Goal: Contribute content: Contribute content

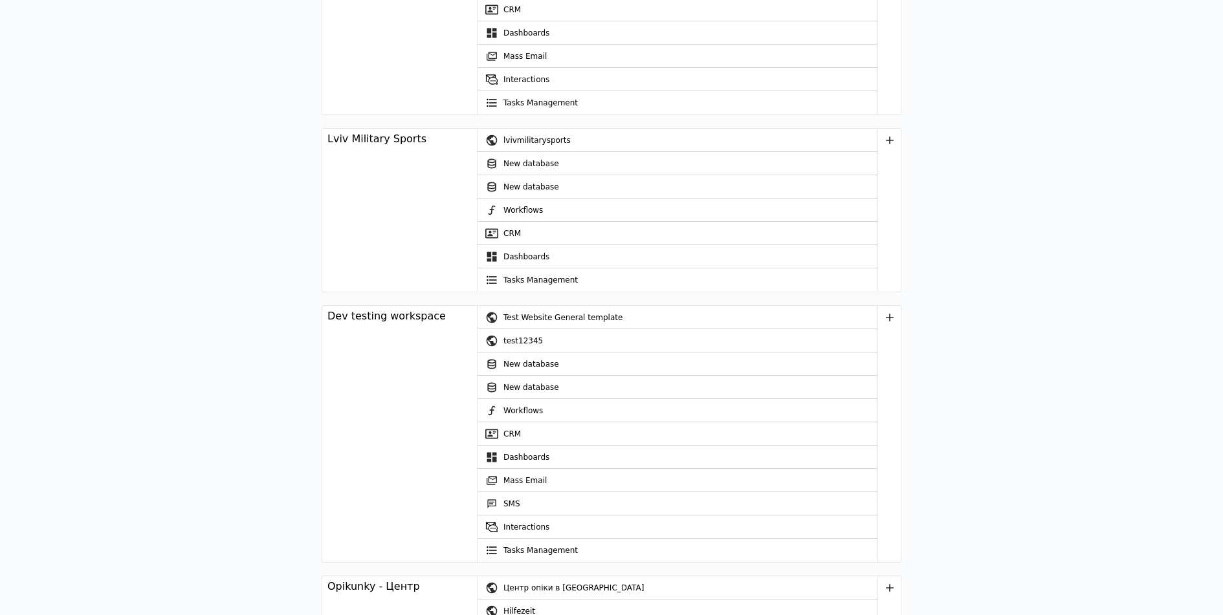
scroll to position [143, 0]
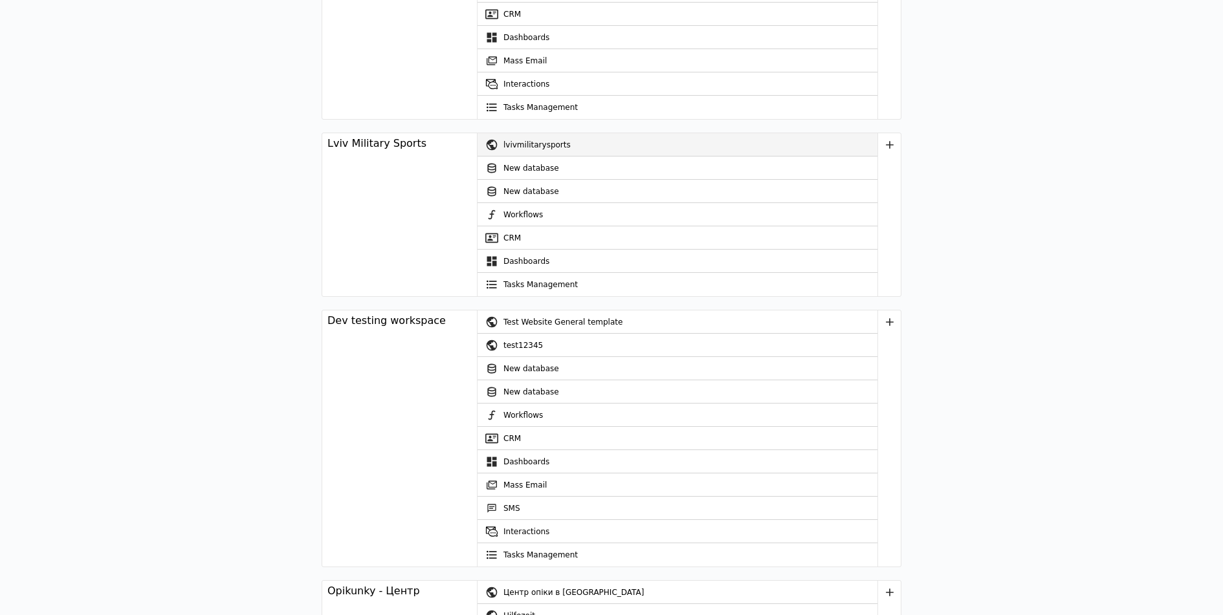
click at [511, 146] on div "lvivmilitarysports" at bounding box center [690, 144] width 374 height 23
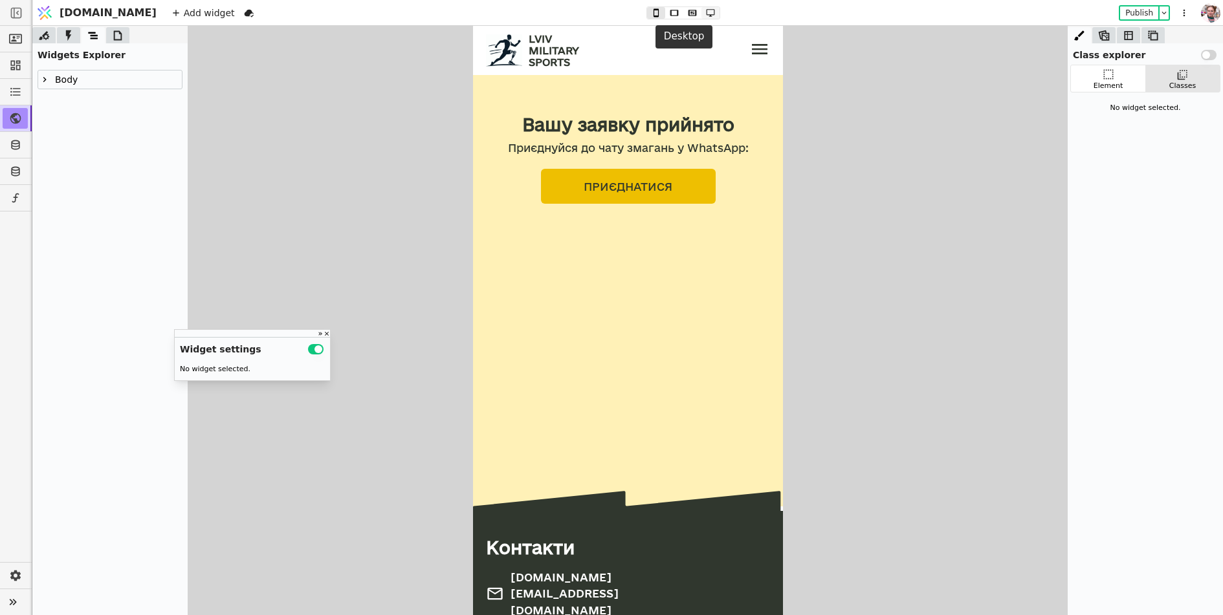
click at [706, 15] on icon at bounding box center [710, 13] width 8 height 8
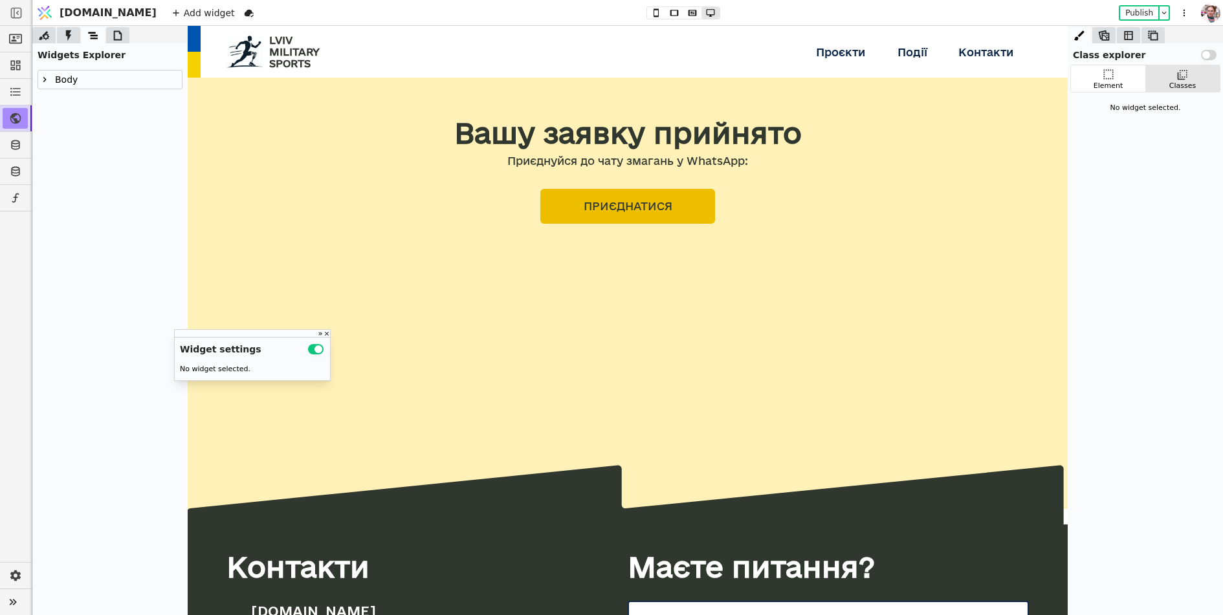
click at [111, 35] on icon at bounding box center [117, 35] width 13 height 13
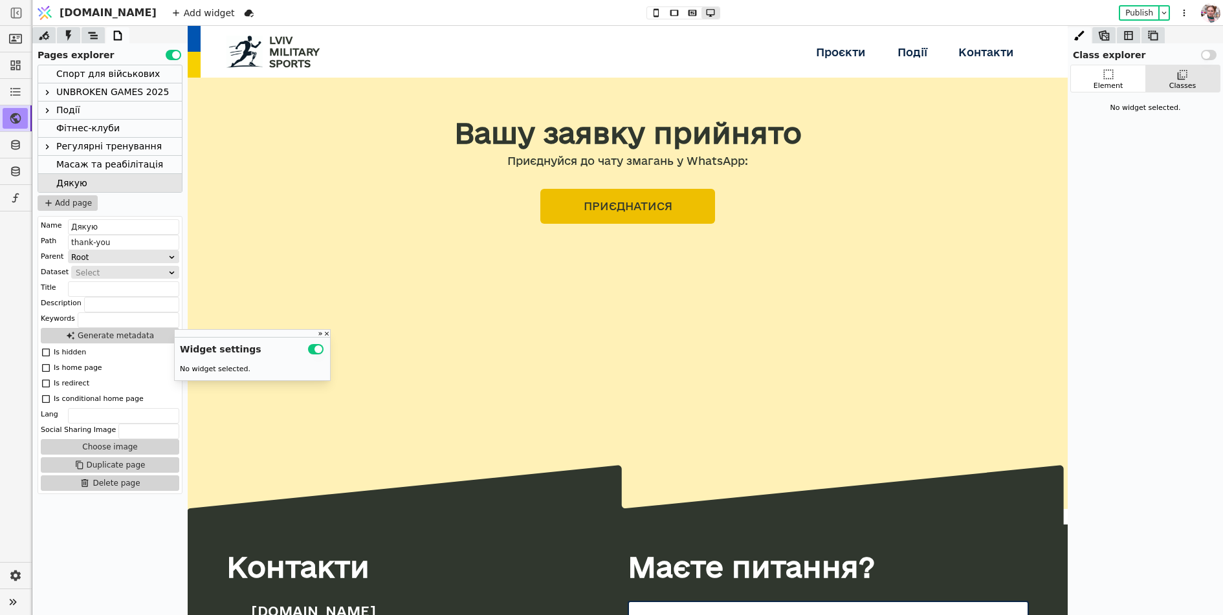
click at [85, 72] on div "Спорт для військових" at bounding box center [108, 73] width 104 height 17
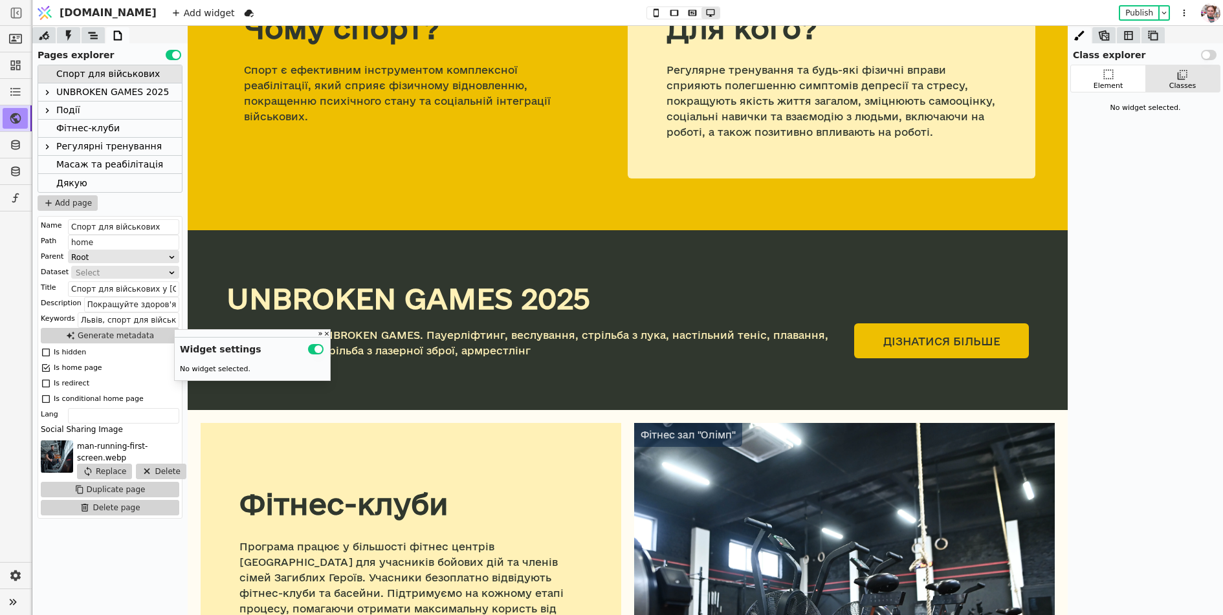
scroll to position [625, 0]
click at [480, 237] on div "UNBROKEN GAMES 2025 Вже 9-11 травня UNBROKEN GAMES. Пауерліфтинг, веслування, с…" at bounding box center [628, 320] width 880 height 180
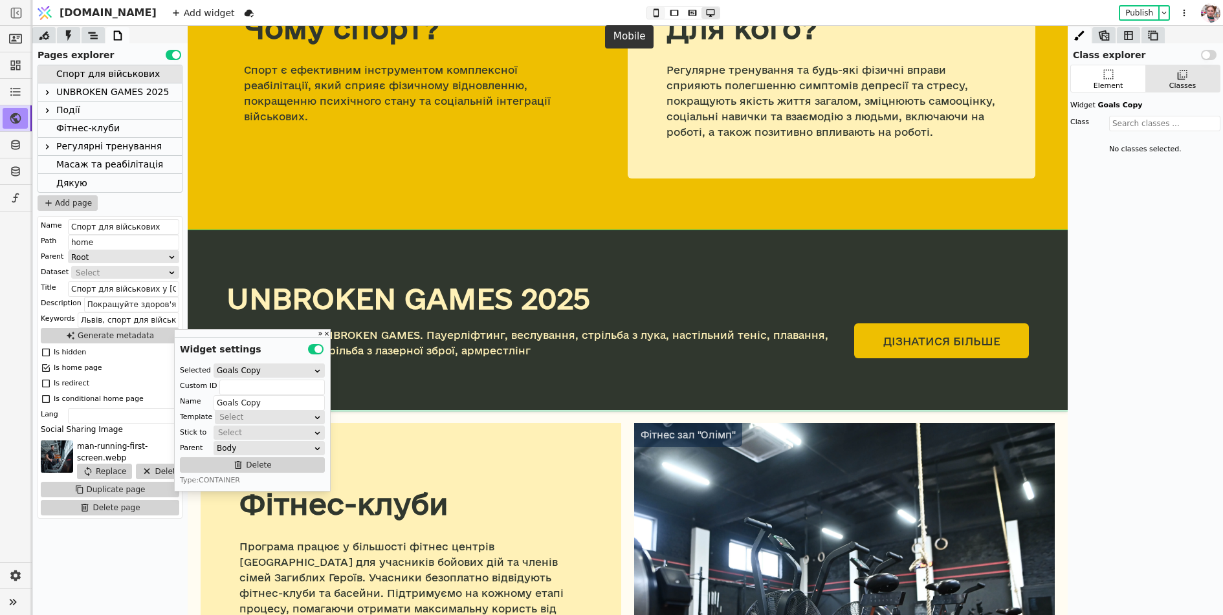
click at [647, 7] on button at bounding box center [656, 13] width 18 height 12
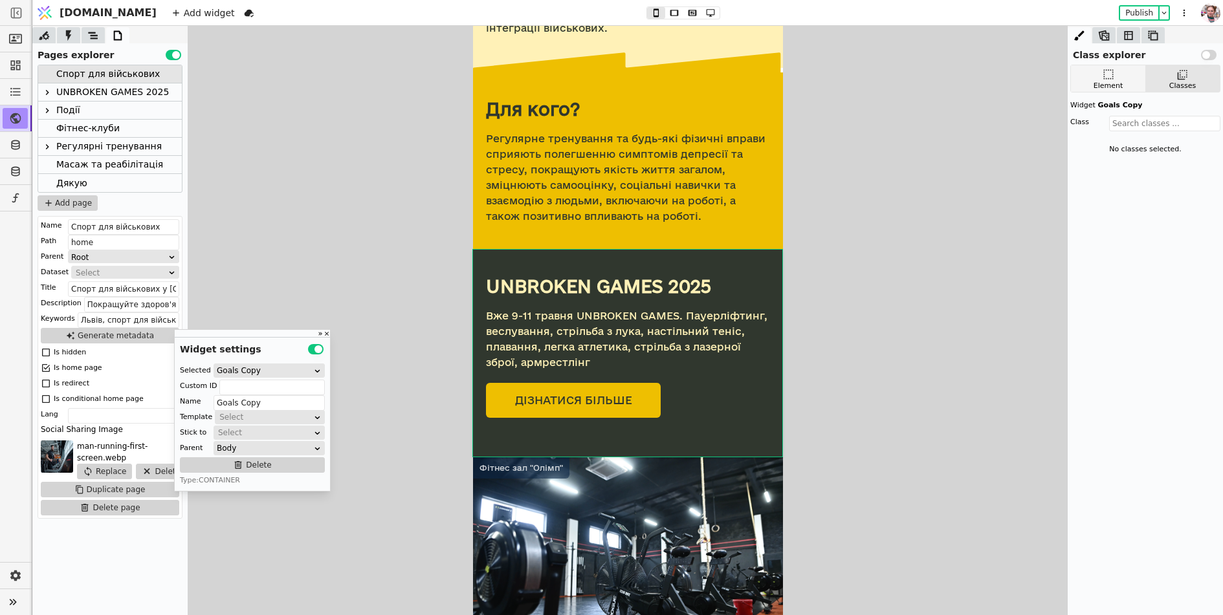
click at [1108, 72] on icon at bounding box center [1108, 74] width 13 height 13
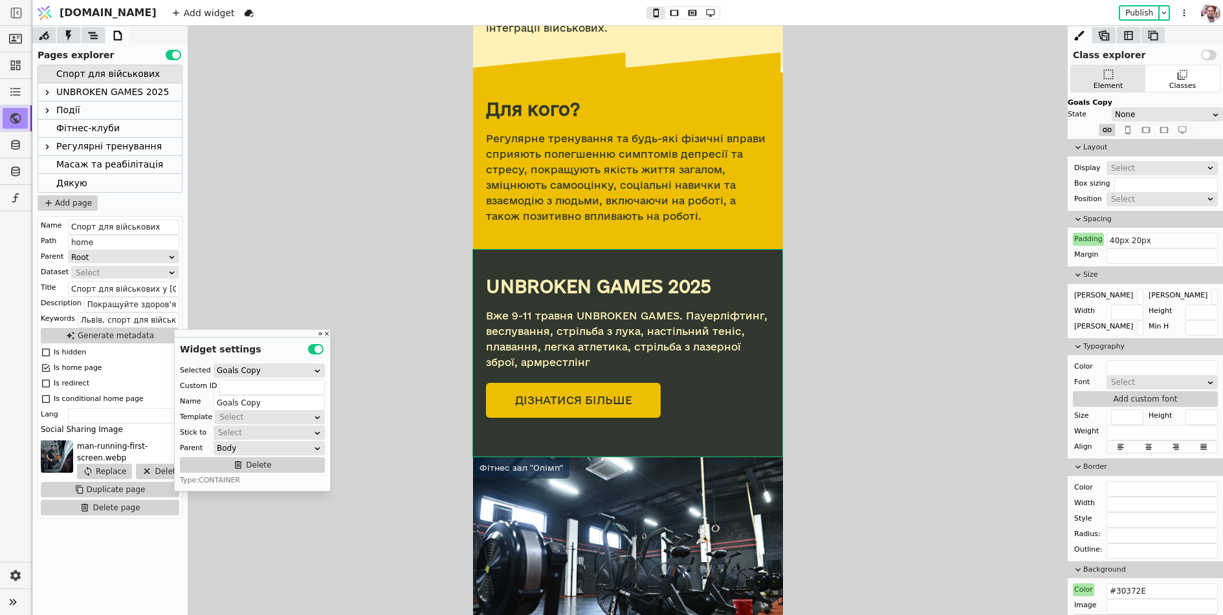
click at [1115, 162] on div "Select" at bounding box center [1158, 168] width 94 height 13
click at [1115, 186] on div "None" at bounding box center [1162, 182] width 111 height 19
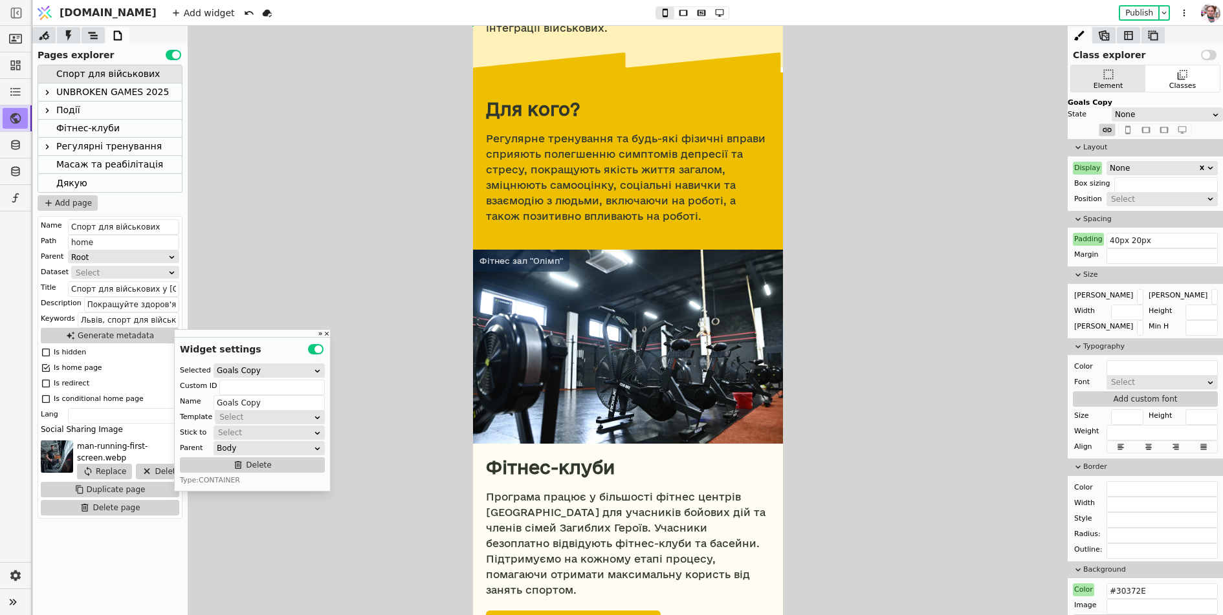
click at [49, 148] on icon at bounding box center [47, 147] width 10 height 10
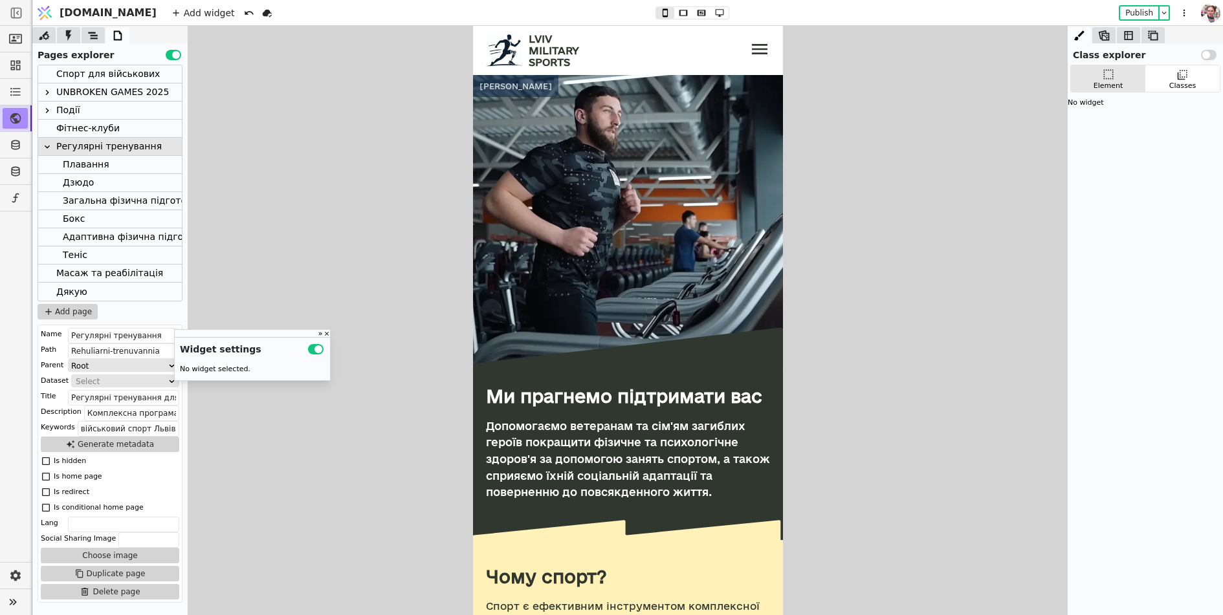
scroll to position [0, 0]
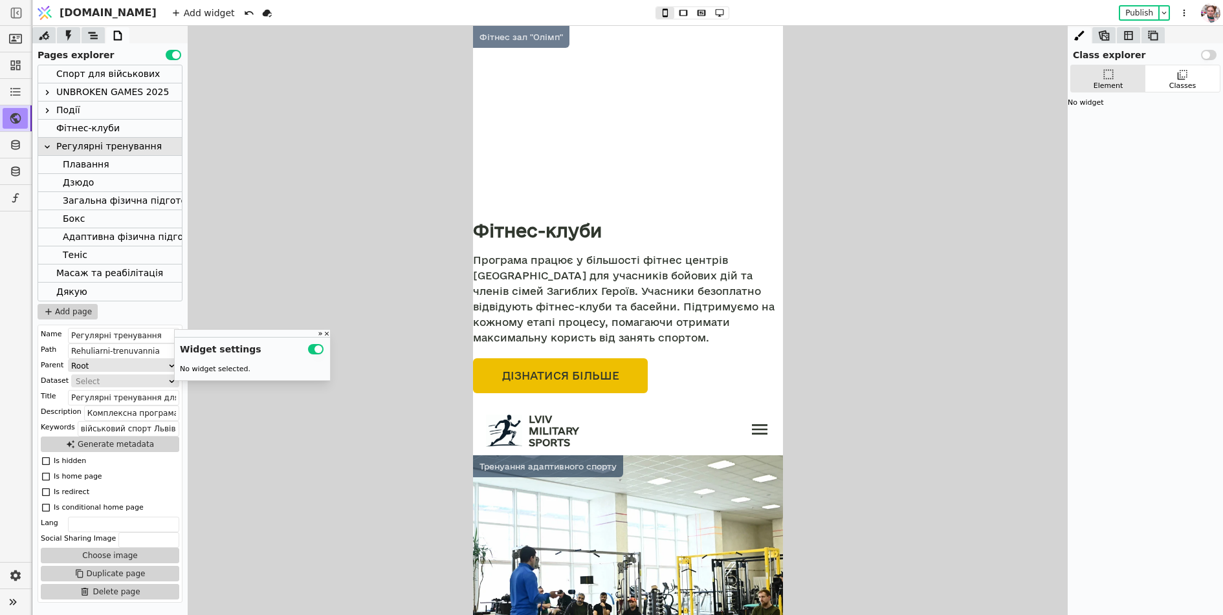
click at [67, 253] on div "Теніс" at bounding box center [75, 254] width 25 height 17
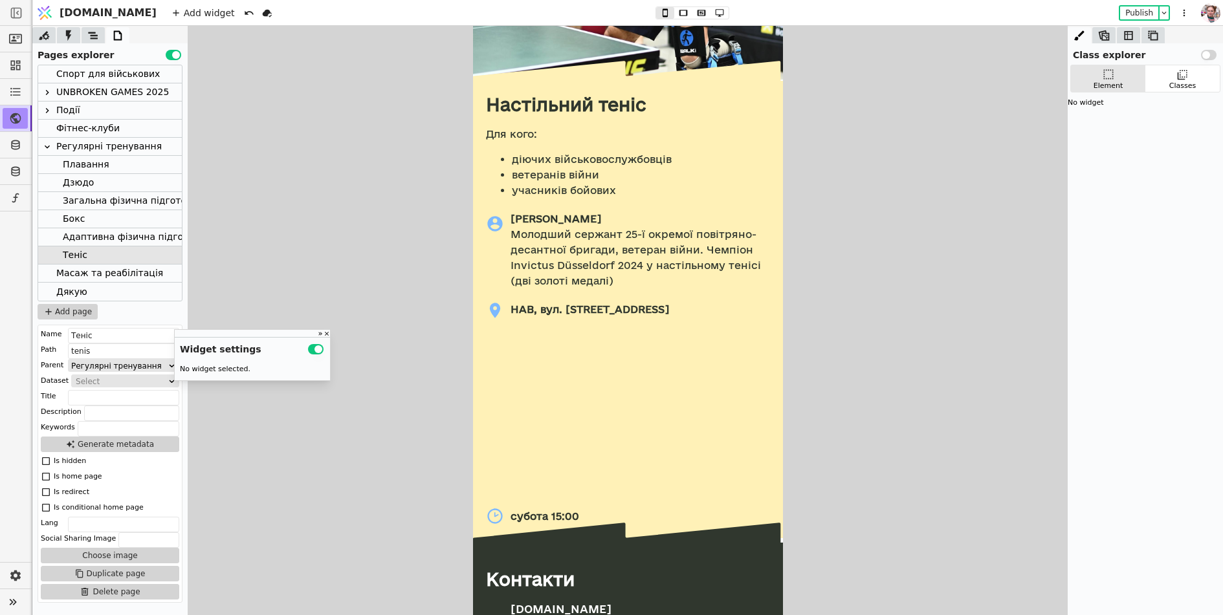
click at [499, 452] on div "HAB, вул. [STREET_ADDRESS]" at bounding box center [627, 400] width 284 height 199
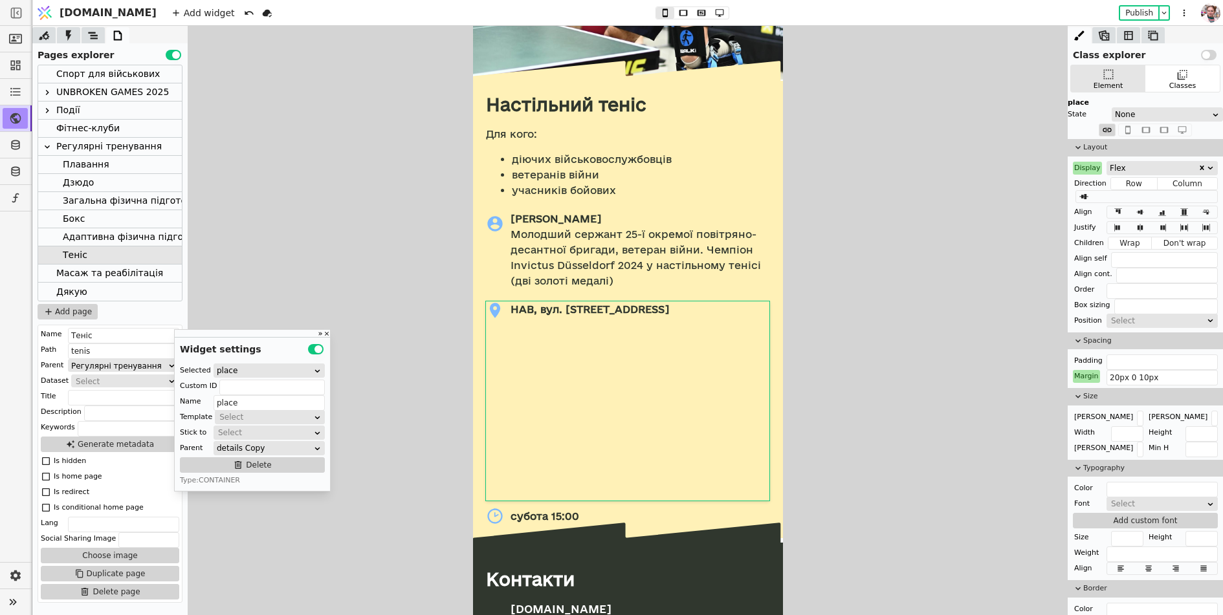
click at [1118, 170] on div "Flex" at bounding box center [1154, 168] width 88 height 13
click at [1119, 180] on div "None" at bounding box center [1162, 182] width 111 height 19
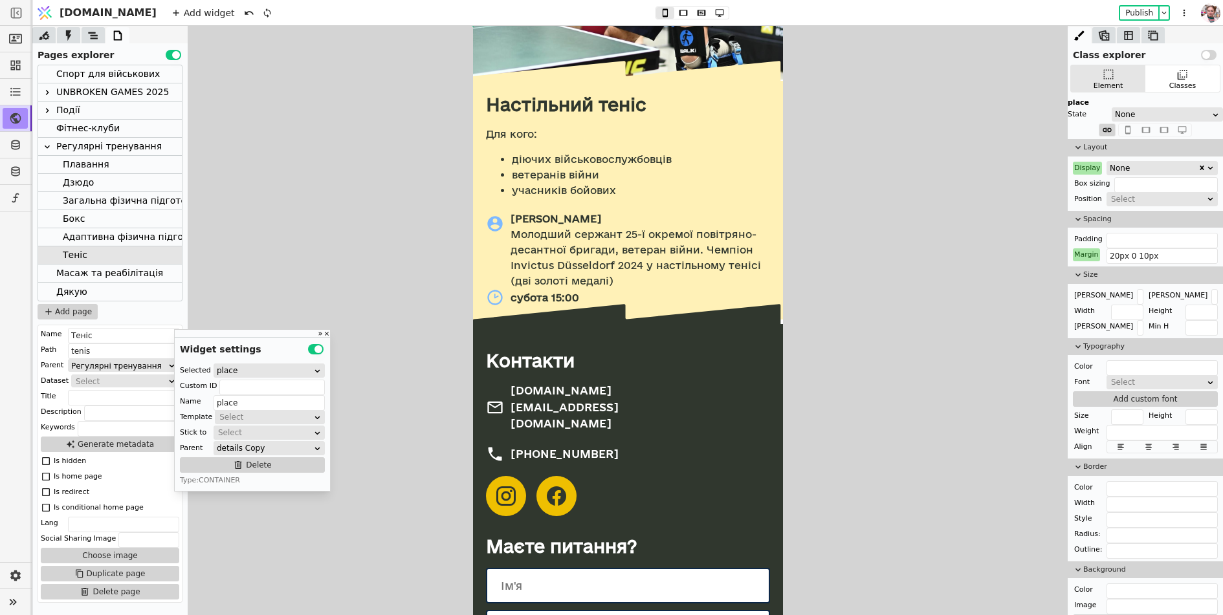
click at [507, 301] on div "субота 15:00" at bounding box center [627, 298] width 284 height 18
type input "time"
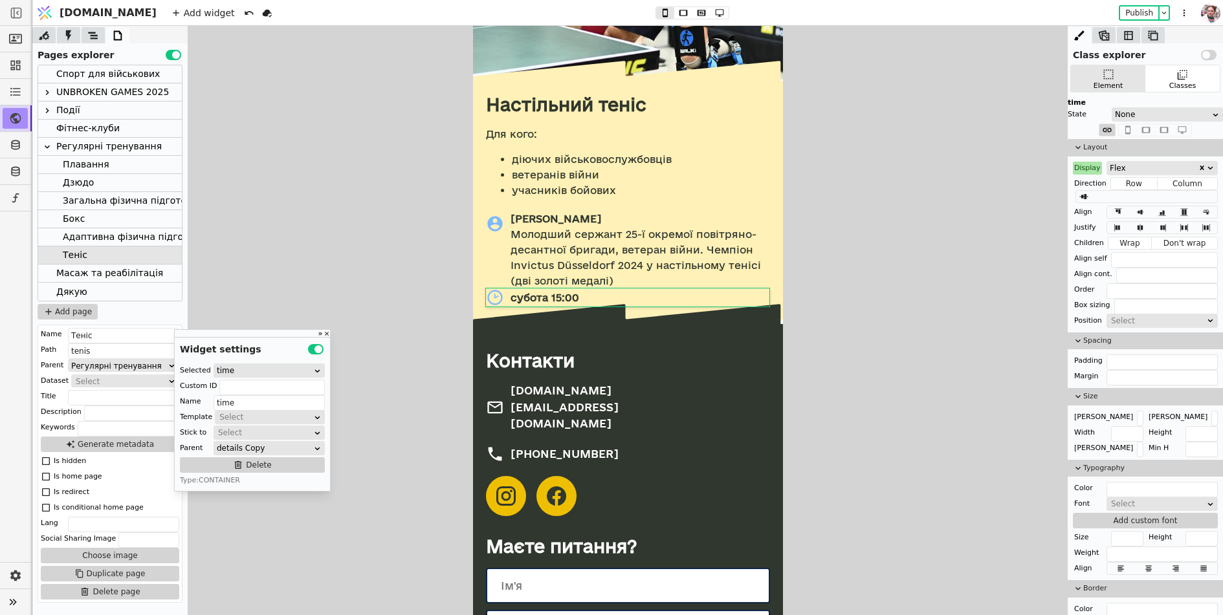
click at [1128, 166] on div "Flex" at bounding box center [1154, 168] width 88 height 13
click at [1126, 177] on div "None" at bounding box center [1162, 182] width 111 height 19
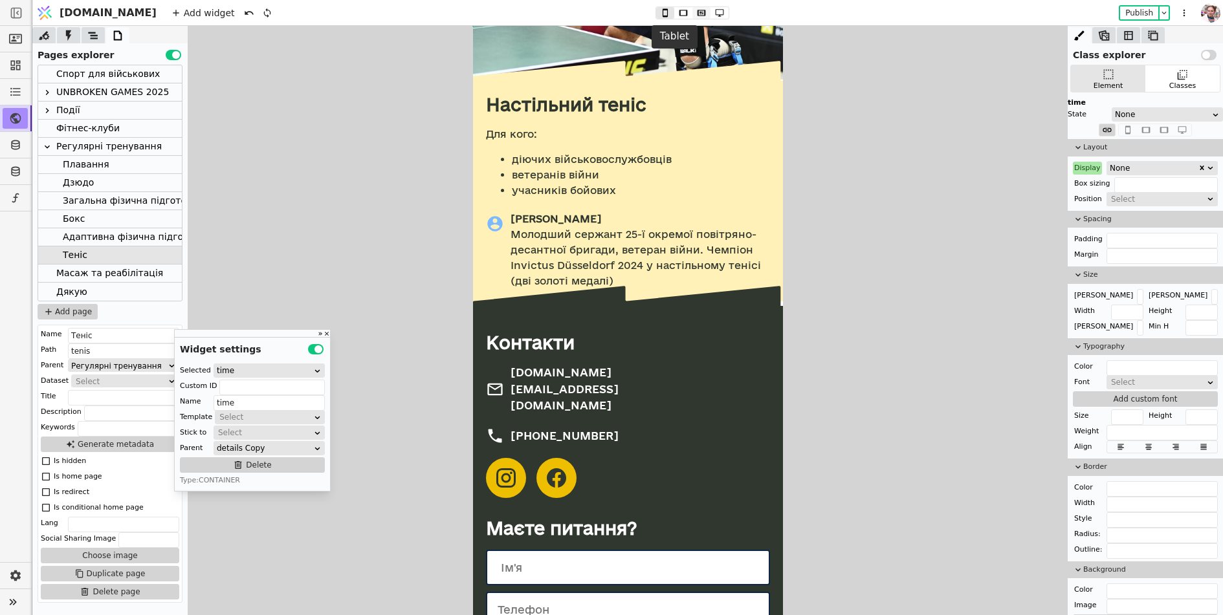
click at [694, 10] on icon at bounding box center [702, 12] width 16 height 9
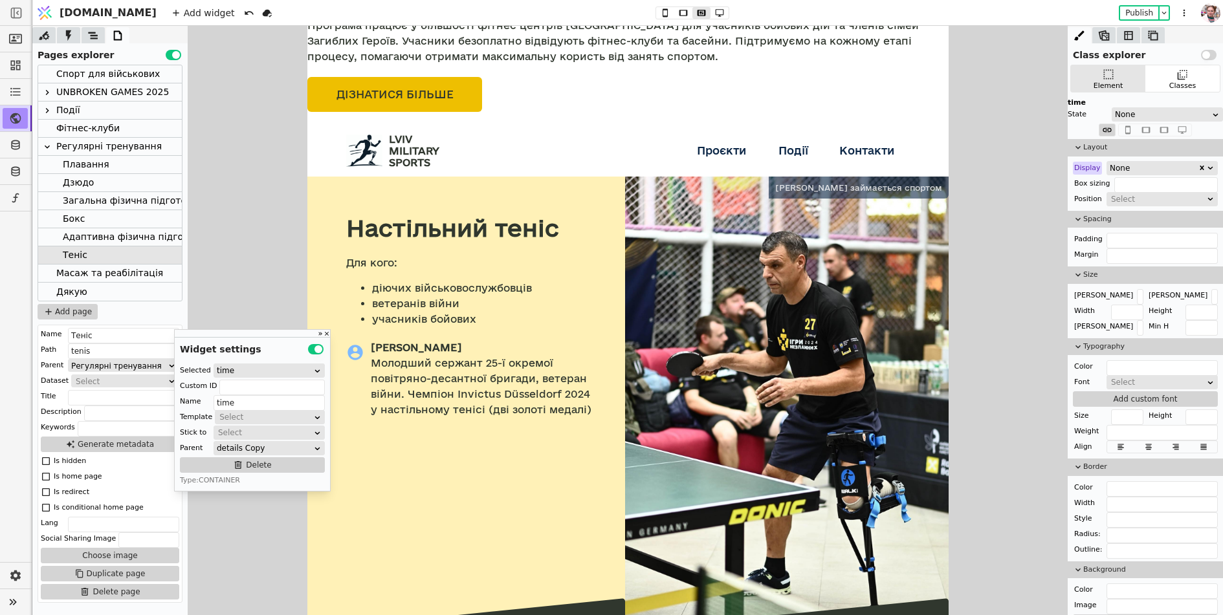
scroll to position [76, 0]
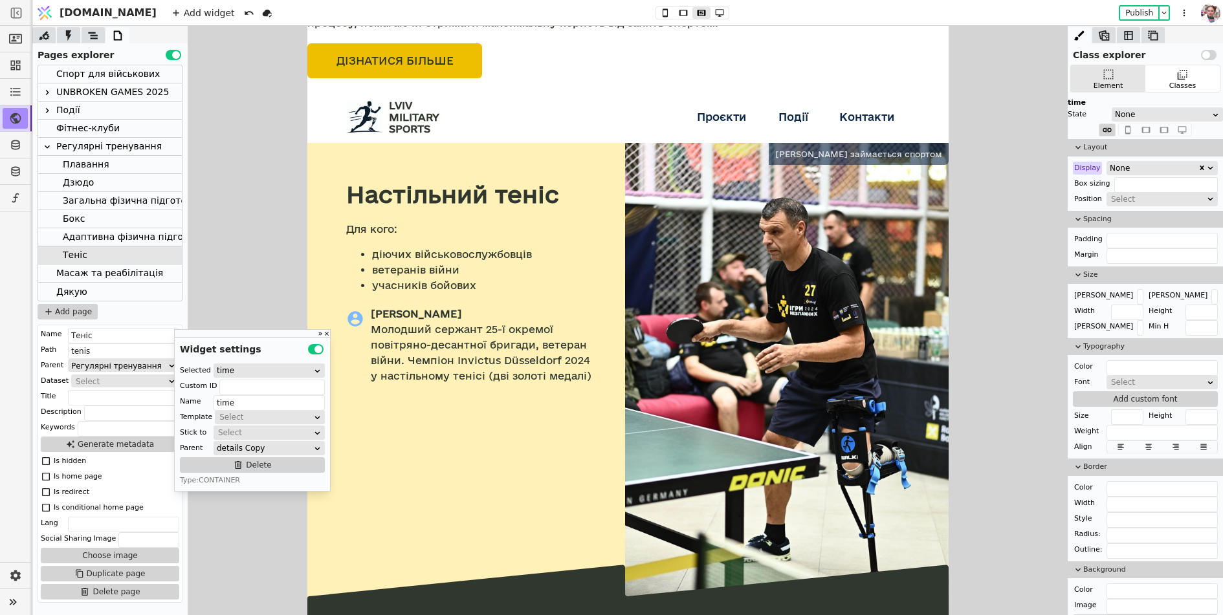
click at [87, 163] on div "Плавання" at bounding box center [86, 164] width 47 height 17
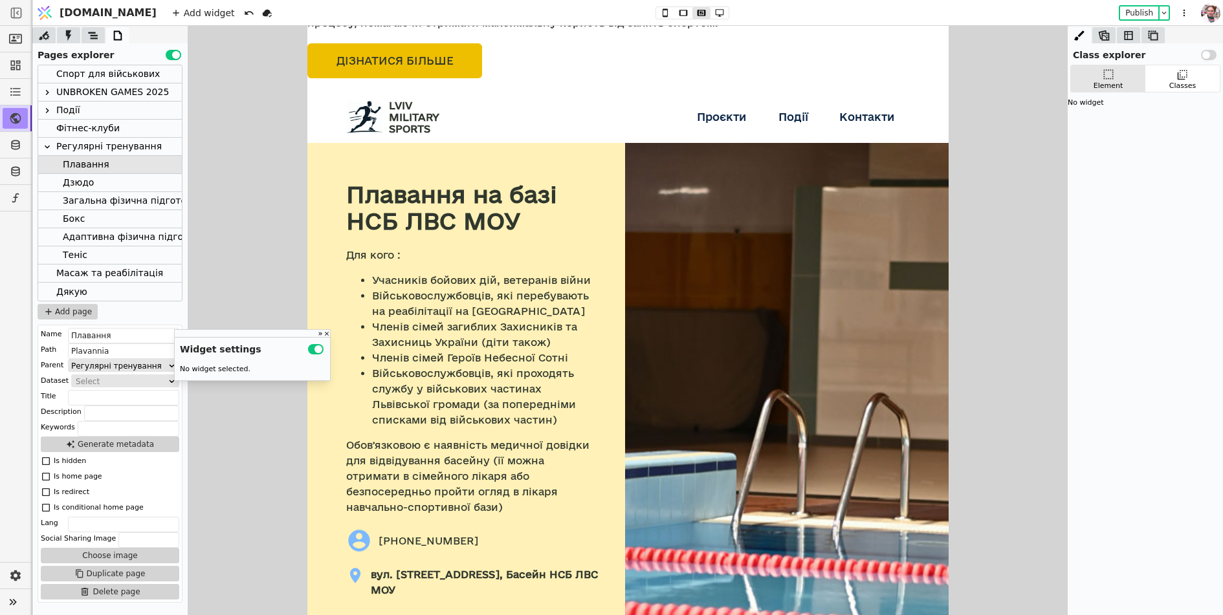
click at [78, 251] on div "Теніс" at bounding box center [75, 254] width 25 height 17
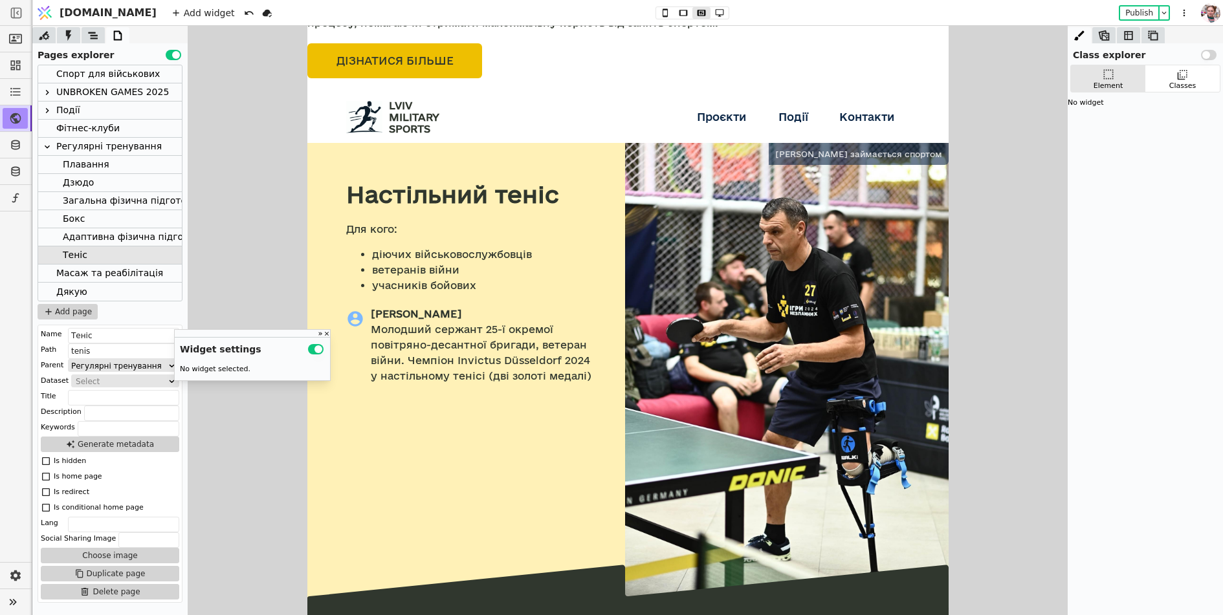
click at [78, 236] on div "Адаптивна фізична підготовка" at bounding box center [137, 236] width 148 height 17
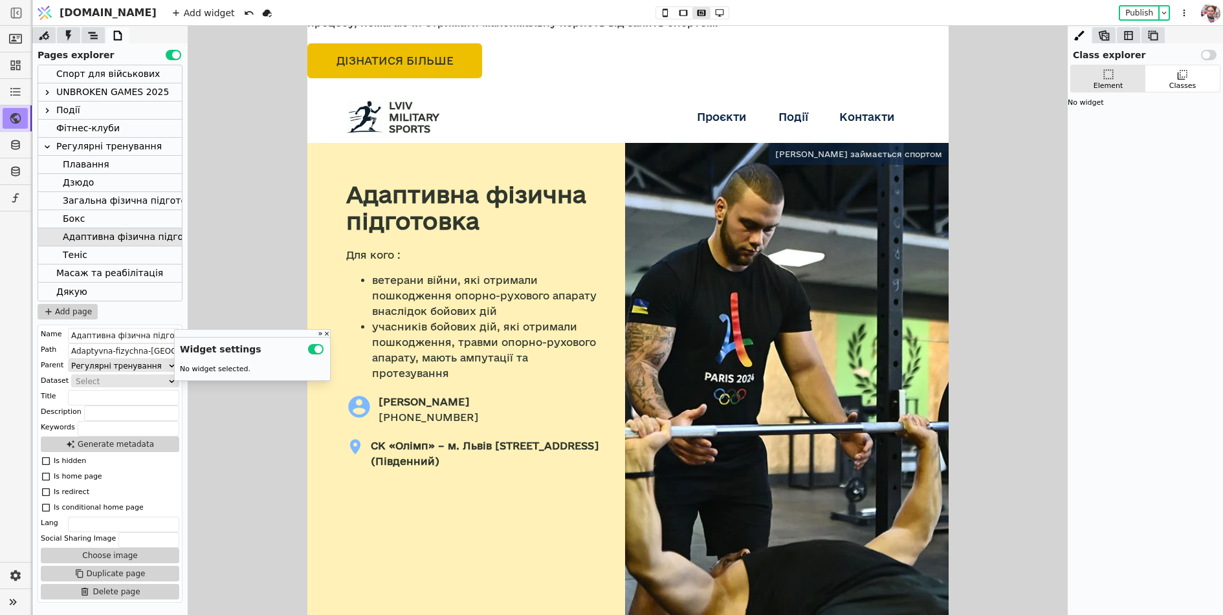
click at [82, 182] on div "Дзюдо" at bounding box center [78, 182] width 31 height 17
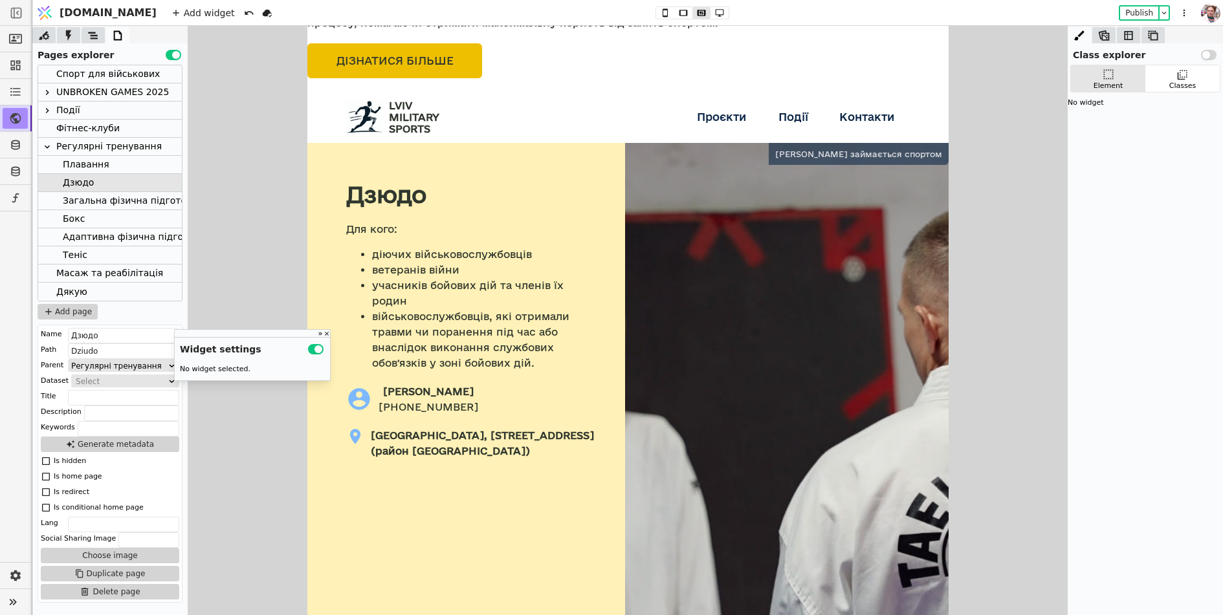
click at [47, 93] on icon at bounding box center [47, 92] width 3 height 5
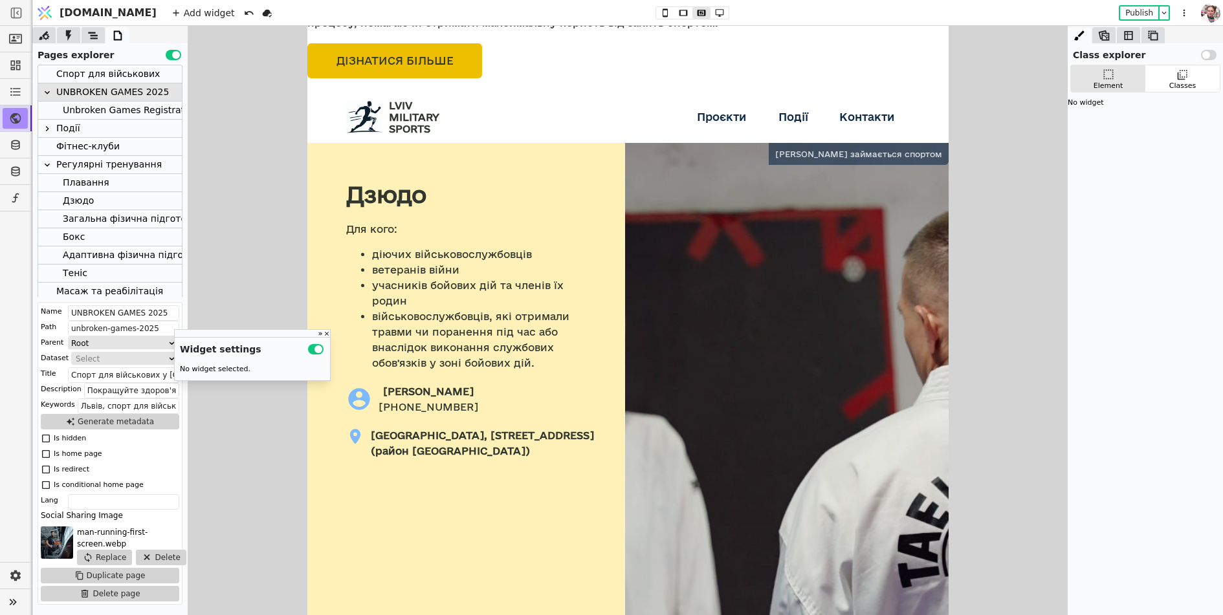
click at [47, 93] on icon at bounding box center [47, 92] width 5 height 3
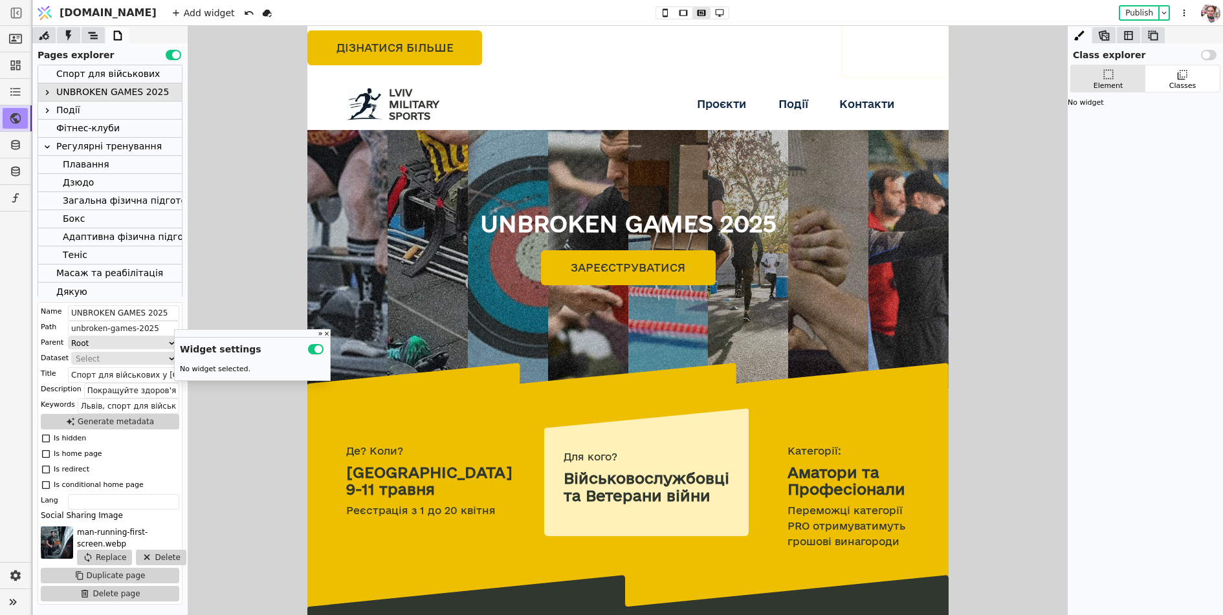
scroll to position [21, 0]
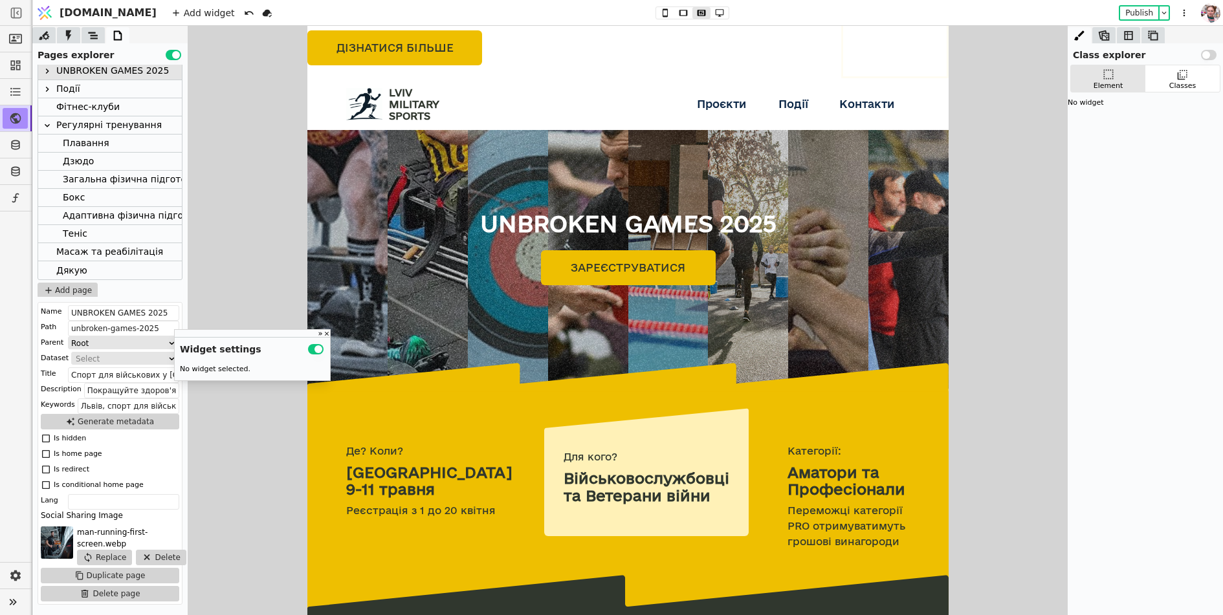
click at [80, 126] on div "Регулярні тренування" at bounding box center [108, 124] width 105 height 17
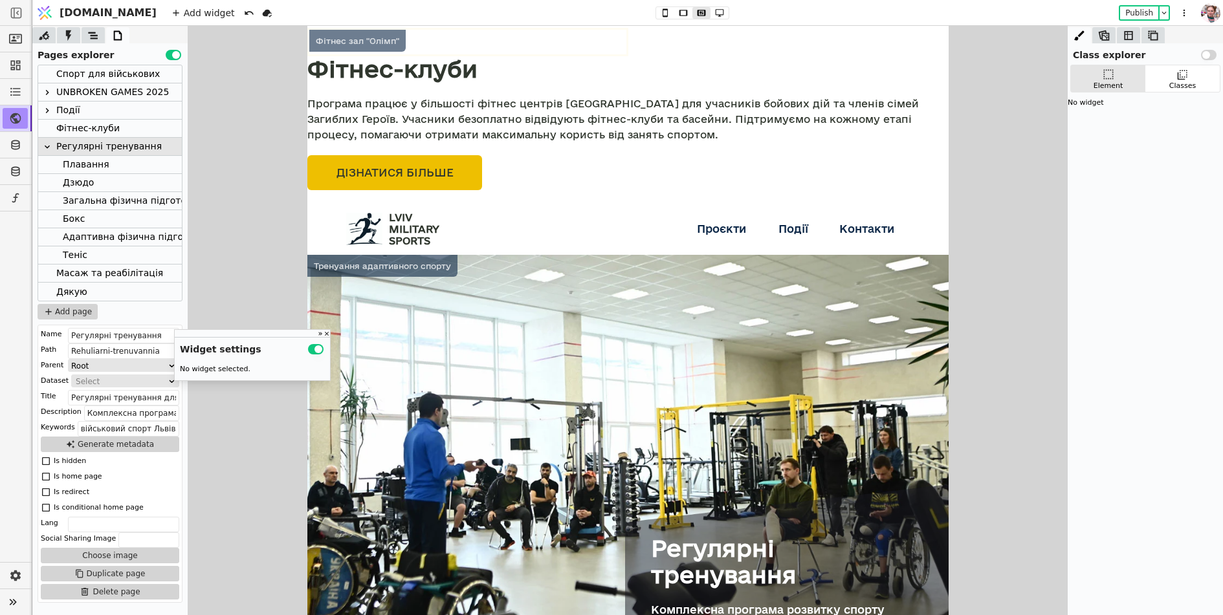
scroll to position [303, 0]
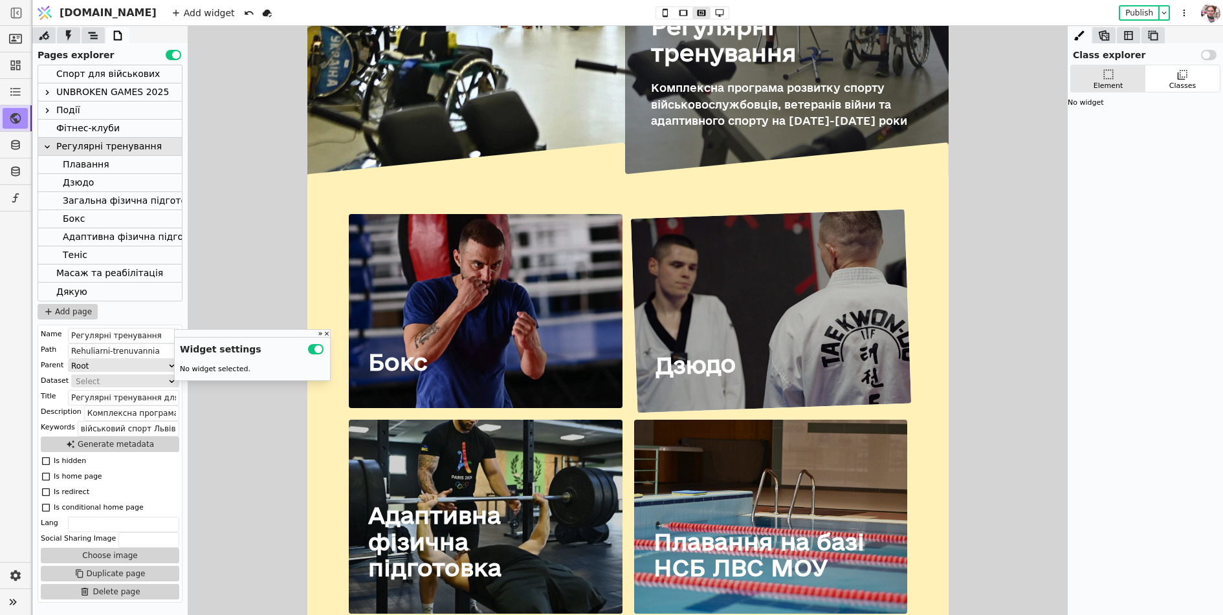
click at [650, 309] on div "Дзюдо" at bounding box center [770, 312] width 280 height 204
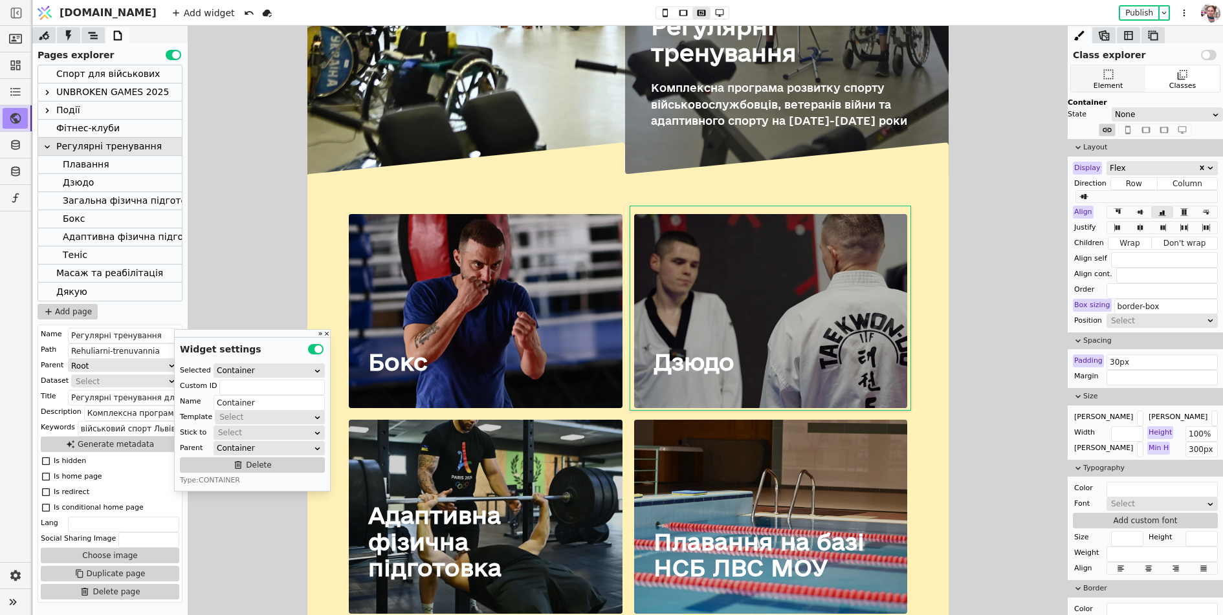
click at [1112, 71] on icon at bounding box center [1108, 74] width 13 height 13
click at [657, 12] on icon at bounding box center [665, 12] width 16 height 9
type input "20px"
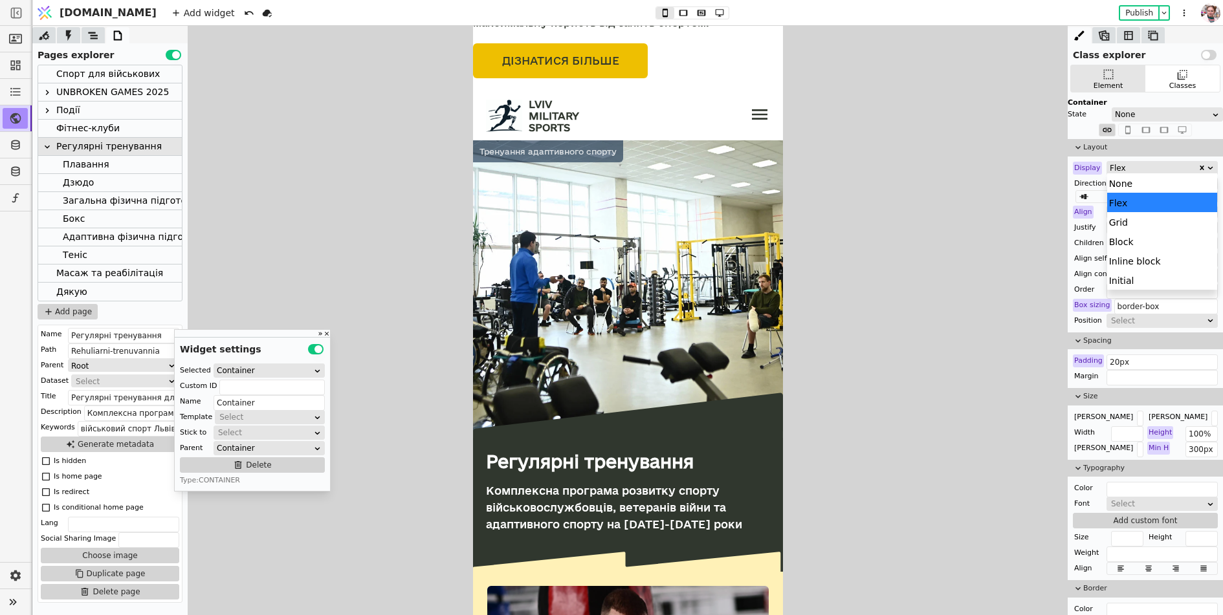
click at [1122, 164] on div "Flex" at bounding box center [1154, 168] width 88 height 13
click at [1123, 183] on div "None" at bounding box center [1162, 182] width 111 height 19
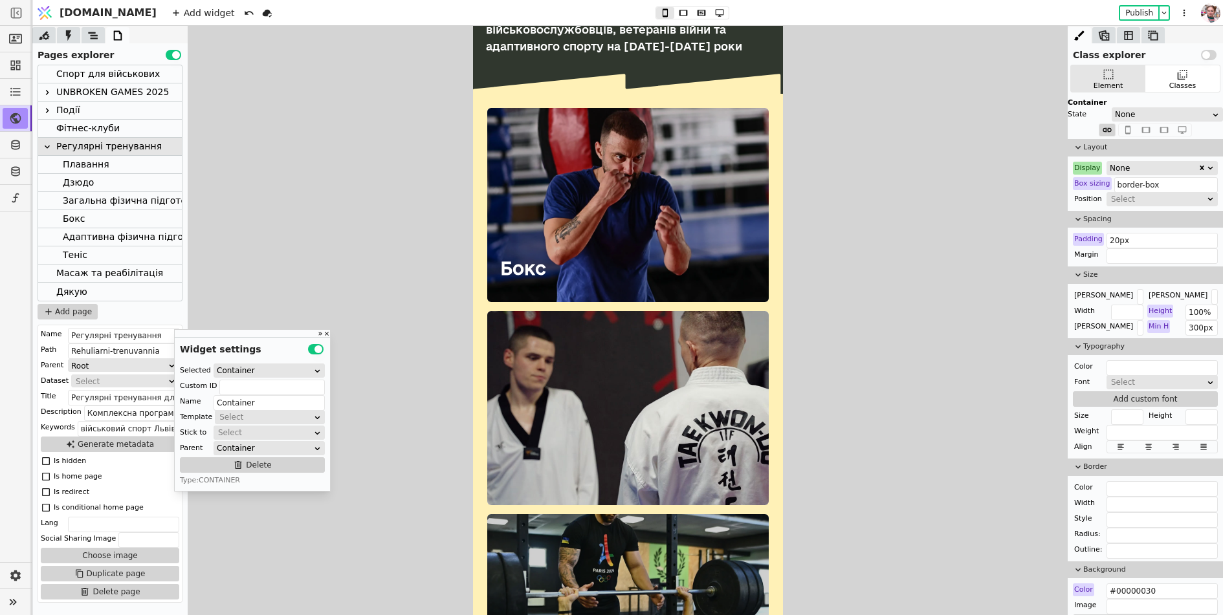
click at [1084, 168] on div "Display" at bounding box center [1087, 168] width 29 height 13
click at [1082, 179] on button "Reset" at bounding box center [1087, 185] width 34 height 16
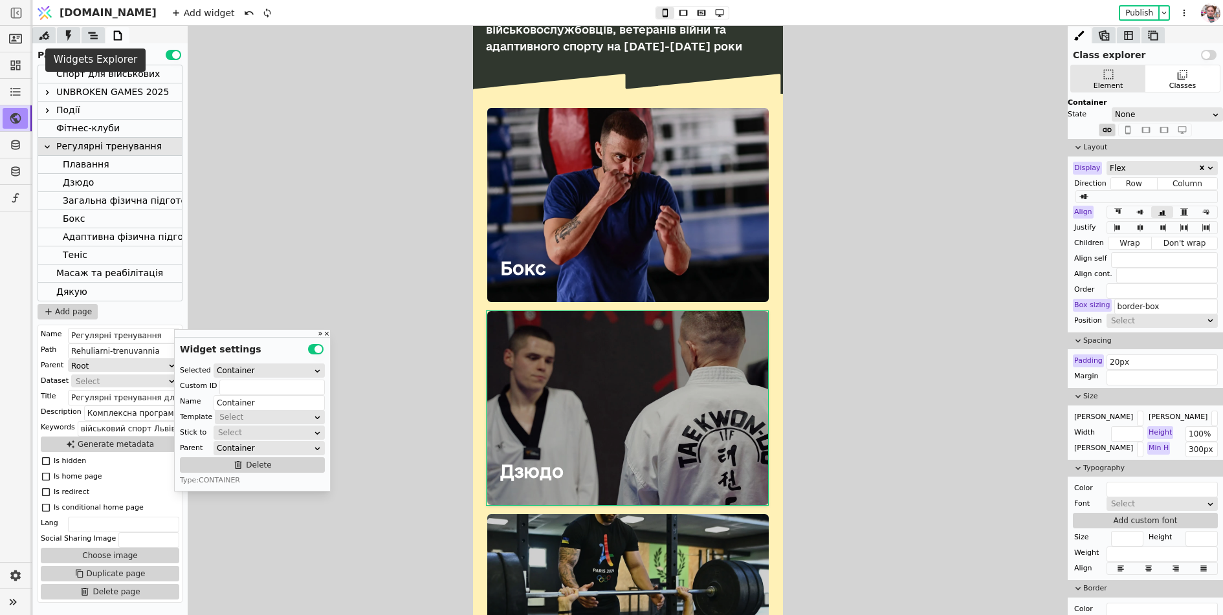
click at [93, 31] on icon at bounding box center [93, 35] width 13 height 13
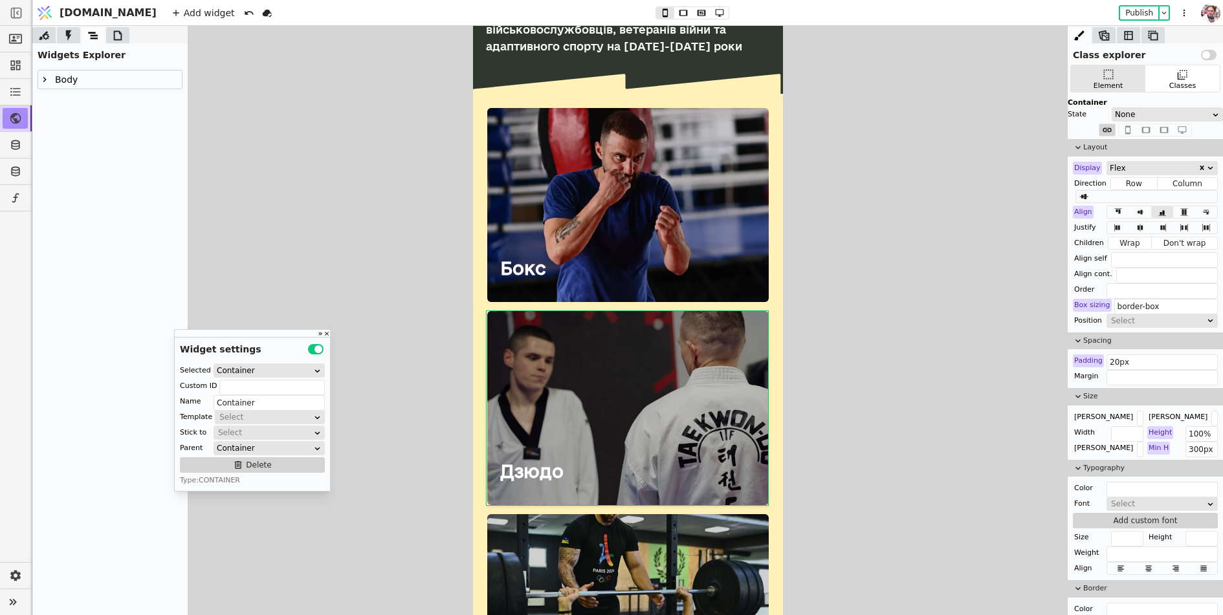
click at [47, 78] on icon at bounding box center [44, 79] width 10 height 10
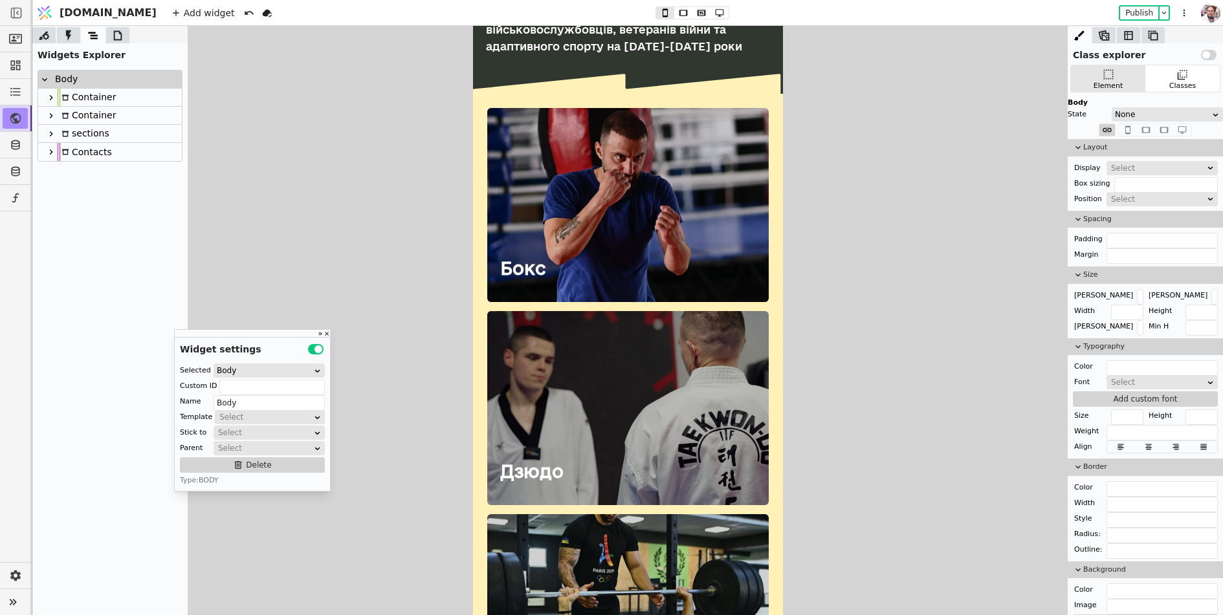
click at [52, 118] on icon at bounding box center [51, 116] width 10 height 10
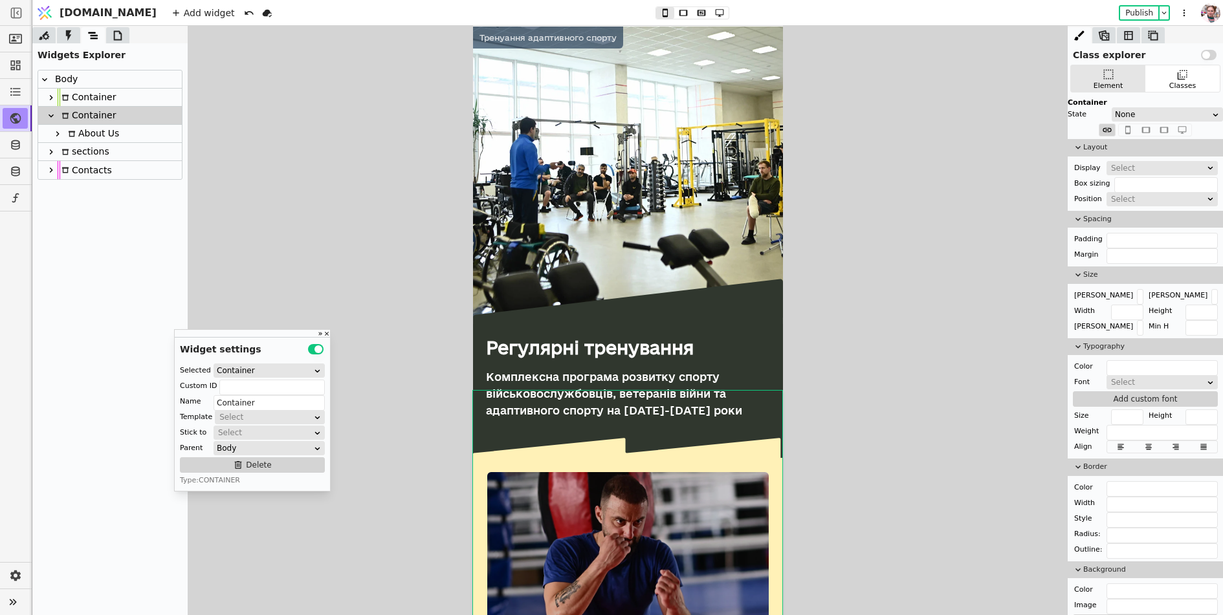
click at [52, 138] on div at bounding box center [57, 134] width 13 height 16
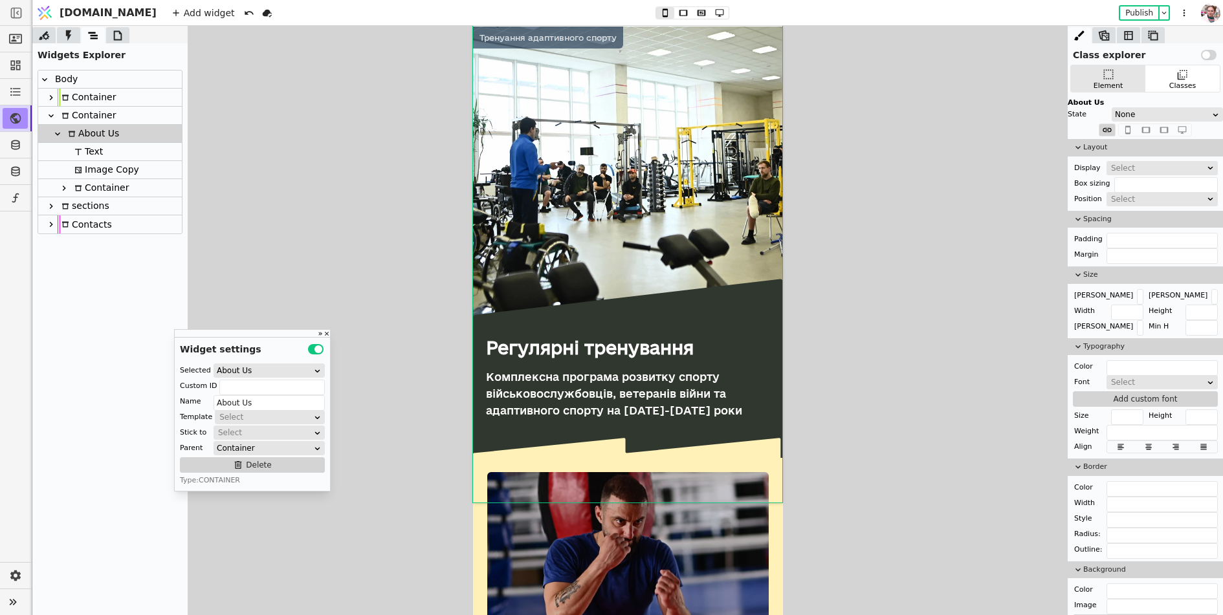
click at [56, 192] on div "Container" at bounding box center [110, 188] width 144 height 18
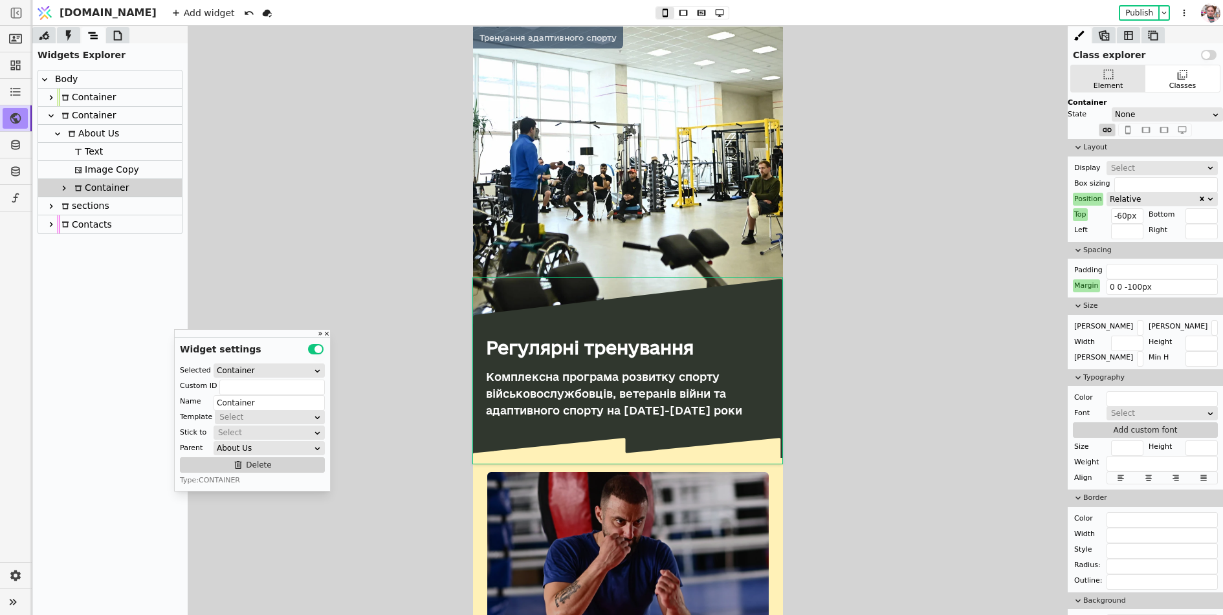
click at [56, 201] on icon at bounding box center [51, 206] width 10 height 10
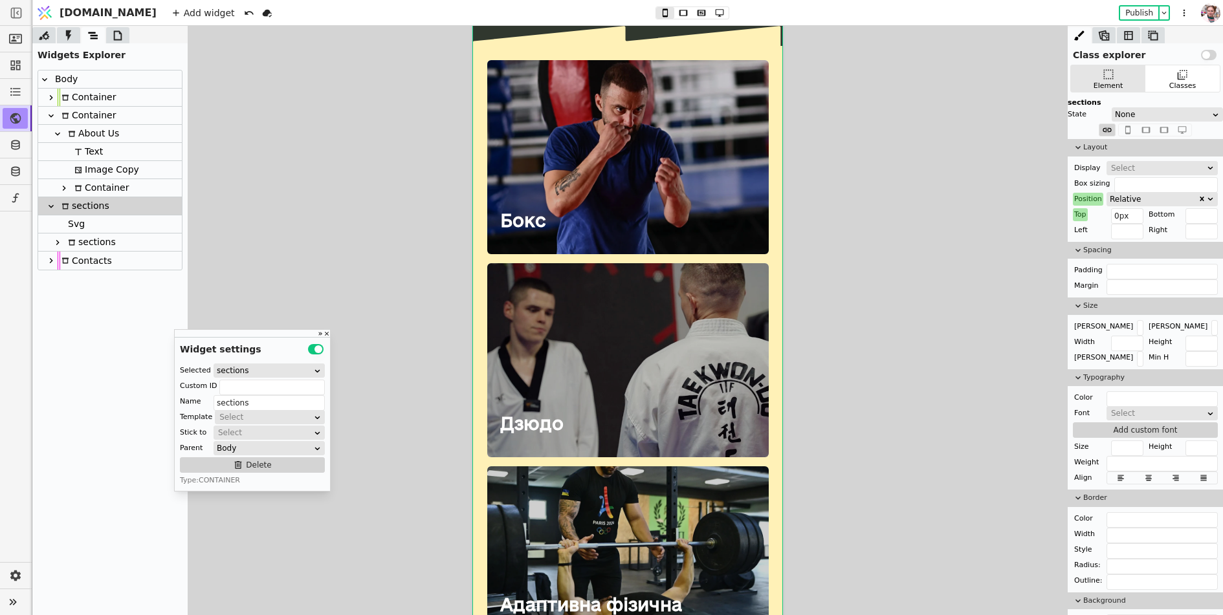
click at [58, 246] on icon at bounding box center [57, 242] width 10 height 10
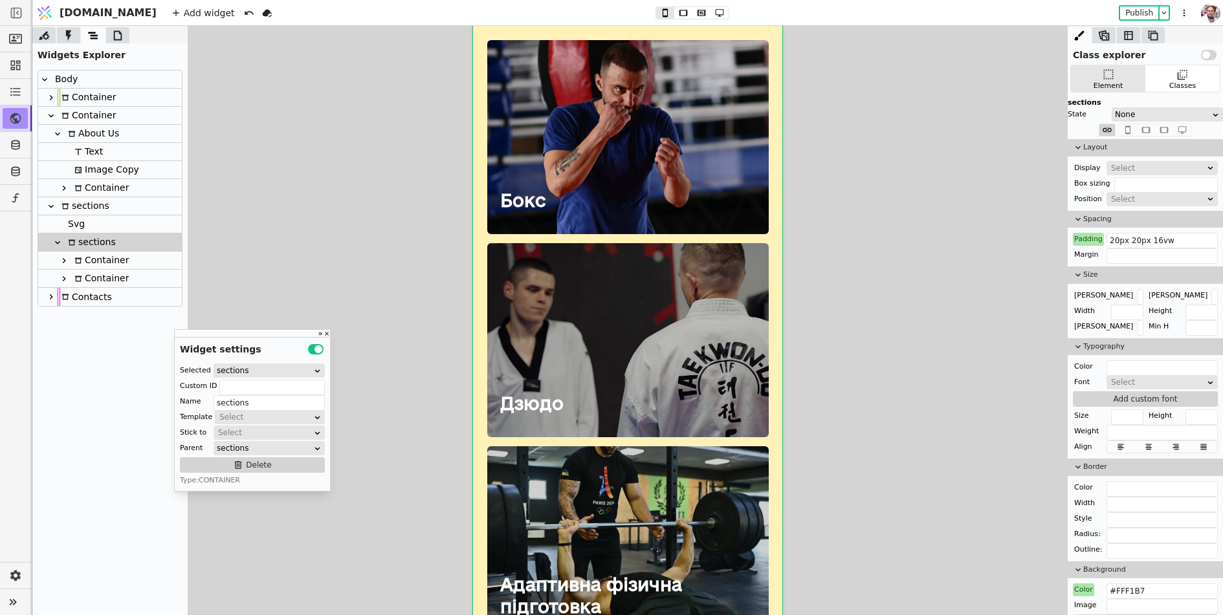
click at [65, 275] on icon at bounding box center [64, 279] width 10 height 10
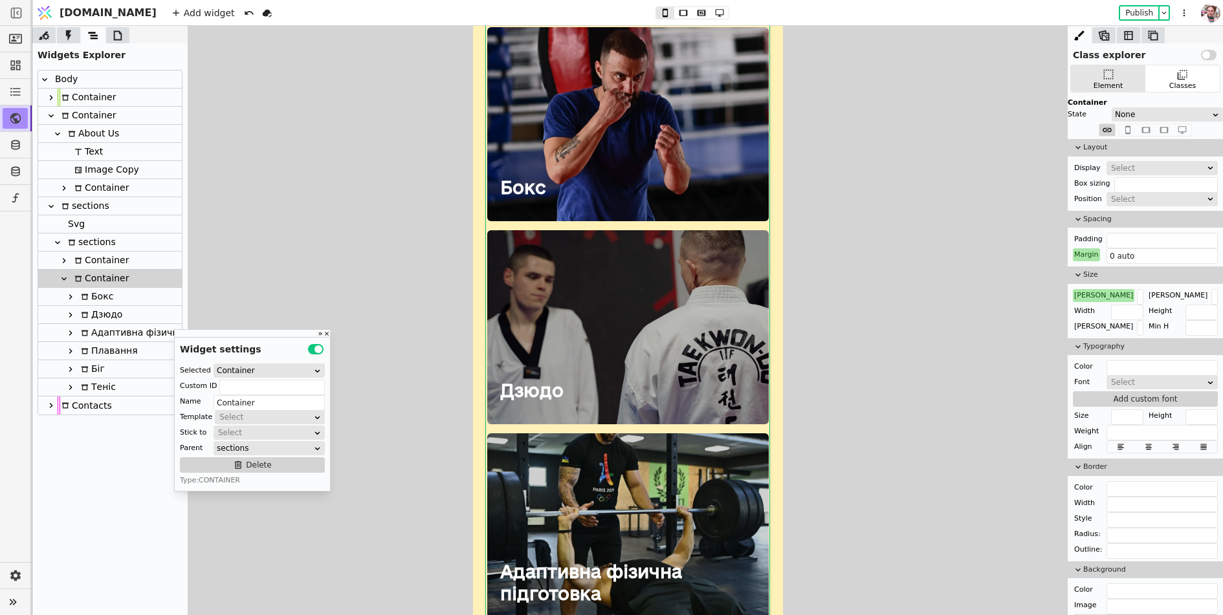
click at [92, 313] on div "Дзюдо" at bounding box center [99, 314] width 45 height 17
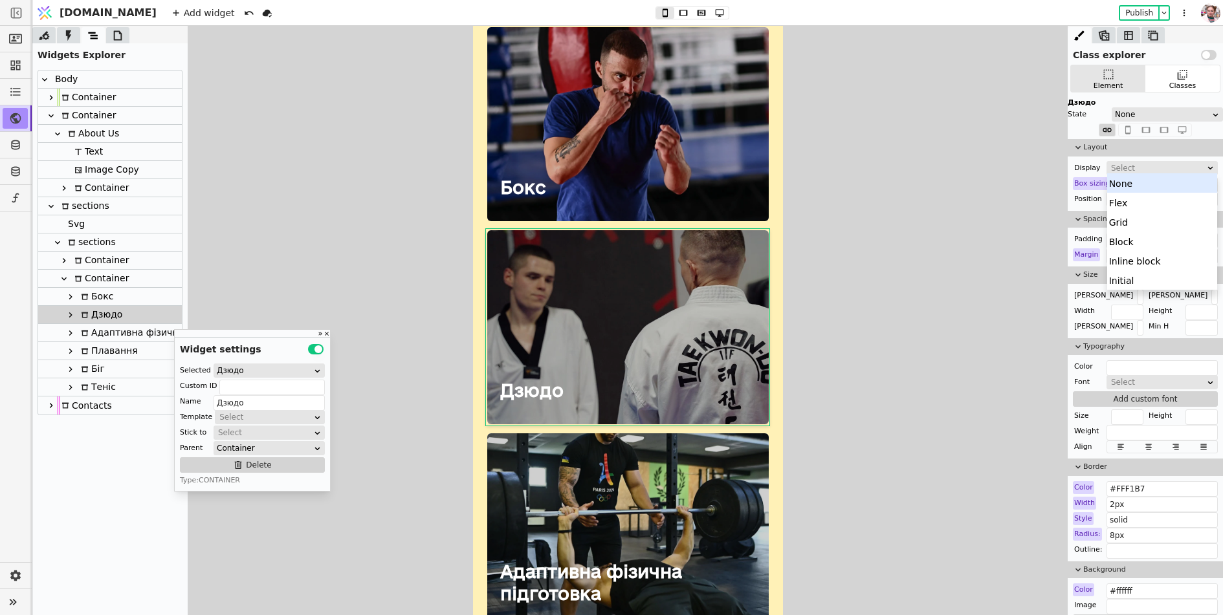
click at [1119, 166] on div "Select" at bounding box center [1158, 168] width 94 height 13
click at [1119, 185] on div "None" at bounding box center [1162, 182] width 111 height 19
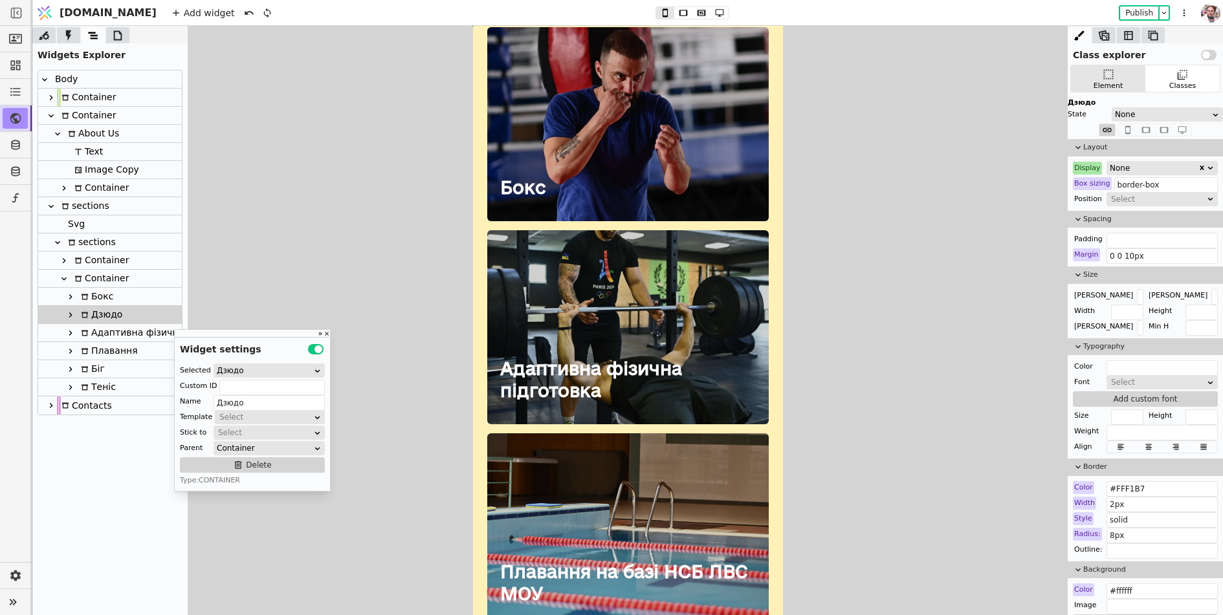
click at [68, 260] on icon at bounding box center [64, 261] width 10 height 10
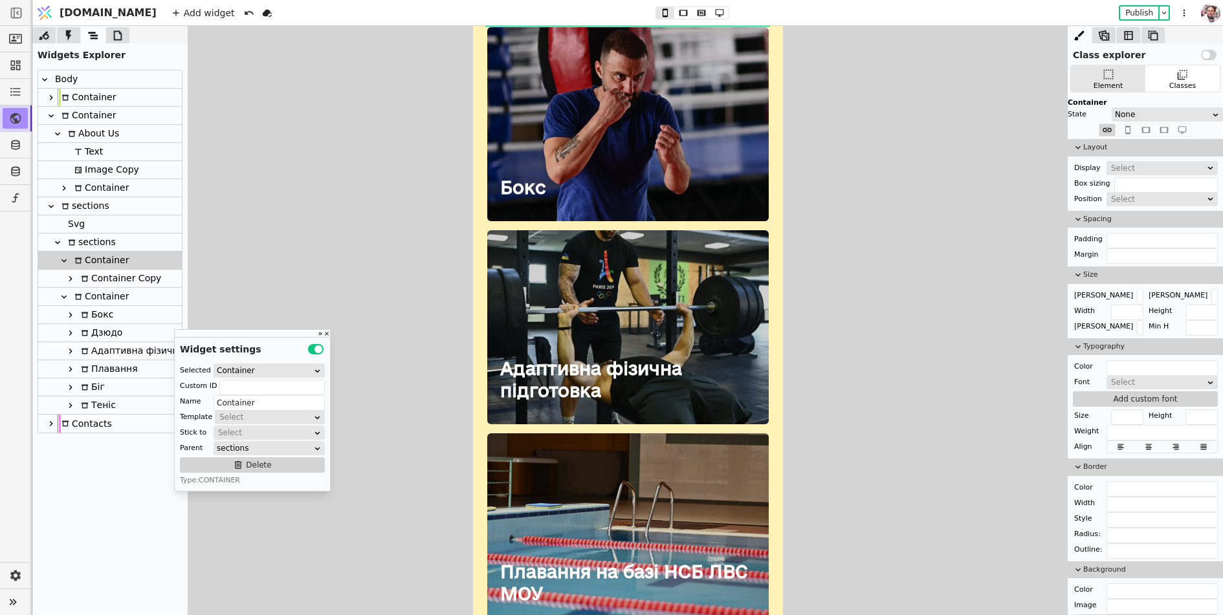
click at [72, 278] on icon at bounding box center [70, 279] width 10 height 10
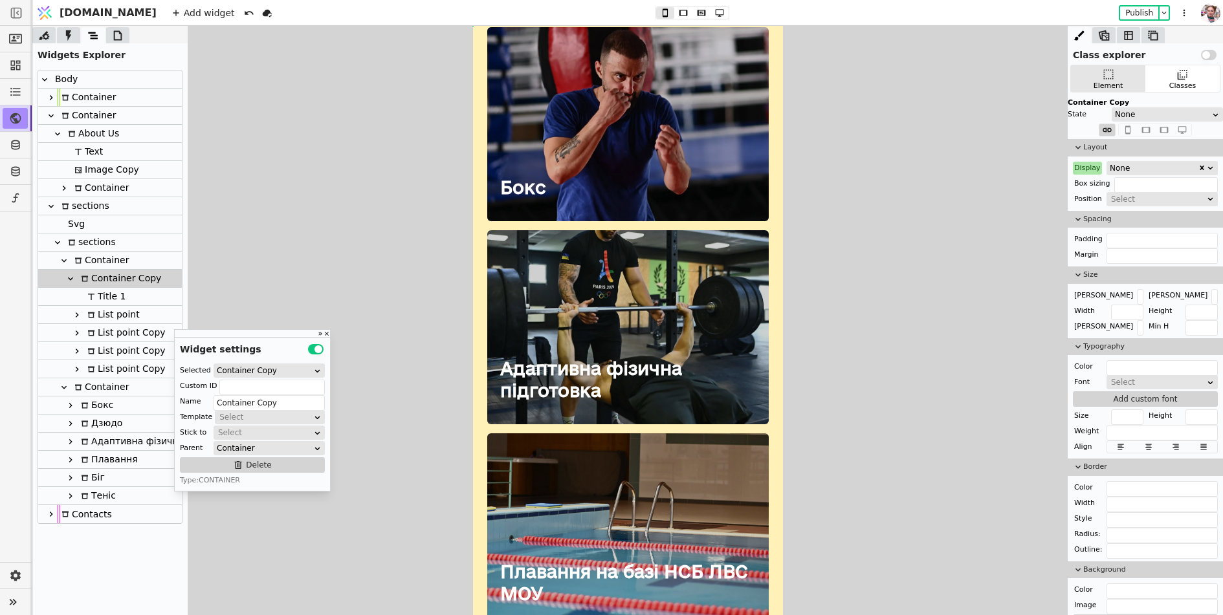
click at [110, 319] on div "List point" at bounding box center [111, 314] width 56 height 17
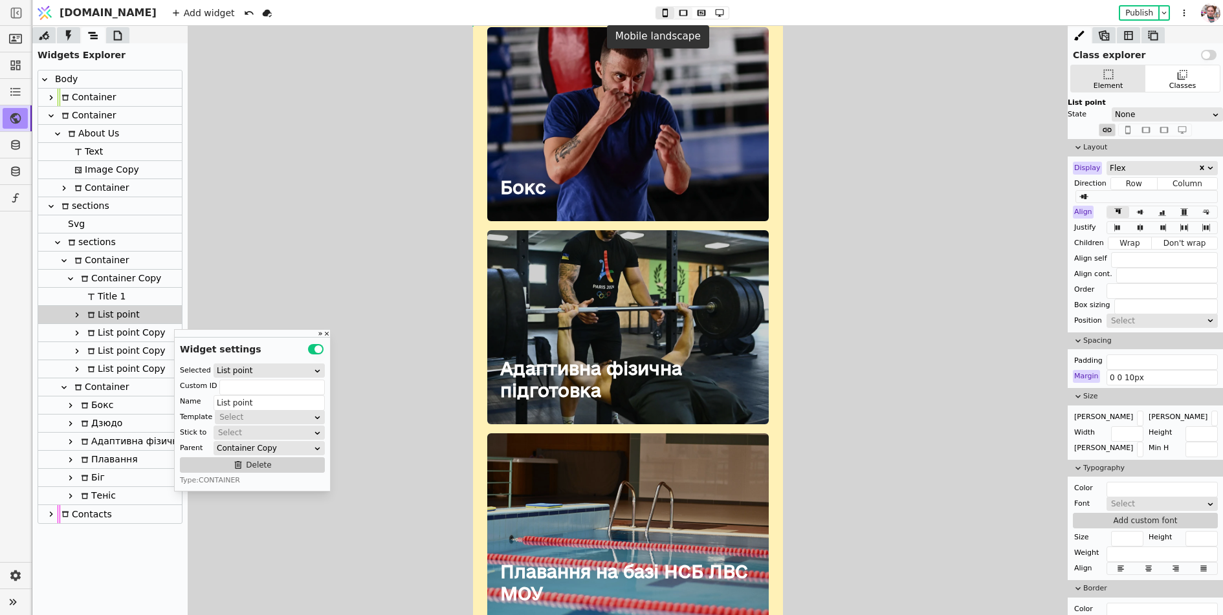
click at [679, 11] on icon at bounding box center [683, 13] width 8 height 6
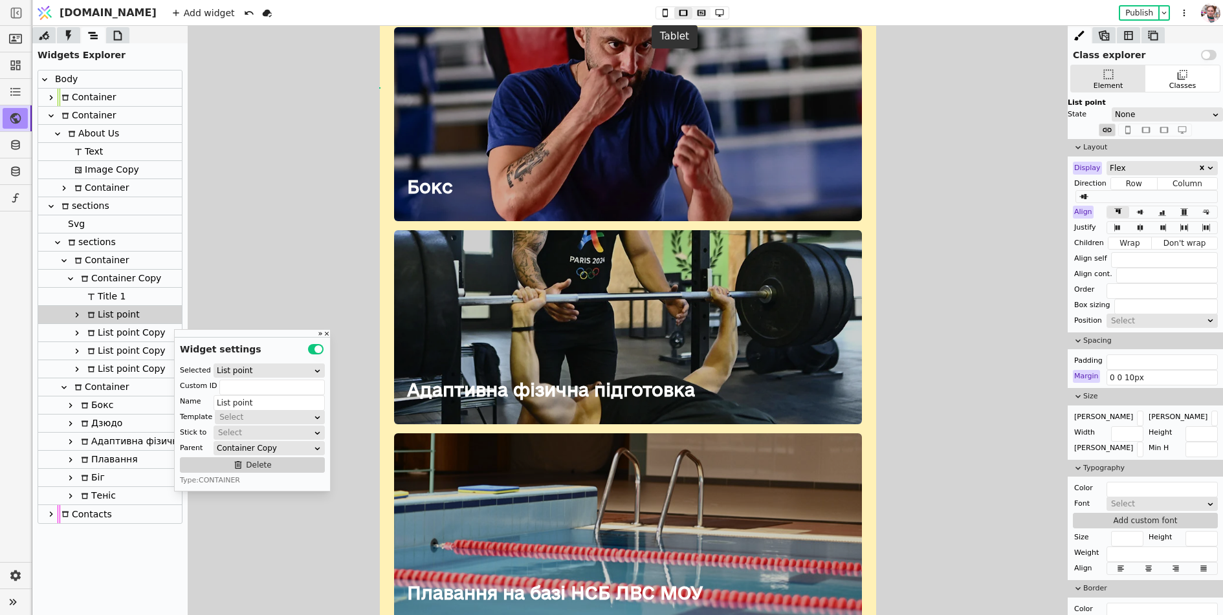
click at [697, 11] on icon at bounding box center [701, 13] width 8 height 6
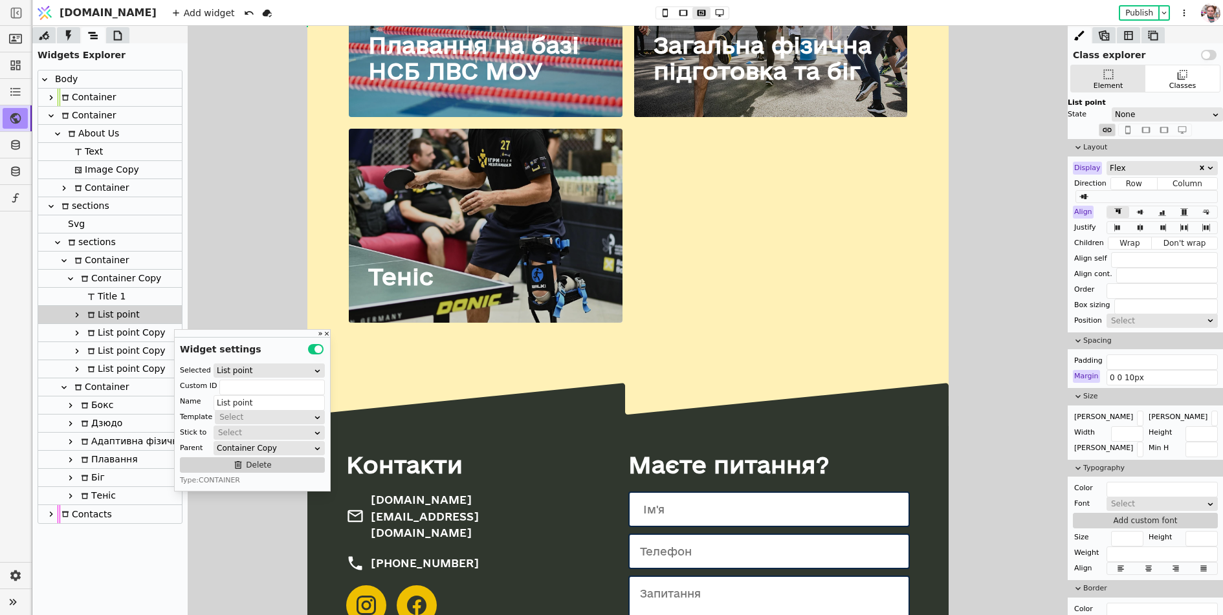
click at [694, 11] on icon at bounding box center [702, 12] width 16 height 9
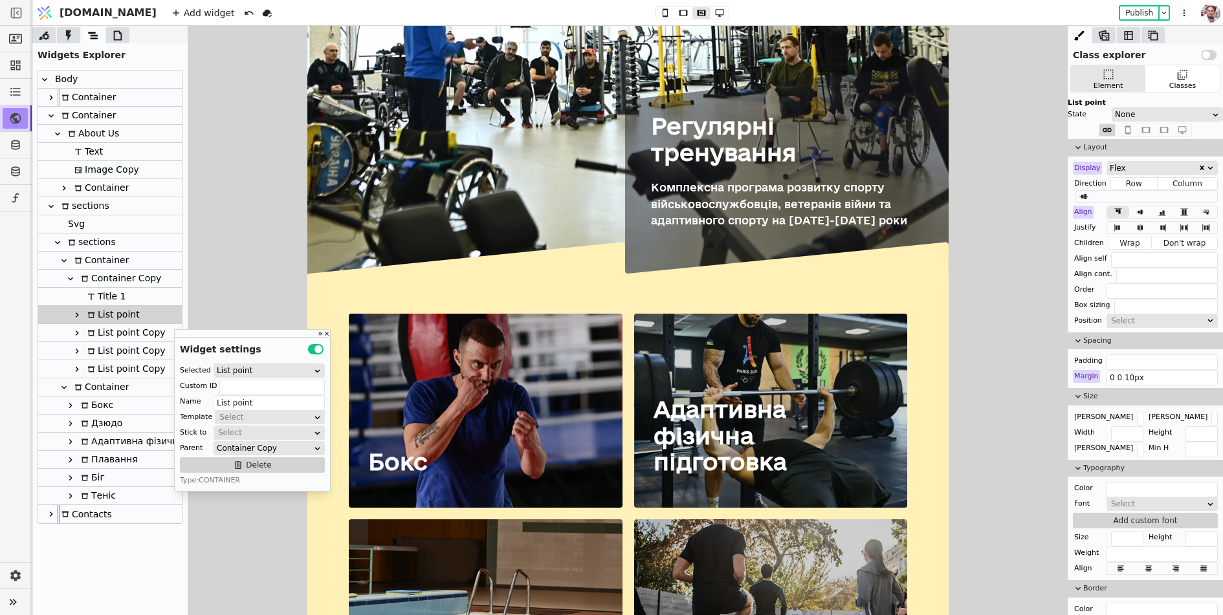
click at [81, 314] on icon at bounding box center [77, 315] width 10 height 10
click at [94, 335] on icon at bounding box center [98, 333] width 8 height 8
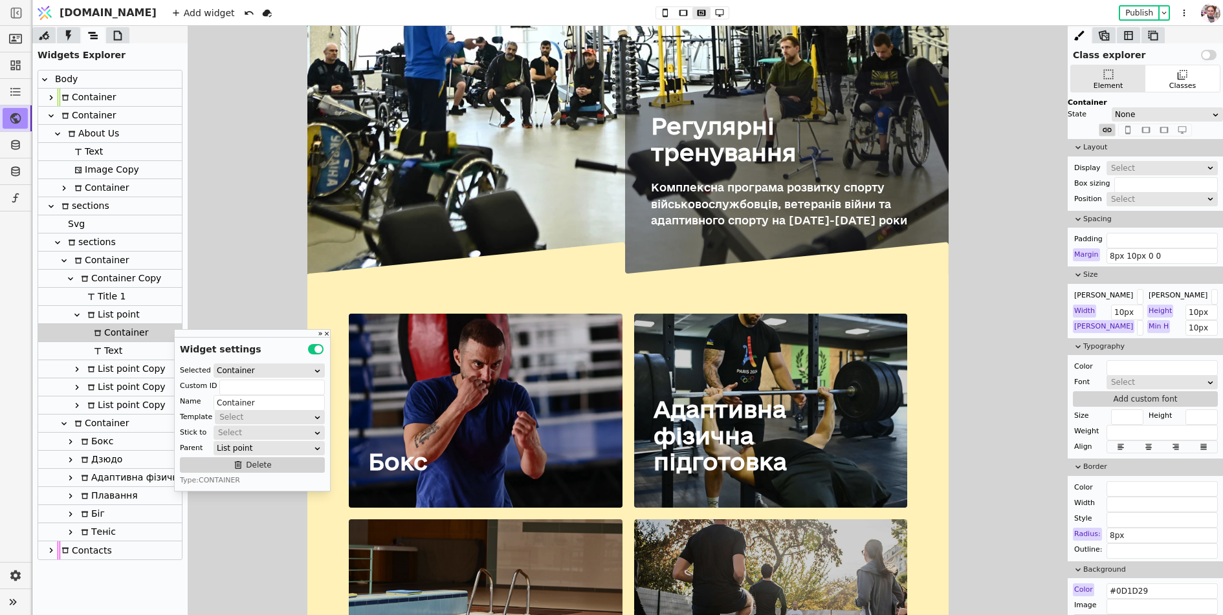
click at [94, 349] on icon at bounding box center [98, 351] width 8 height 8
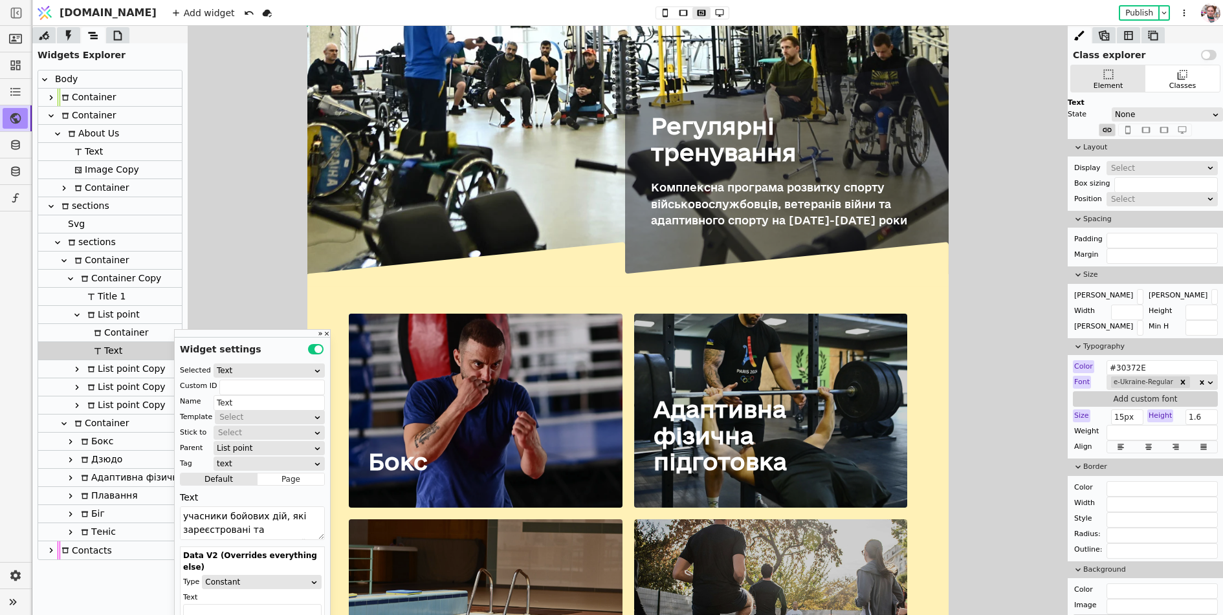
click at [83, 373] on div at bounding box center [84, 369] width 3 height 19
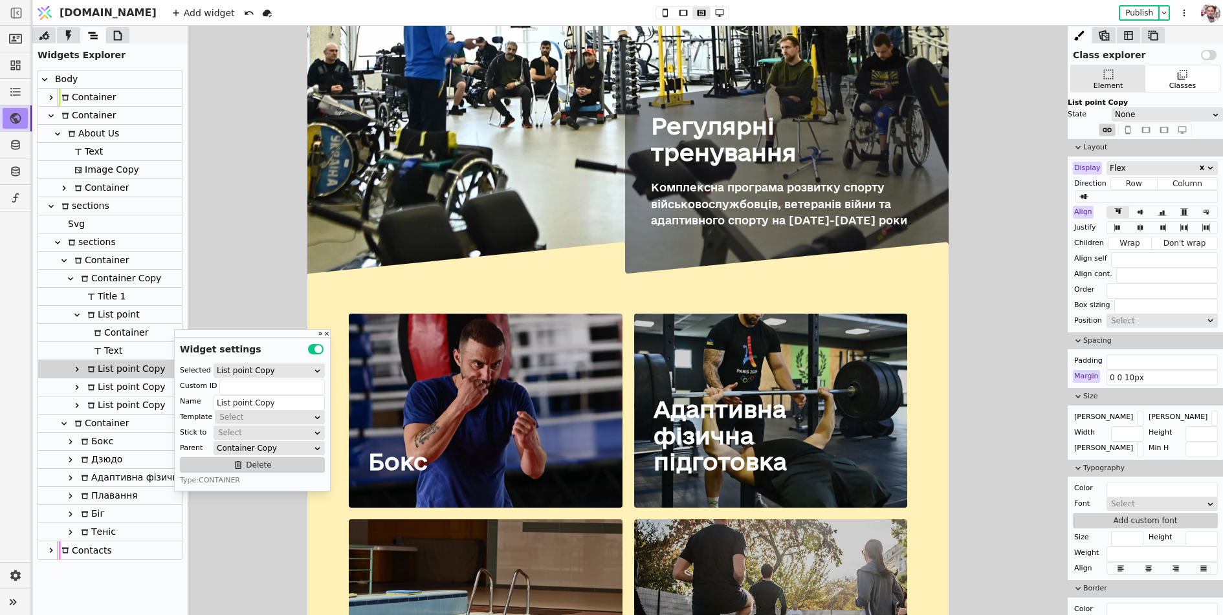
click at [79, 371] on icon at bounding box center [77, 369] width 10 height 10
click at [80, 396] on div at bounding box center [83, 386] width 13 height 17
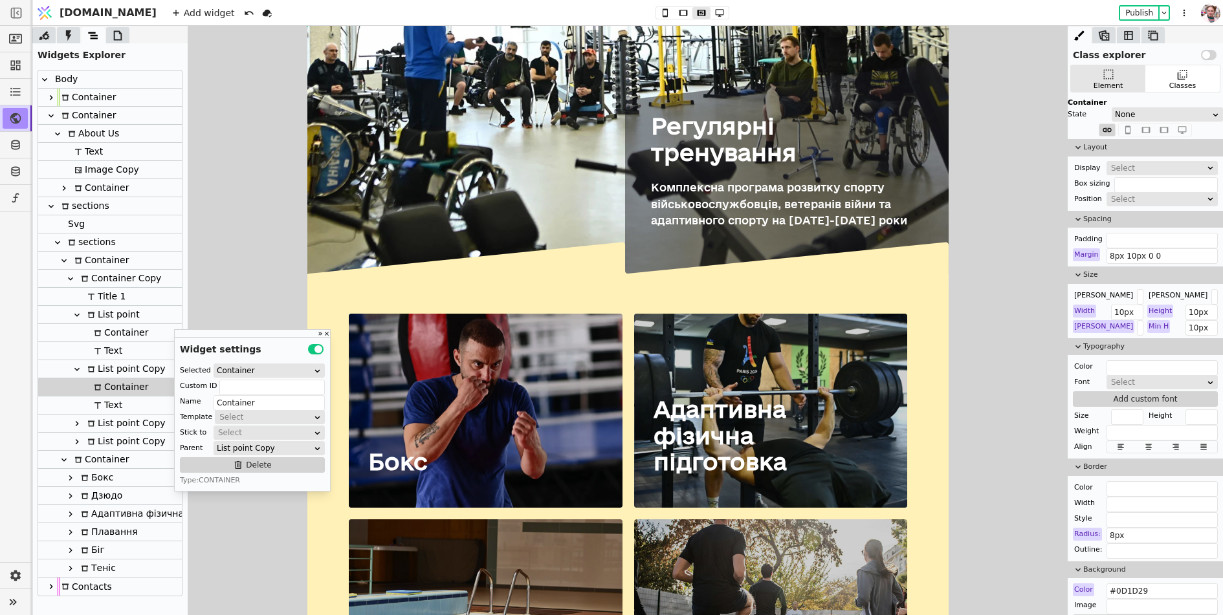
click at [92, 252] on div "Container" at bounding box center [100, 260] width 58 height 17
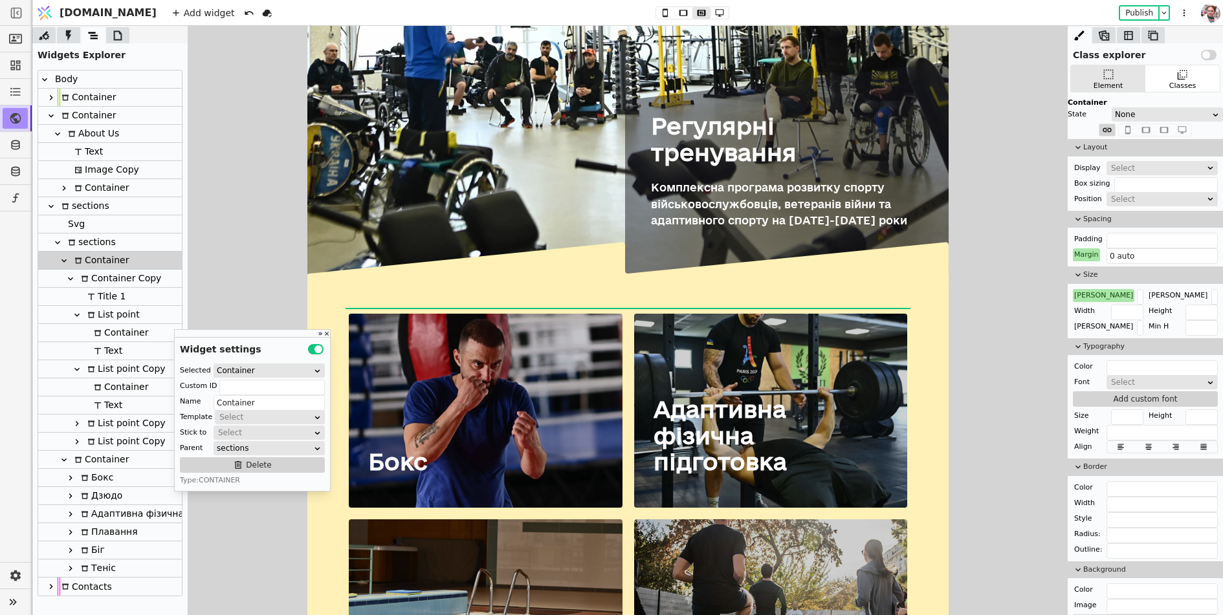
click at [97, 270] on div "Container Copy" at bounding box center [119, 278] width 84 height 17
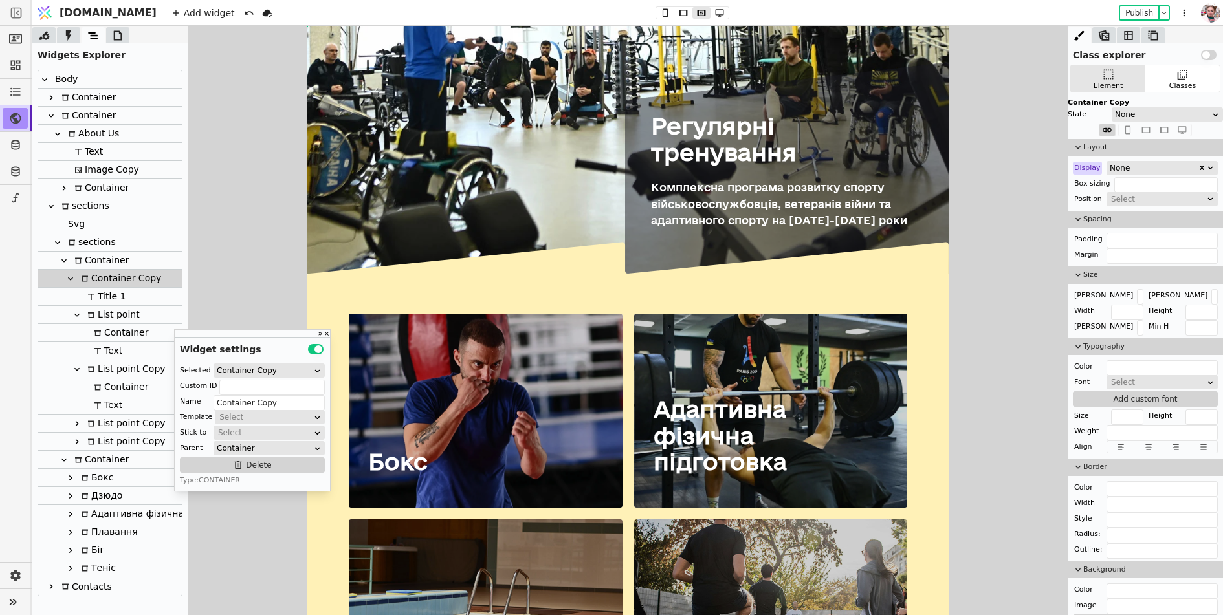
click at [73, 282] on icon at bounding box center [70, 279] width 10 height 10
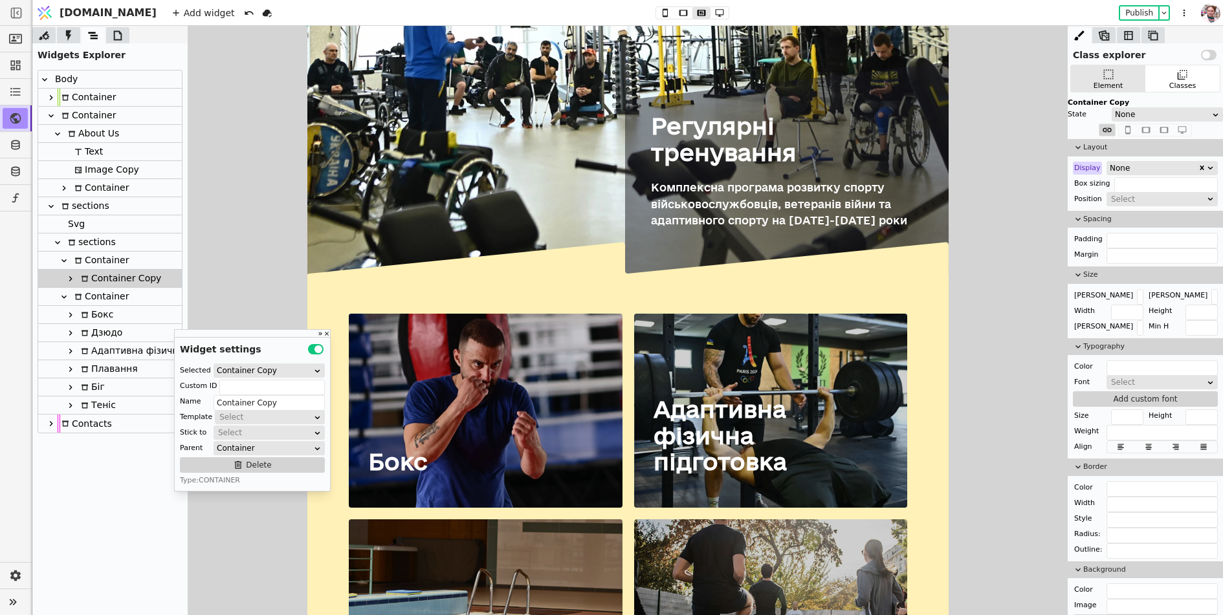
click at [67, 261] on icon at bounding box center [64, 261] width 10 height 10
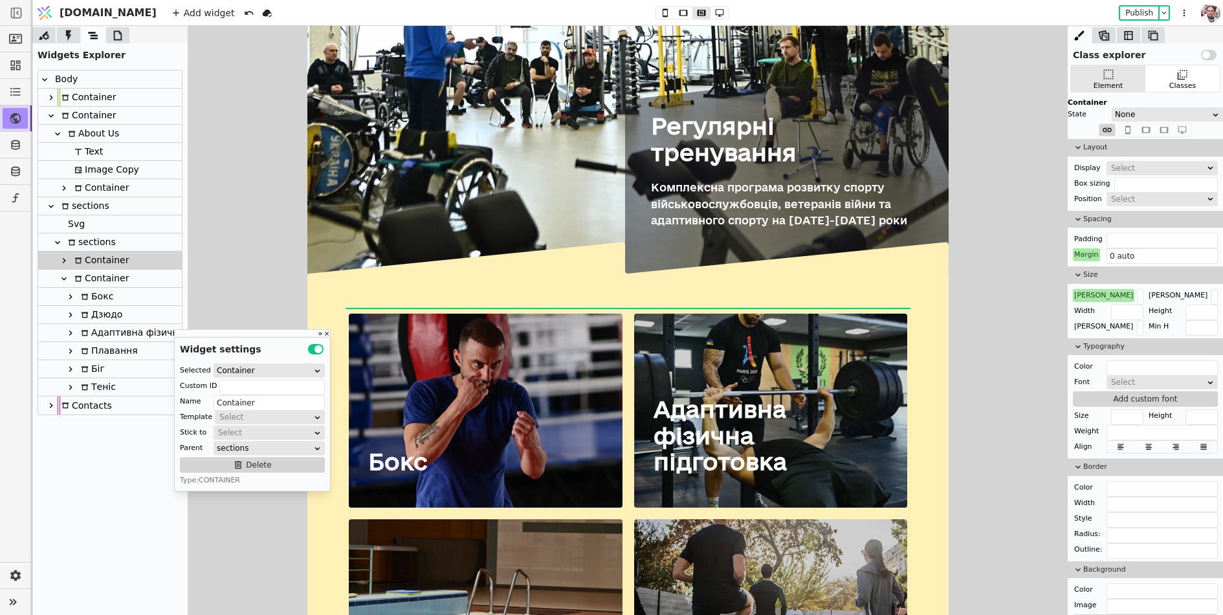
click at [63, 271] on div at bounding box center [64, 279] width 13 height 16
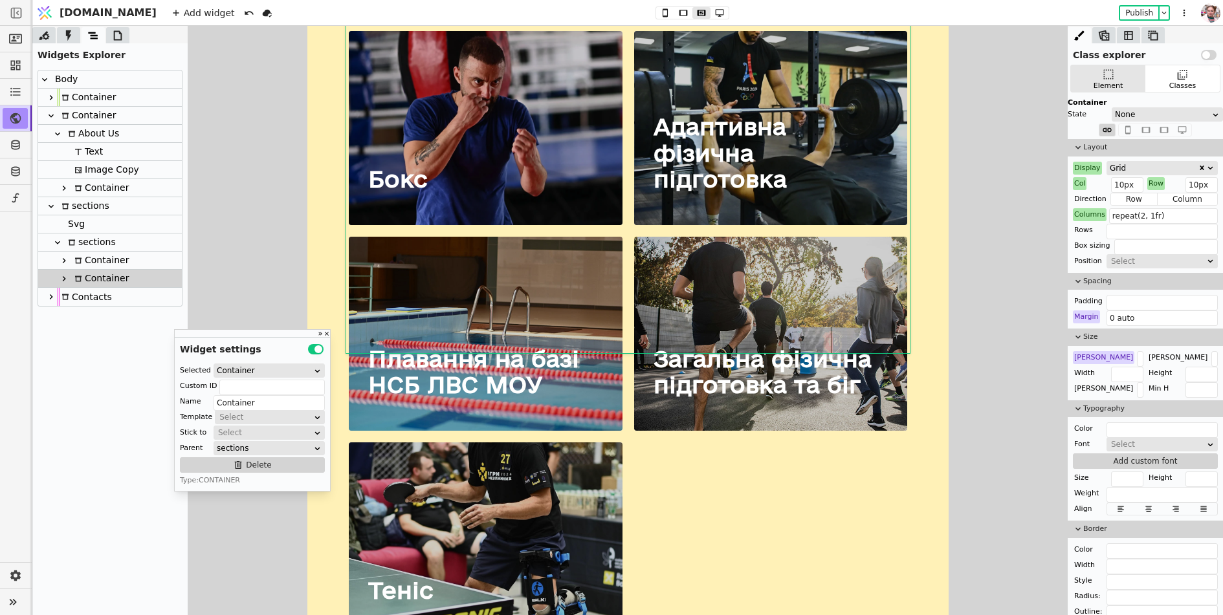
click at [84, 258] on div "Container" at bounding box center [100, 260] width 58 height 17
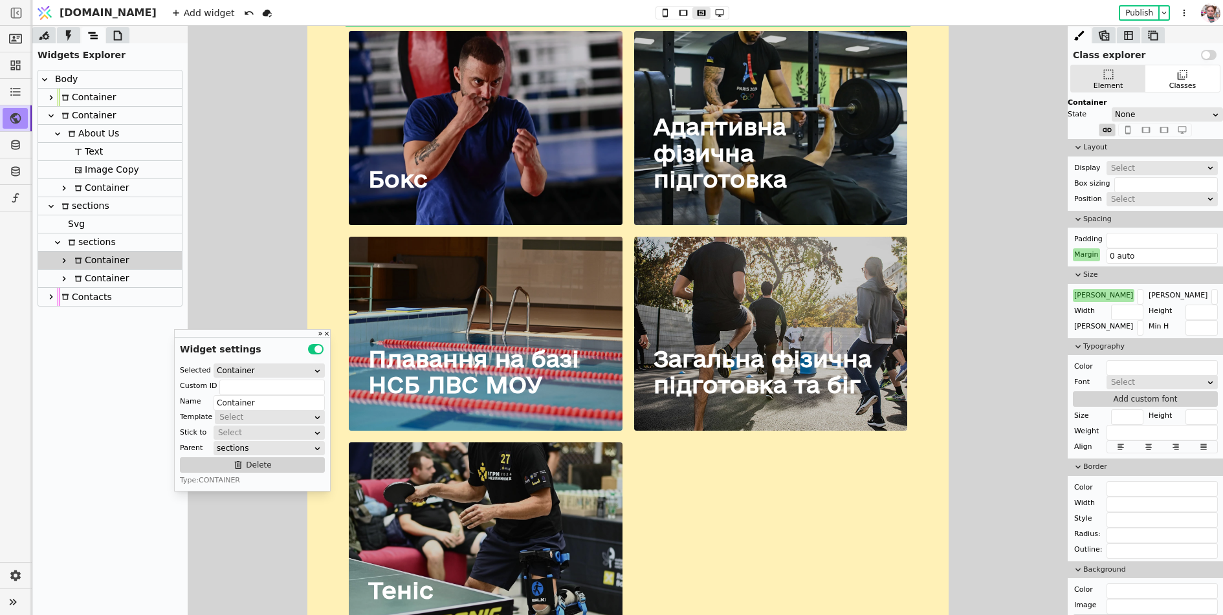
click at [65, 260] on icon at bounding box center [64, 260] width 3 height 5
click at [70, 278] on icon at bounding box center [70, 279] width 10 height 10
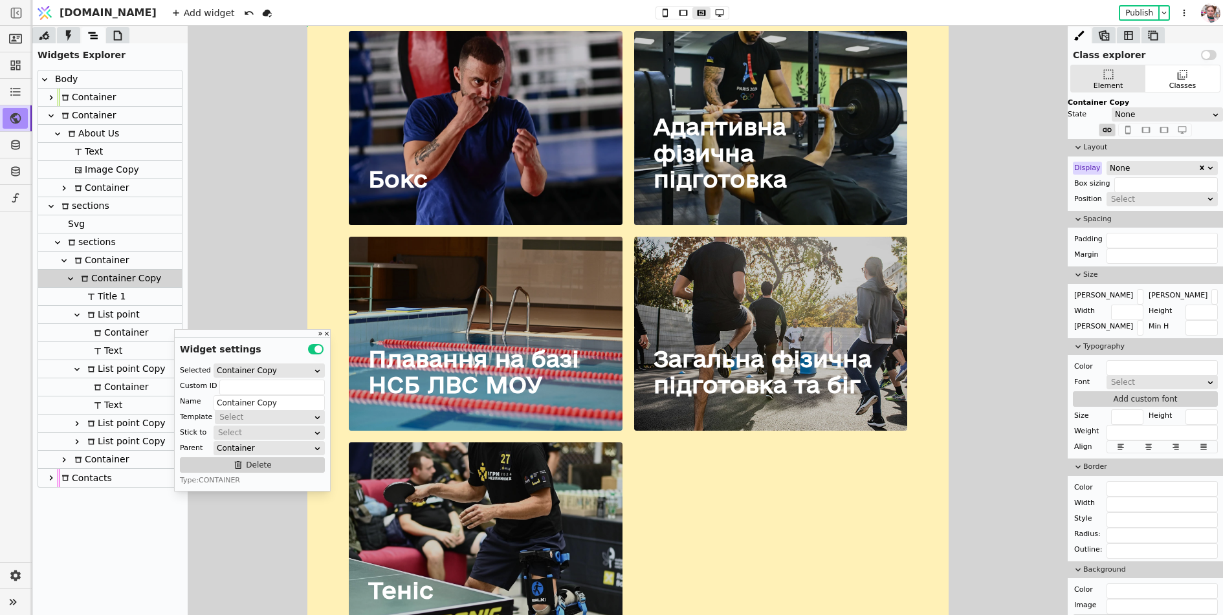
click at [1115, 164] on div "None" at bounding box center [1154, 168] width 88 height 13
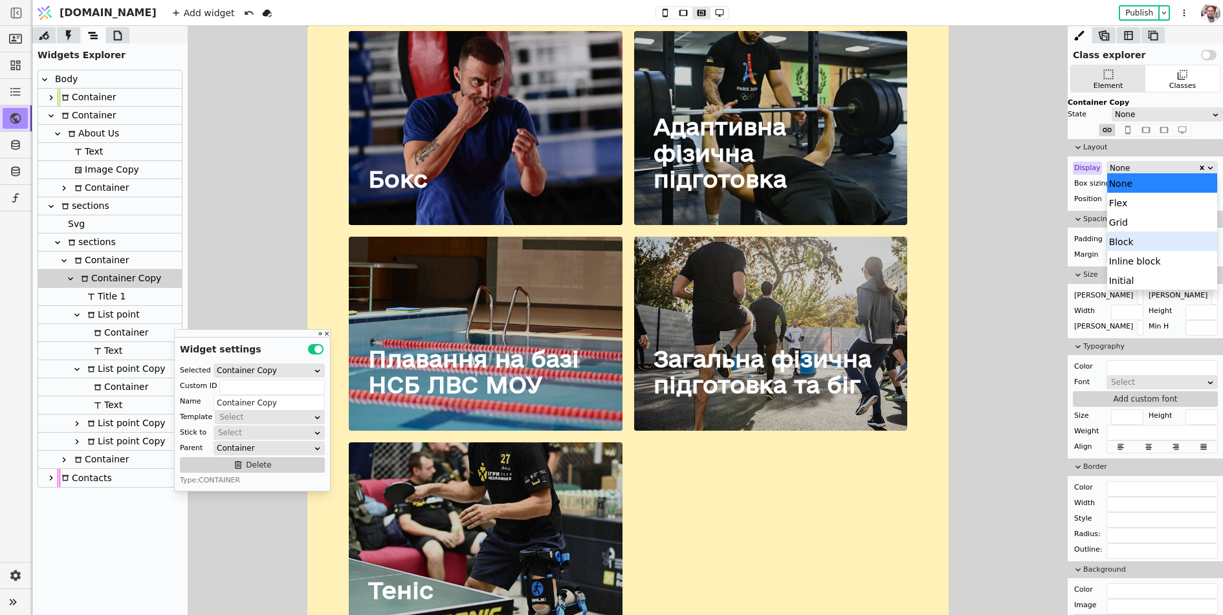
click at [1128, 242] on div "Block" at bounding box center [1162, 241] width 111 height 19
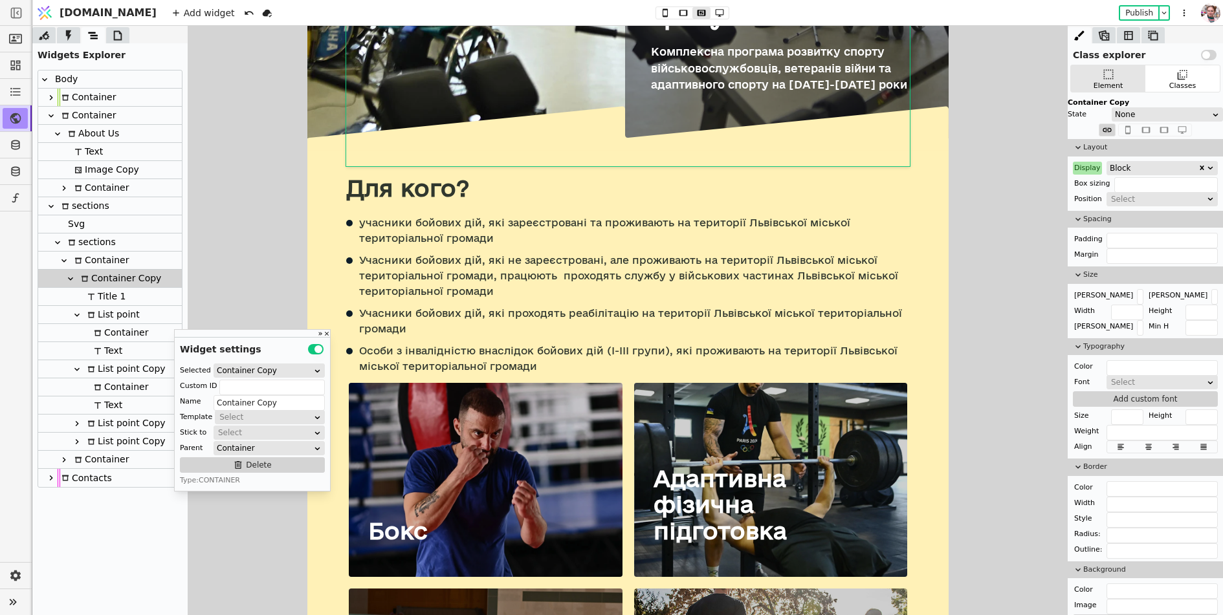
click at [101, 258] on div "Container" at bounding box center [100, 260] width 58 height 17
type input "Container"
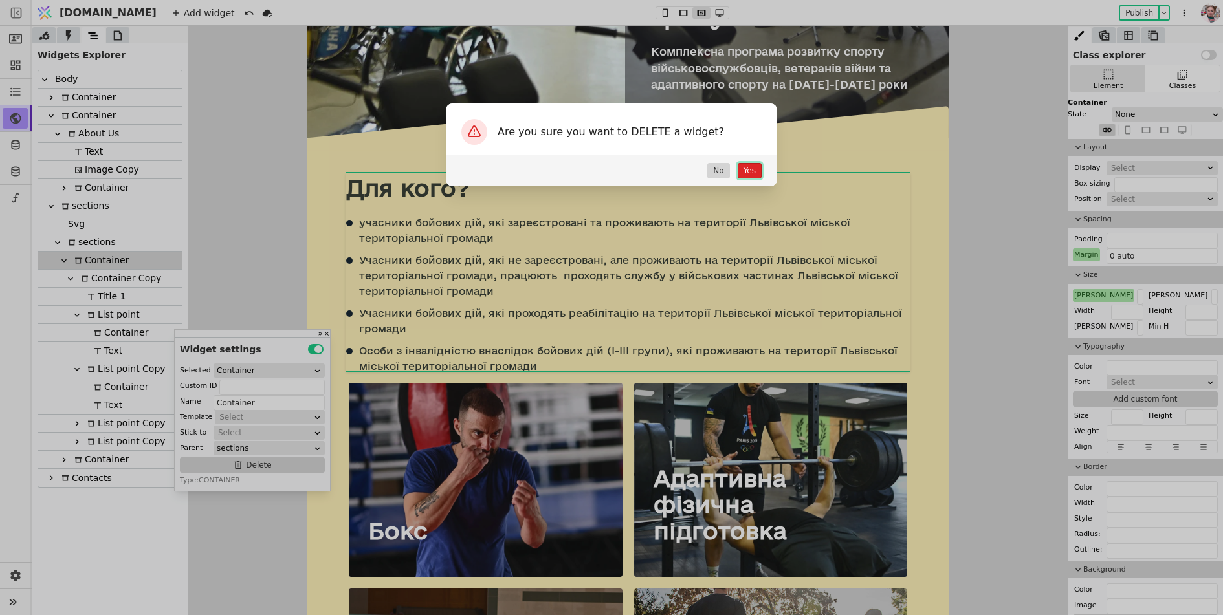
click at [752, 170] on button "Yes" at bounding box center [750, 171] width 24 height 16
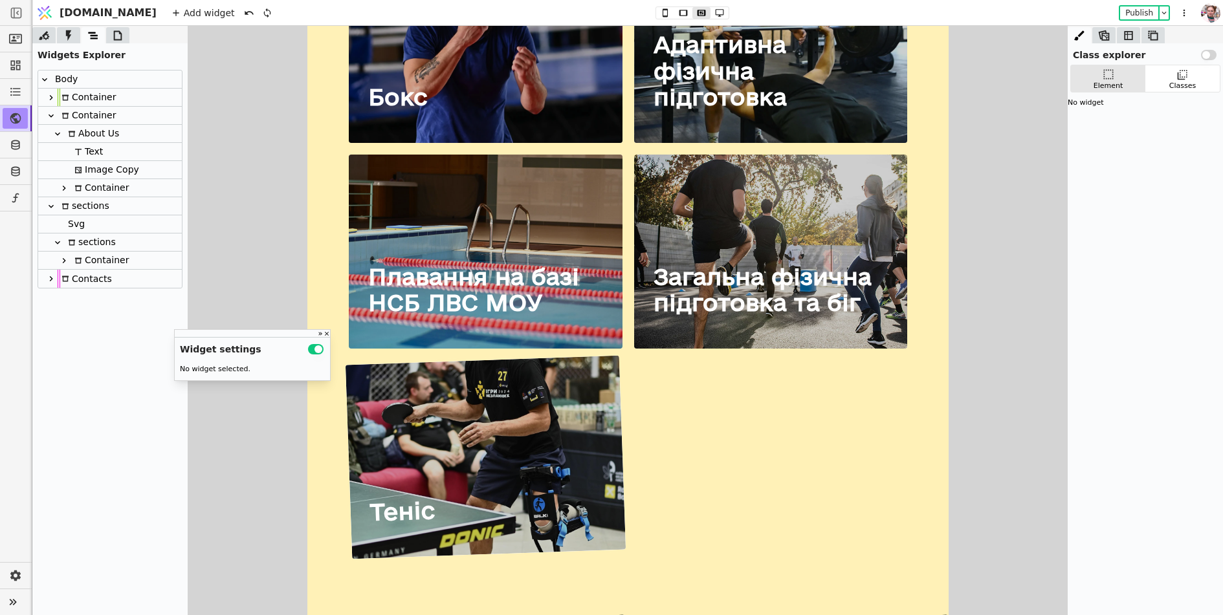
click at [507, 430] on div "Теніс" at bounding box center [485, 458] width 280 height 204
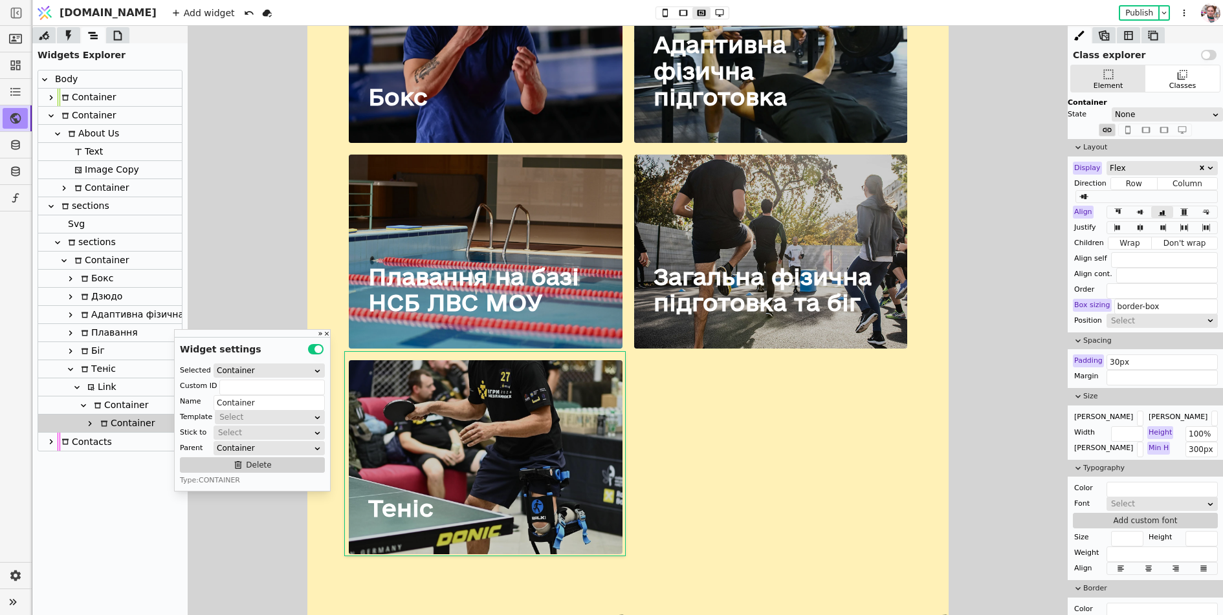
click at [71, 369] on icon at bounding box center [70, 368] width 5 height 3
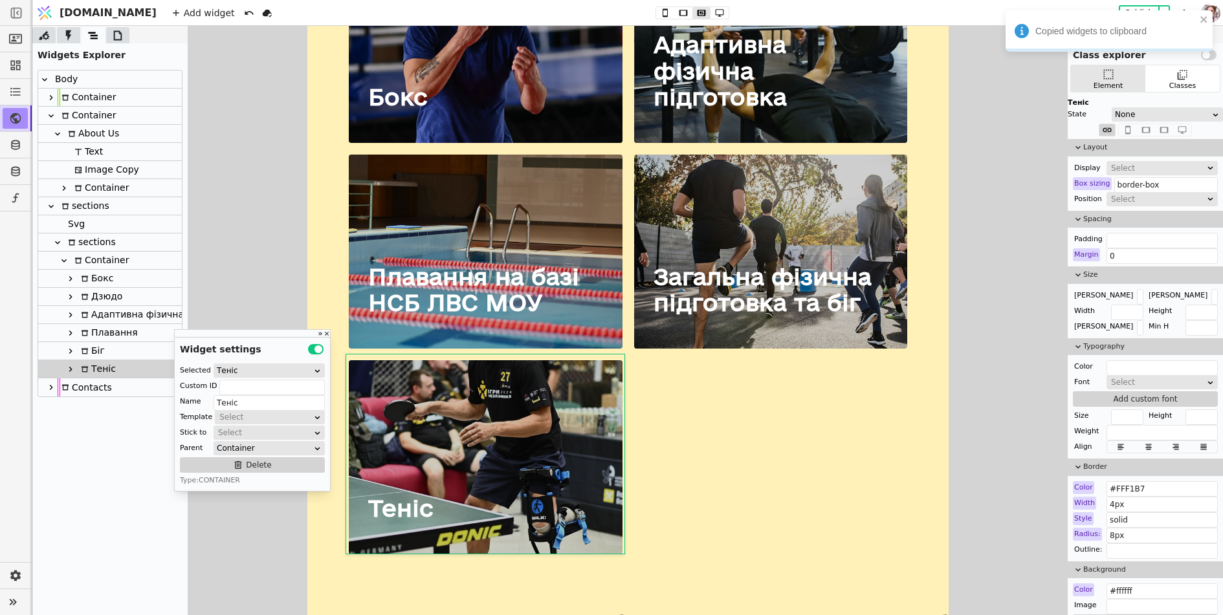
click at [88, 260] on div "Container" at bounding box center [100, 260] width 58 height 17
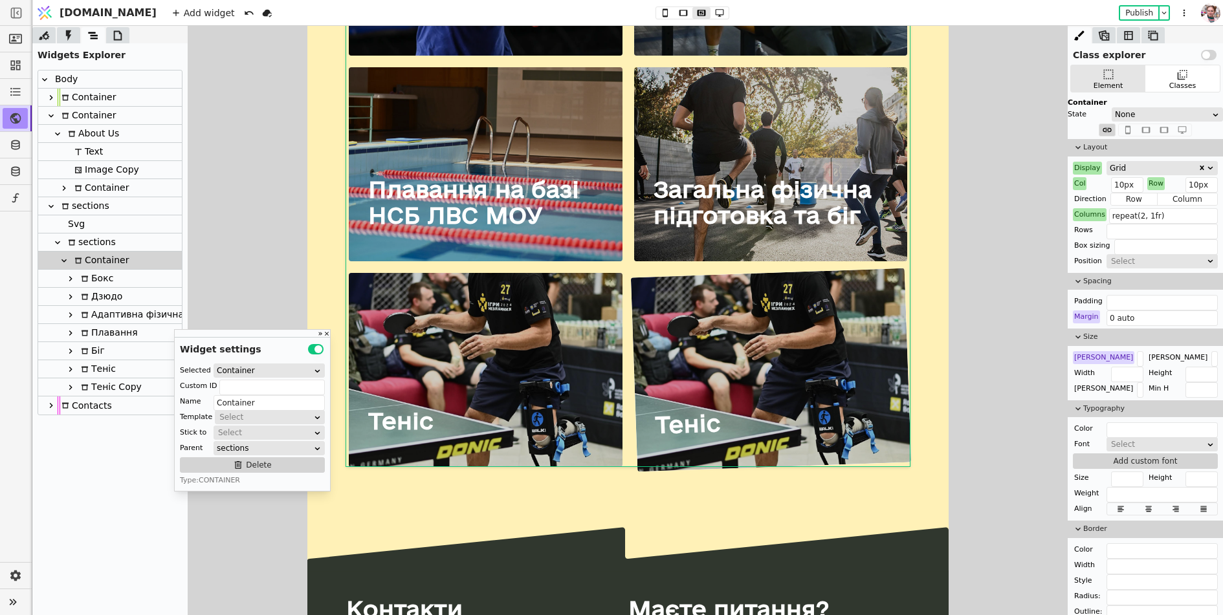
click at [688, 419] on div "Теніс" at bounding box center [687, 424] width 66 height 28
type input "Text"
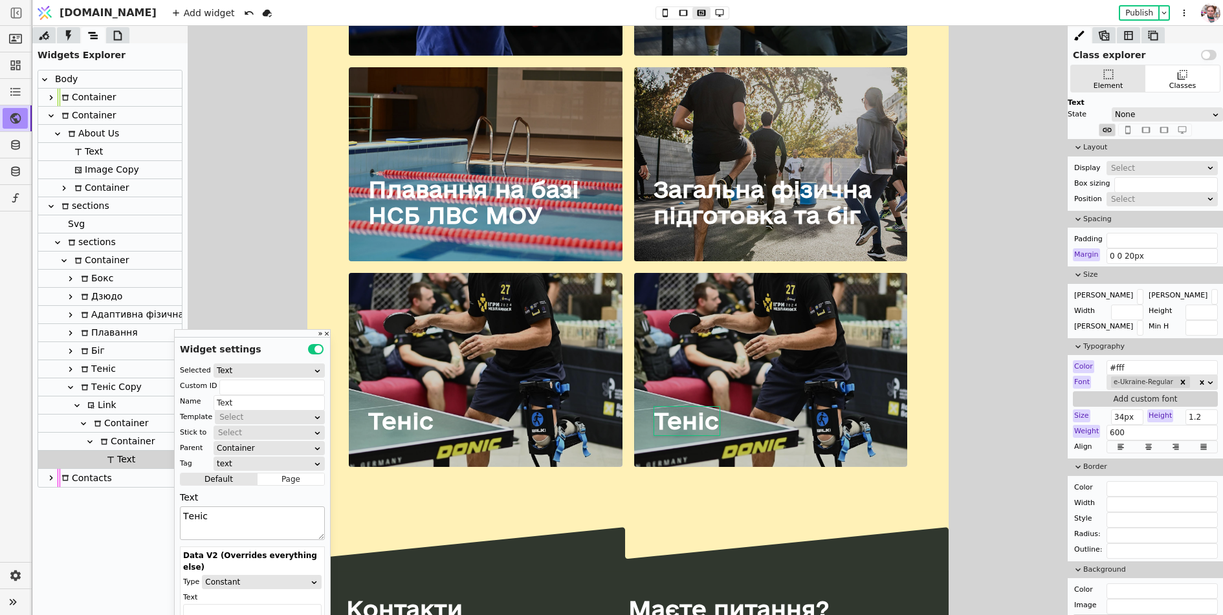
click at [210, 520] on textarea "Теніс" at bounding box center [252, 524] width 145 height 34
paste textarea "стрільба з лука"
drag, startPoint x: 190, startPoint y: 518, endPoint x: 179, endPoint y: 517, distance: 11.1
click at [180, 517] on textarea "стрільба з лука" at bounding box center [252, 524] width 145 height 34
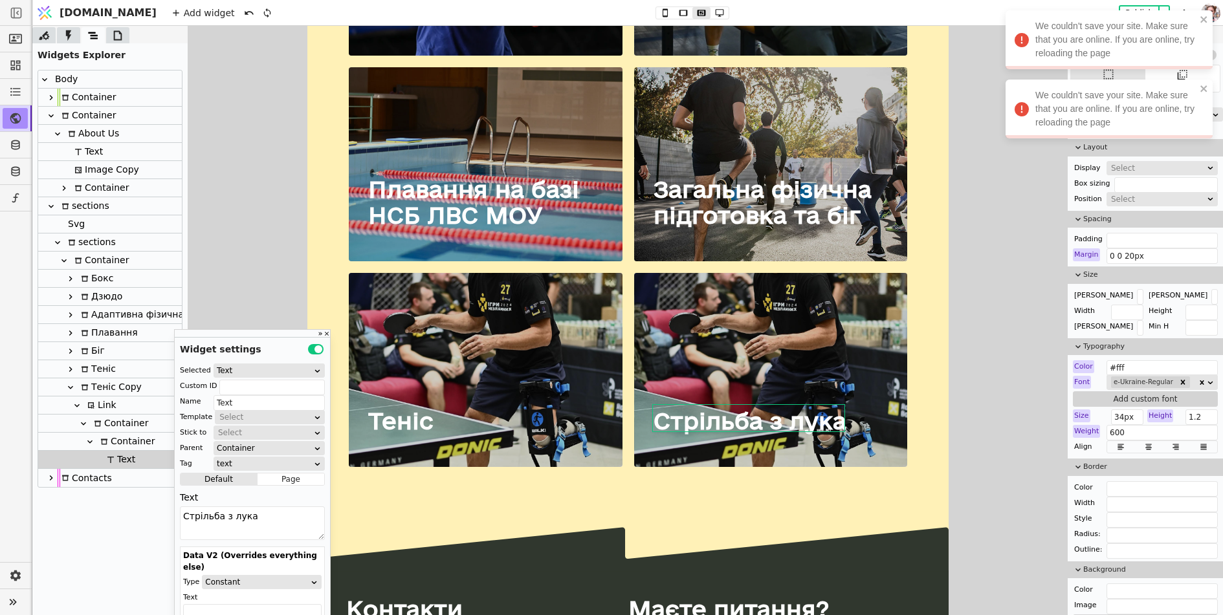
type textarea "Стрільба з лука"
click at [231, 241] on div at bounding box center [627, 320] width 1190 height 589
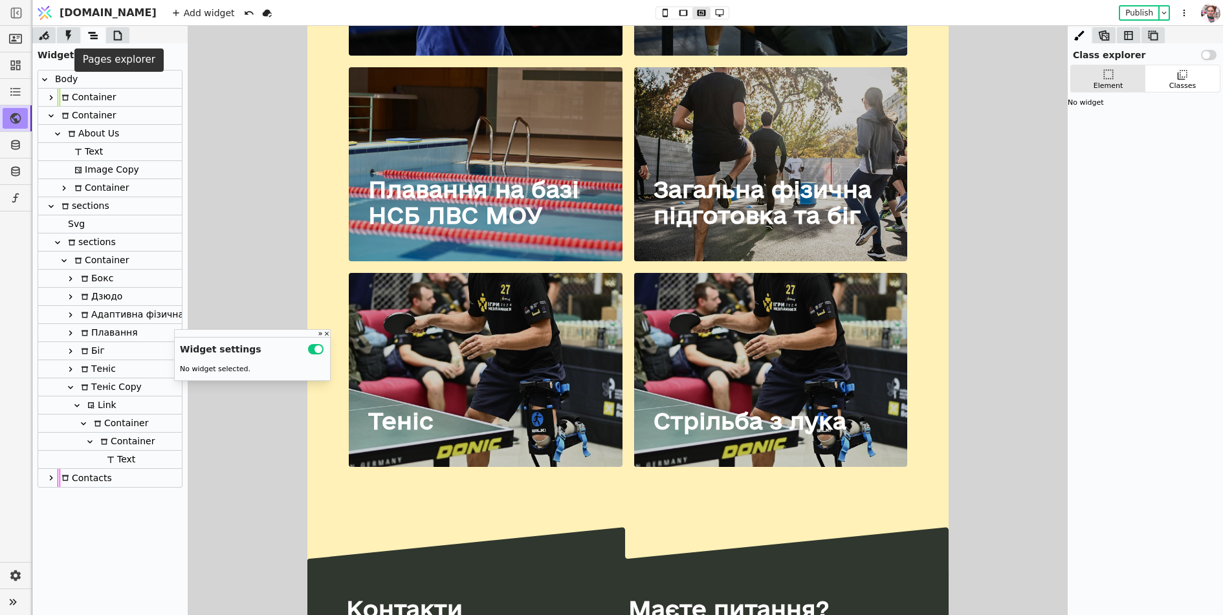
click at [113, 36] on icon at bounding box center [117, 35] width 13 height 13
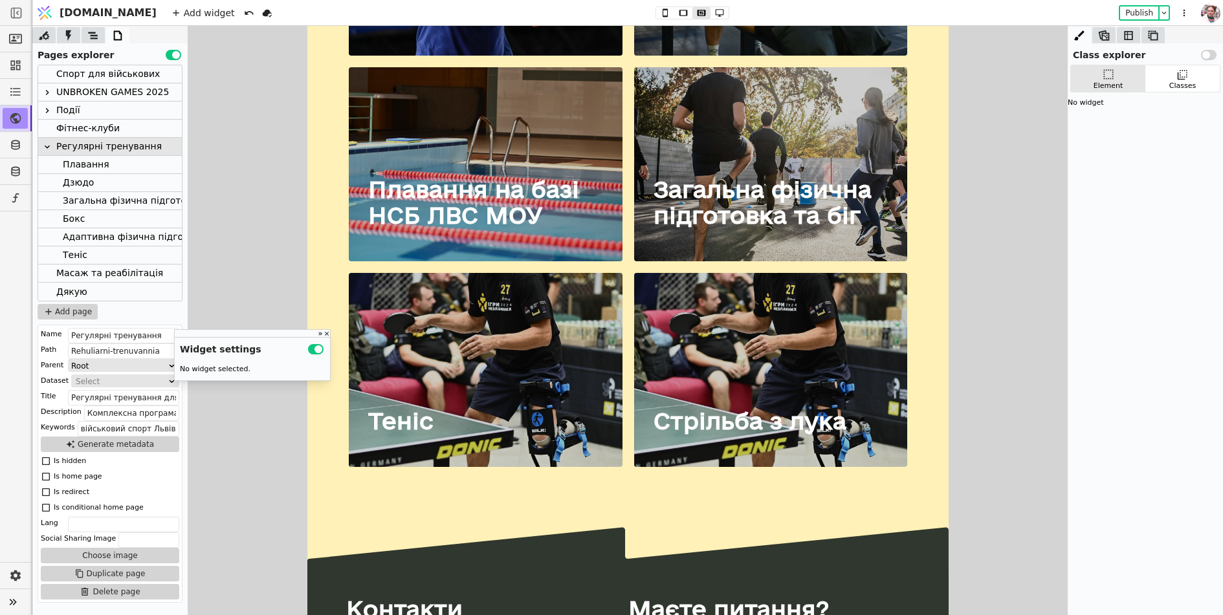
click at [70, 126] on div "Фітнес-клуби" at bounding box center [87, 128] width 63 height 17
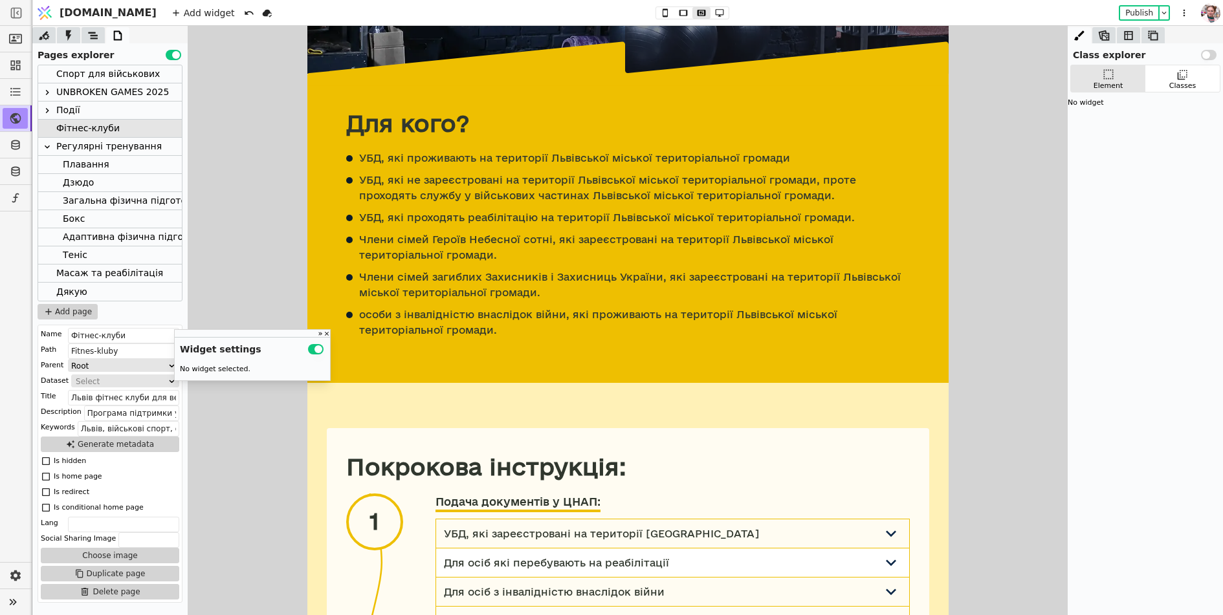
scroll to position [794, 0]
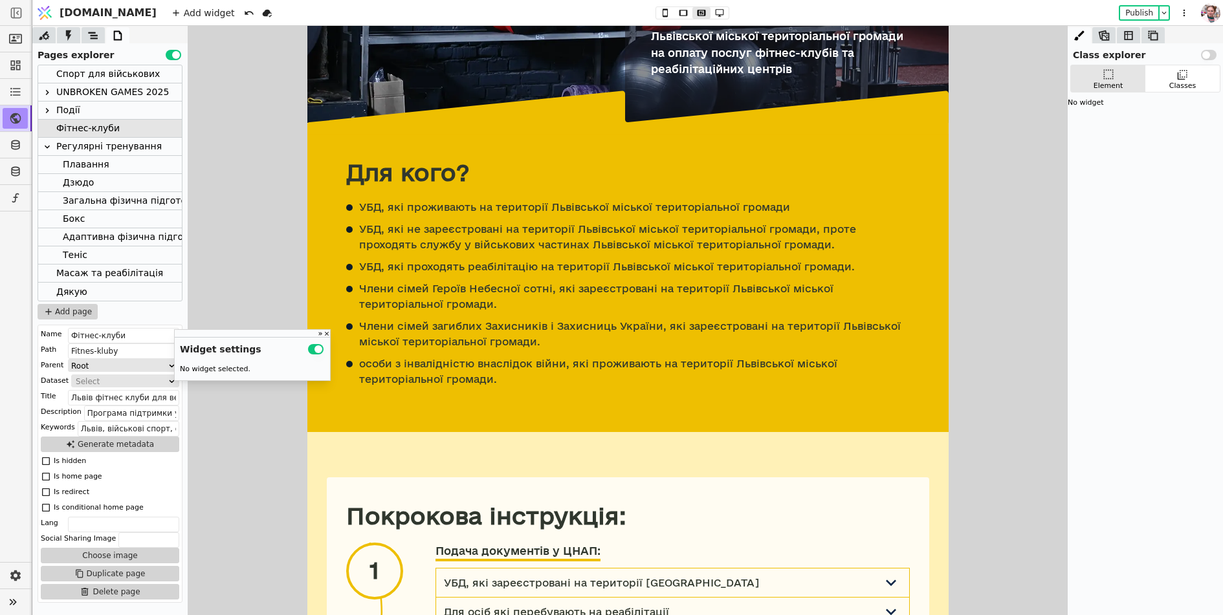
click at [446, 200] on p "УБД, які проживають на території Львівської міської територіальної громади" at bounding box center [573, 207] width 431 height 16
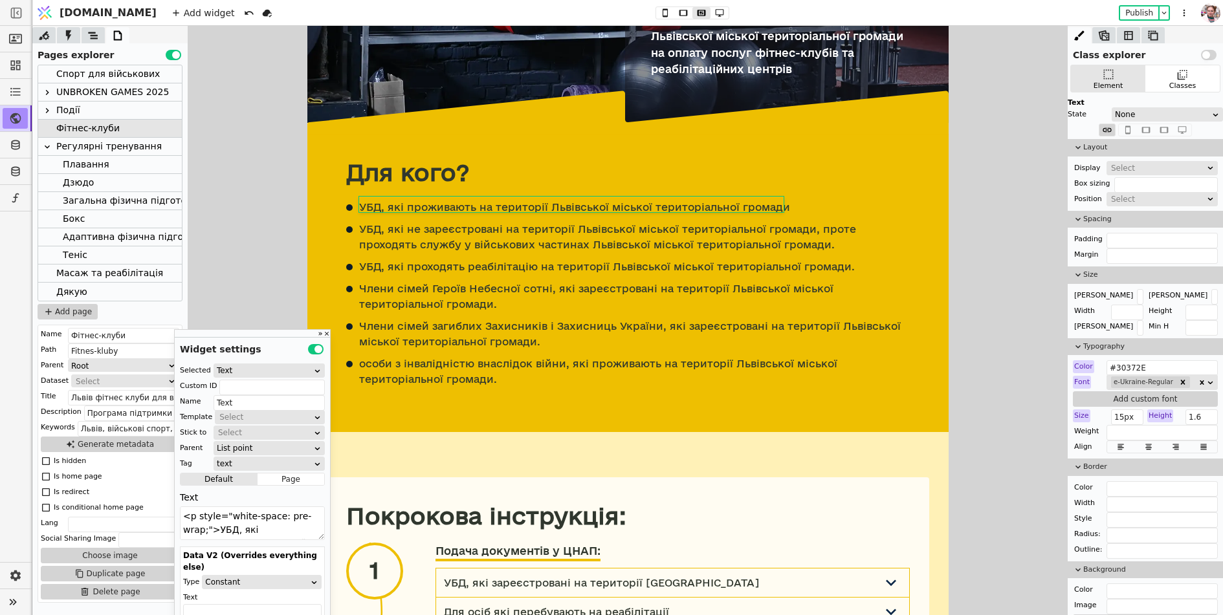
click at [341, 203] on div "Для кого? УБД, які проживають на території Львівської міської територіальної гр…" at bounding box center [627, 283] width 641 height 298
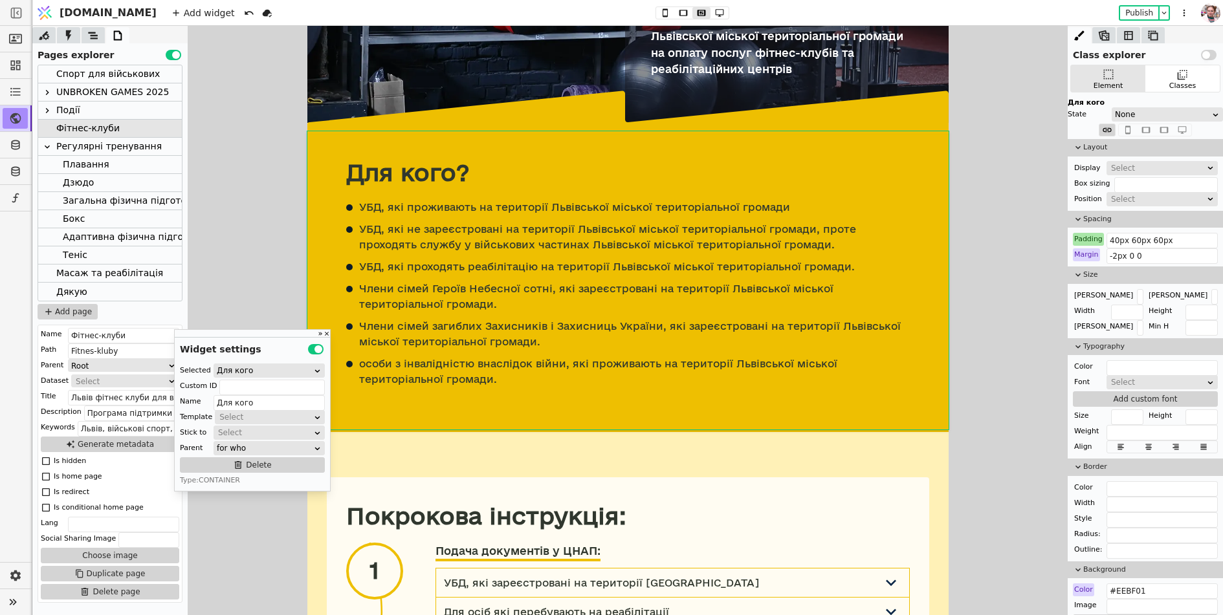
click at [355, 206] on div "УБД, які проживають на території Львівської міської територіальної громади" at bounding box center [627, 207] width 564 height 16
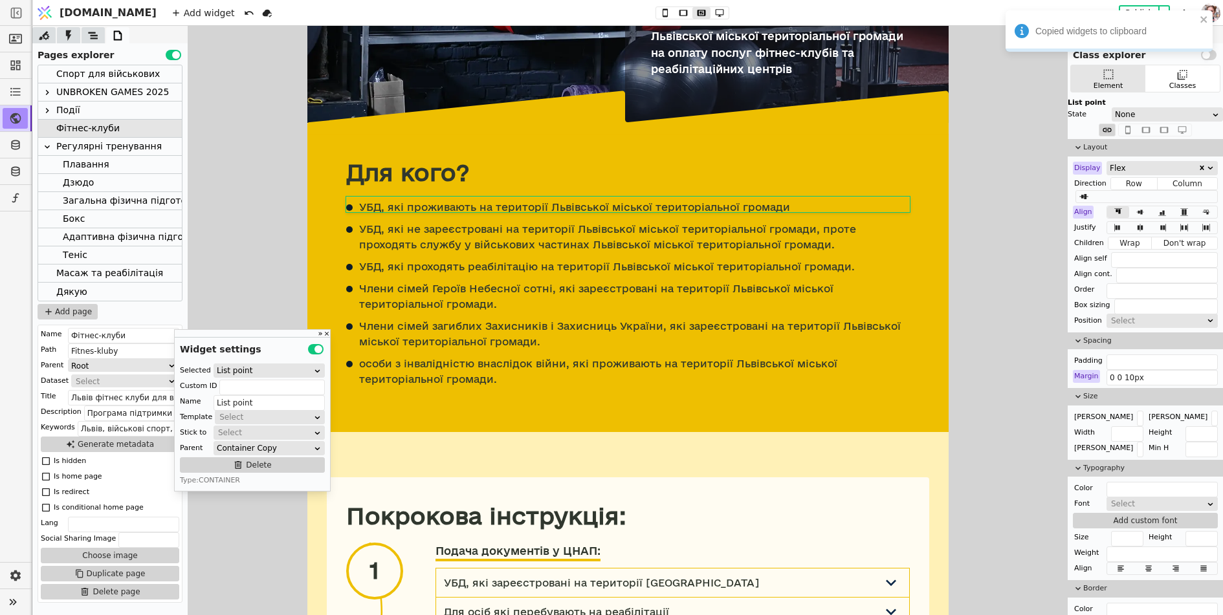
click at [87, 30] on icon at bounding box center [93, 35] width 13 height 13
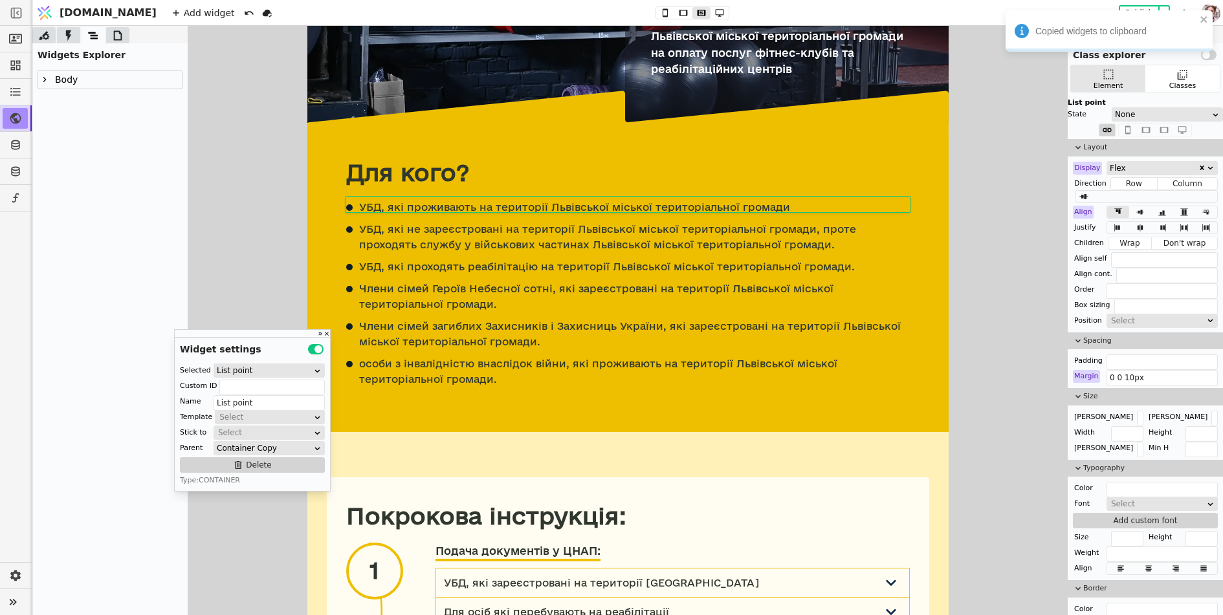
click at [49, 77] on icon at bounding box center [44, 79] width 10 height 10
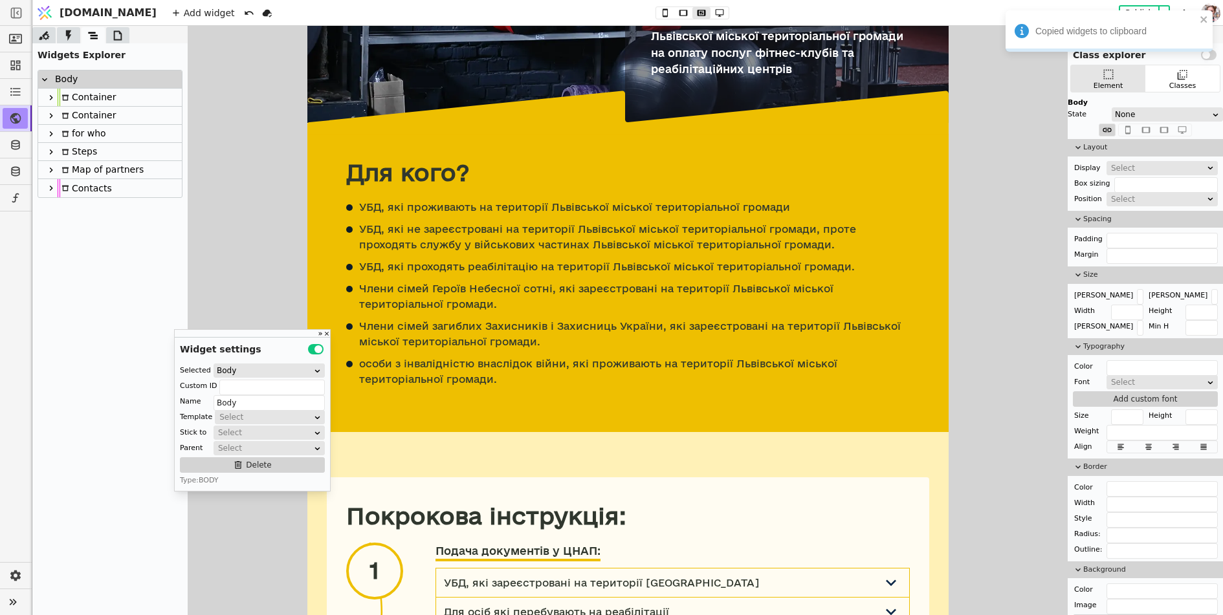
click at [314, 239] on div "Для кого? УБД, які проживають на території Львівської міської територіальної гр…" at bounding box center [627, 283] width 641 height 298
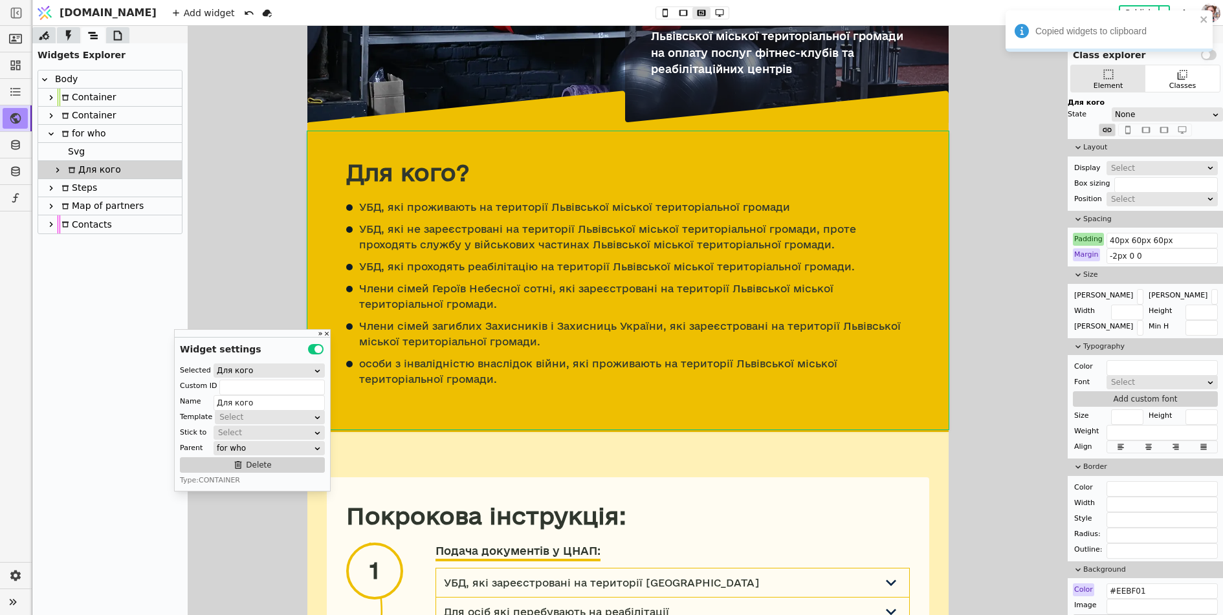
click at [61, 170] on icon at bounding box center [57, 170] width 10 height 10
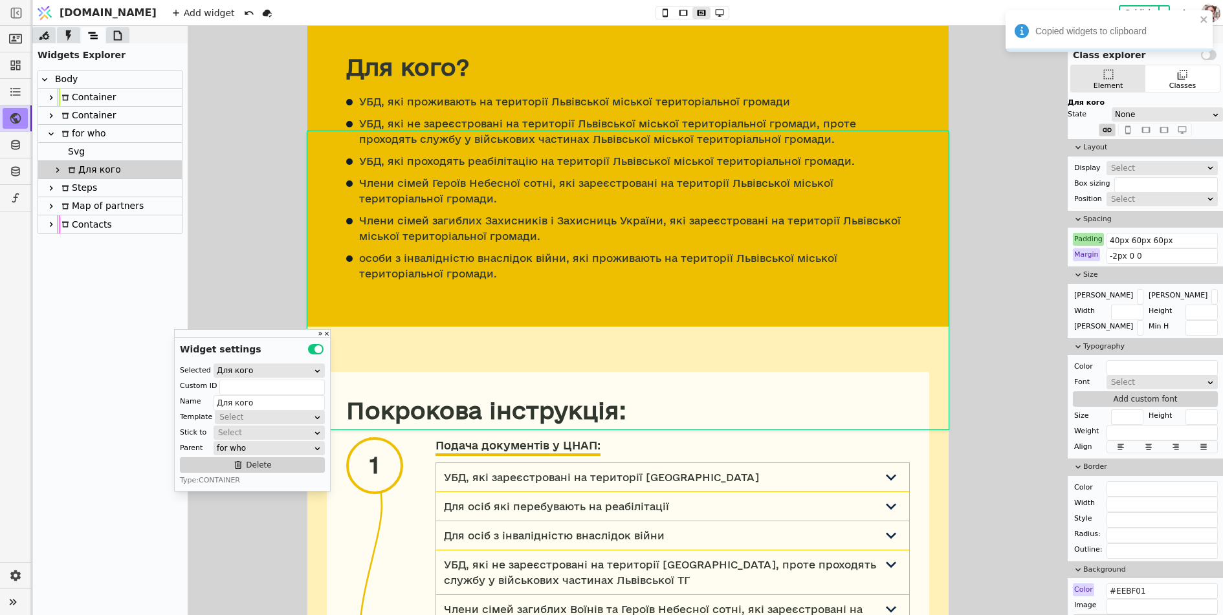
scroll to position [853, 0]
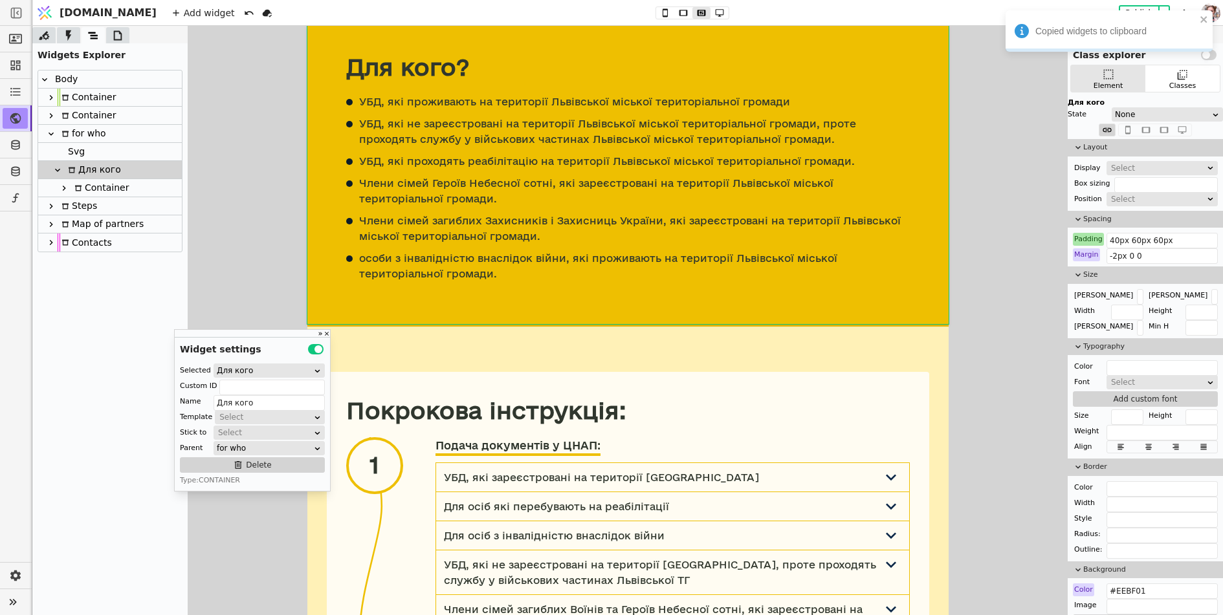
click at [65, 182] on div at bounding box center [64, 189] width 13 height 16
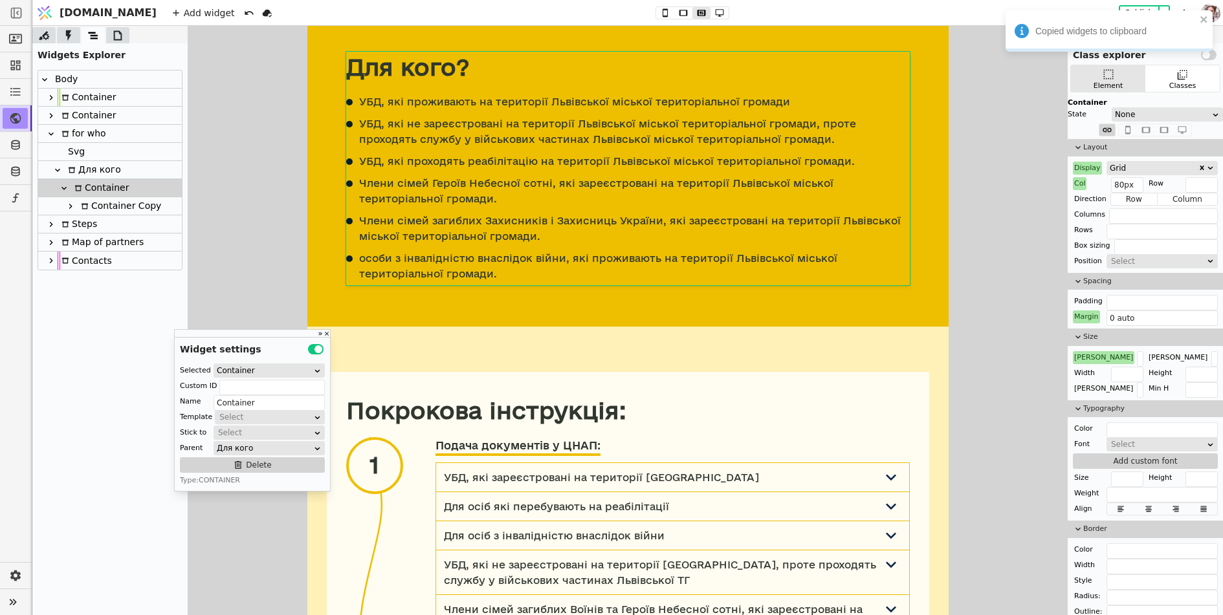
click at [72, 204] on icon at bounding box center [70, 206] width 10 height 10
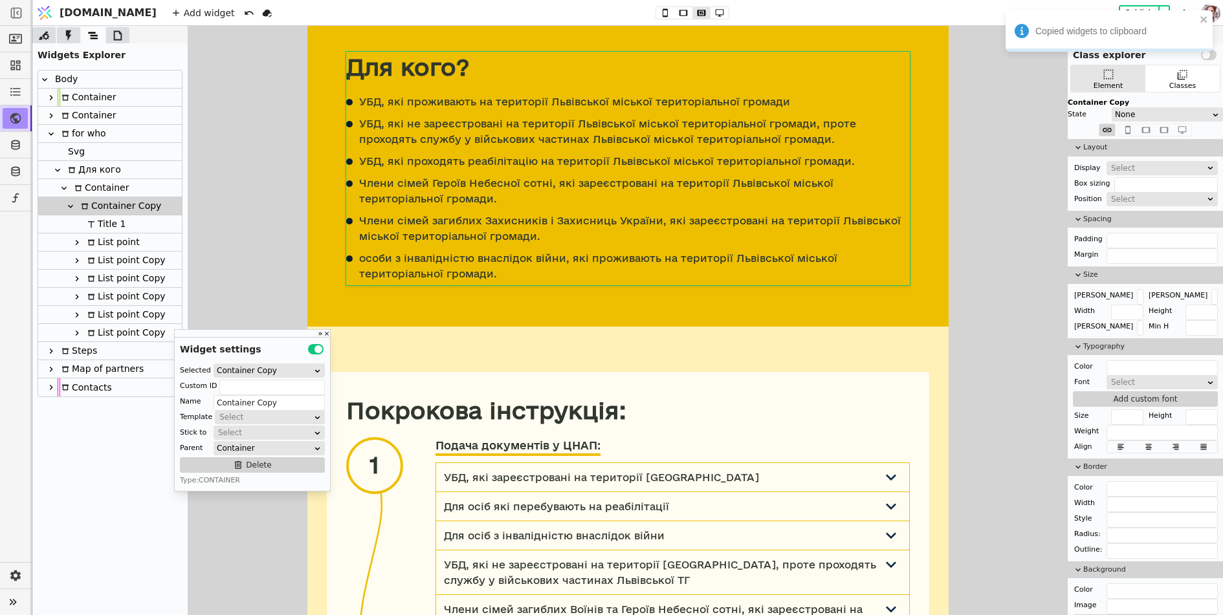
click at [80, 239] on icon at bounding box center [77, 242] width 10 height 10
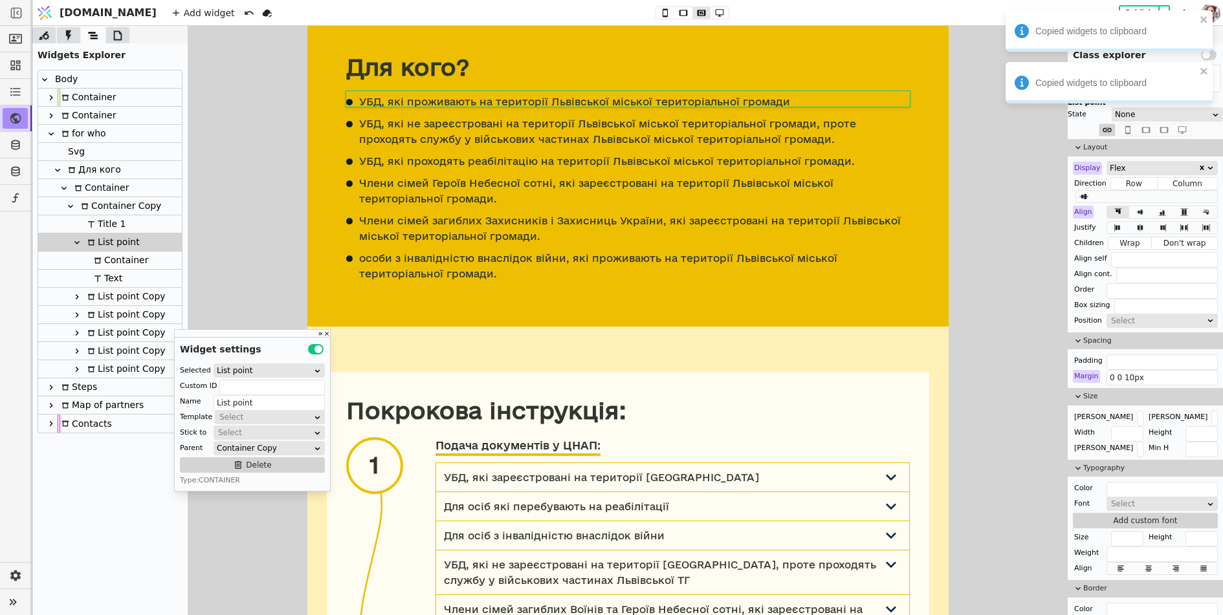
click at [103, 206] on div "Container Copy" at bounding box center [119, 205] width 84 height 17
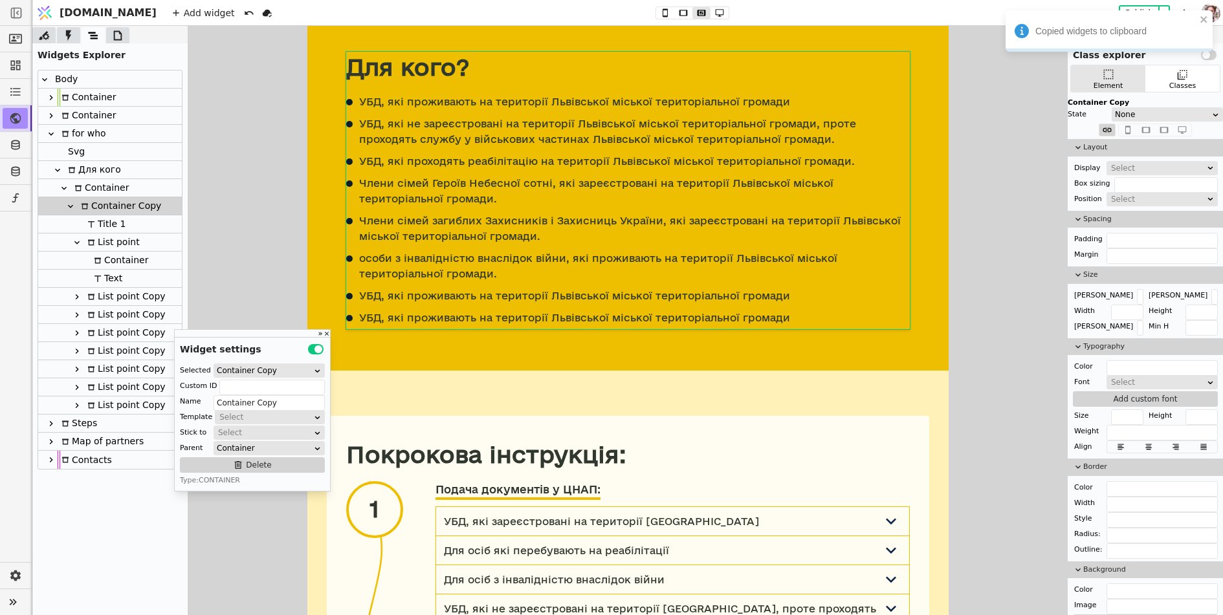
click at [457, 292] on p "УБД, які проживають на території Львівської міської територіальної громади" at bounding box center [573, 296] width 431 height 16
type input "Text"
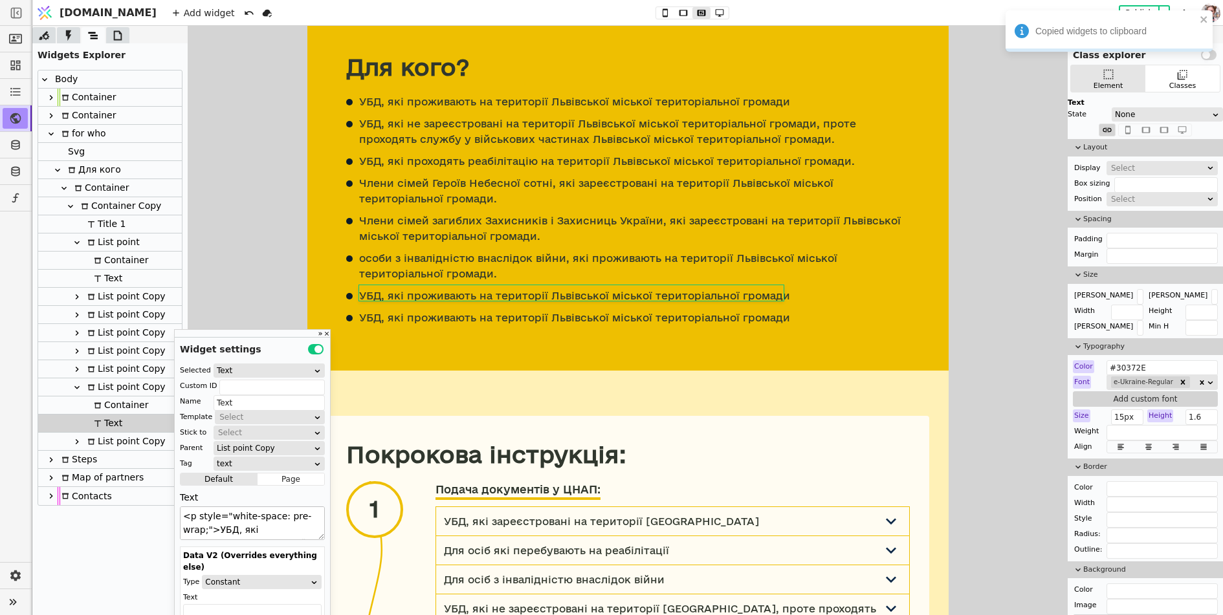
click at [244, 529] on textarea "<p style="white-space: pre-wrap;">УБД, які проживають на території Львівської м…" at bounding box center [252, 524] width 145 height 34
paste textarea "Діти учасників бойових дій із інвалідністю І-ІІІ групи. Родини військовослужбов…"
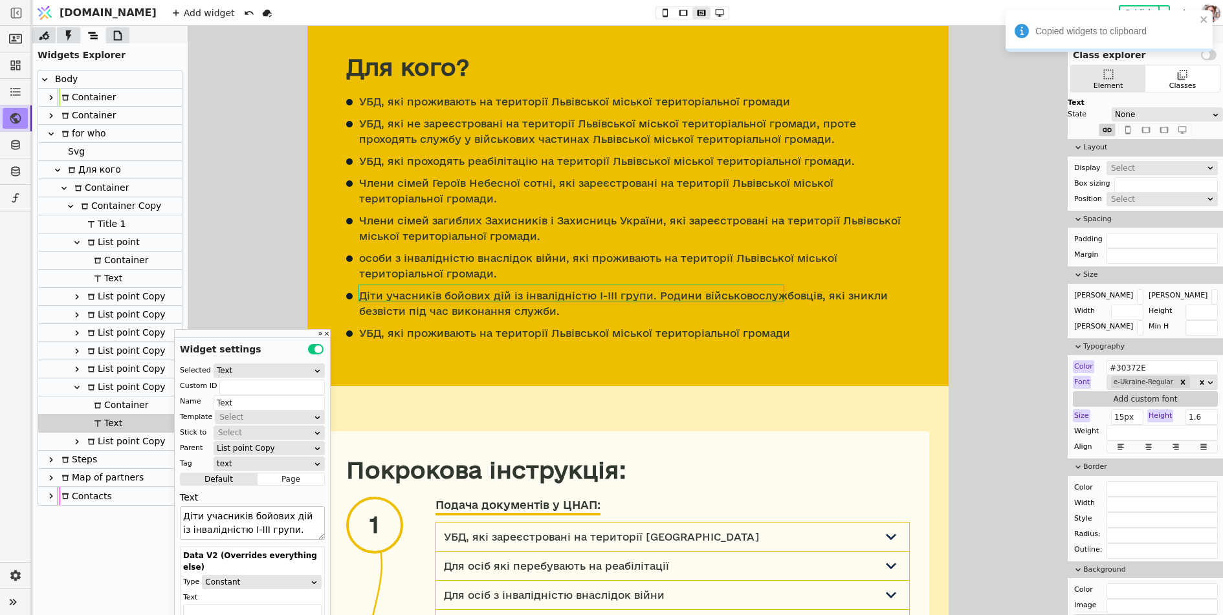
scroll to position [50, 0]
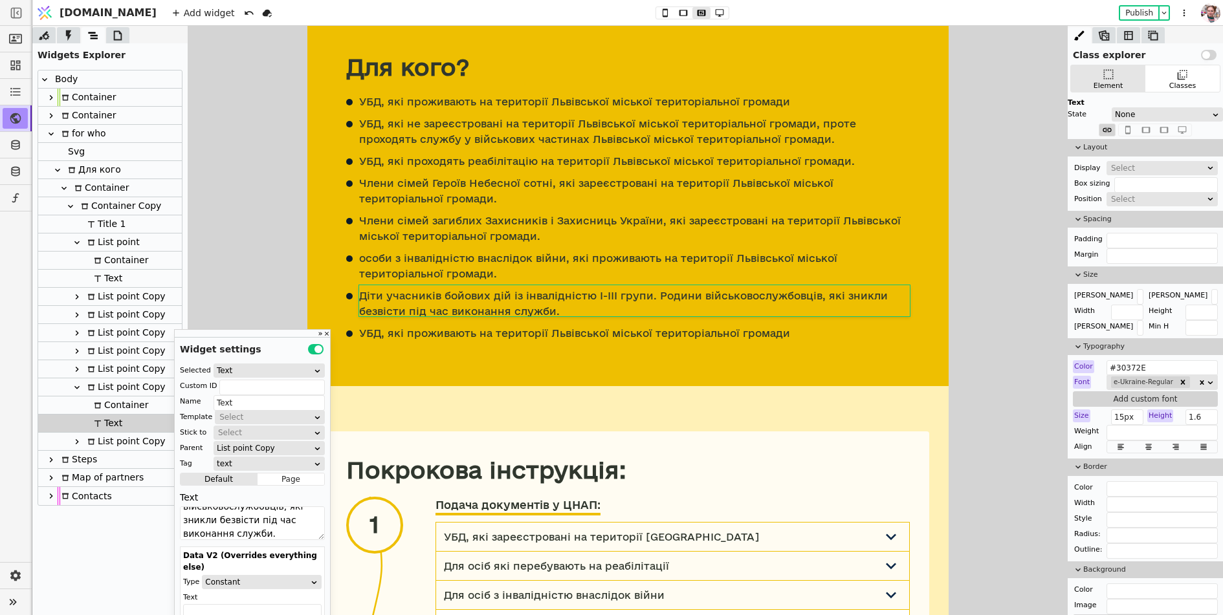
type textarea "Діти учасників бойових дій із інвалідністю І-ІІІ групи. Родини військовослужбов…"
click at [428, 330] on p "УБД, які проживають на території Львівської міської територіальної громади" at bounding box center [573, 333] width 431 height 16
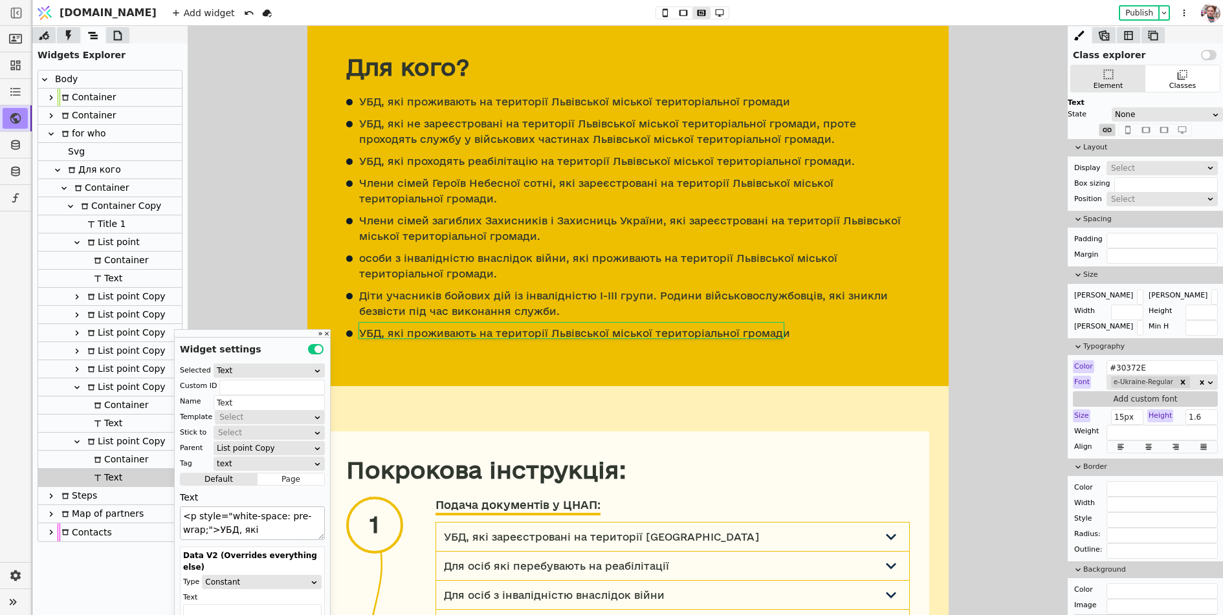
click at [257, 528] on textarea "<p style="white-space: pre-wrap;">УБД, які проживають на території Львівської м…" at bounding box center [252, 524] width 145 height 34
paste textarea "Члени сімей військовослужбовців, які перебувають у полоні."
type textarea "Члени сімей військовослужбовців, які перебувають у полоні."
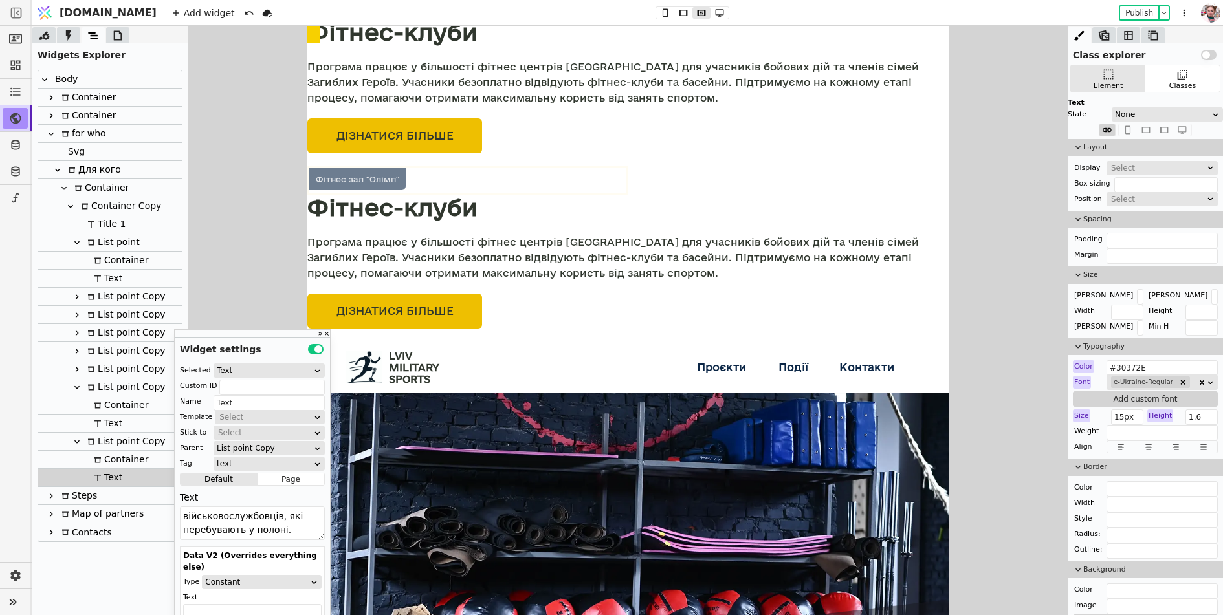
scroll to position [0, 0]
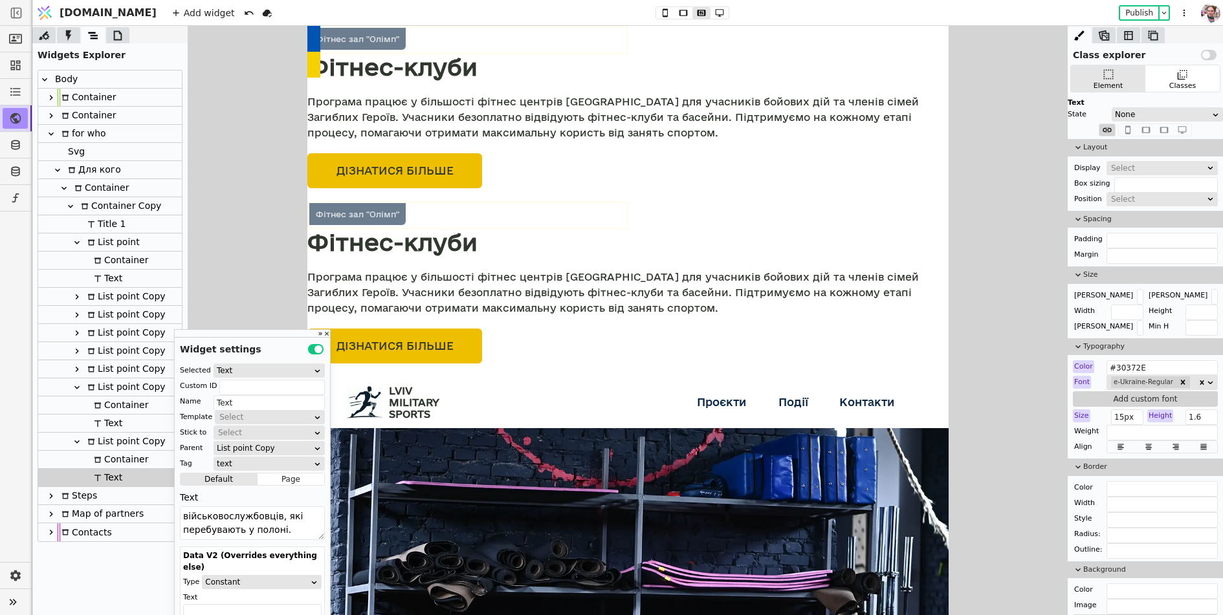
click at [113, 34] on icon at bounding box center [117, 35] width 13 height 13
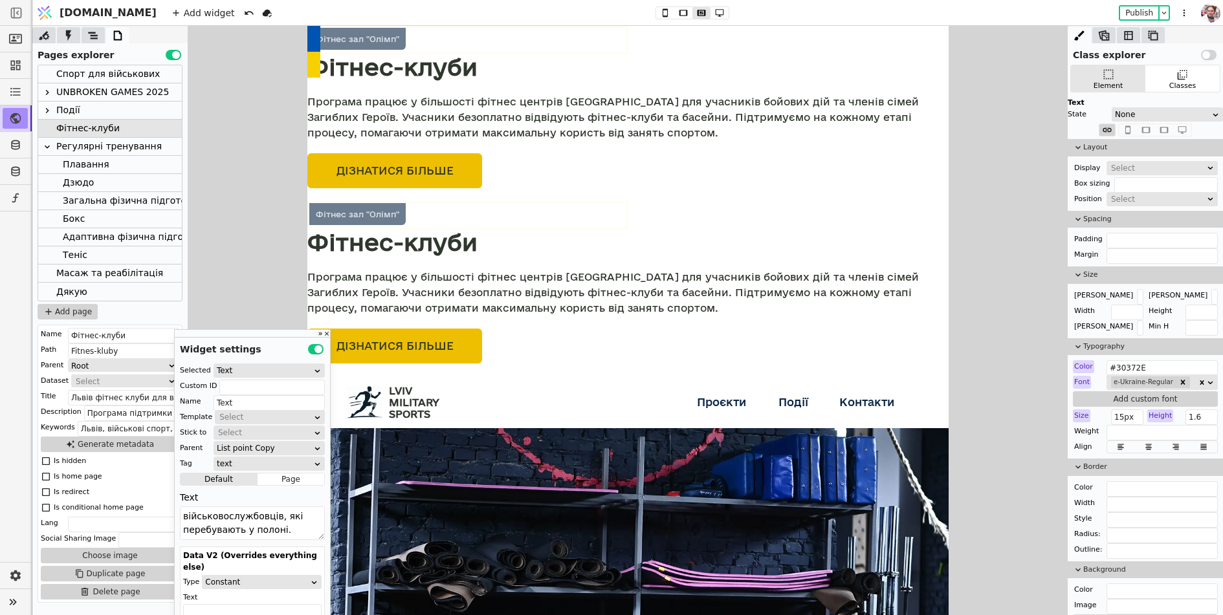
click at [79, 76] on div "Спорт для військових" at bounding box center [108, 73] width 104 height 17
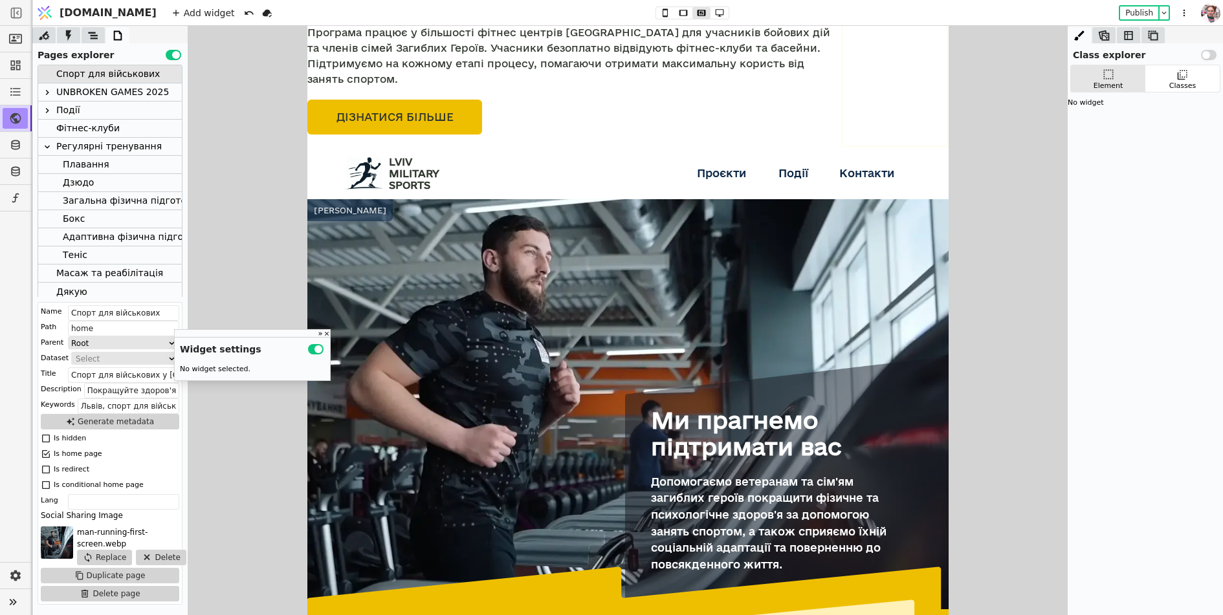
scroll to position [323, 0]
click at [384, 148] on div "LVIV MILITARY SPORTS Проєкти Фітнес-клуби Регулярні тренування Масаж та реабілі…" at bounding box center [627, 174] width 564 height 52
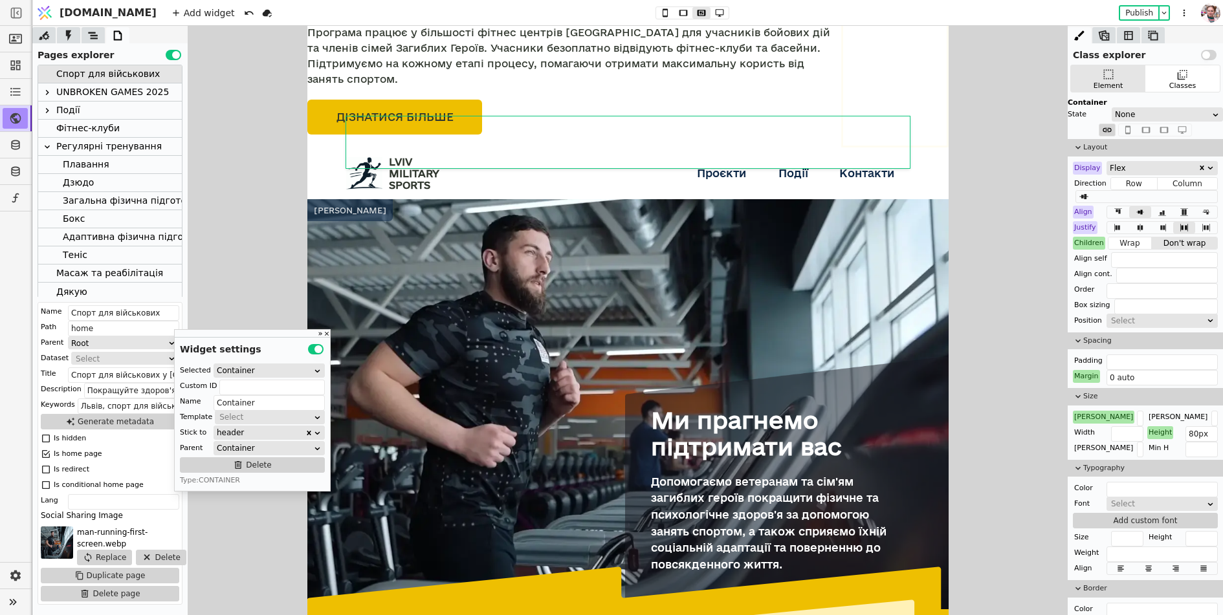
click at [380, 157] on img at bounding box center [363, 173] width 36 height 32
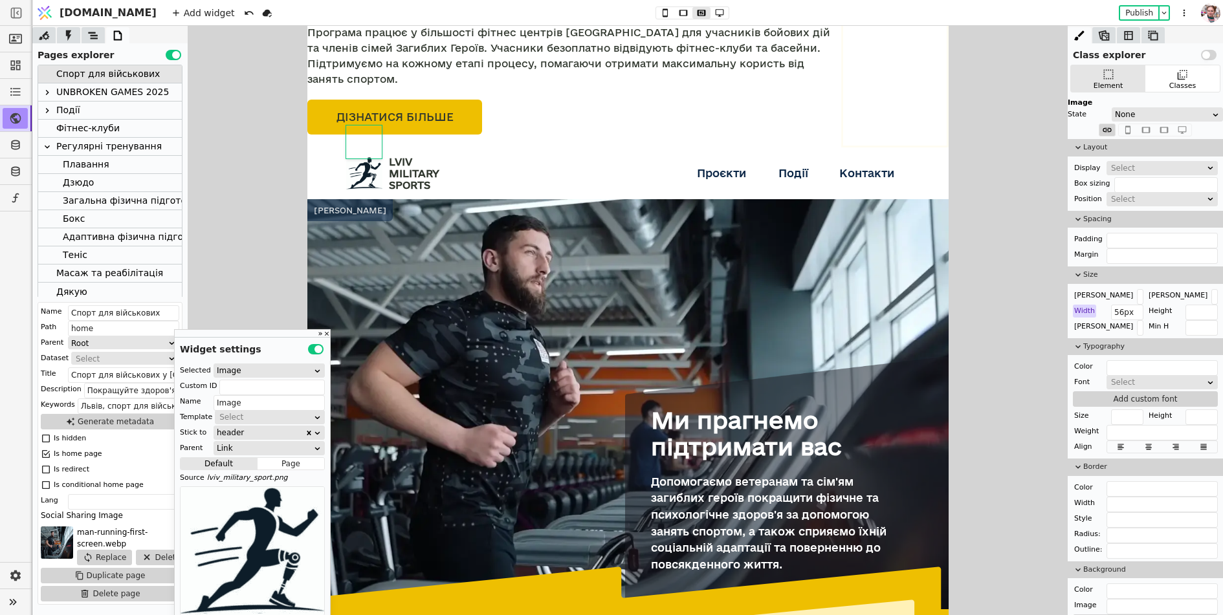
click at [410, 156] on p "LVIV MILITARY SPORTS" at bounding box center [413, 173] width 50 height 35
type input "Text"
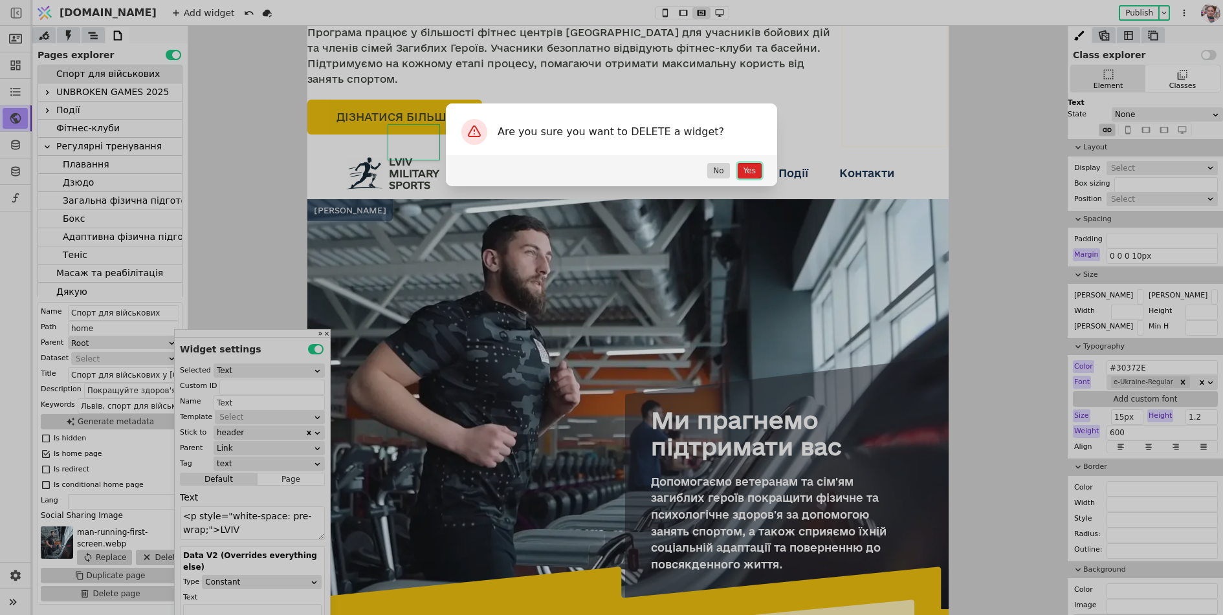
click at [747, 176] on button "Yes" at bounding box center [750, 171] width 24 height 16
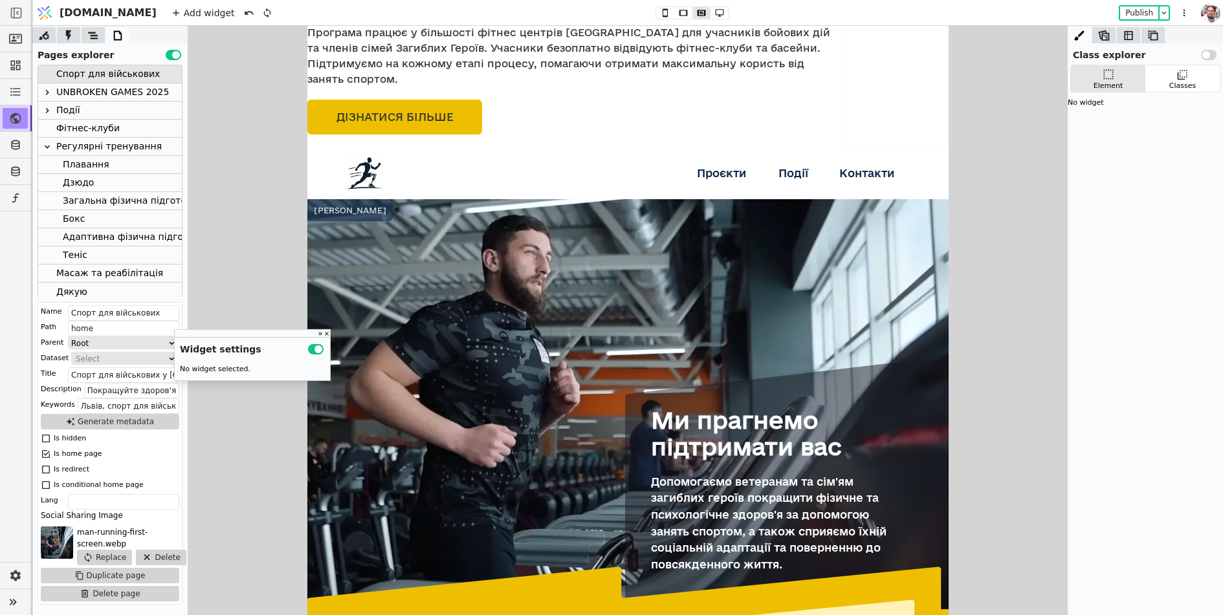
click at [379, 157] on img at bounding box center [363, 173] width 36 height 32
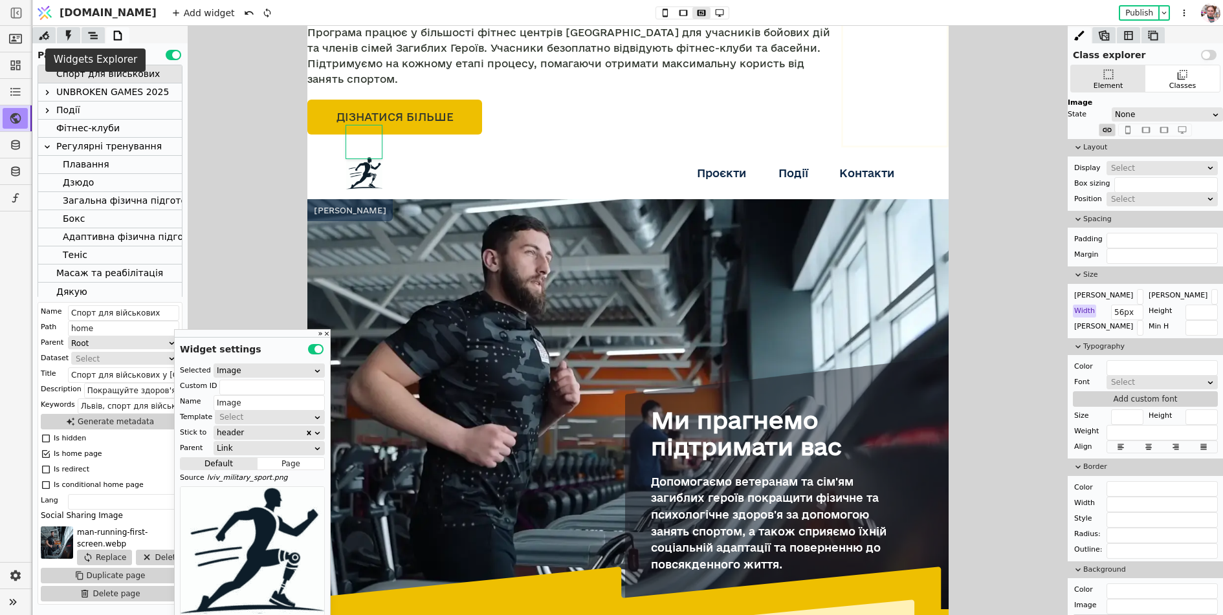
click at [88, 31] on icon at bounding box center [93, 35] width 13 height 13
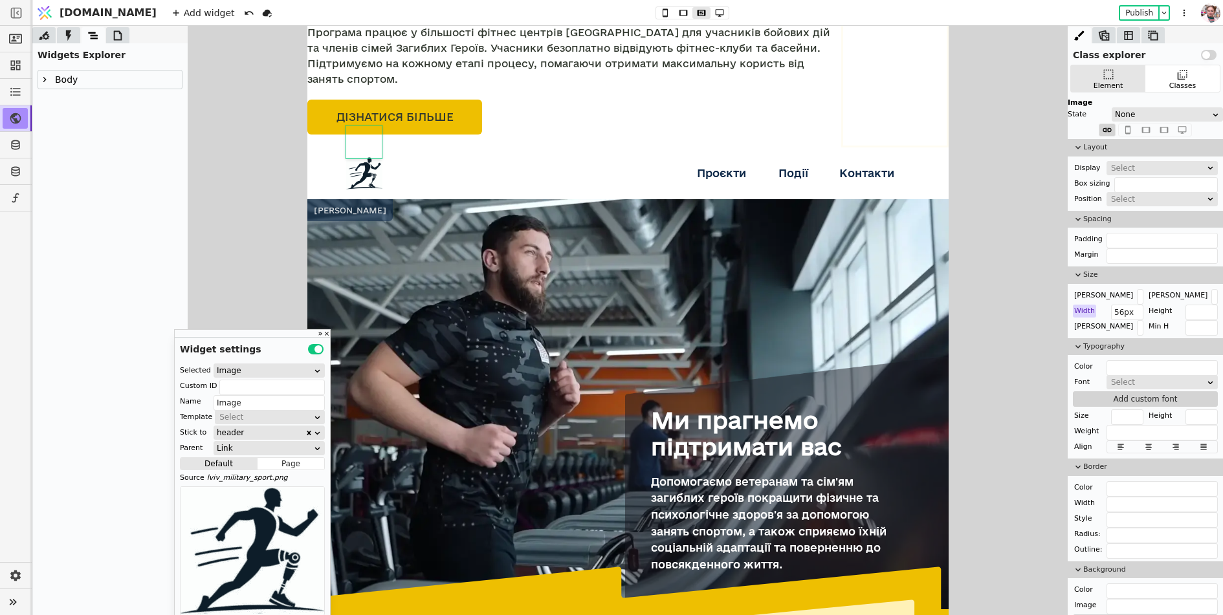
click at [45, 82] on icon at bounding box center [44, 79] width 10 height 10
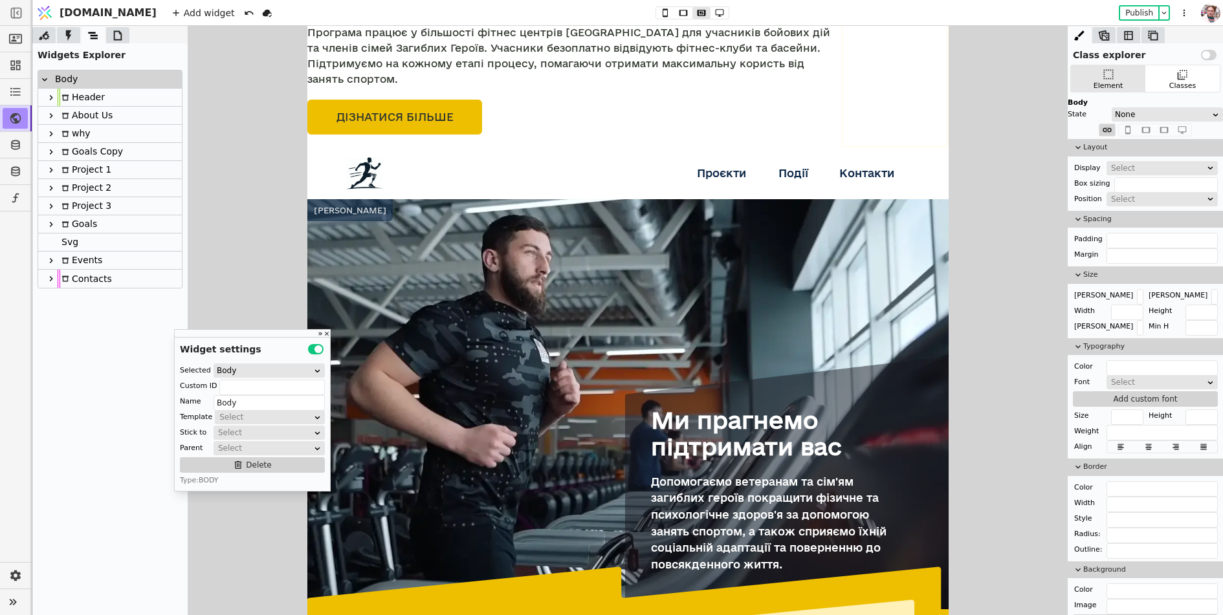
click at [53, 94] on icon at bounding box center [51, 98] width 10 height 10
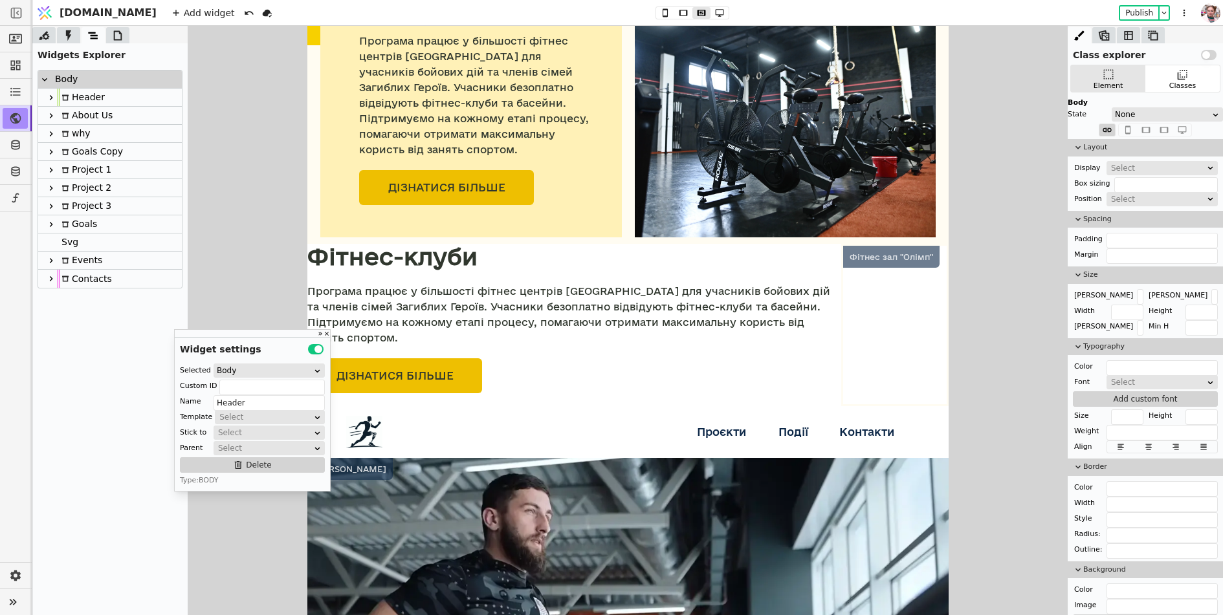
scroll to position [381, 0]
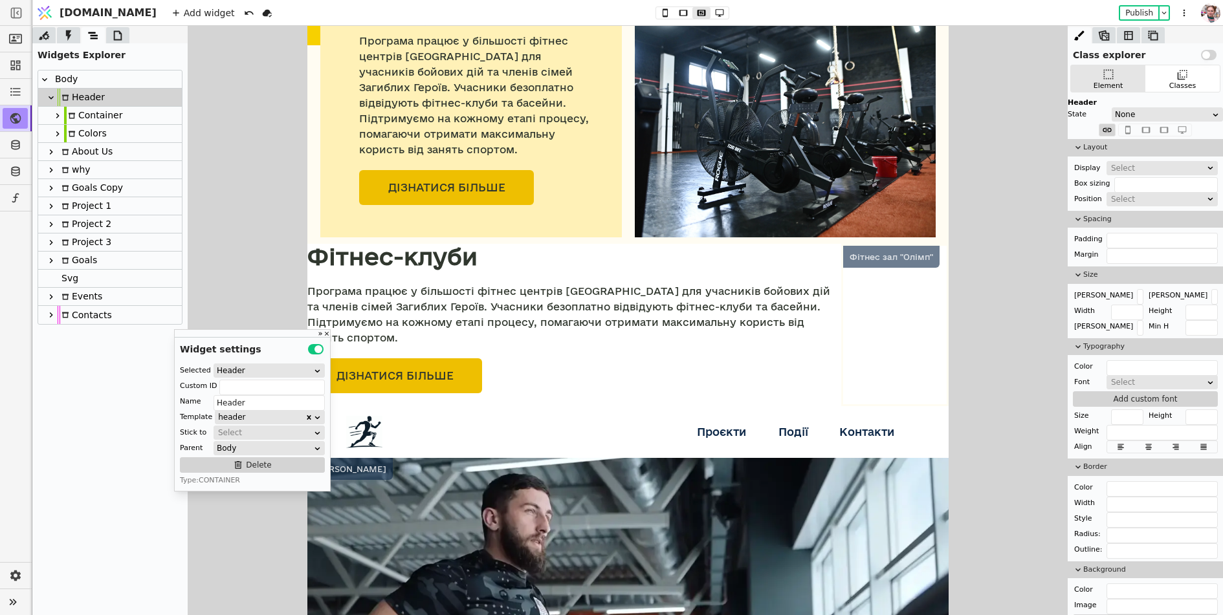
click at [76, 115] on div "Container" at bounding box center [93, 115] width 58 height 17
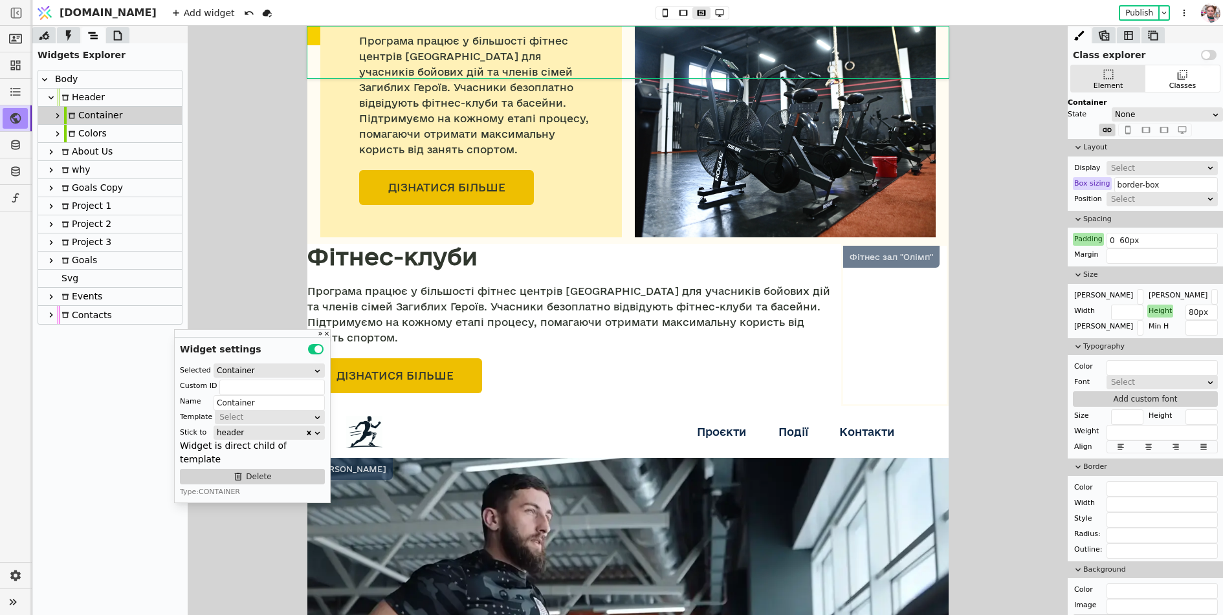
click at [57, 121] on div at bounding box center [57, 116] width 13 height 16
click at [65, 131] on icon at bounding box center [64, 134] width 10 height 10
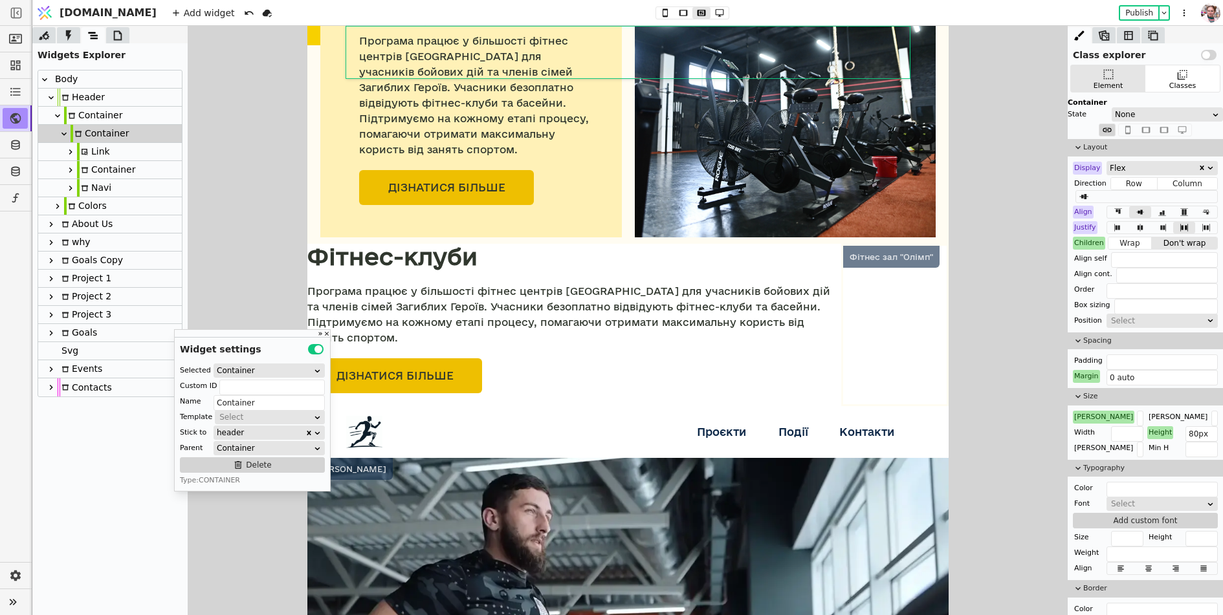
click at [91, 146] on div "Link" at bounding box center [93, 151] width 33 height 17
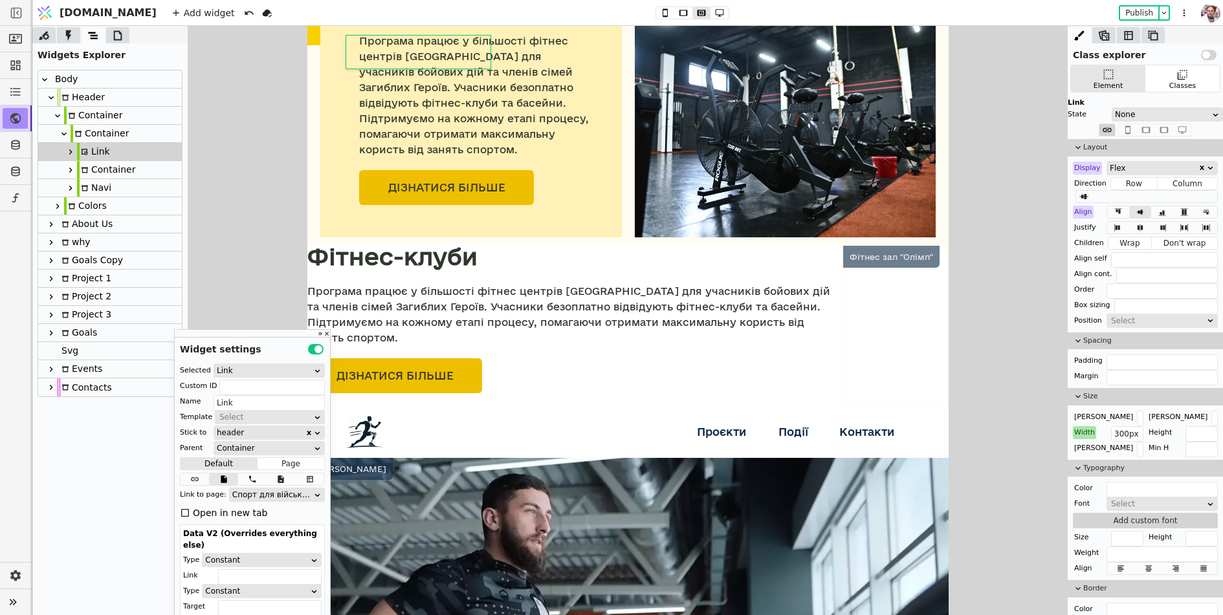
click at [68, 155] on icon at bounding box center [70, 152] width 10 height 10
click at [87, 151] on icon at bounding box center [85, 152] width 8 height 8
click at [93, 168] on icon at bounding box center [91, 170] width 6 height 6
type input "Image"
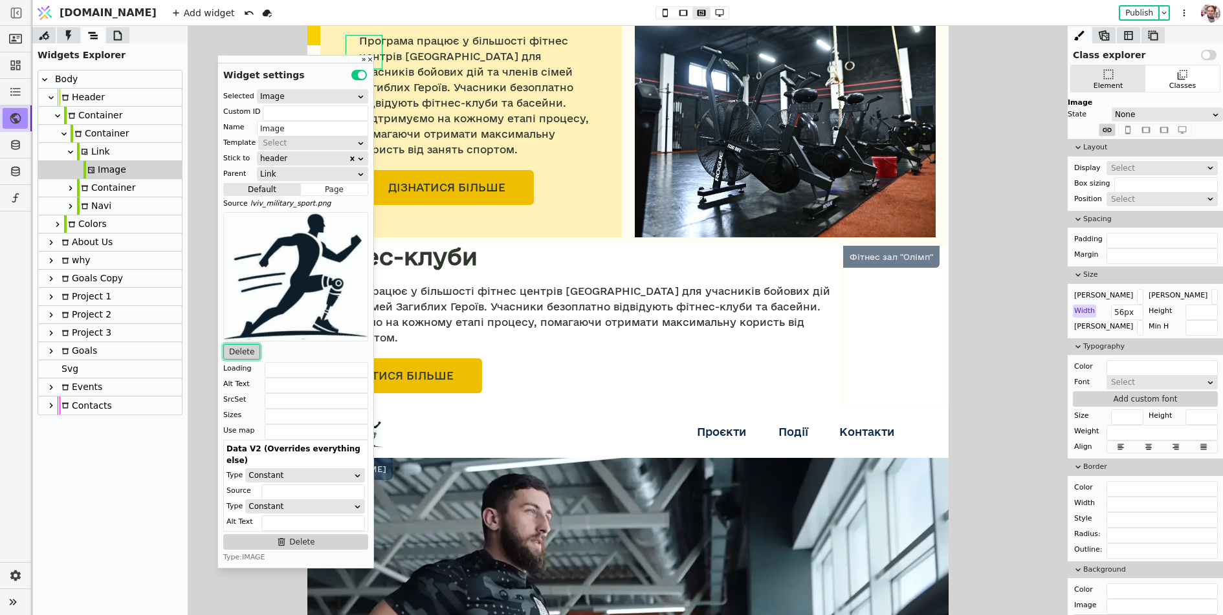
click at [243, 348] on button "Delete" at bounding box center [241, 352] width 37 height 16
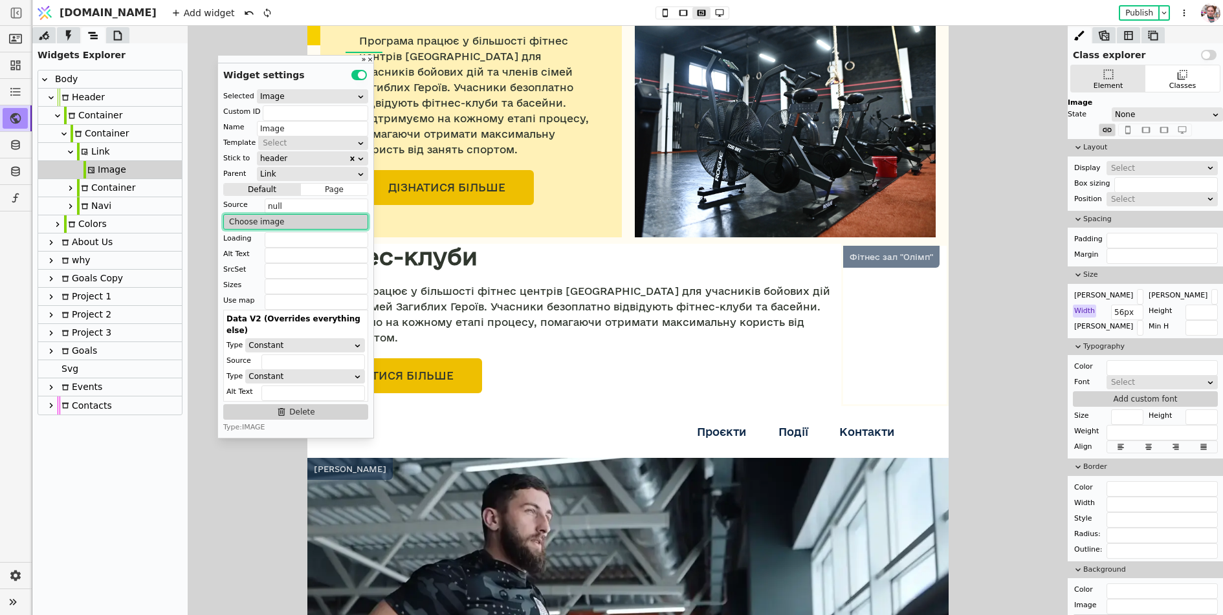
click at [256, 219] on button "Choose image" at bounding box center [295, 222] width 145 height 16
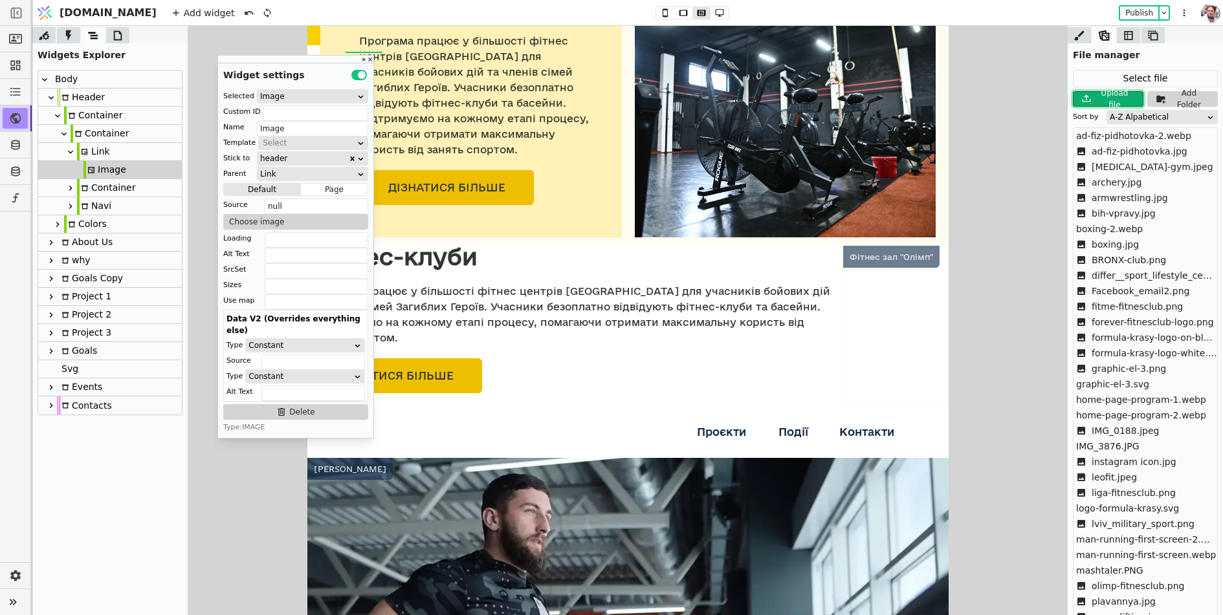
click at [1109, 98] on div "Upload file" at bounding box center [1115, 98] width 43 height 23
type input "C:\fakepath\main_logo_lms.svg"
click at [1115, 111] on div "A-Z Alpabetical" at bounding box center [1158, 117] width 96 height 13
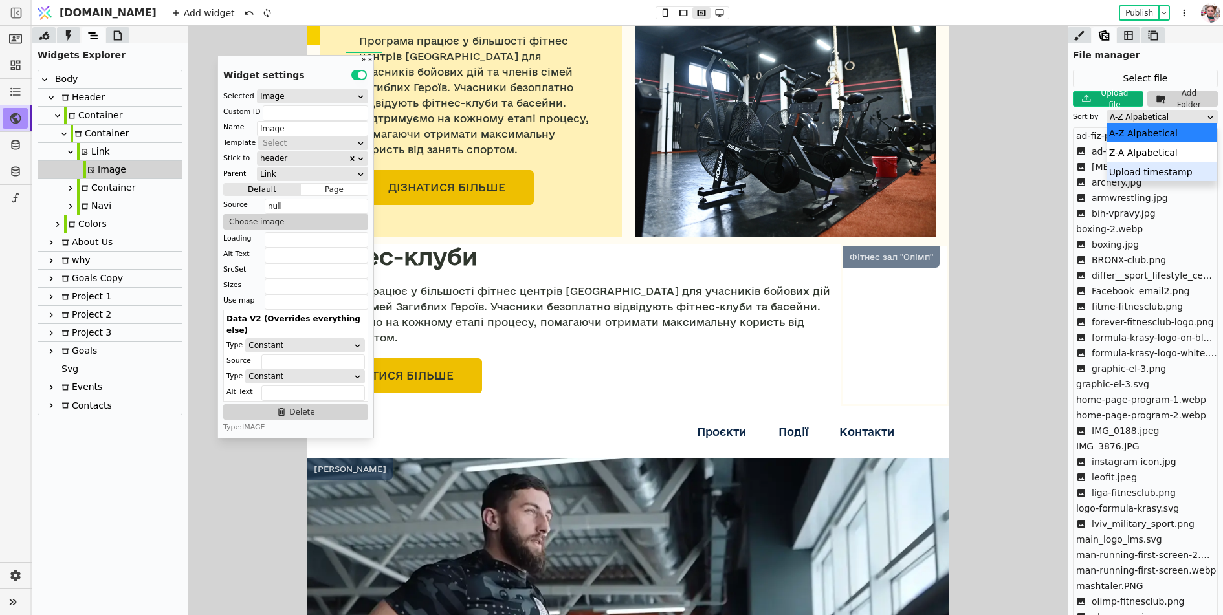
click at [1125, 170] on div "Upload timestamp" at bounding box center [1162, 171] width 111 height 19
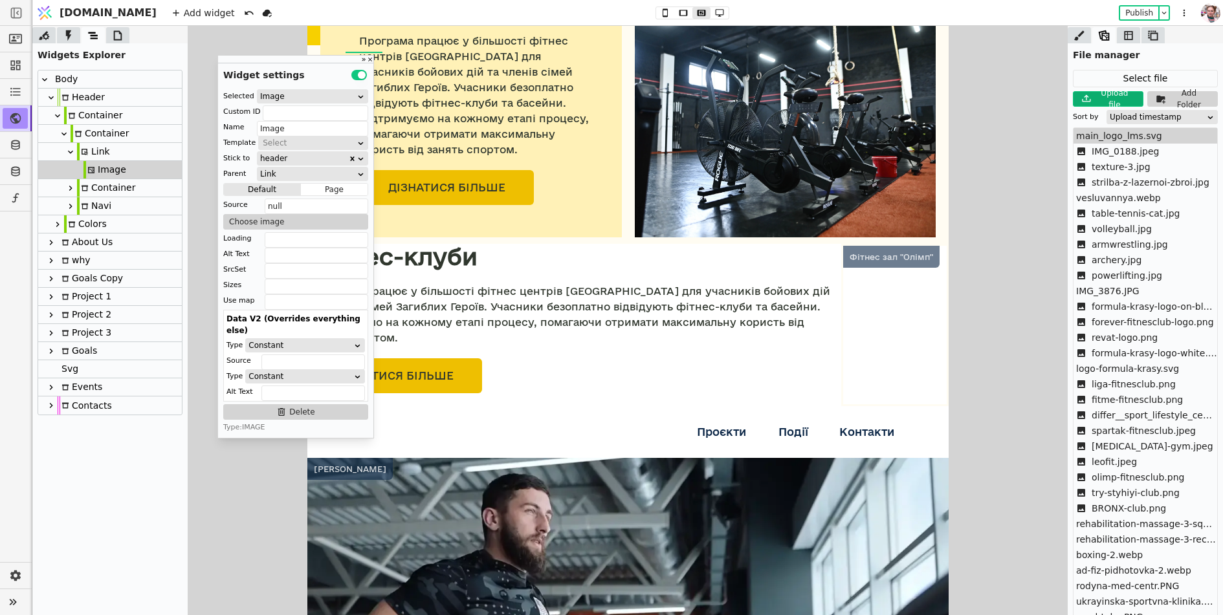
click at [1112, 134] on span "main_logo_lms.svg" at bounding box center [1119, 136] width 86 height 14
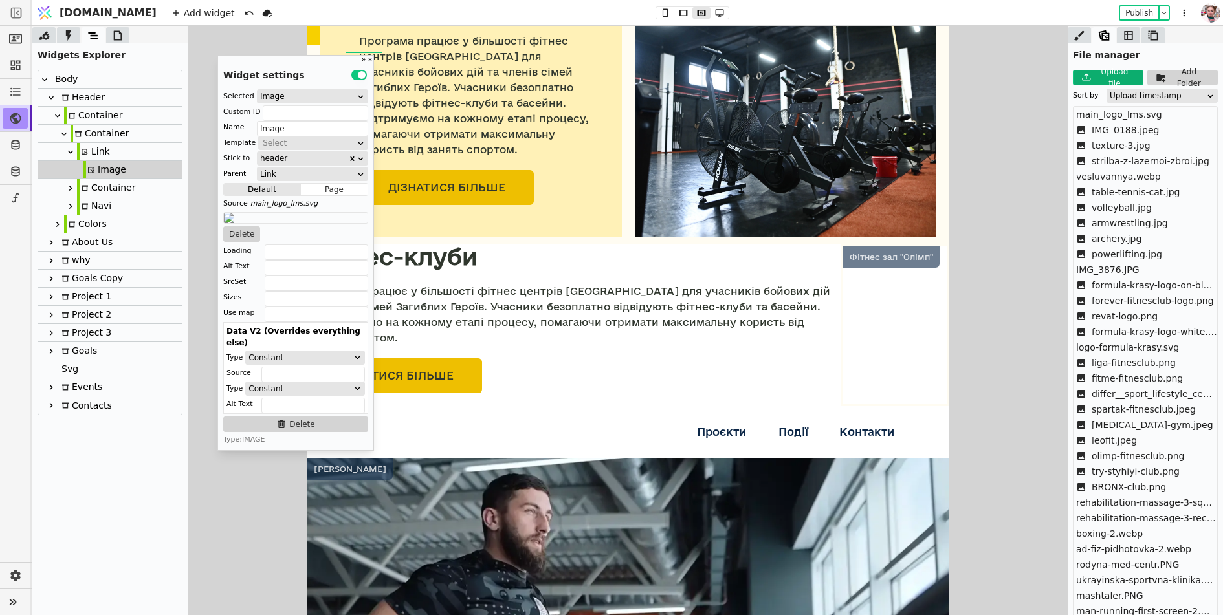
click at [96, 149] on div "Link" at bounding box center [93, 151] width 33 height 17
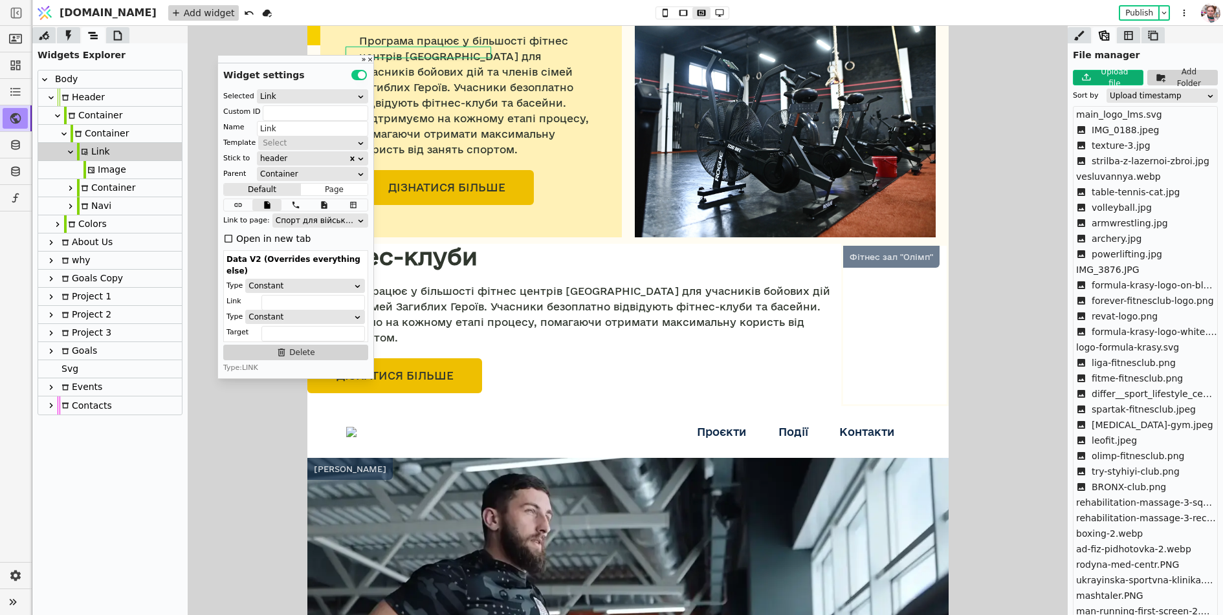
click at [168, 12] on div "Add widget" at bounding box center [203, 13] width 71 height 16
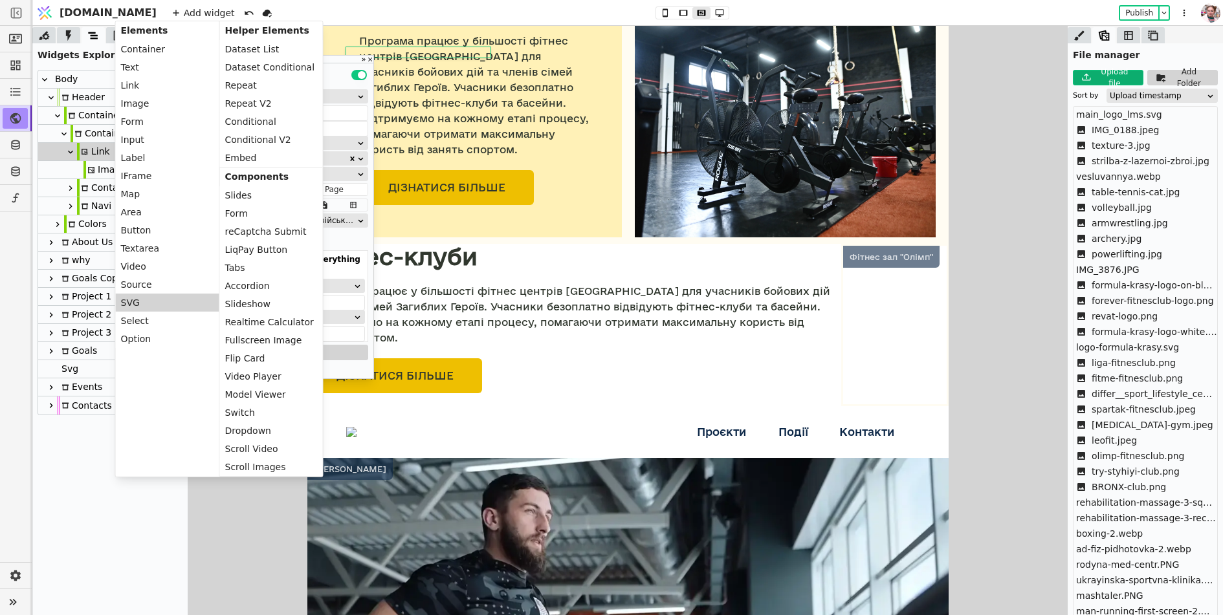
click at [120, 296] on div "SVG" at bounding box center [168, 303] width 104 height 18
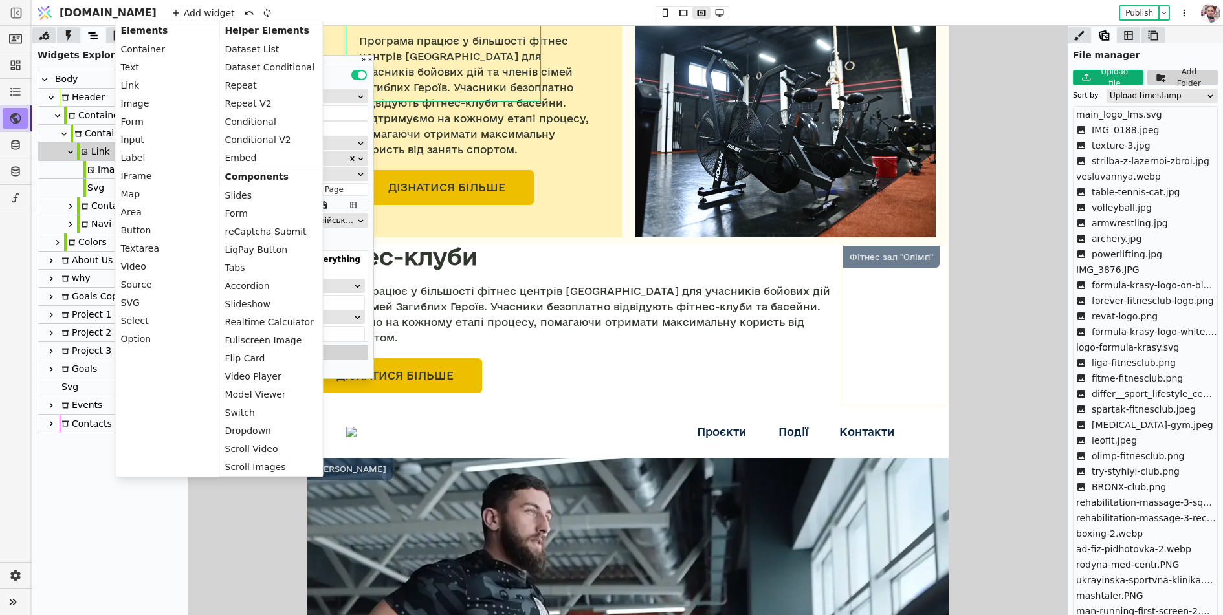
click at [78, 188] on div at bounding box center [77, 187] width 13 height 17
type input "Svg"
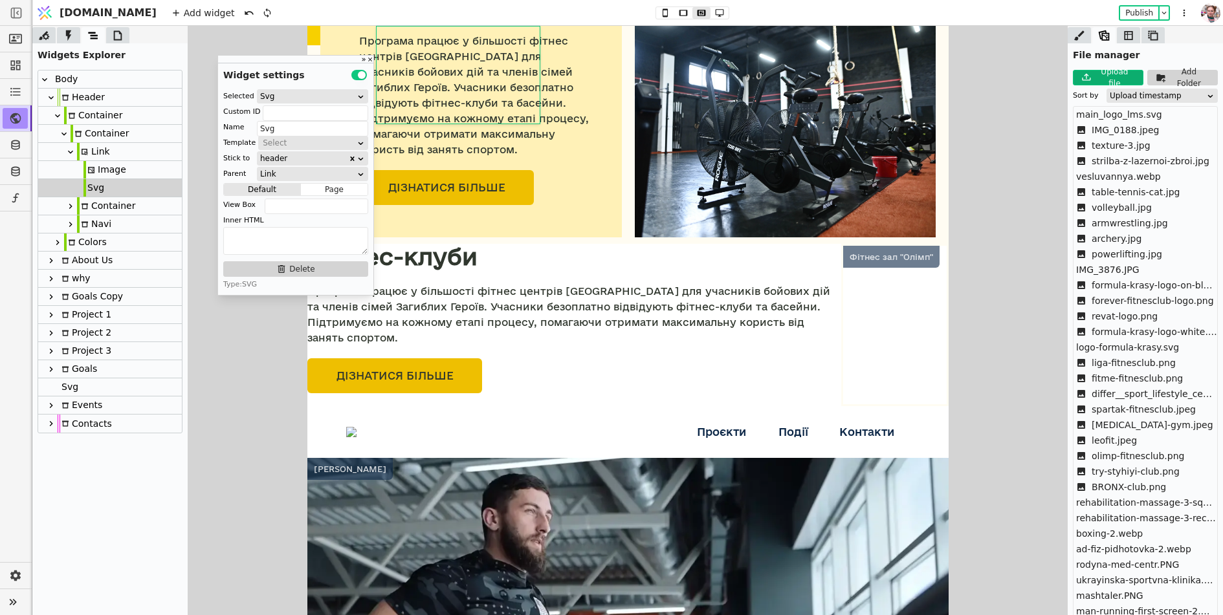
scroll to position [358, 0]
click at [275, 209] on input "text" at bounding box center [317, 207] width 104 height 16
paste input "0 0 176.33"
paste input "73.27"
type input "0 0 176.33 73.27"
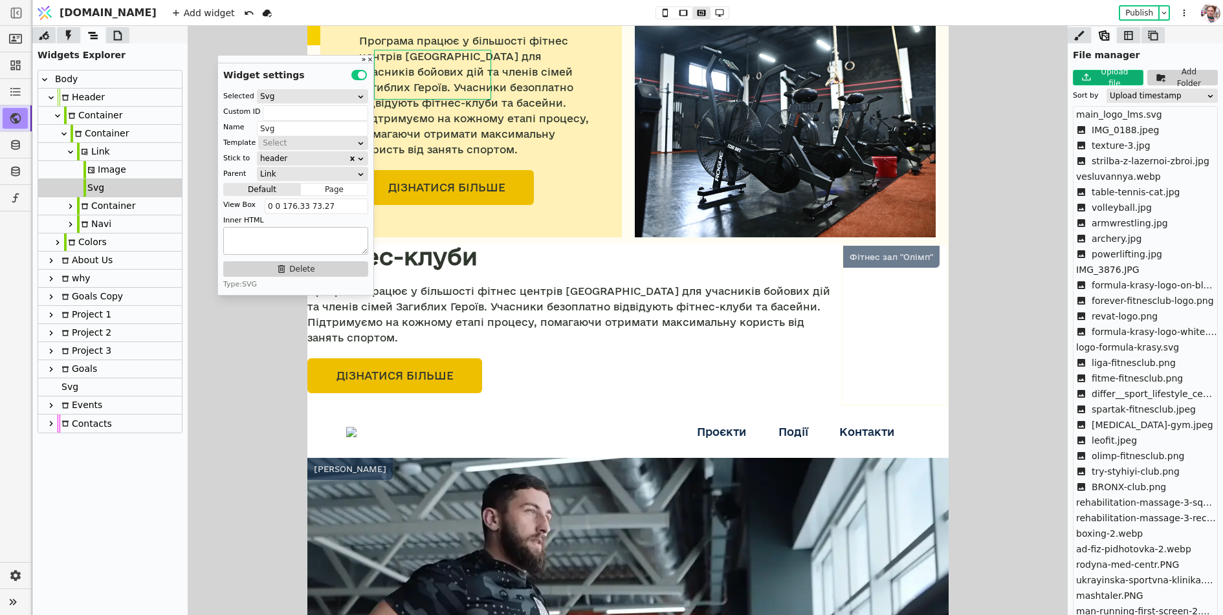
click at [259, 247] on textarea at bounding box center [295, 241] width 145 height 28
paste textarea "<defs> <style> .cls-1 { fill: #edbe1c; } .cls-2 { fill: #313a32; } </style> </d…"
type textarea "<defs> <style> .cls-1 { fill: #edbe1c; } .cls-2 { fill: #313a32; } </style> </d…"
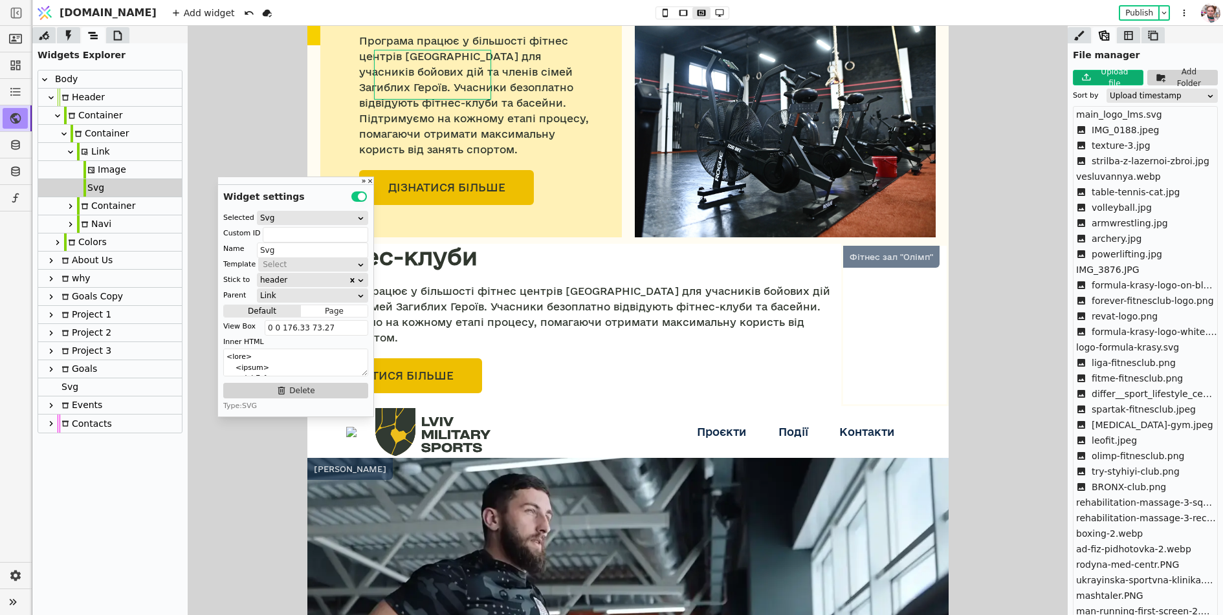
click at [125, 174] on div "Image" at bounding box center [110, 170] width 144 height 18
type input "Image"
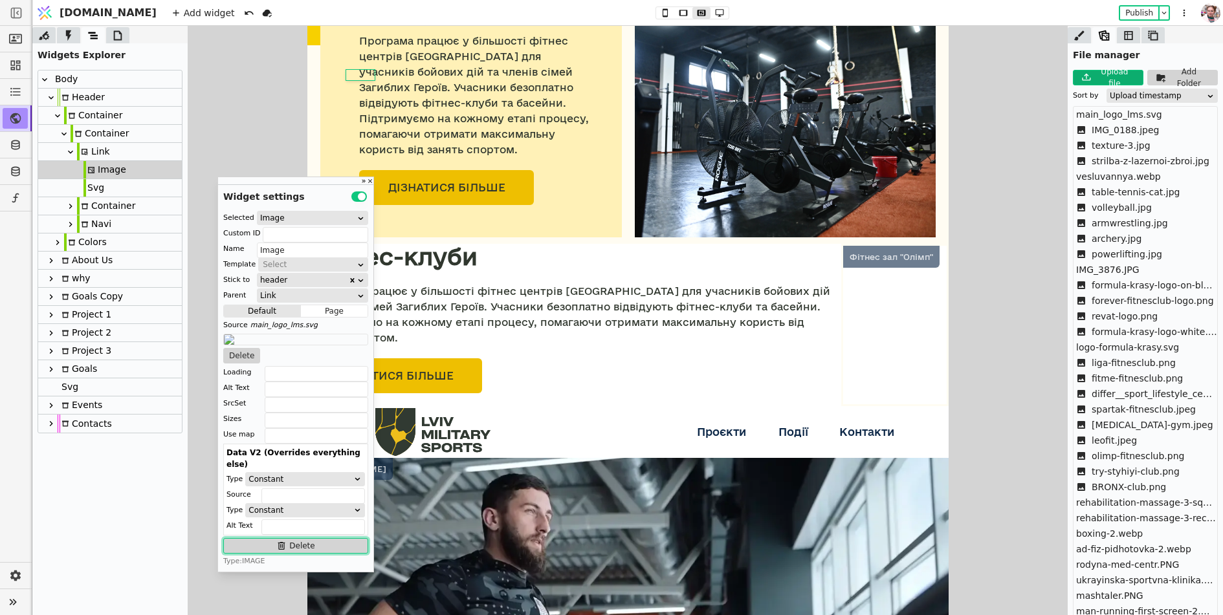
click at [257, 538] on button "Delete" at bounding box center [295, 546] width 145 height 16
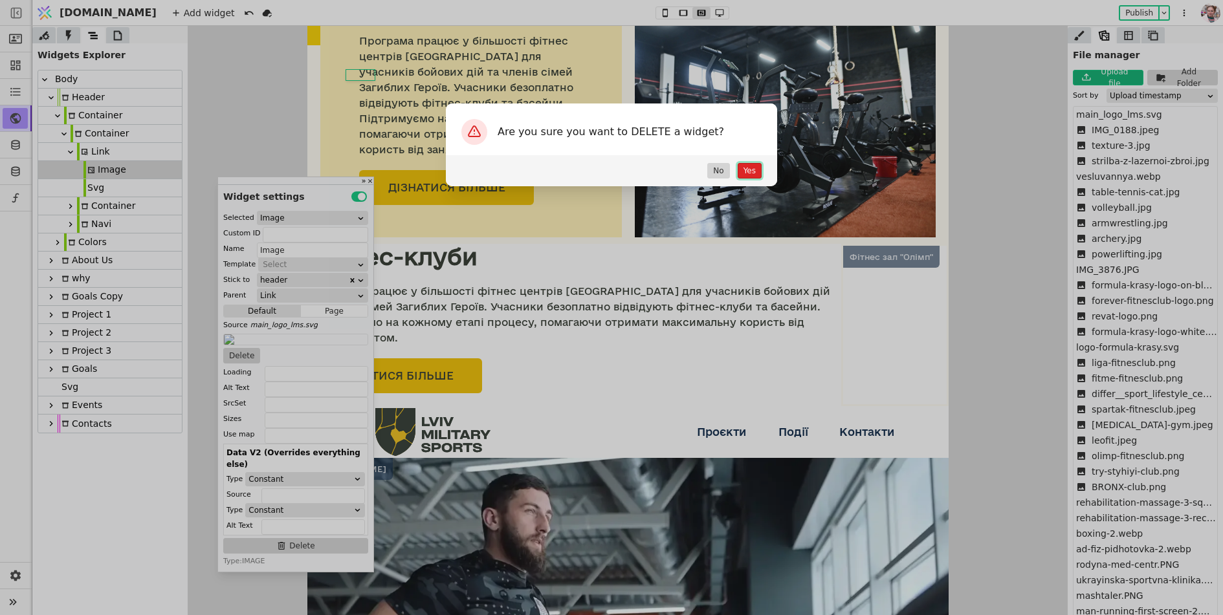
click at [749, 173] on button "Yes" at bounding box center [750, 171] width 24 height 16
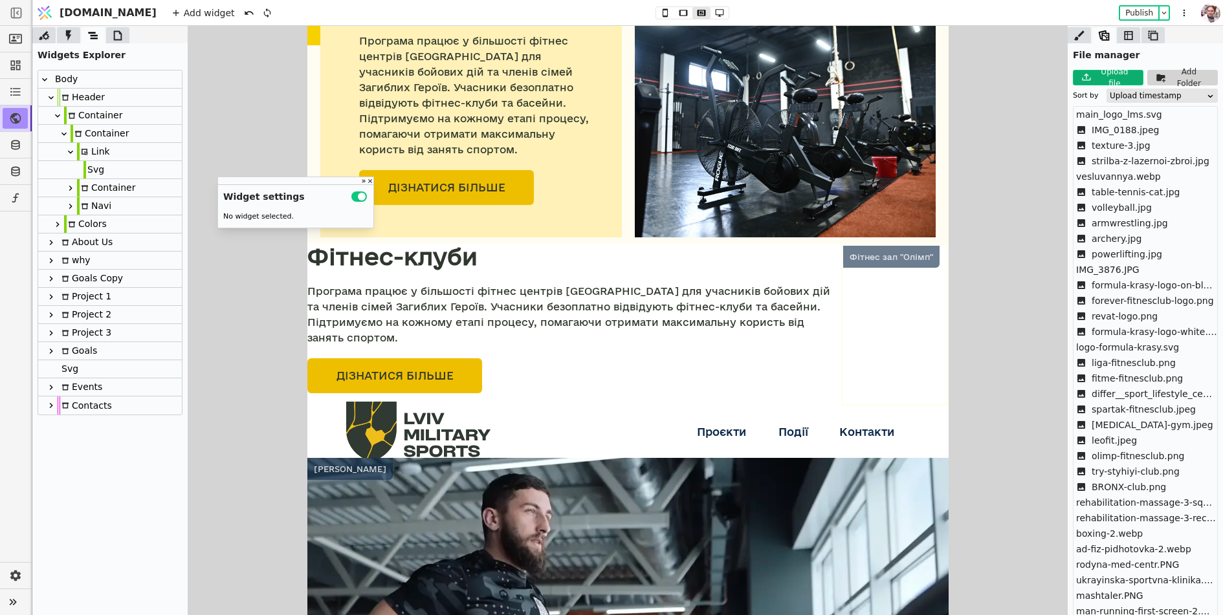
click at [373, 441] on icon at bounding box center [379, 451] width 25 height 21
click at [91, 151] on div "Link" at bounding box center [93, 151] width 33 height 17
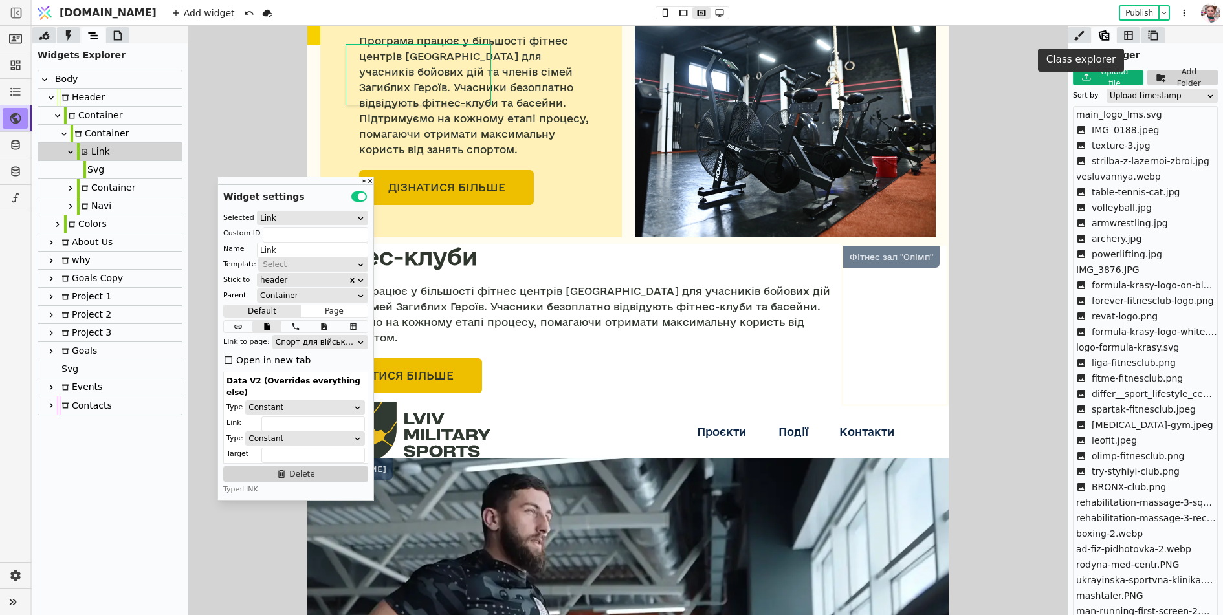
click at [1075, 37] on icon at bounding box center [1079, 35] width 10 height 10
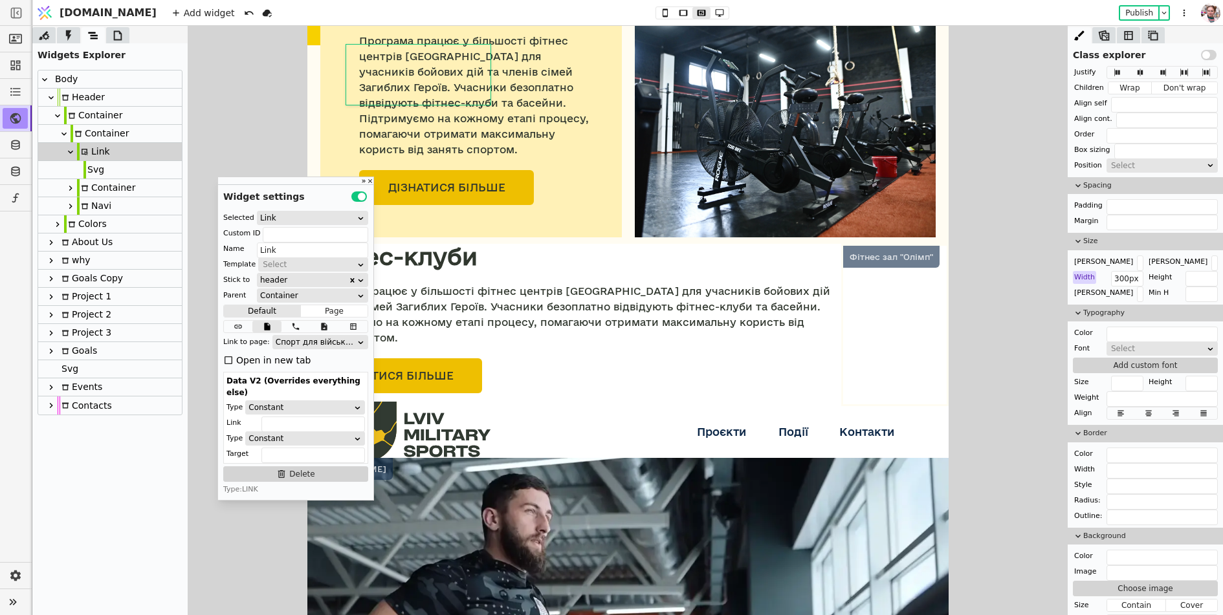
scroll to position [203, 0]
click at [85, 171] on div "Svg" at bounding box center [93, 169] width 21 height 17
type input "Svg"
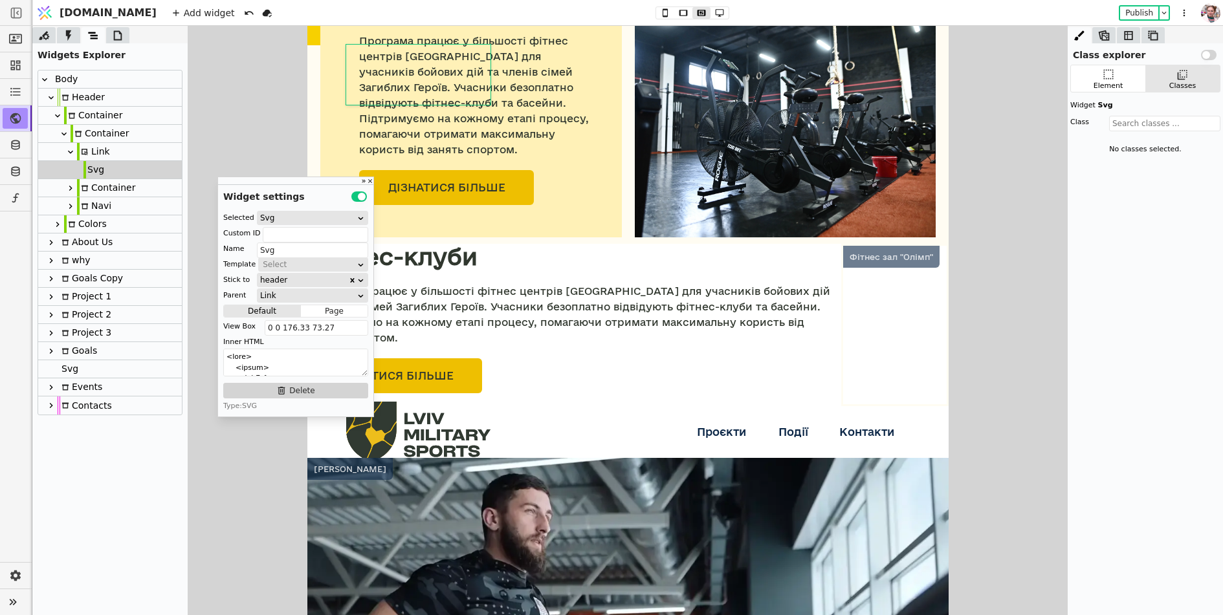
scroll to position [0, 0]
click at [1104, 74] on icon at bounding box center [1108, 75] width 10 height 10
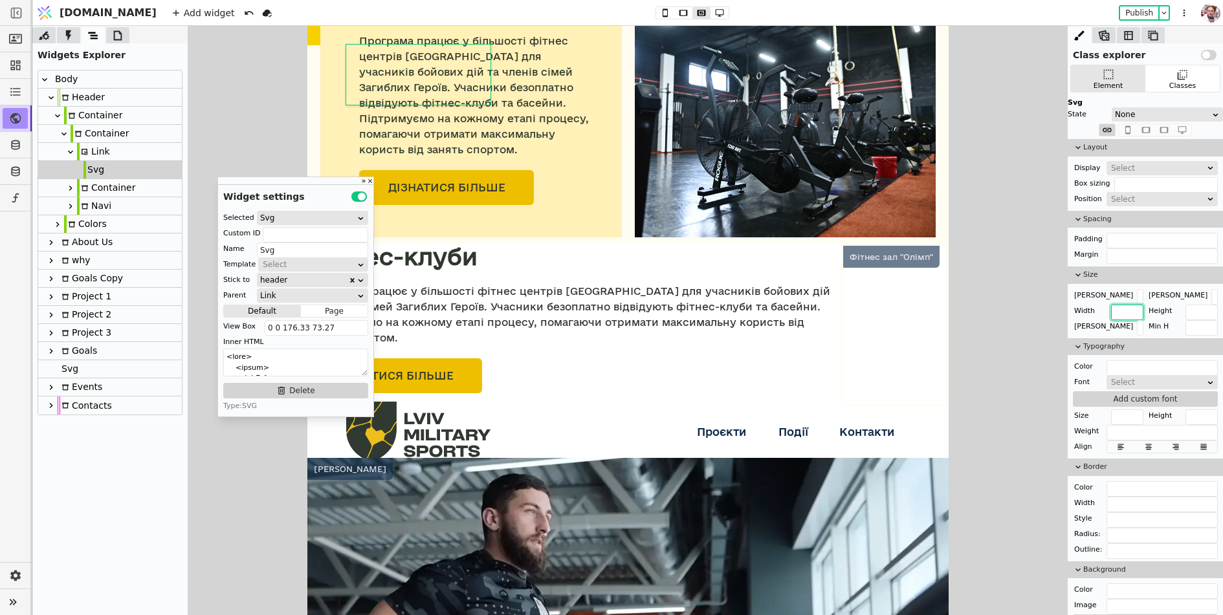
click at [1119, 305] on input "text" at bounding box center [1127, 313] width 32 height 16
drag, startPoint x: 1128, startPoint y: 313, endPoint x: 1099, endPoint y: 313, distance: 28.5
click at [1099, 313] on div "Width 200px" at bounding box center [1108, 311] width 71 height 13
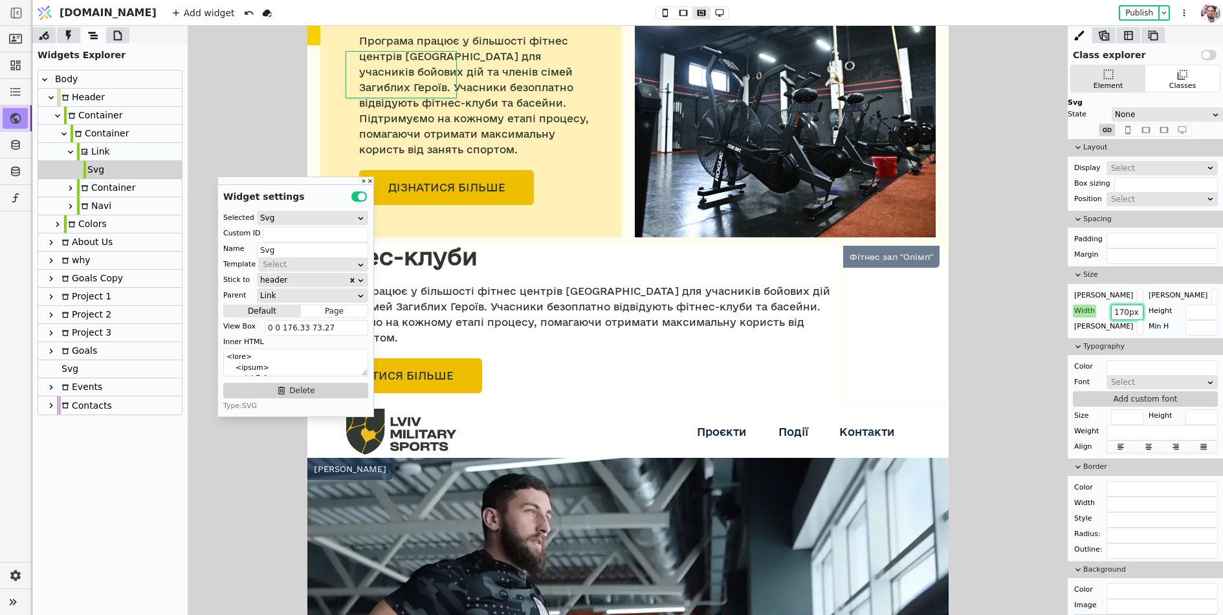
click at [1117, 314] on input "170px" at bounding box center [1127, 313] width 32 height 16
type input "140px"
click at [530, 406] on div "Проєкти Фітнес-клуби Регулярні тренування Масаж та реабілітація Події Контакти" at bounding box center [699, 432] width 419 height 52
type input "navi"
type input "Navi"
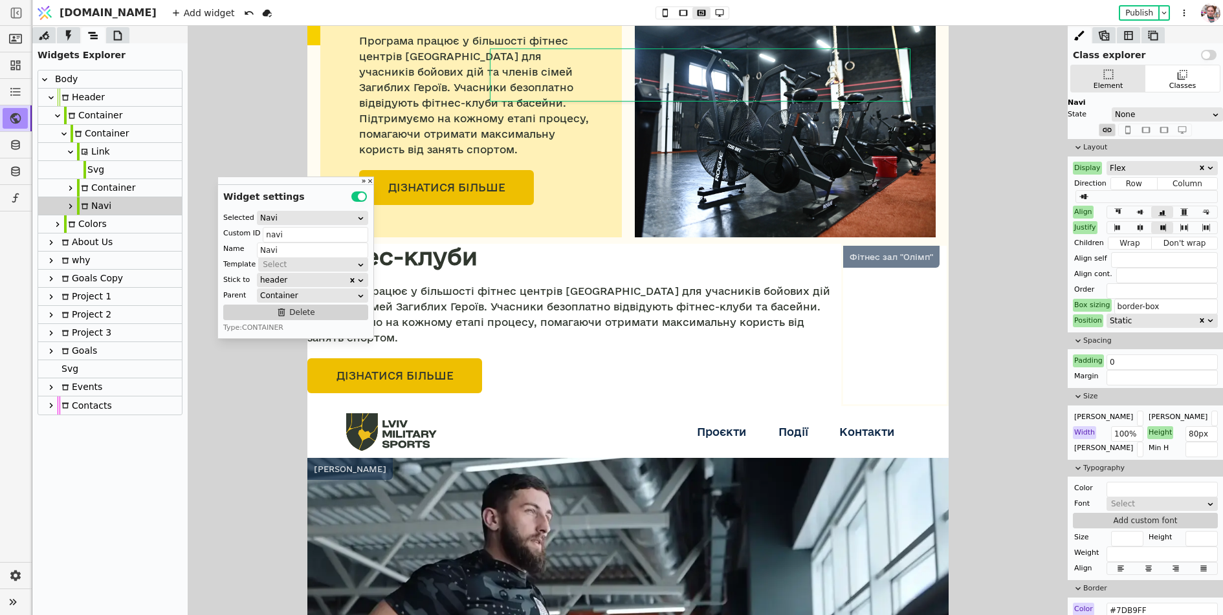
click at [384, 421] on icon at bounding box center [385, 424] width 6 height 7
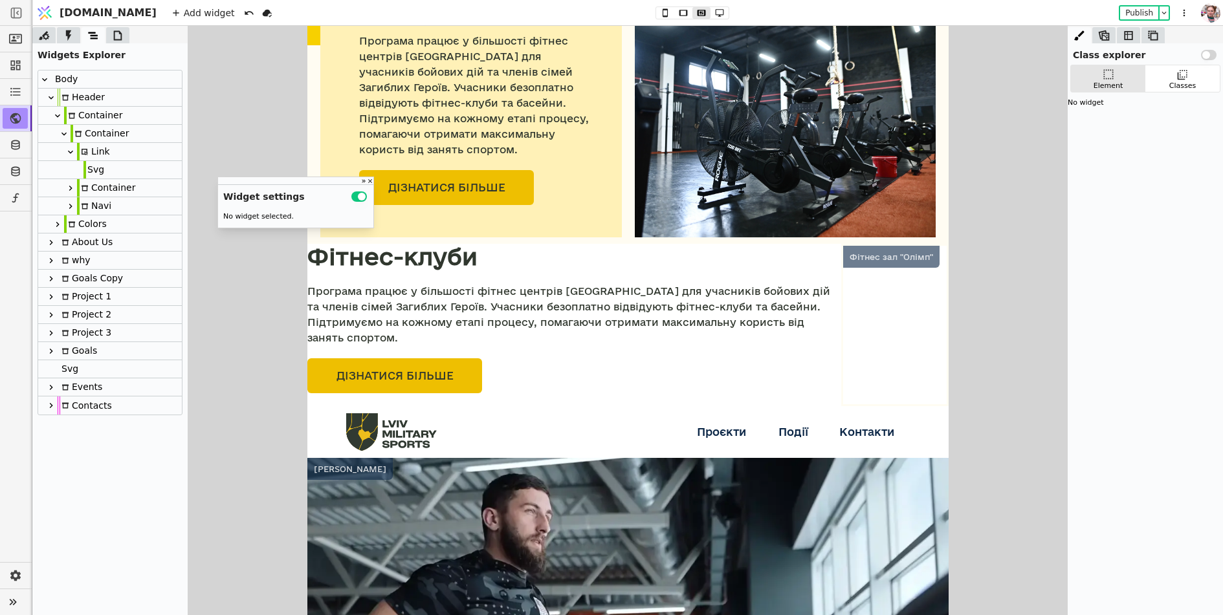
click at [369, 413] on icon at bounding box center [370, 423] width 16 height 20
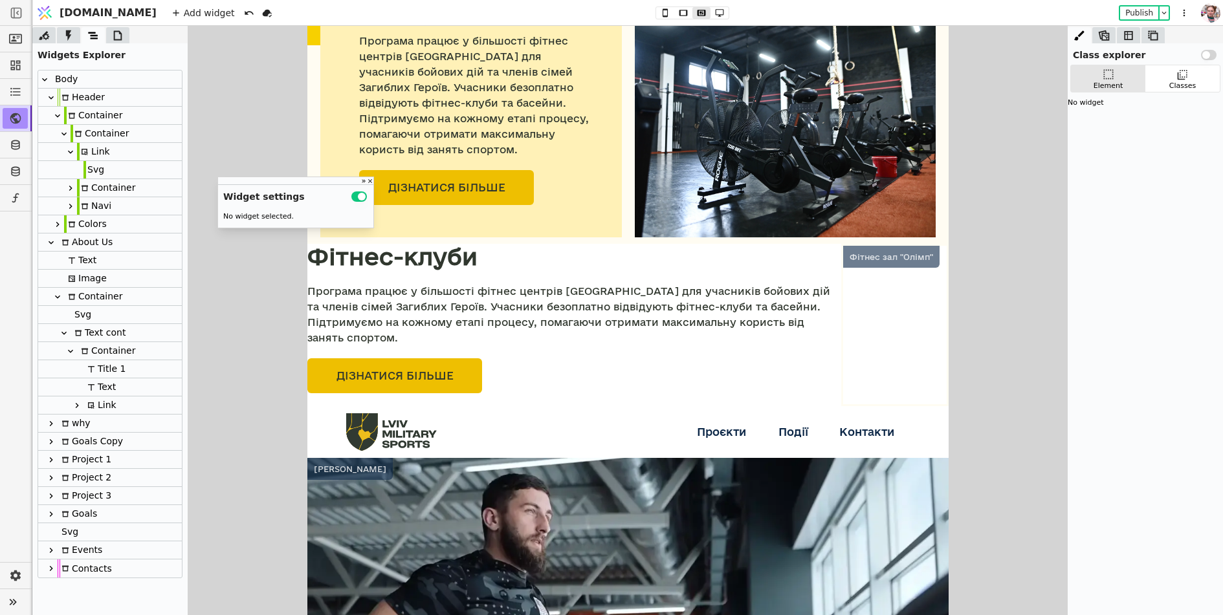
drag, startPoint x: 613, startPoint y: 114, endPoint x: 309, endPoint y: 84, distance: 305.5
click at [309, 406] on div ".cls-1 { fill: #edbe1c; } .cls-2 { fill: #313a32; } Проєкти Фітнес-клуби Регуля…" at bounding box center [627, 432] width 641 height 52
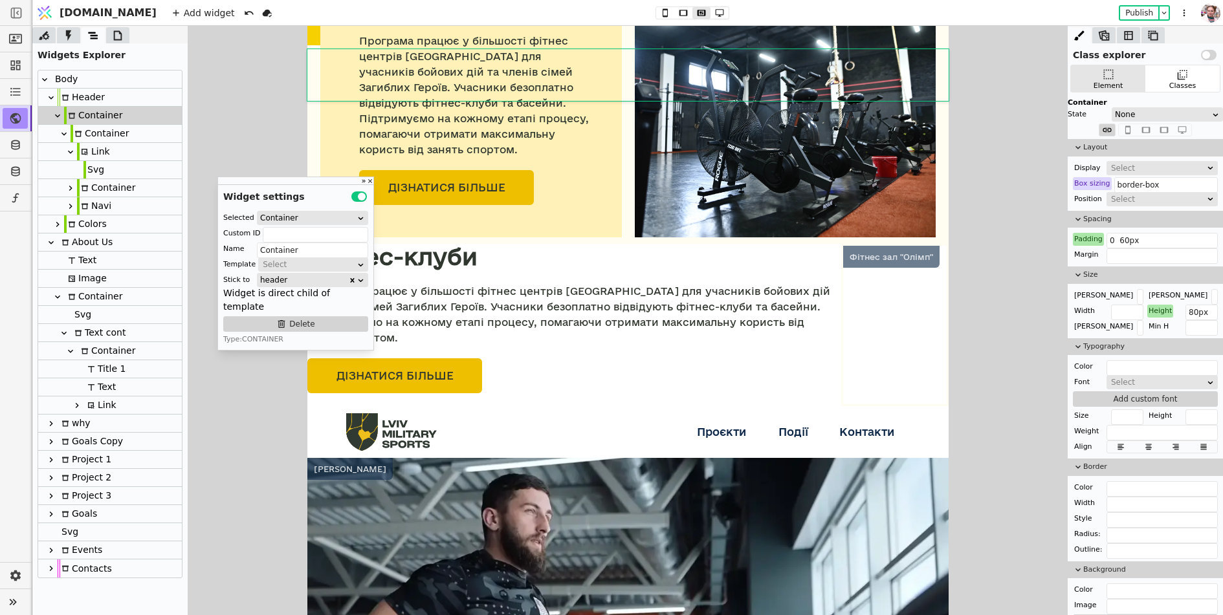
click at [62, 77] on div "Body" at bounding box center [64, 79] width 27 height 17
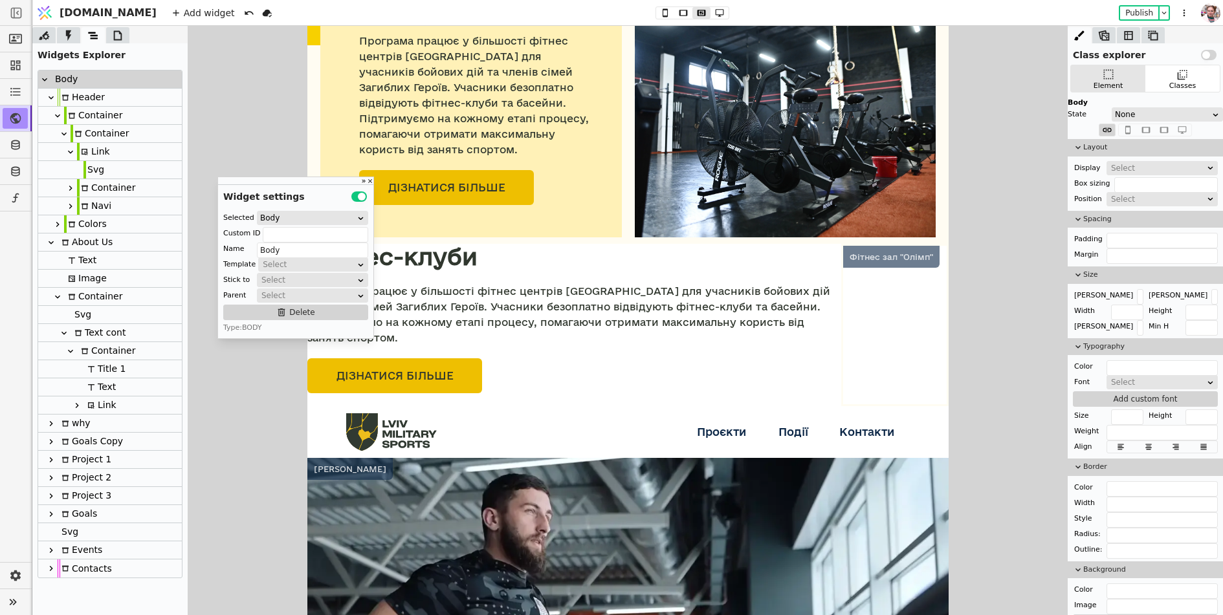
click at [77, 93] on div "Header" at bounding box center [81, 97] width 47 height 17
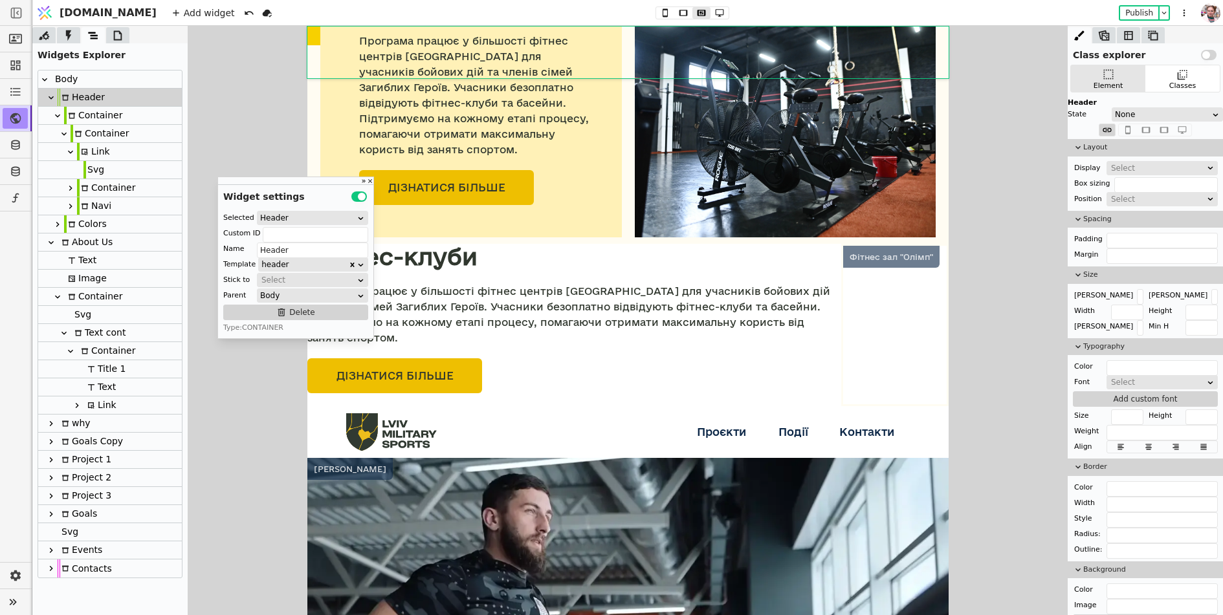
scroll to position [381, 0]
click at [49, 95] on icon at bounding box center [51, 98] width 10 height 10
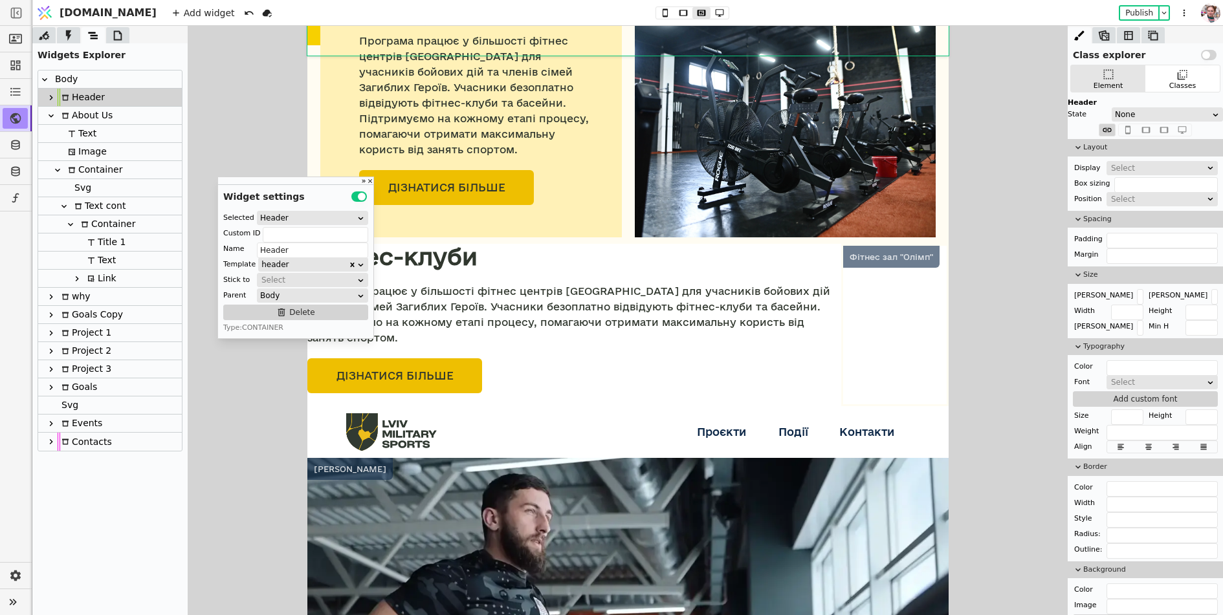
click at [90, 113] on div "About Us" at bounding box center [85, 115] width 55 height 17
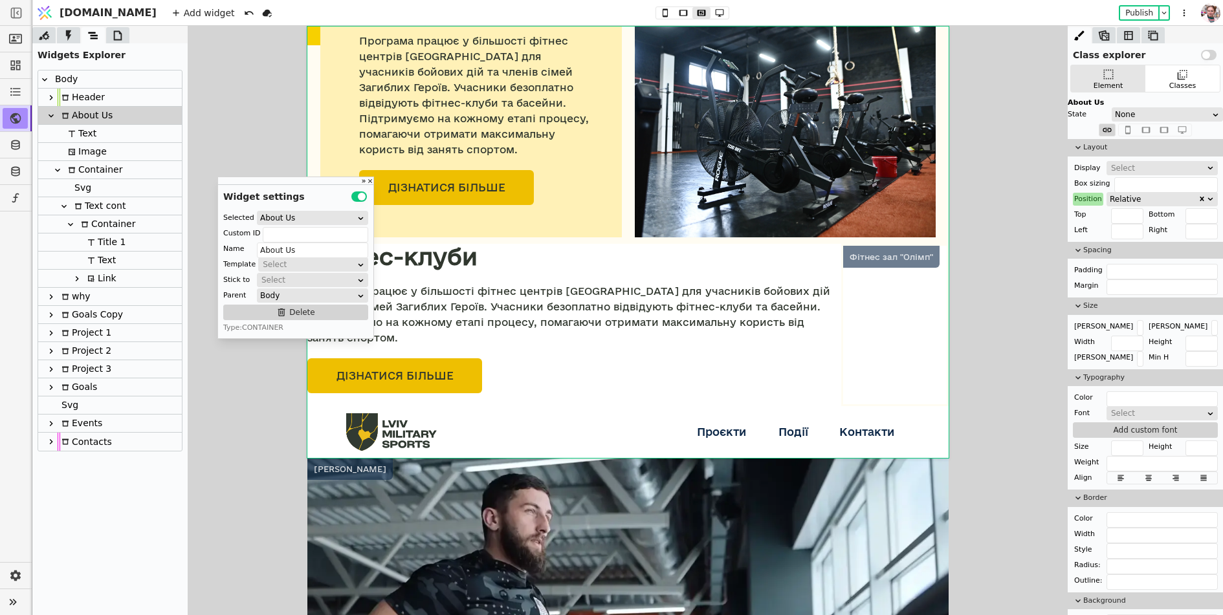
scroll to position [433, 0]
click at [84, 128] on div "Text" at bounding box center [80, 133] width 32 height 17
type input "Text"
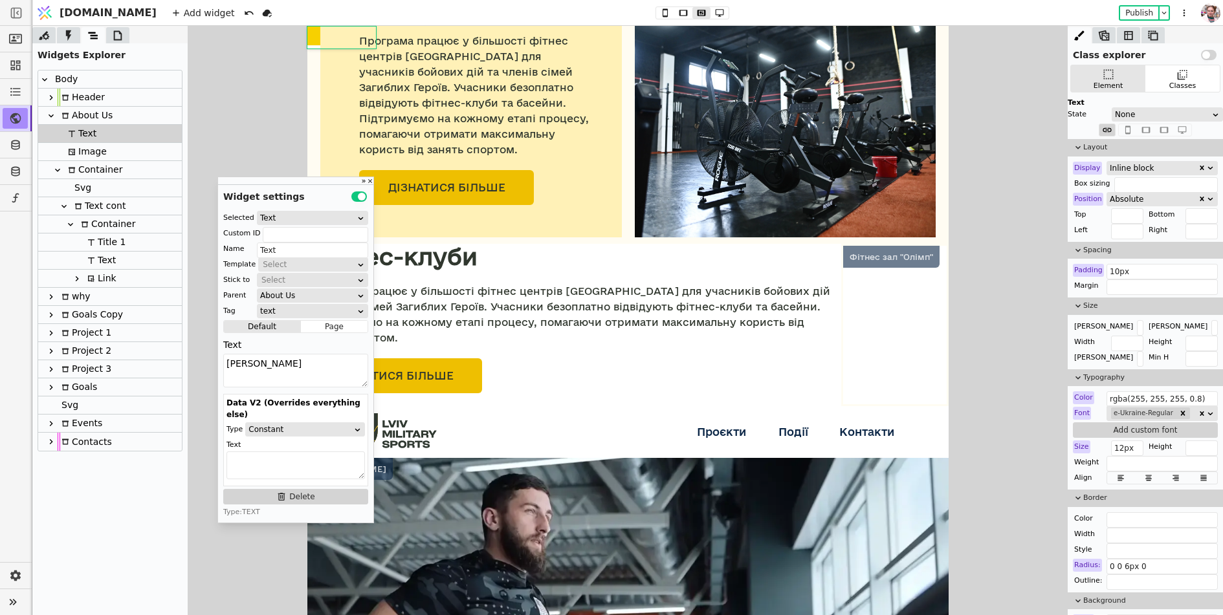
click at [1081, 414] on div "Font" at bounding box center [1082, 413] width 18 height 13
click at [390, 430] on icon at bounding box center [386, 433] width 9 height 7
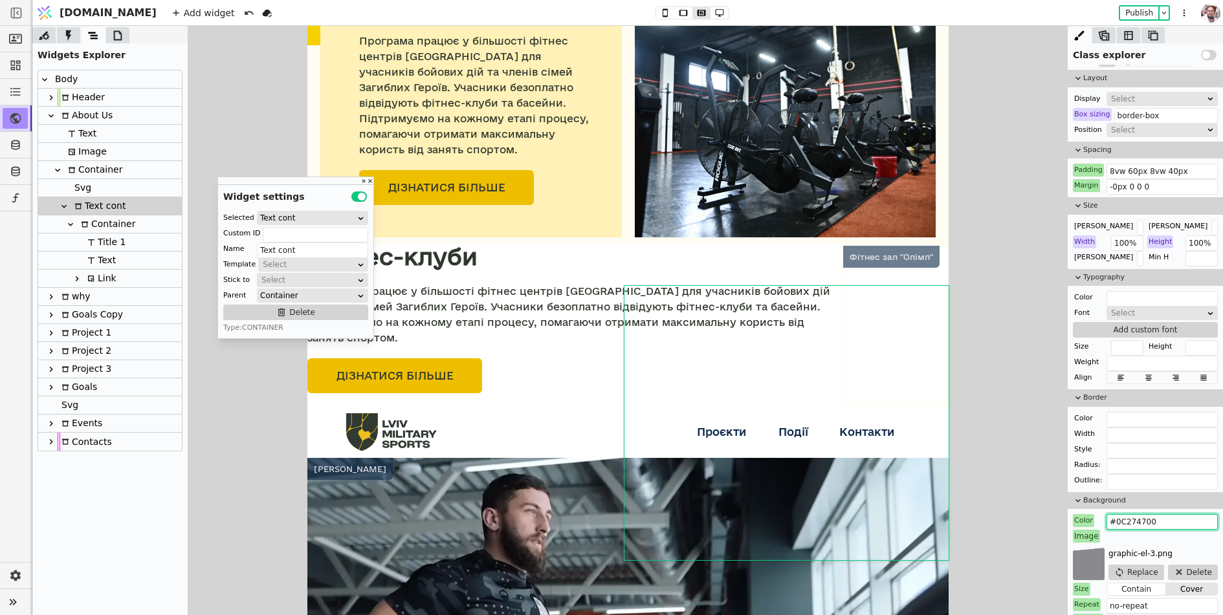
drag, startPoint x: 1143, startPoint y: 519, endPoint x: 1113, endPoint y: 522, distance: 29.9
click at [1113, 522] on input "#0C274700" at bounding box center [1161, 522] width 111 height 16
paste input "#313A32"
type input "#0C274700"
click at [366, 476] on div "[PERSON_NAME]" at bounding box center [349, 469] width 85 height 22
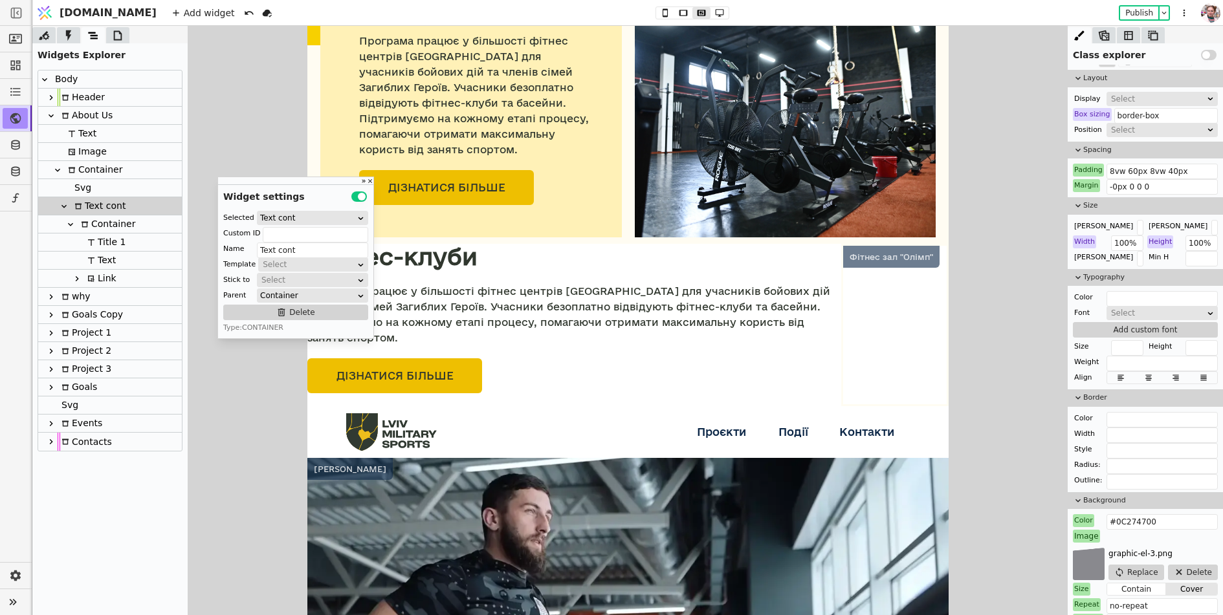
type input "Text"
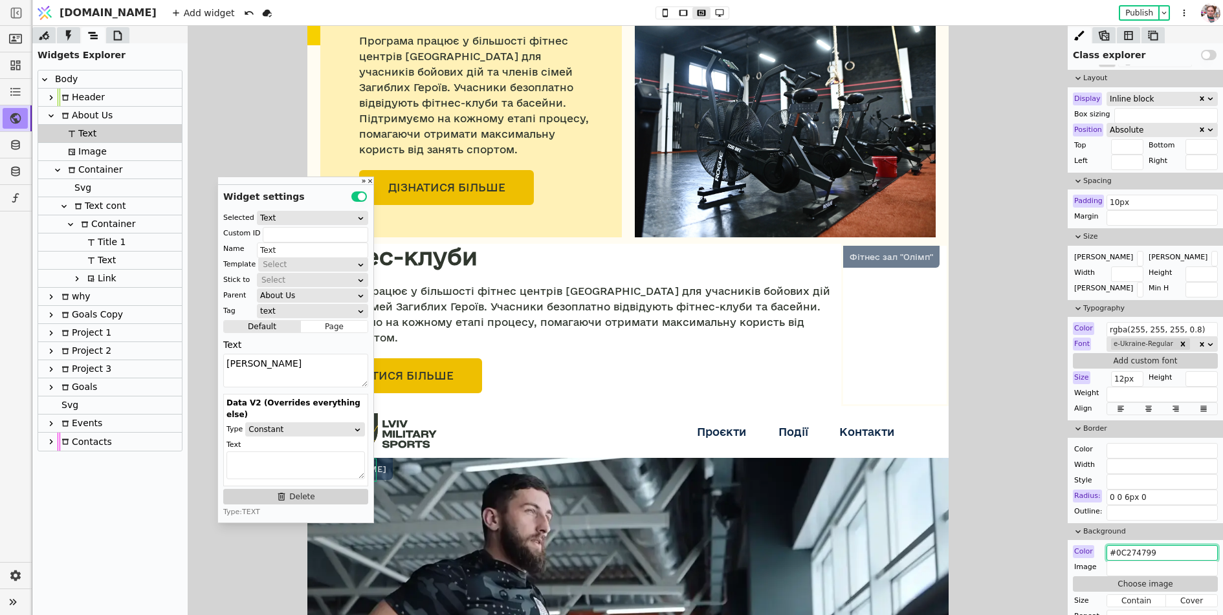
click at [1145, 554] on input "#0C274799" at bounding box center [1161, 553] width 111 height 16
click at [657, 8] on icon at bounding box center [665, 12] width 16 height 9
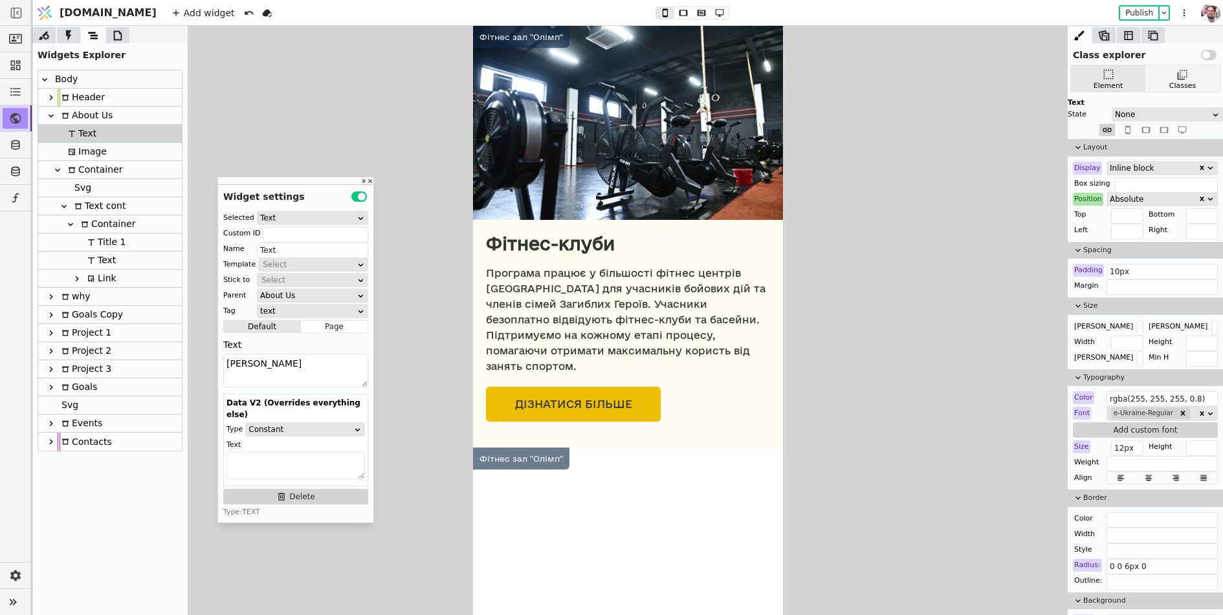
click at [1170, 82] on div "Classes" at bounding box center [1182, 86] width 27 height 11
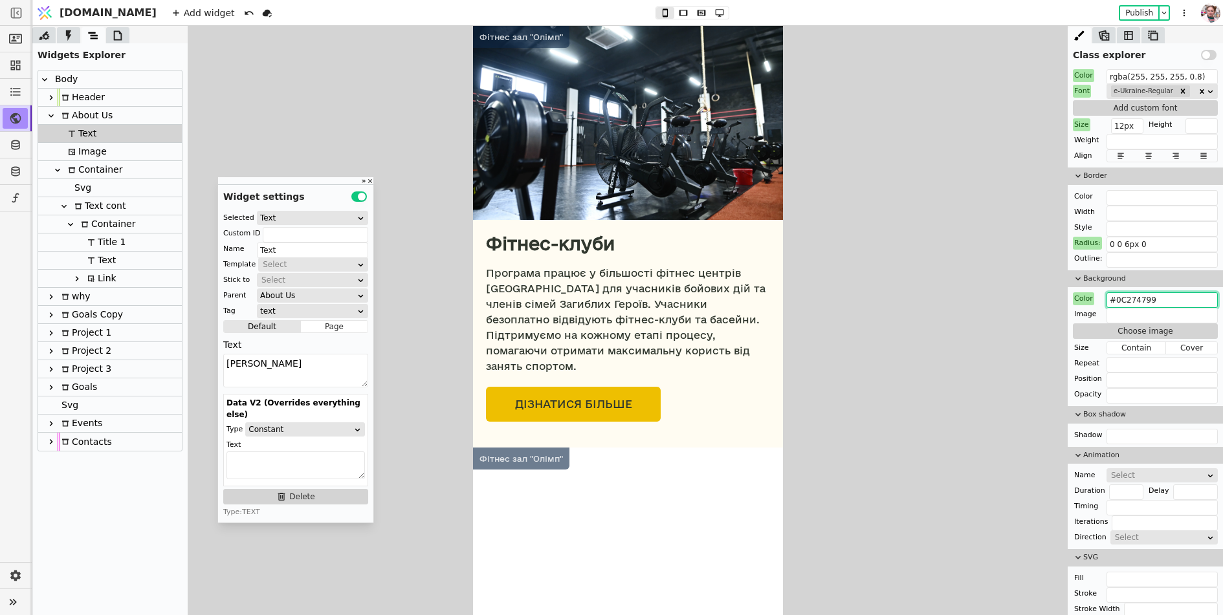
drag, startPoint x: 1144, startPoint y: 296, endPoint x: 1102, endPoint y: 298, distance: 42.1
click at [1102, 298] on div "Color #0C274799" at bounding box center [1145, 298] width 145 height 13
paste input "313A32"
type input "#313A3299"
click at [70, 148] on icon at bounding box center [72, 152] width 8 height 8
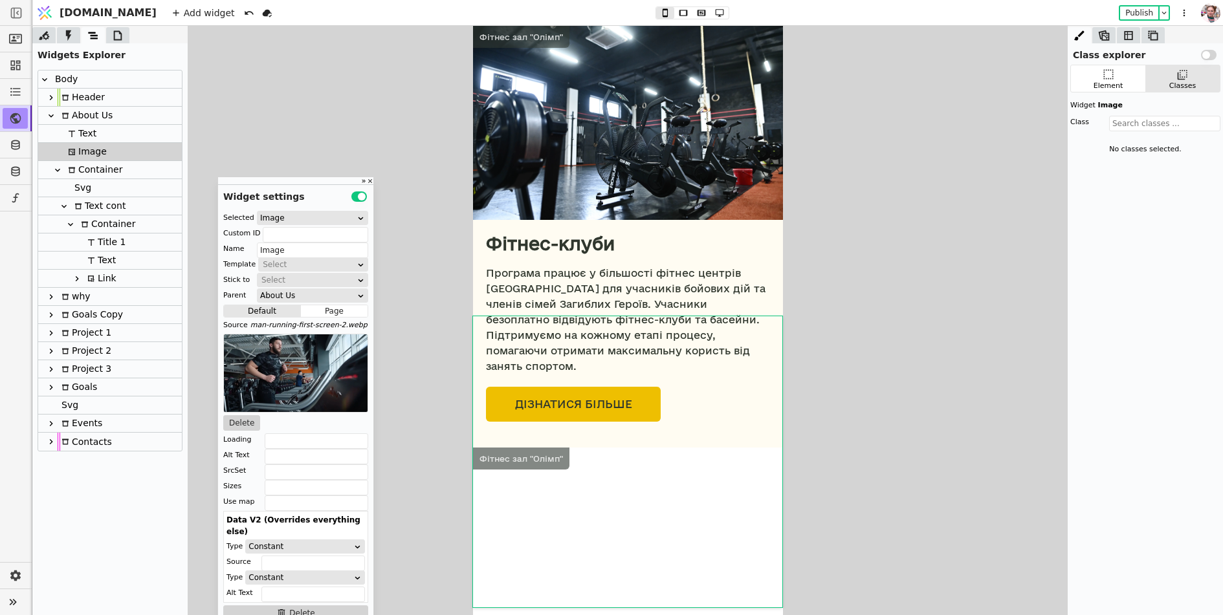
click at [54, 101] on icon at bounding box center [51, 98] width 10 height 10
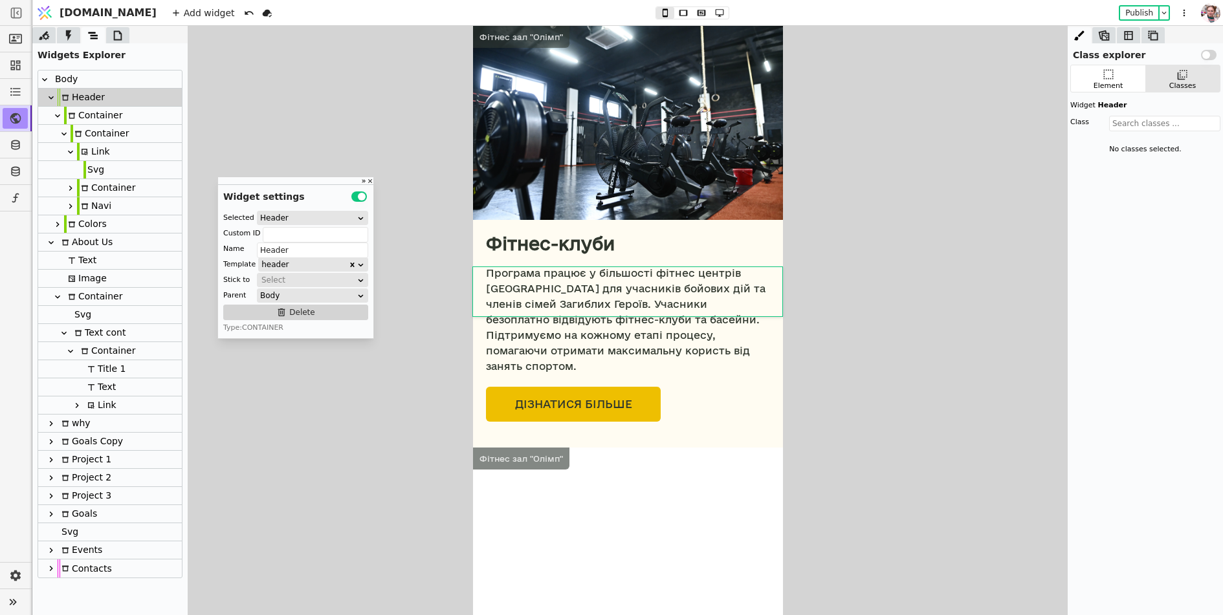
click at [95, 171] on div "Svg" at bounding box center [93, 169] width 21 height 17
type input "Svg"
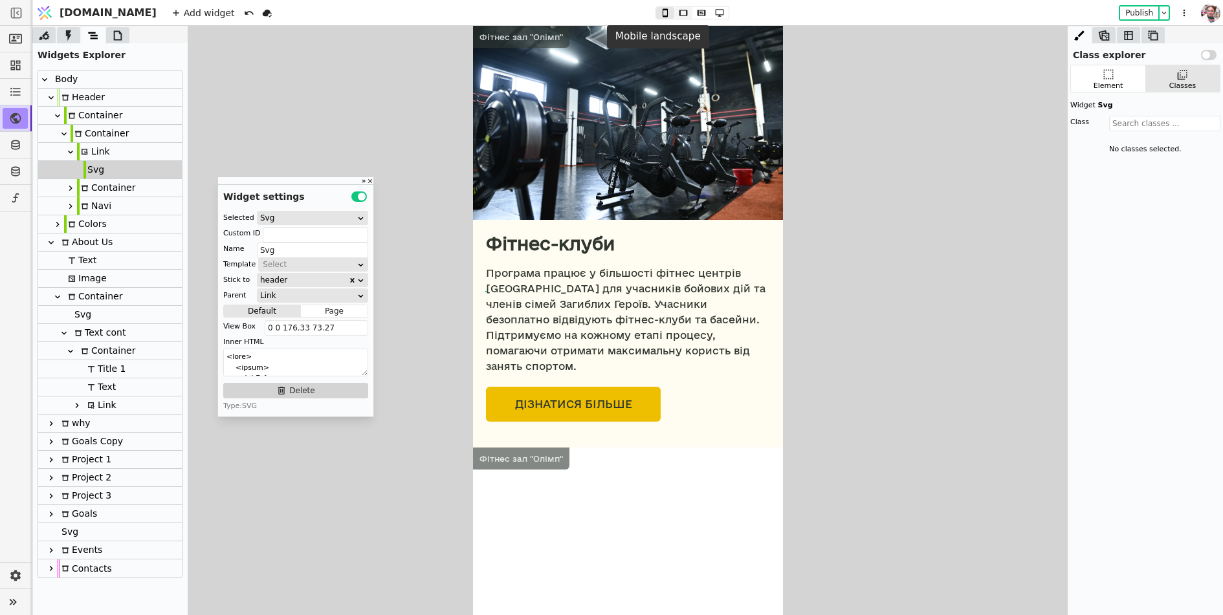
click at [675, 17] on icon at bounding box center [683, 12] width 16 height 9
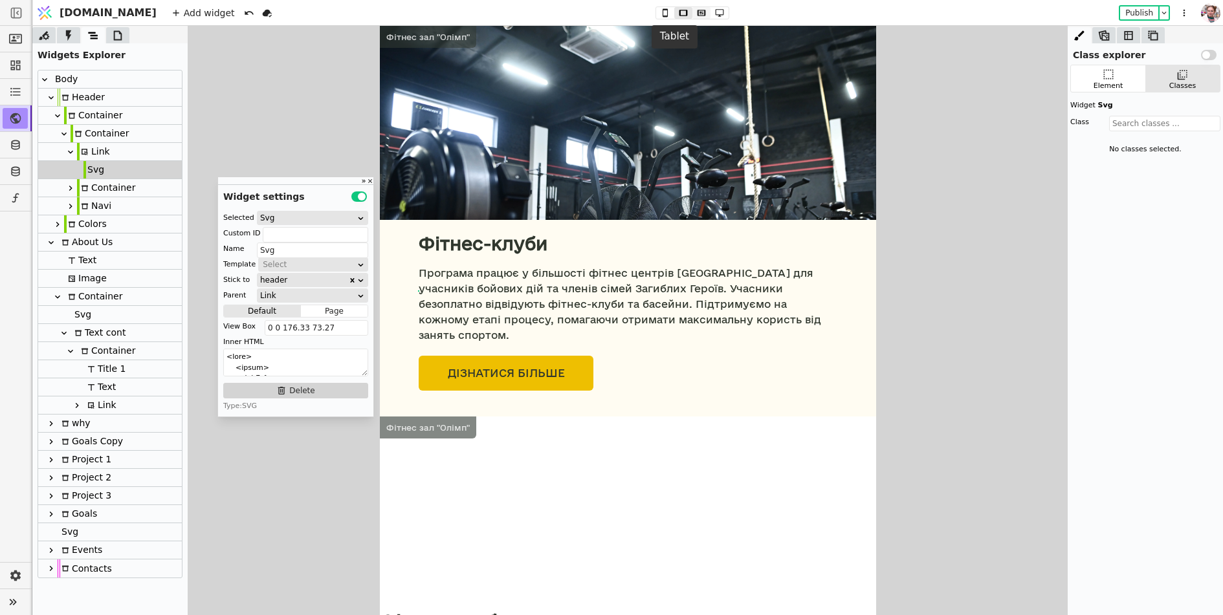
click at [694, 16] on icon at bounding box center [702, 12] width 16 height 9
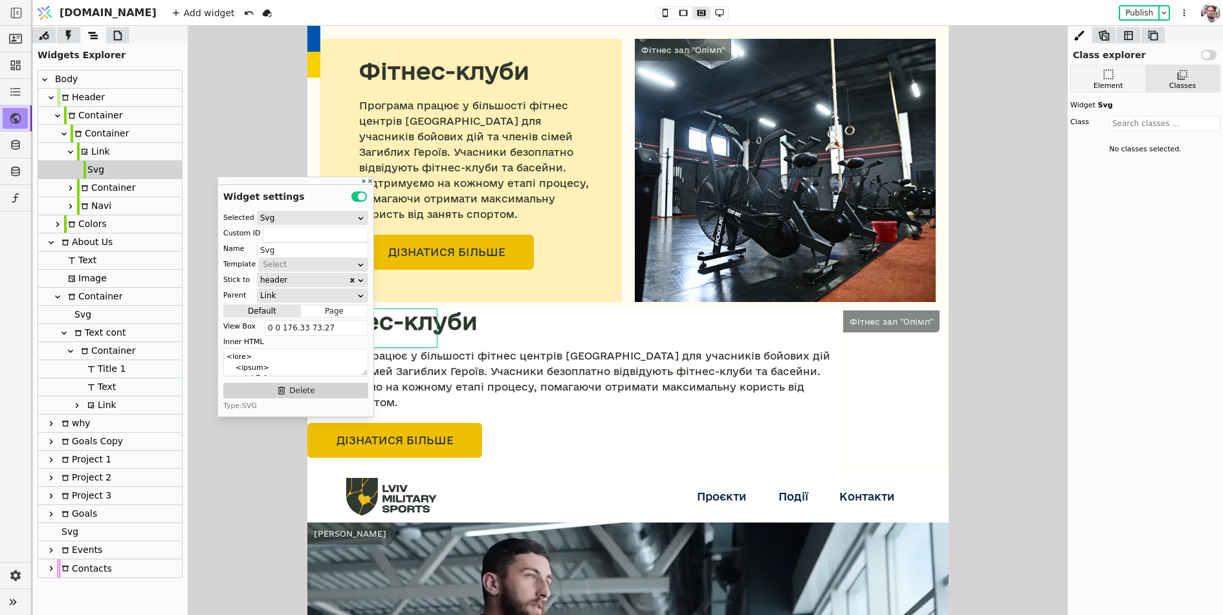
click at [1112, 74] on icon at bounding box center [1108, 75] width 10 height 10
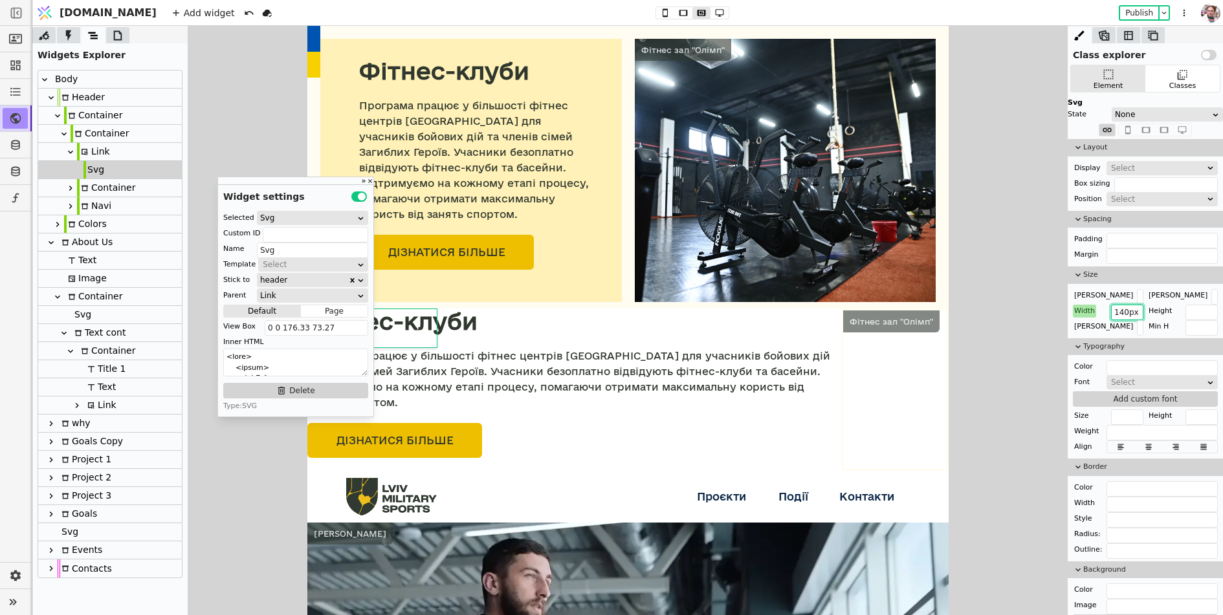
click at [1116, 311] on input "140px" at bounding box center [1127, 313] width 32 height 16
click at [656, 7] on button at bounding box center [665, 13] width 18 height 12
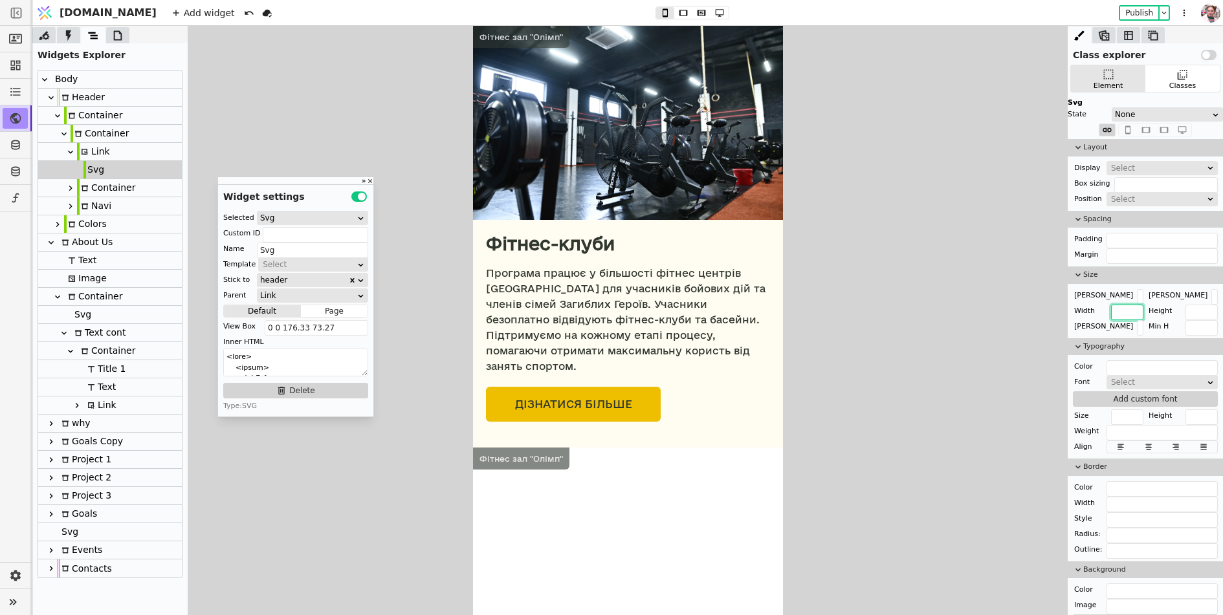
click at [1111, 309] on input "text" at bounding box center [1127, 313] width 32 height 16
paste input "140px"
type input "140px"
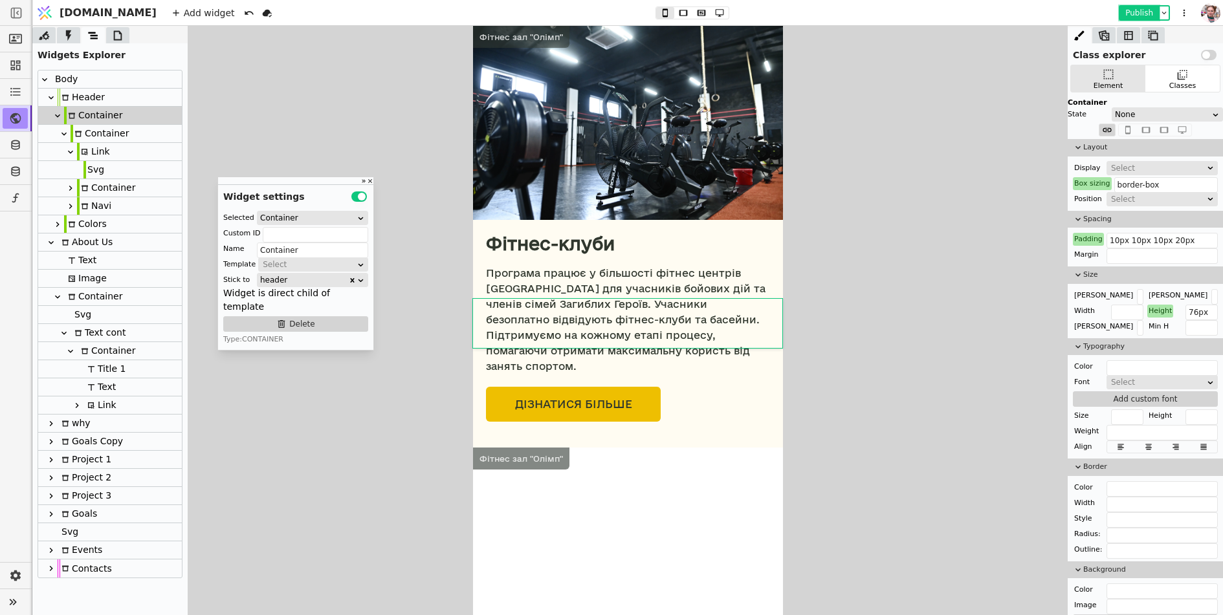
click at [1130, 14] on button "Publish" at bounding box center [1139, 12] width 38 height 13
click at [74, 279] on icon at bounding box center [72, 279] width 8 height 8
type input "Image"
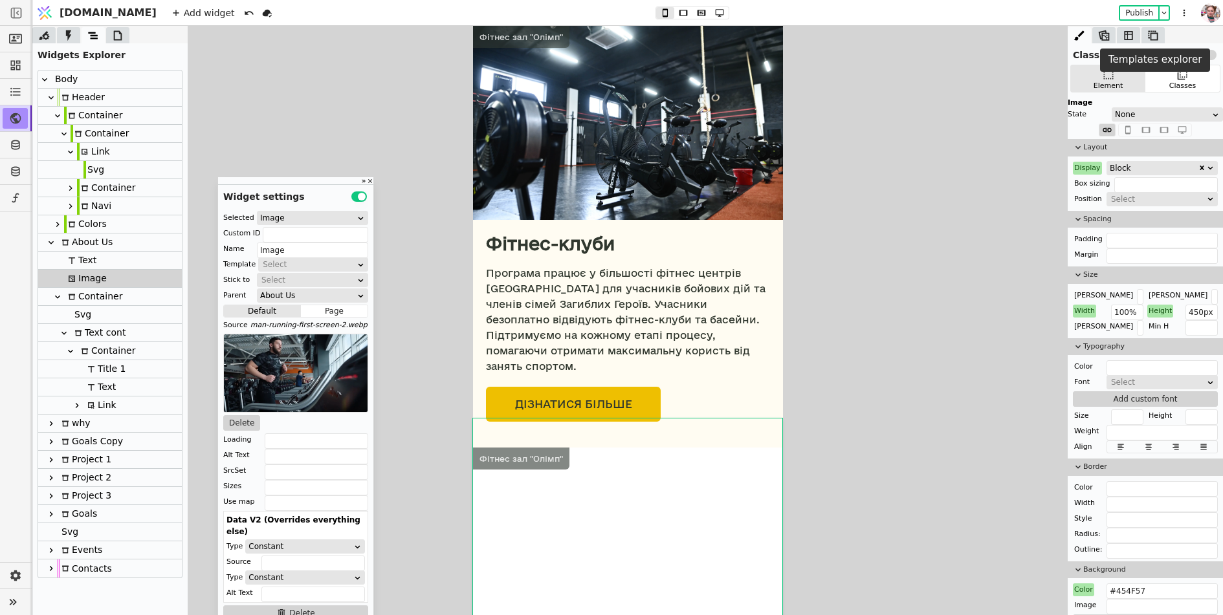
click at [1157, 32] on icon at bounding box center [1153, 35] width 10 height 10
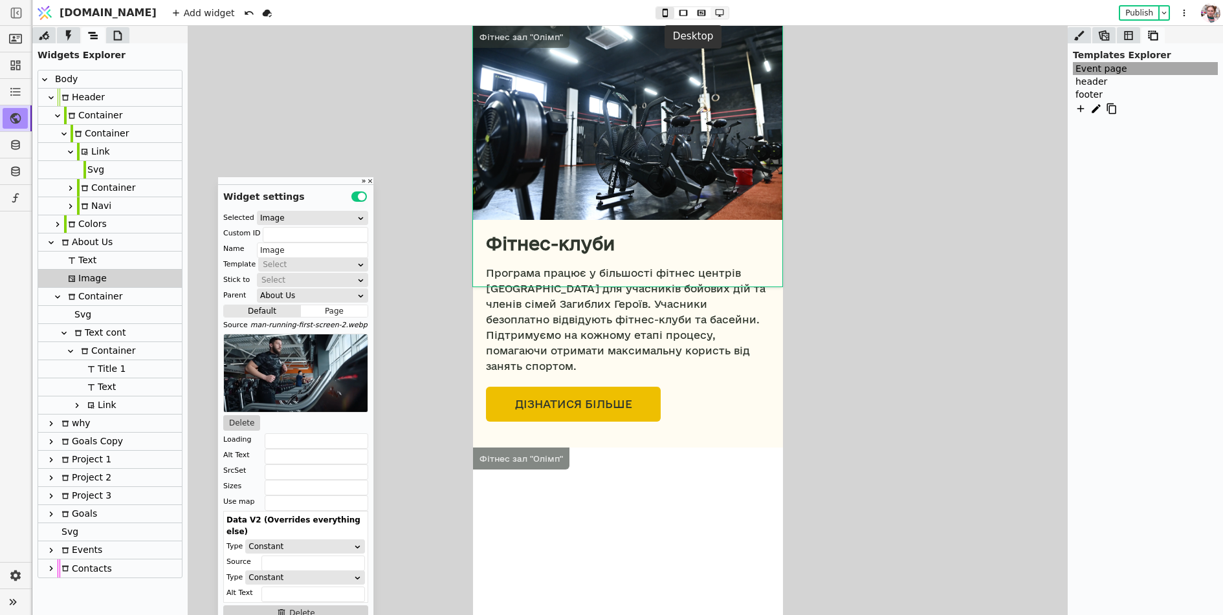
click at [712, 12] on icon at bounding box center [720, 12] width 16 height 9
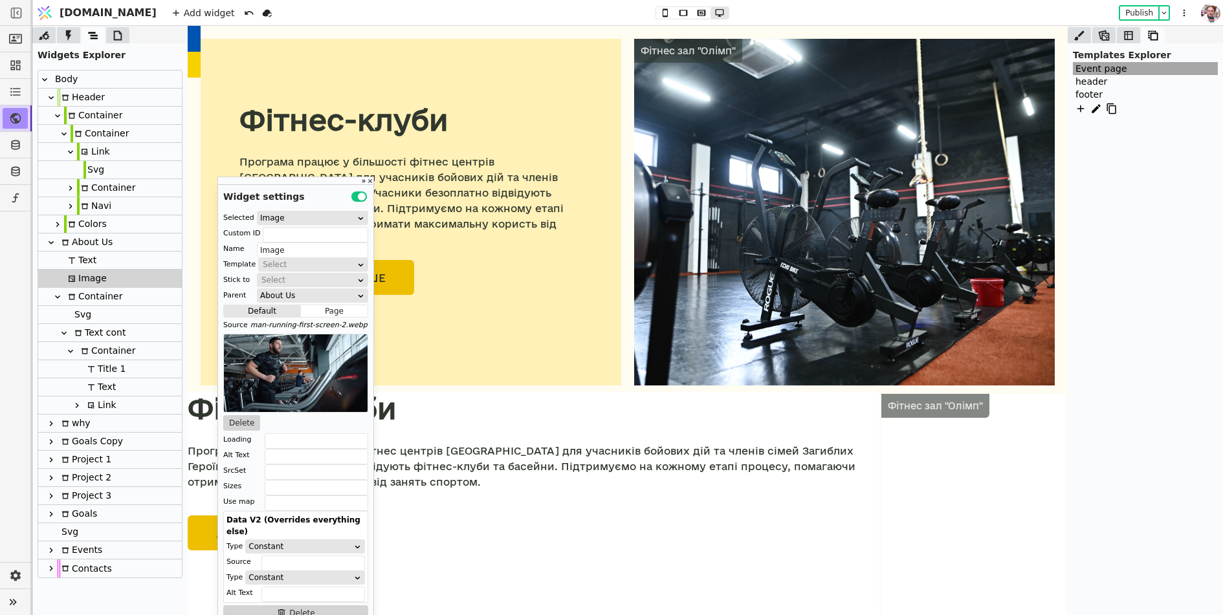
drag, startPoint x: 280, startPoint y: 176, endPoint x: 303, endPoint y: 176, distance: 23.3
click at [303, 177] on div "Widget settings Use setting Selected Image Custom ID Name Image Template Select…" at bounding box center [295, 408] width 157 height 463
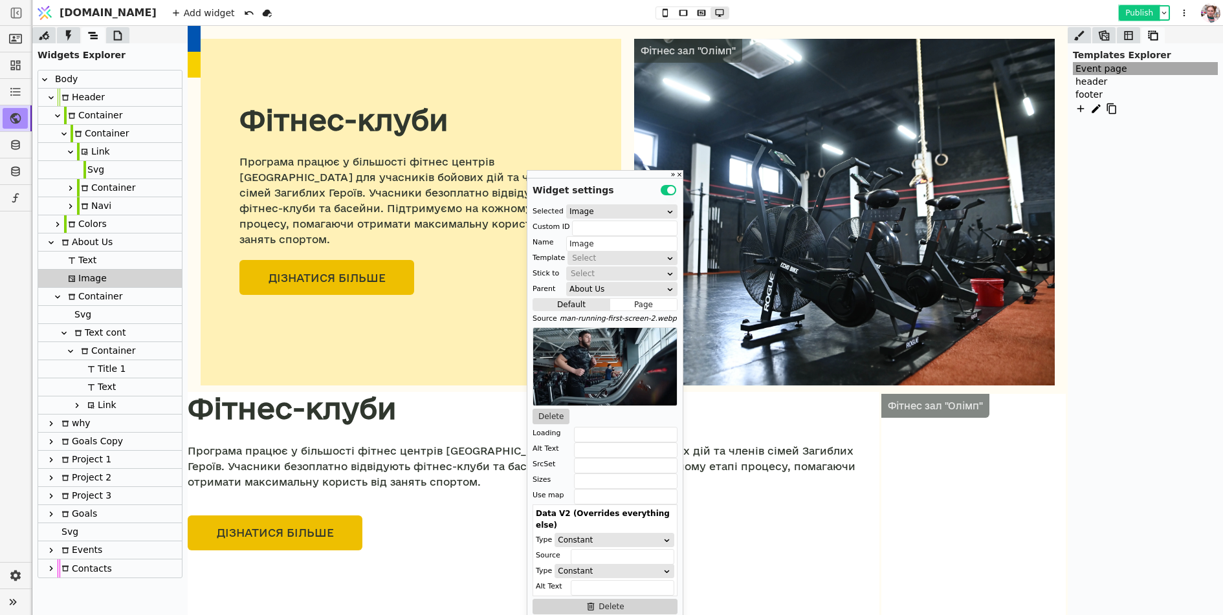
click at [1141, 8] on button "Publish" at bounding box center [1139, 12] width 38 height 13
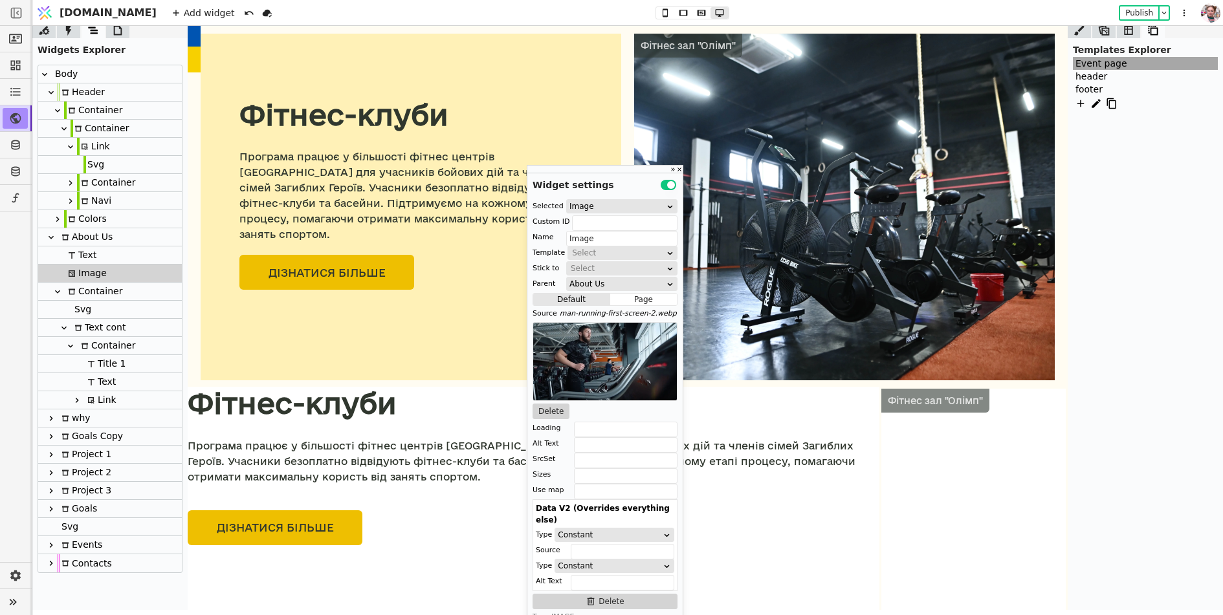
click at [117, 36] on icon at bounding box center [117, 30] width 13 height 13
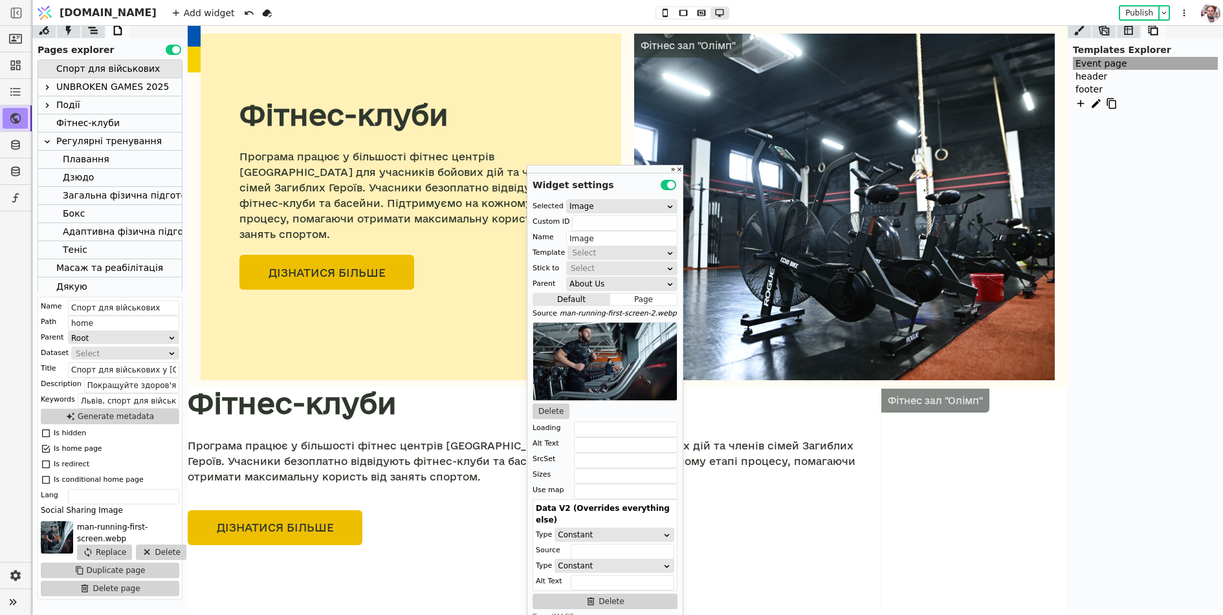
scroll to position [1397, 0]
type input "Goals Copy"
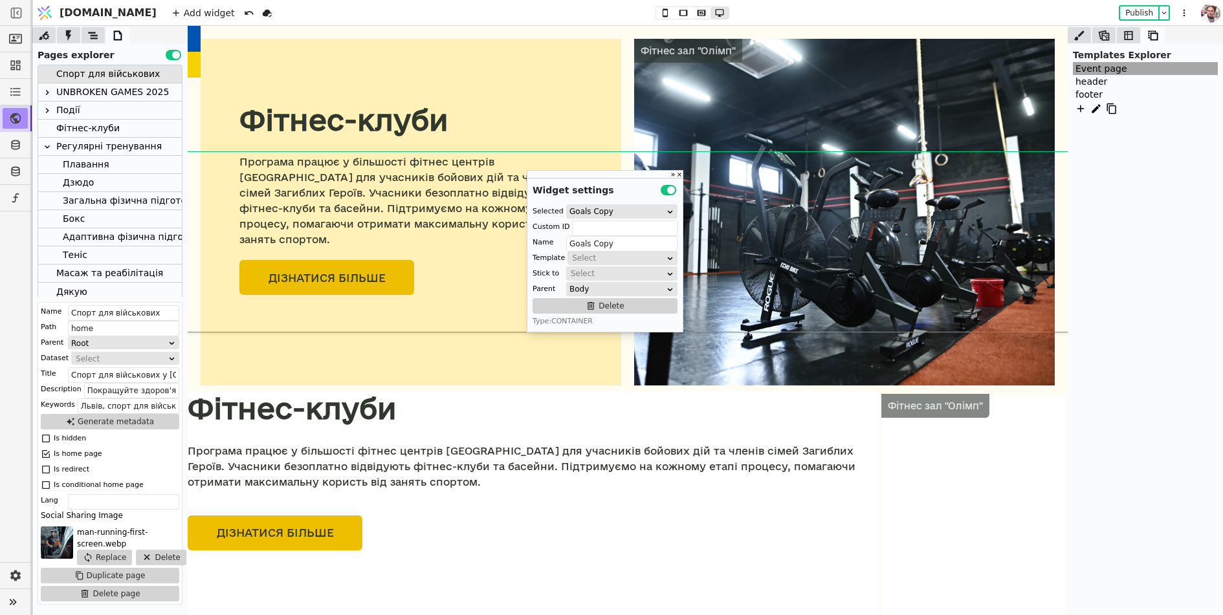
scroll to position [0, 0]
click at [1081, 29] on icon at bounding box center [1079, 35] width 13 height 13
click at [1102, 77] on icon at bounding box center [1108, 74] width 13 height 13
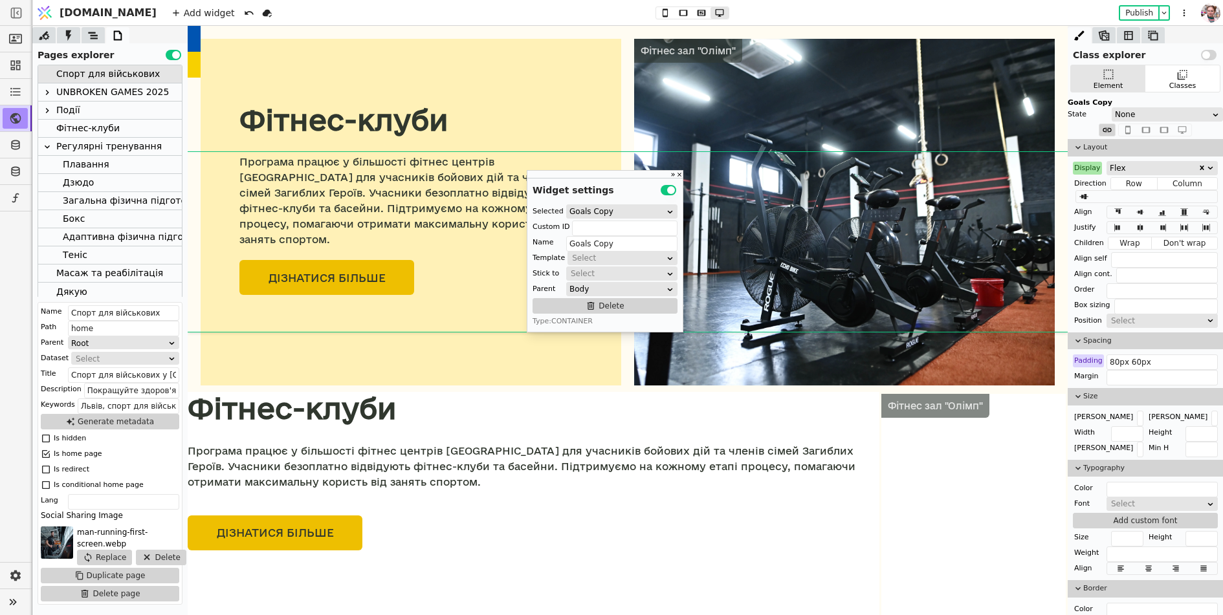
click at [1080, 167] on div "Display" at bounding box center [1087, 168] width 29 height 13
click at [1080, 183] on button "Reset" at bounding box center [1087, 185] width 34 height 16
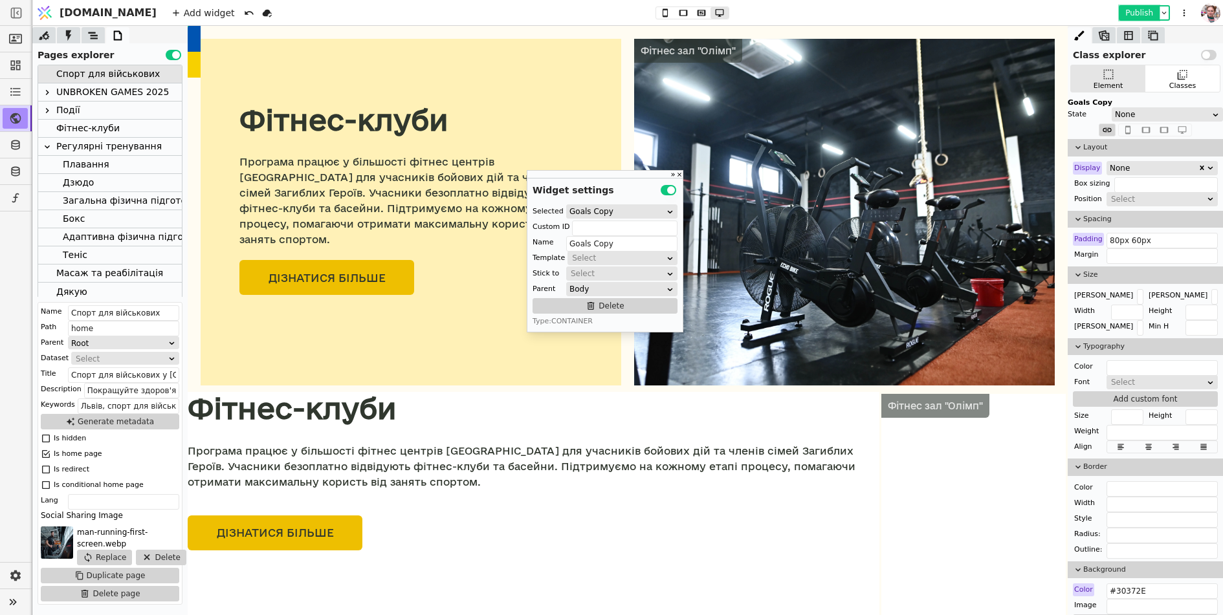
click at [1133, 12] on button "Publish" at bounding box center [1139, 12] width 38 height 13
click at [79, 167] on div "Плавання" at bounding box center [86, 164] width 47 height 17
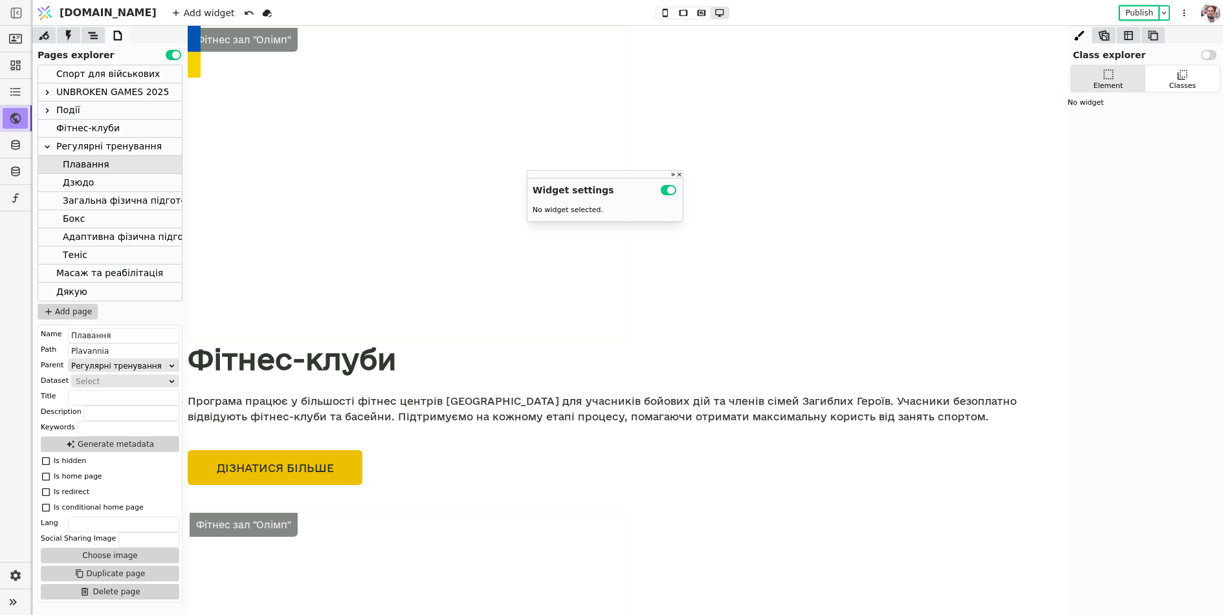
scroll to position [1583, 0]
click at [59, 184] on div at bounding box center [54, 182] width 18 height 17
click at [75, 202] on div "Загальна фізична підготовка та біг" at bounding box center [148, 200] width 170 height 17
click at [115, 575] on button "Duplicate page" at bounding box center [110, 574] width 138 height 16
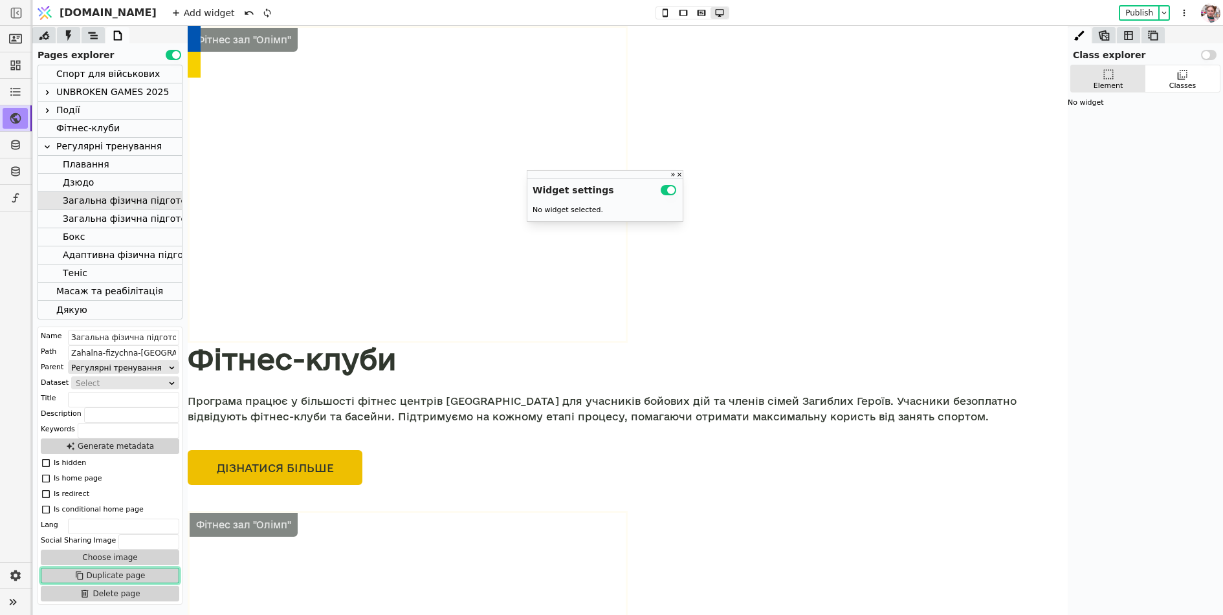
click at [105, 223] on div "Загальна фізична підготовка та біг Copy" at bounding box center [160, 218] width 195 height 17
click at [107, 343] on input "Загальна фізична підготовка та біг Copy" at bounding box center [123, 338] width 111 height 16
paste input "стрільба з лука"
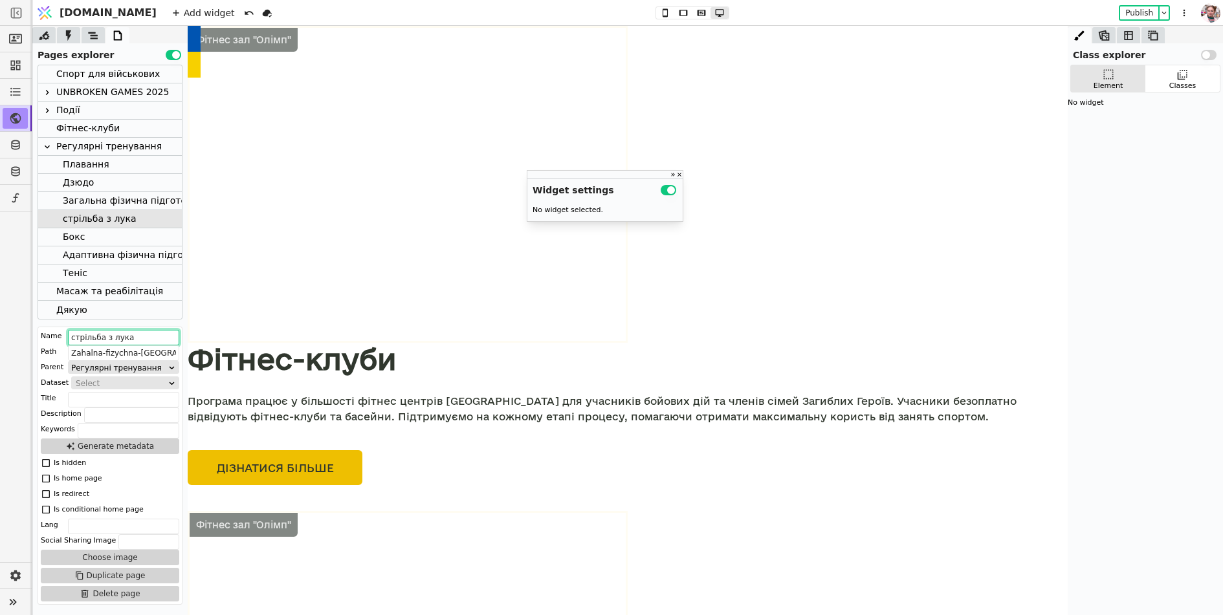
drag, startPoint x: 76, startPoint y: 339, endPoint x: 68, endPoint y: 340, distance: 8.4
click at [68, 340] on input "стрільба з лука" at bounding box center [123, 338] width 111 height 16
type input "Cтрільба з лука"
click at [77, 349] on input "Zahalna-fizychna-[GEOGRAPHIC_DATA]-ta-[GEOGRAPHIC_DATA]" at bounding box center [123, 353] width 111 height 16
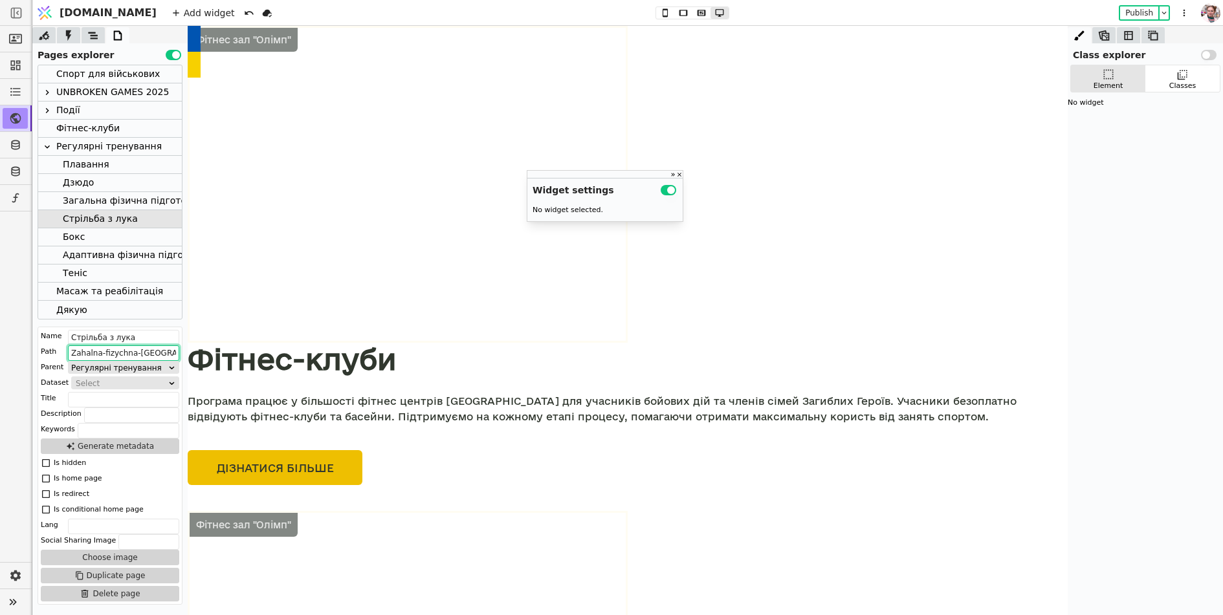
click at [77, 349] on input "Zahalna-fizychna-[GEOGRAPHIC_DATA]-ta-[GEOGRAPHIC_DATA]" at bounding box center [123, 353] width 111 height 16
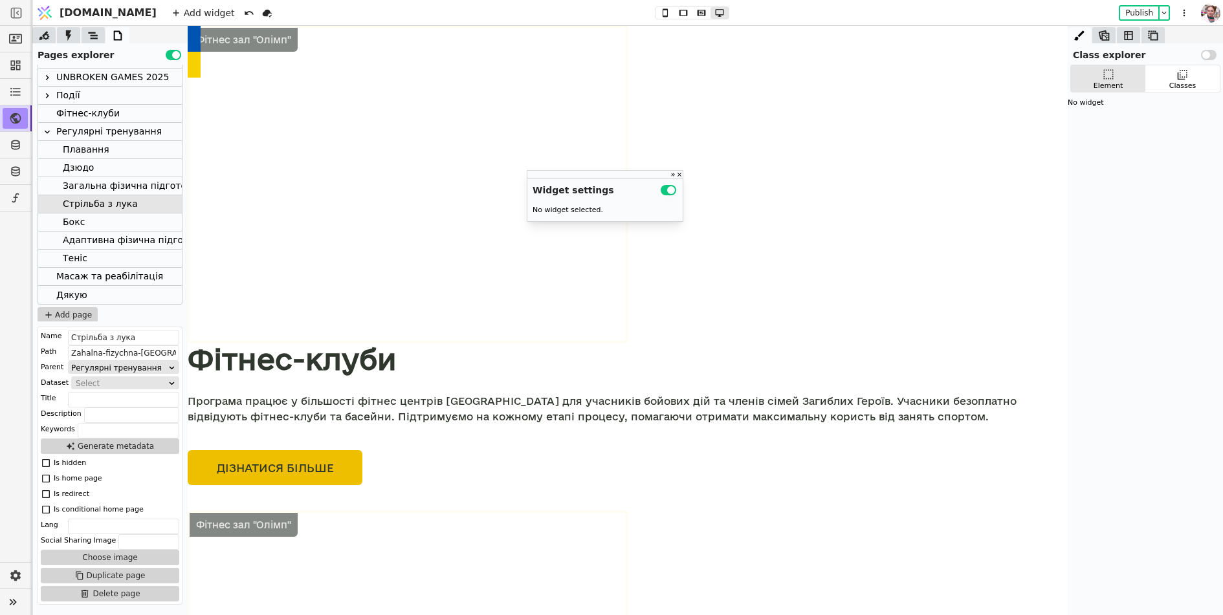
click at [67, 305] on div "Спорт для військових UNBROKEN GAMES 2025 Події Фітнес-клуби Регулярні тренуванн…" at bounding box center [110, 193] width 145 height 257
click at [67, 314] on button "Add page" at bounding box center [68, 315] width 60 height 16
click at [86, 310] on input "text" at bounding box center [125, 316] width 116 height 18
paste input "стрільба з лука"
type input "стрільба з лука"
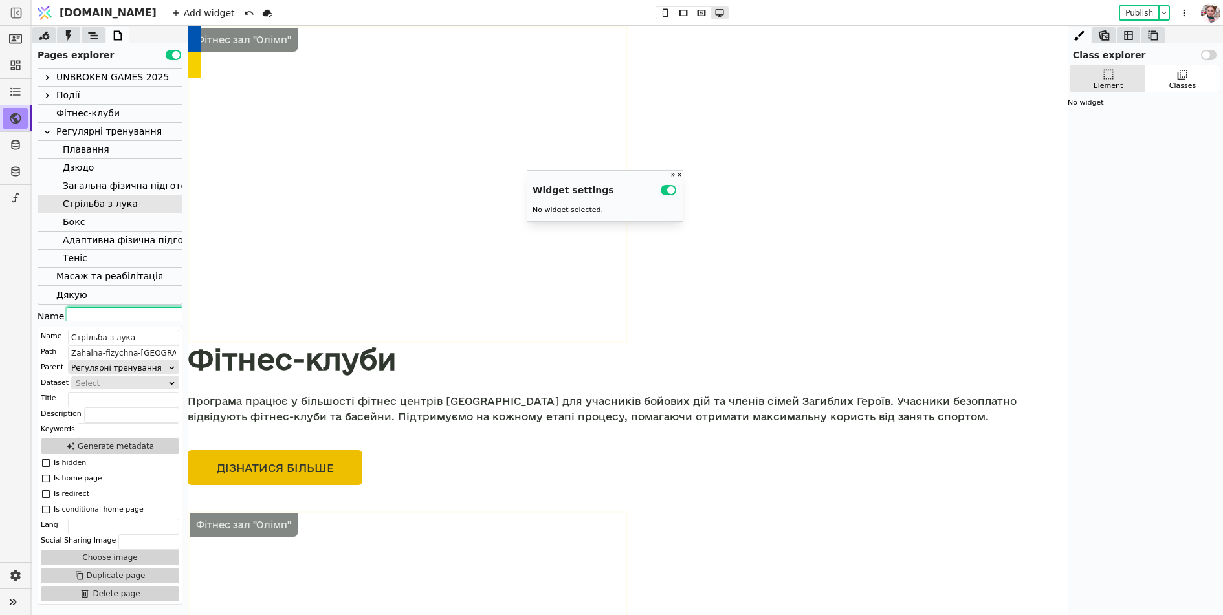
type input "strilba-z-luka"
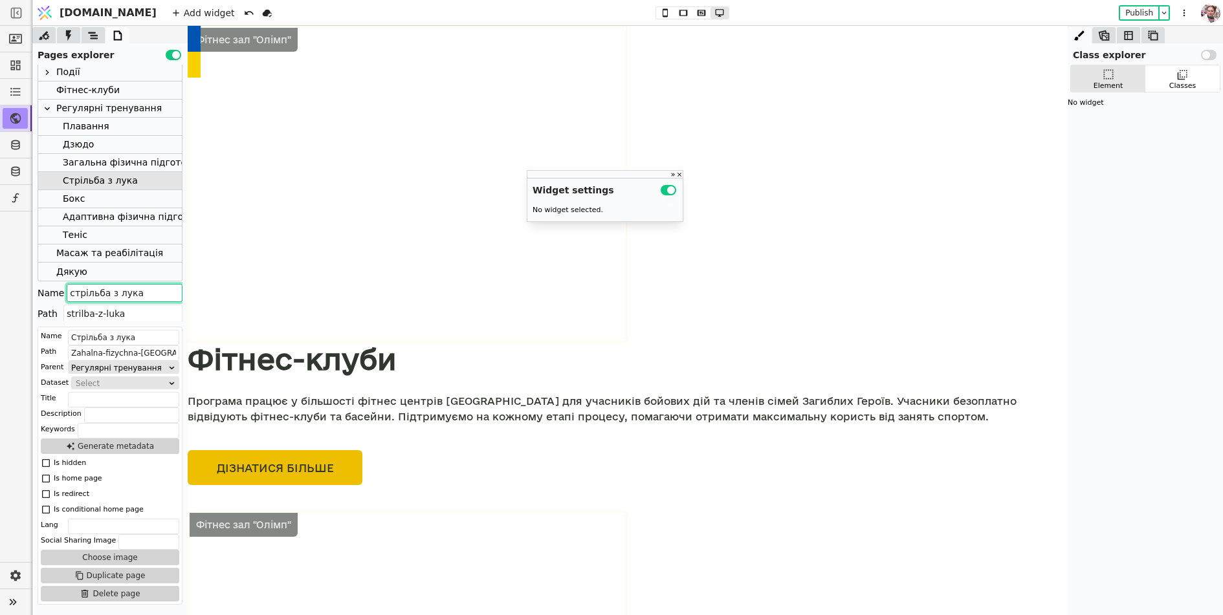
scroll to position [52, 0]
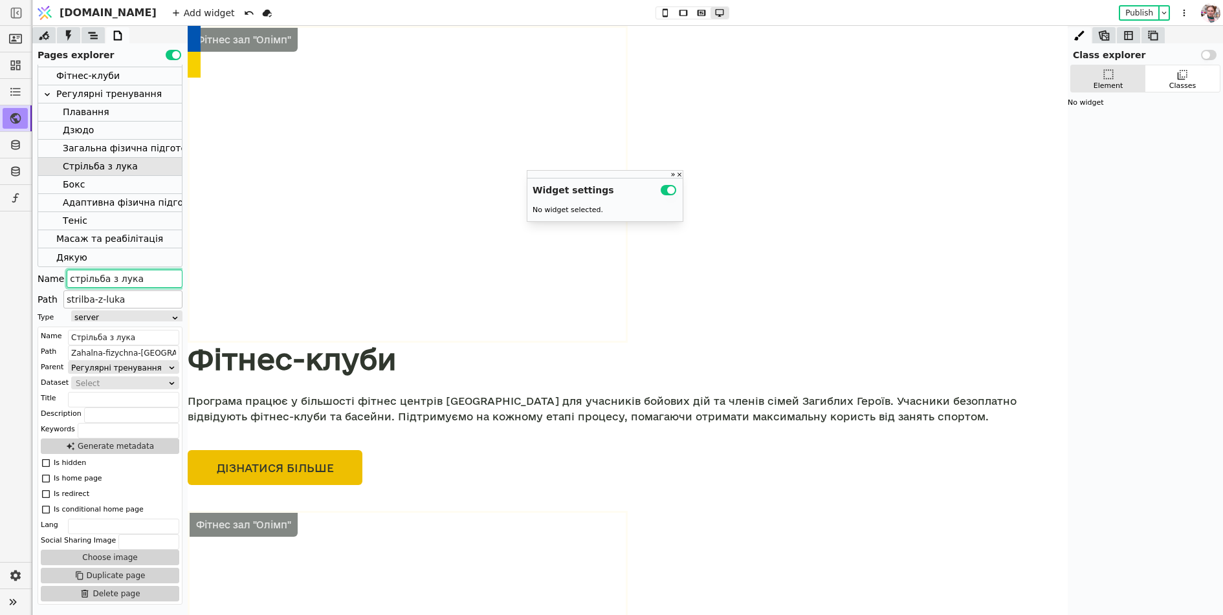
type input "стрільба з лука"
click at [87, 295] on input "strilba-z-luka" at bounding box center [122, 299] width 119 height 18
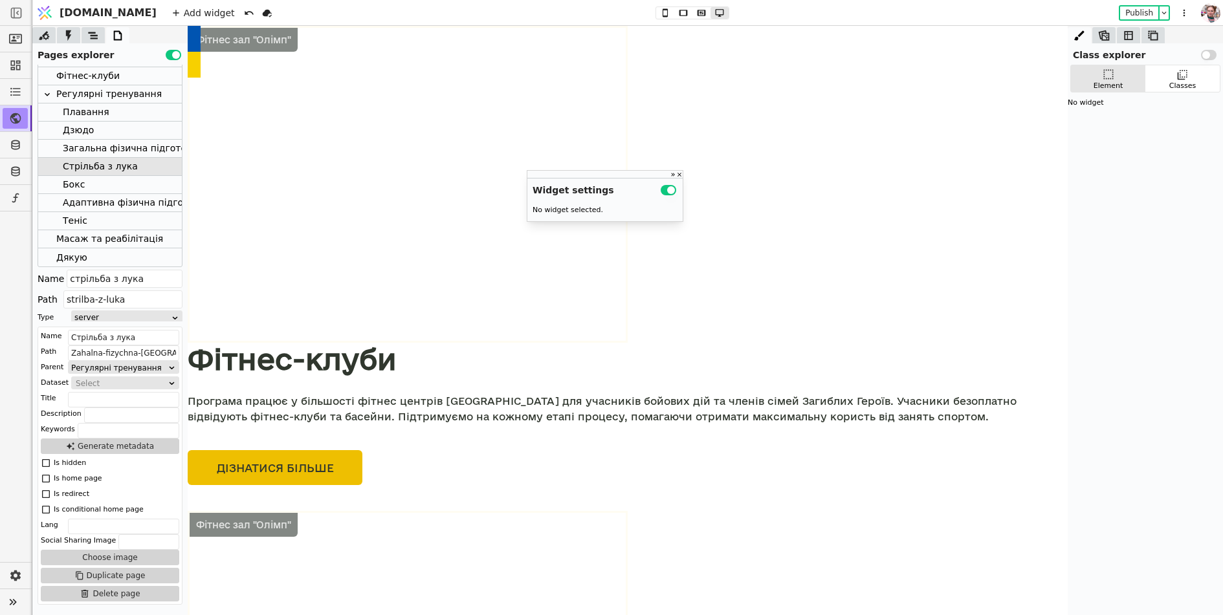
click at [130, 308] on div "Name стрільба з лука Path strilba-z-luka Type server Add Cancel" at bounding box center [110, 306] width 145 height 72
click at [130, 304] on input "strilba-z-luka" at bounding box center [122, 299] width 119 height 18
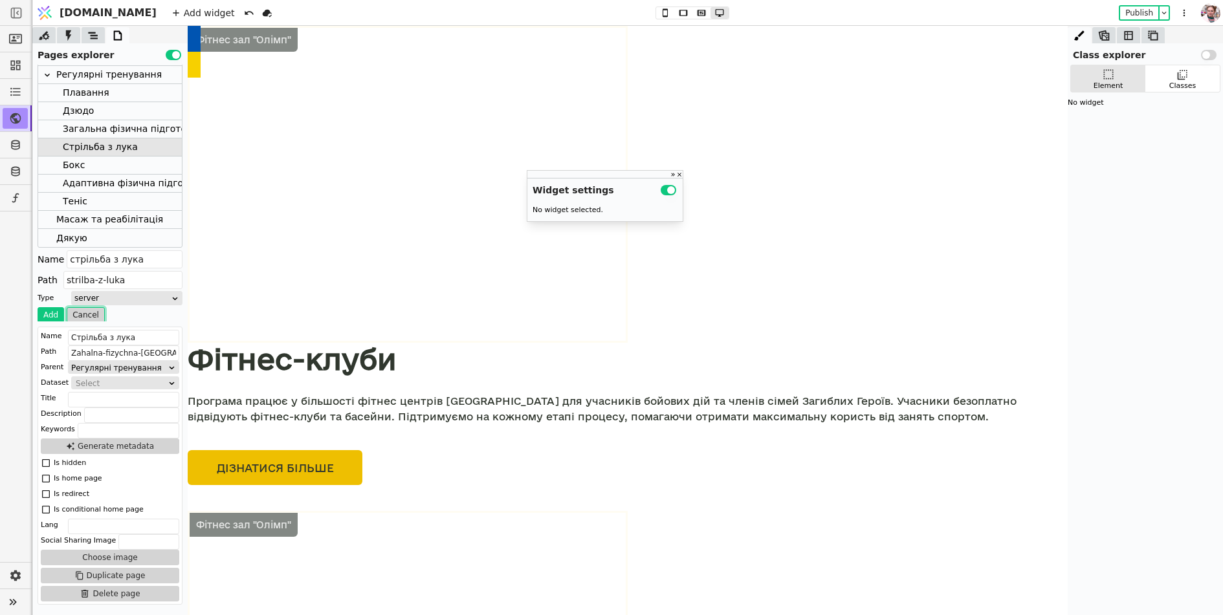
click at [80, 310] on button "Cancel" at bounding box center [86, 315] width 38 height 16
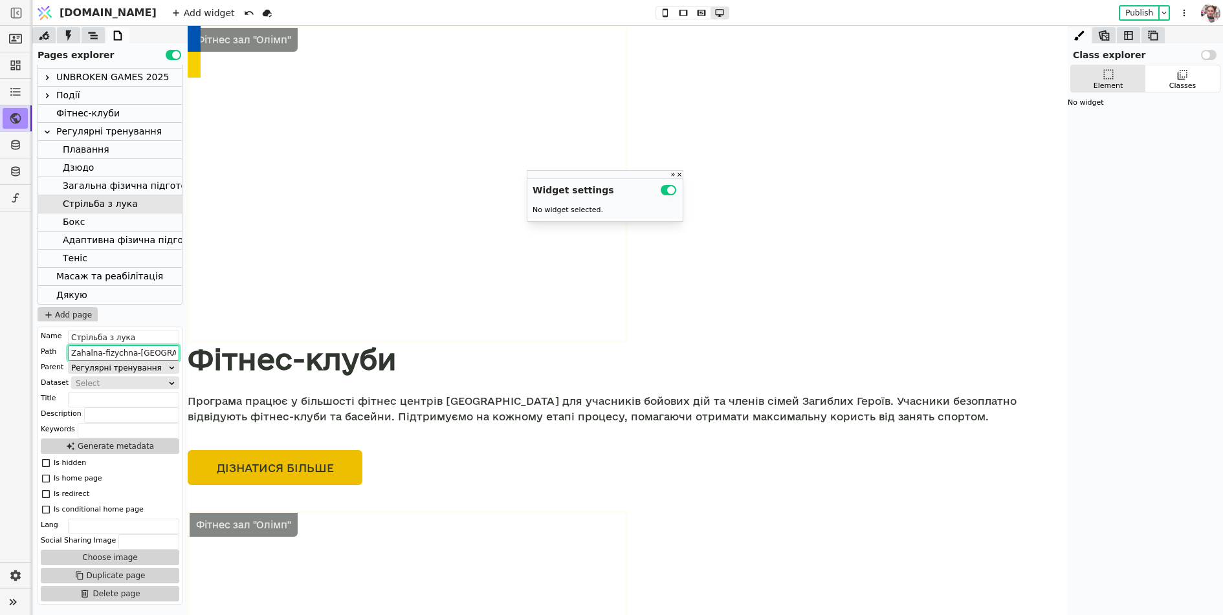
click at [93, 356] on input "Zahalna-fizychna-[GEOGRAPHIC_DATA]-ta-[GEOGRAPHIC_DATA]" at bounding box center [123, 353] width 111 height 16
paste input "strilba-z-luka"
click at [101, 206] on div "Cтрільба з лука" at bounding box center [100, 203] width 75 height 17
type input "strilba-z-luka"
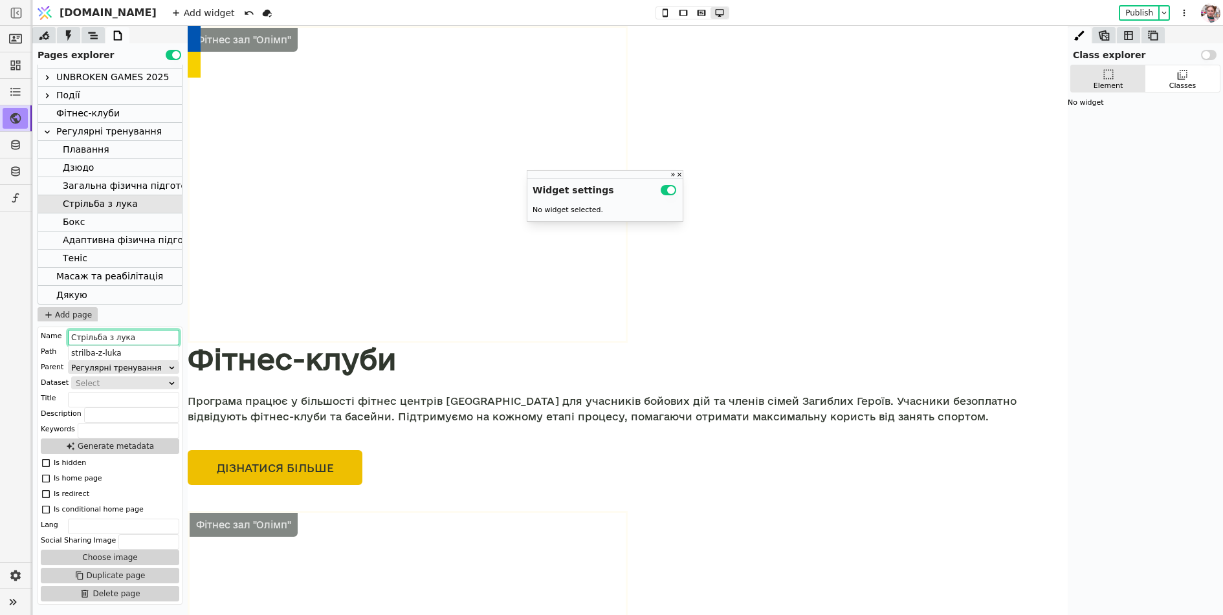
click at [90, 341] on input "Cтрільба з лука" at bounding box center [123, 338] width 111 height 16
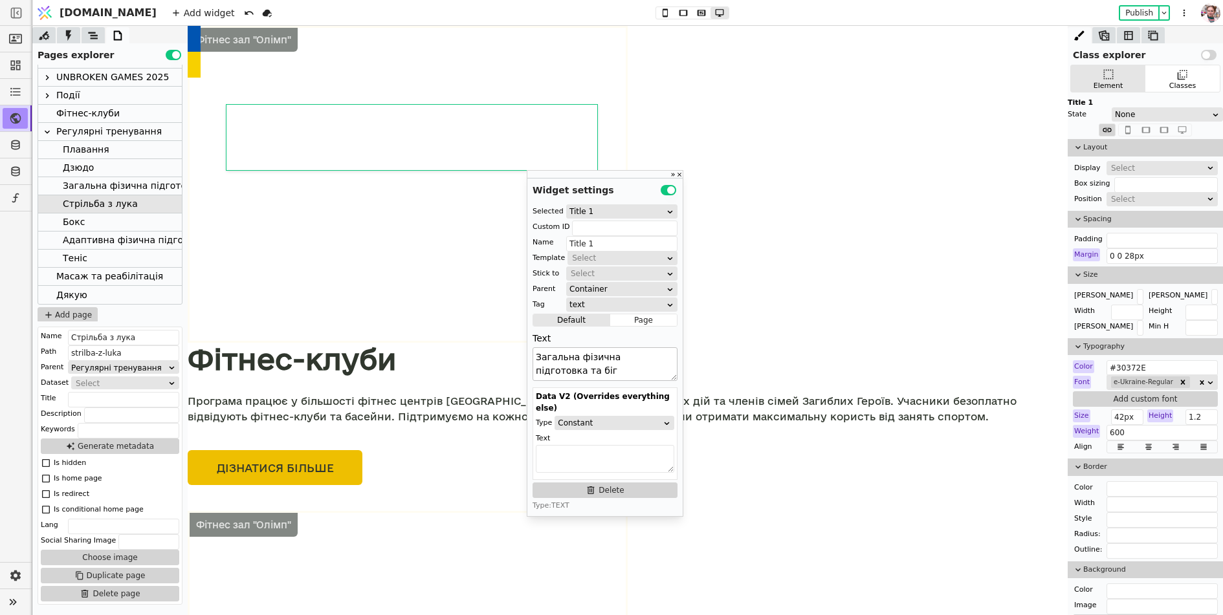
click at [600, 358] on textarea "Загальна фізична підготовка та біг" at bounding box center [604, 364] width 145 height 34
paste textarea "Cтрільба з лука"
type textarea "Cтрільба з лука"
type input "Text"
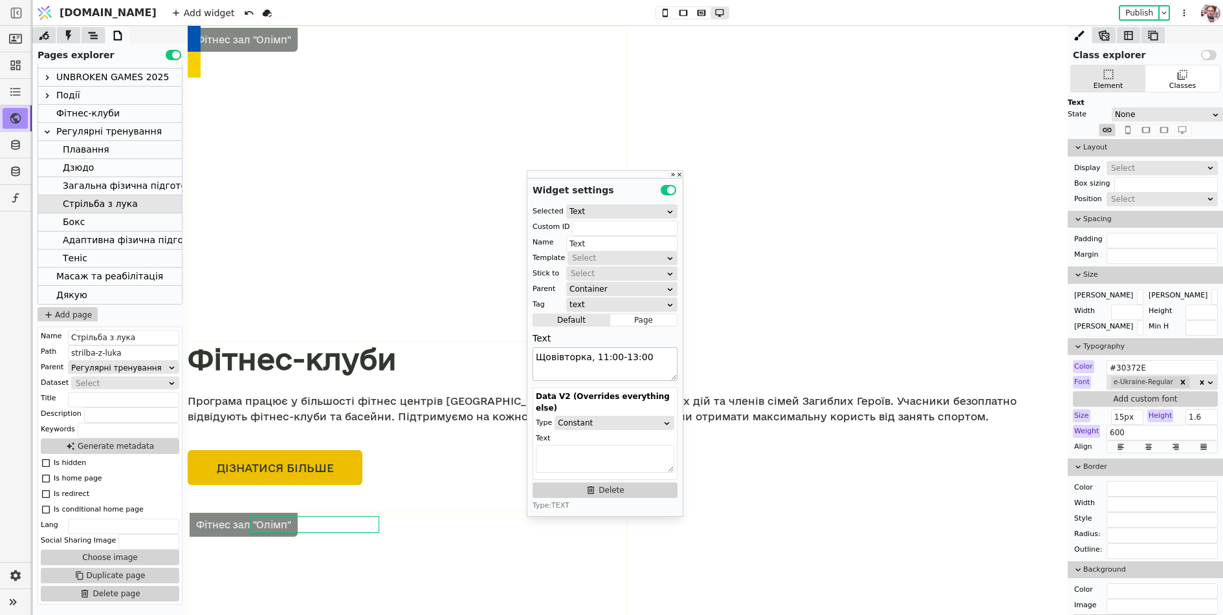
click at [584, 360] on textarea "Щовівторка, 11:00-13:00" at bounding box center [604, 364] width 145 height 34
drag, startPoint x: 596, startPoint y: 356, endPoint x: 673, endPoint y: 358, distance: 77.0
click at [673, 358] on textarea "Щовівторка, 11:00-13:00" at bounding box center [604, 364] width 145 height 34
paste textarea "Вівторок та четвер 9:00–11:00"
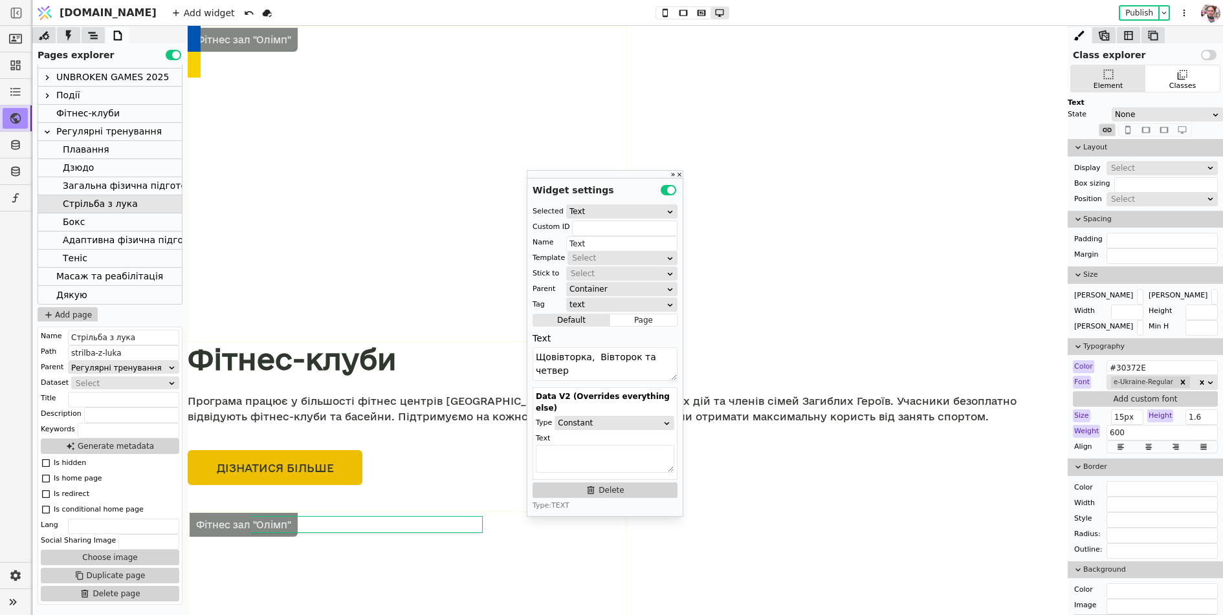
drag, startPoint x: 595, startPoint y: 356, endPoint x: 526, endPoint y: 356, distance: 68.6
click at [260, 11] on div "[DOMAIN_NAME] Add widget Publish Class explorer Use setting Element Classes Tex…" at bounding box center [611, 307] width 1223 height 615
type textarea "Вівторок та четвер 9:00–11:00"
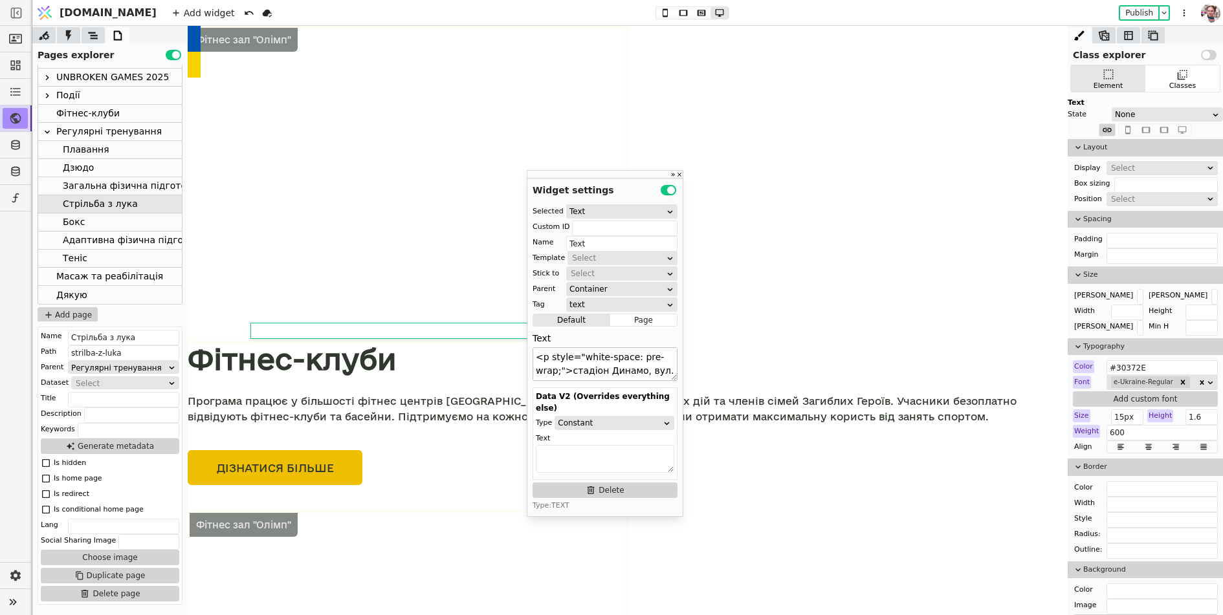
click at [596, 375] on textarea "<p style="white-space: pre-wrap;">стадіон Динамо, вул. [PERSON_NAME][STREET_ADD…" at bounding box center [604, 364] width 145 height 34
paste textarea "СДЮСШОР “Електрон” ім. Б. [GEOGRAPHIC_DATA], вул. [PERSON_NAME][STREET_ADDRESS]"
drag, startPoint x: 571, startPoint y: 363, endPoint x: 668, endPoint y: 364, distance: 97.7
click at [668, 364] on textarea "СДЮСШОР “Електрон” ім. Б. [GEOGRAPHIC_DATA], вул. [PERSON_NAME][STREET_ADDRESS]" at bounding box center [604, 364] width 145 height 34
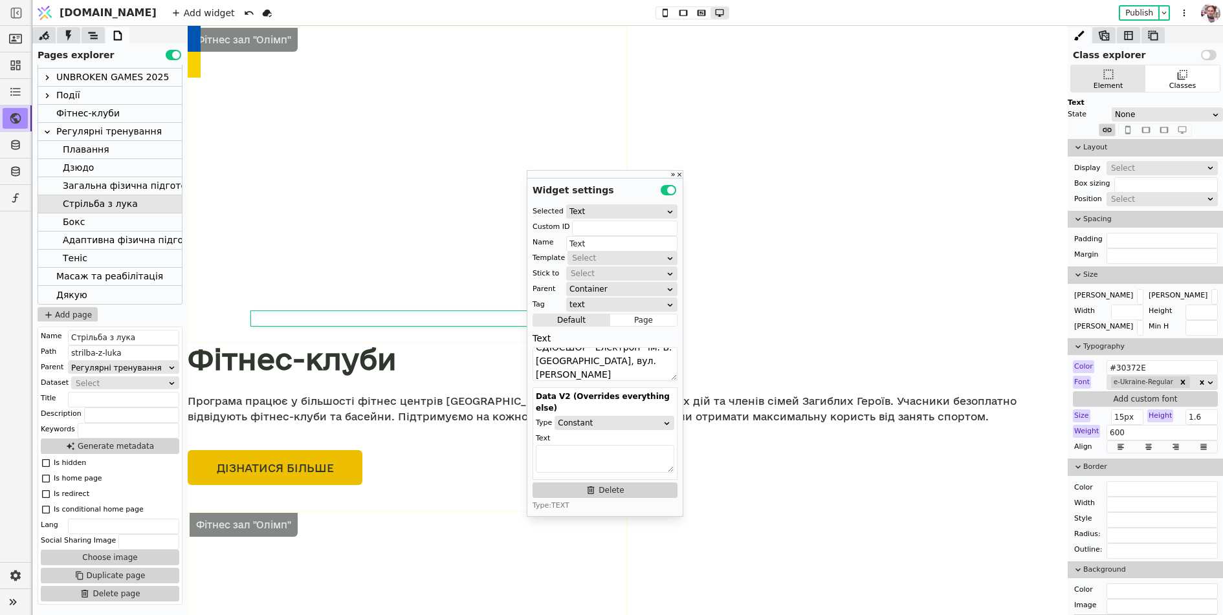
type textarea "СДЮСШОР “Електрон” ім. Б. [GEOGRAPHIC_DATA], вул. [PERSON_NAME][STREET_ADDRESS]"
click at [93, 32] on icon at bounding box center [93, 35] width 10 height 7
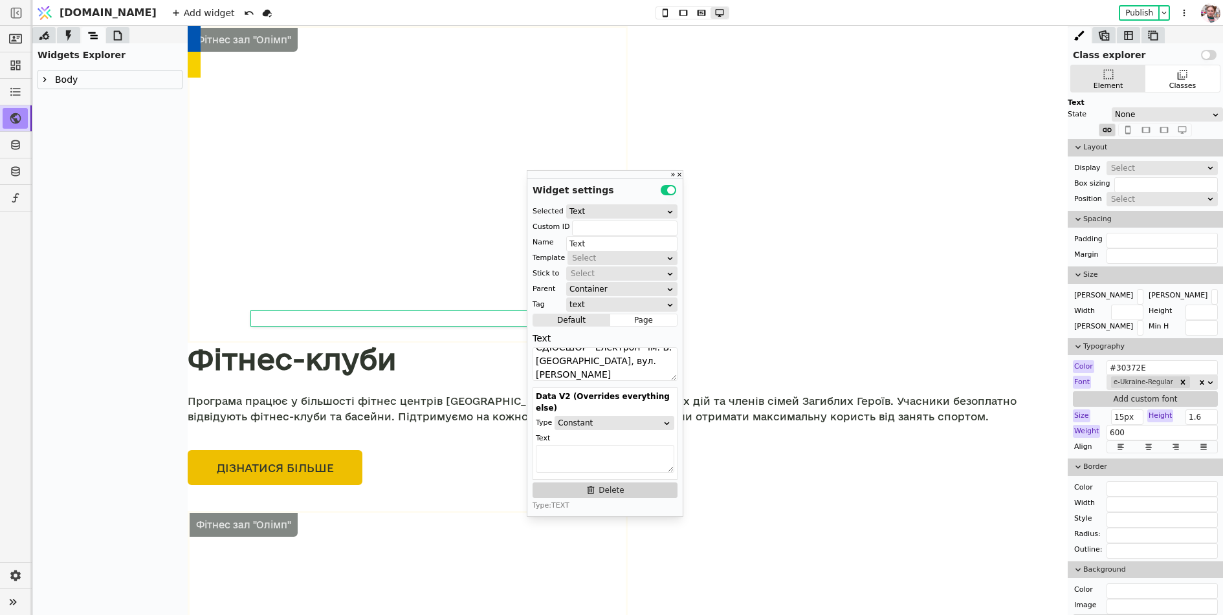
click at [44, 78] on icon at bounding box center [44, 79] width 3 height 5
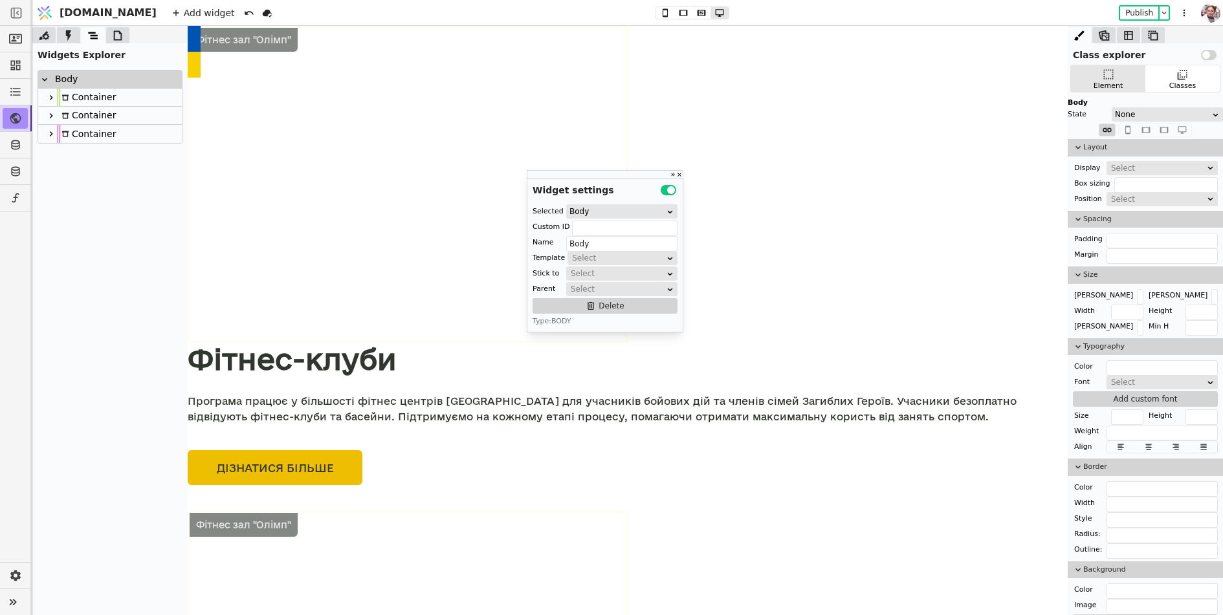
click at [49, 116] on icon at bounding box center [51, 116] width 10 height 10
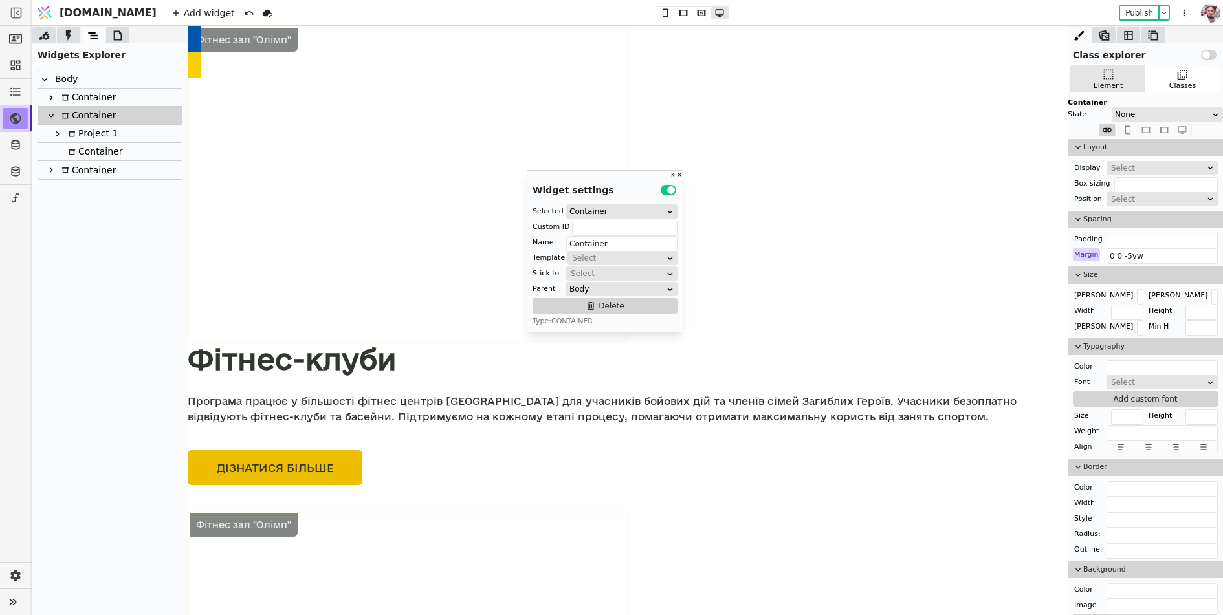
click at [58, 135] on icon at bounding box center [57, 134] width 10 height 10
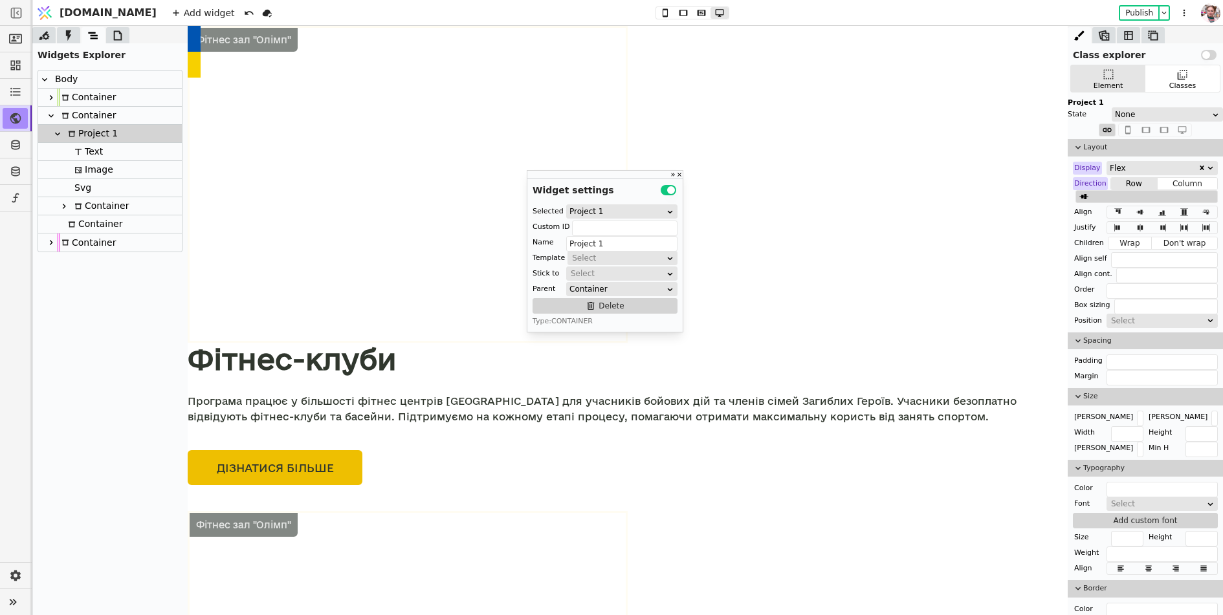
click at [66, 205] on icon at bounding box center [64, 206] width 10 height 10
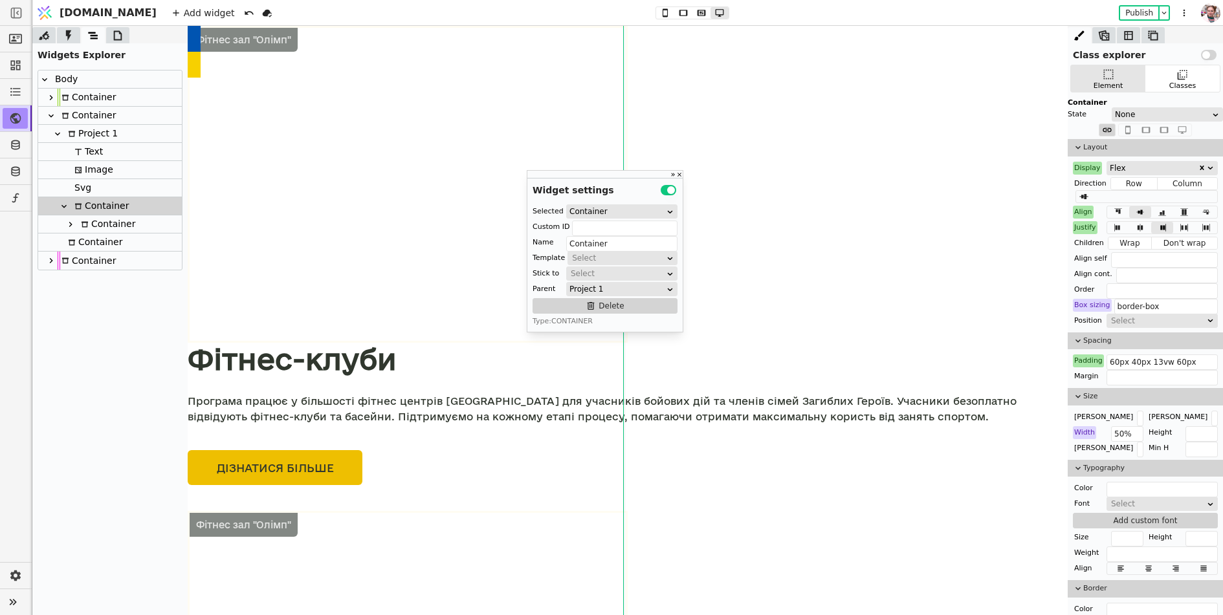
click at [71, 225] on icon at bounding box center [70, 224] width 3 height 5
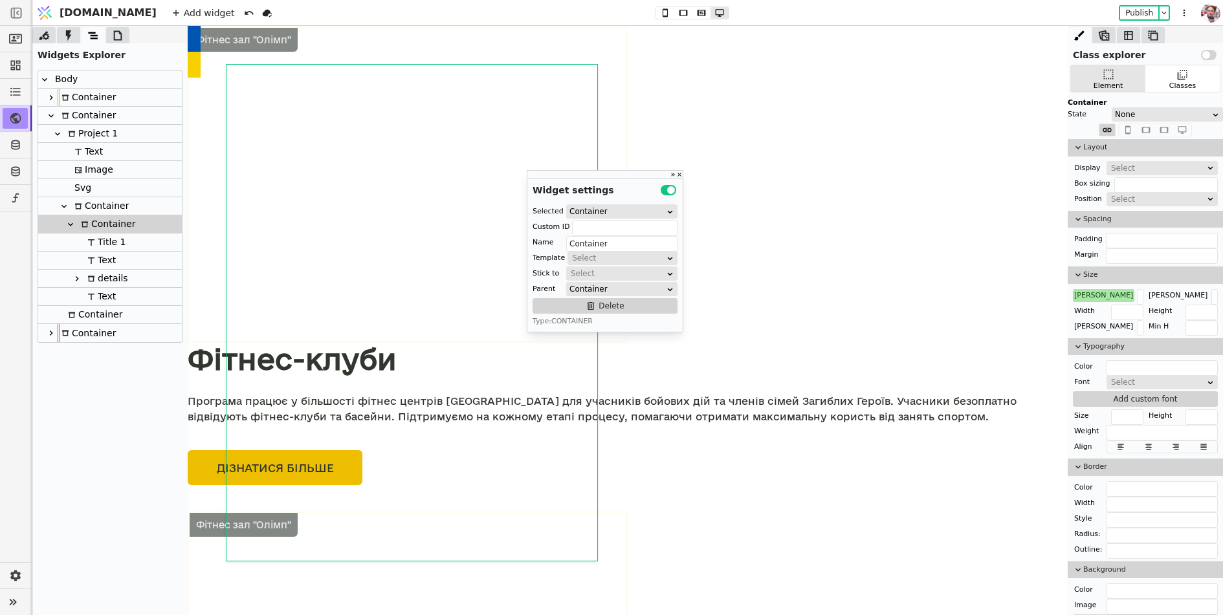
click at [81, 278] on icon at bounding box center [77, 279] width 10 height 10
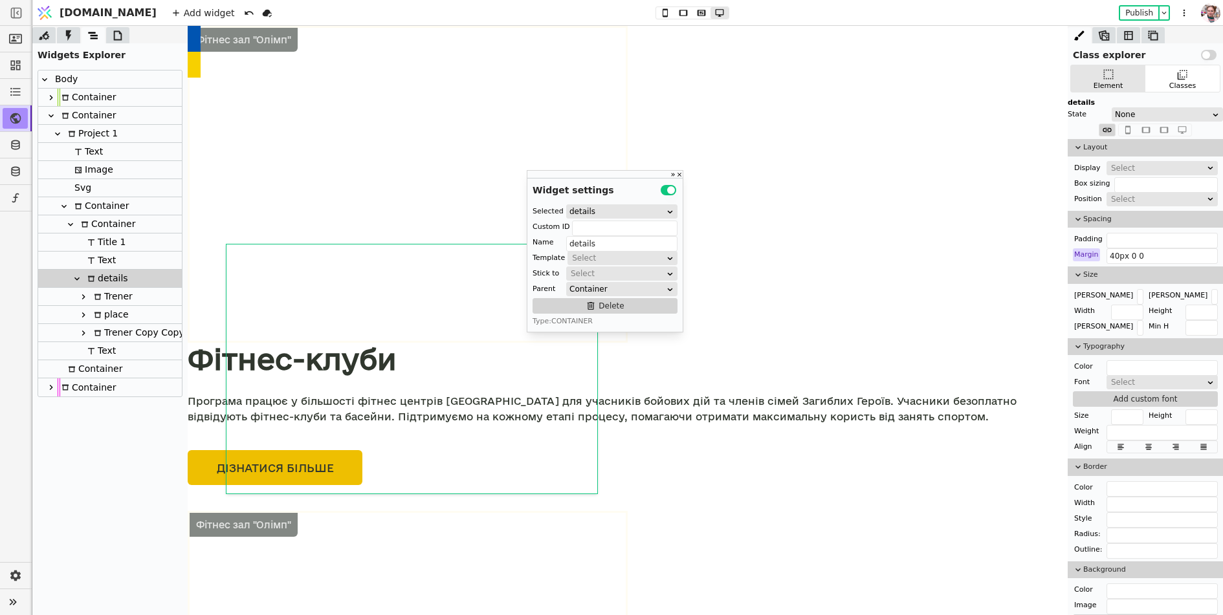
click at [83, 314] on icon at bounding box center [83, 315] width 10 height 10
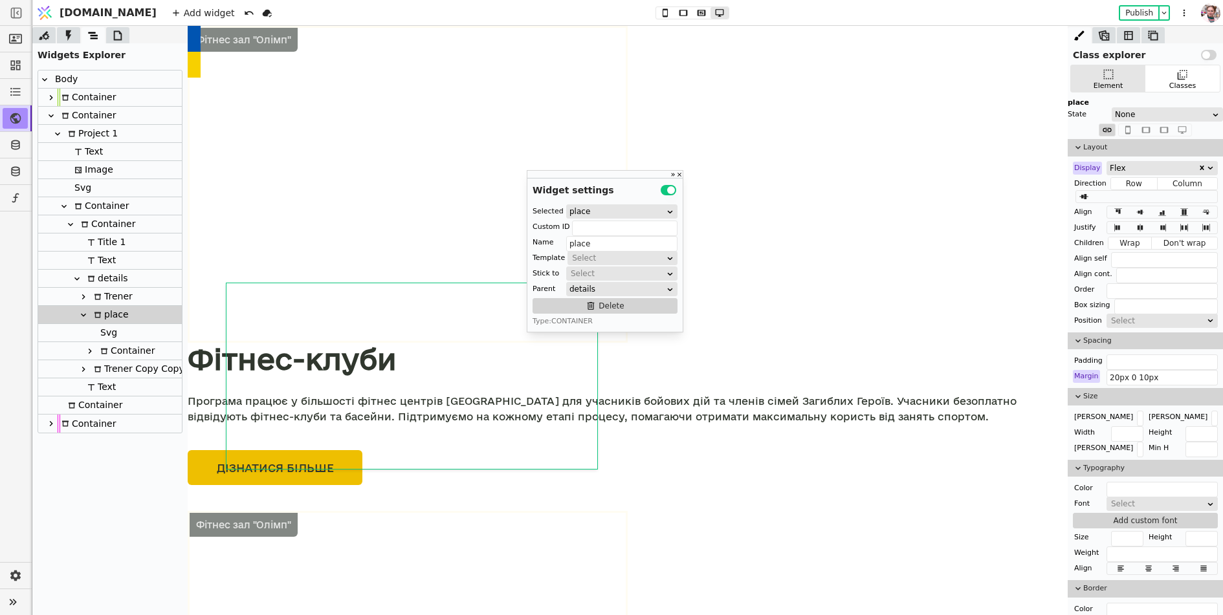
click at [89, 347] on icon at bounding box center [90, 351] width 10 height 10
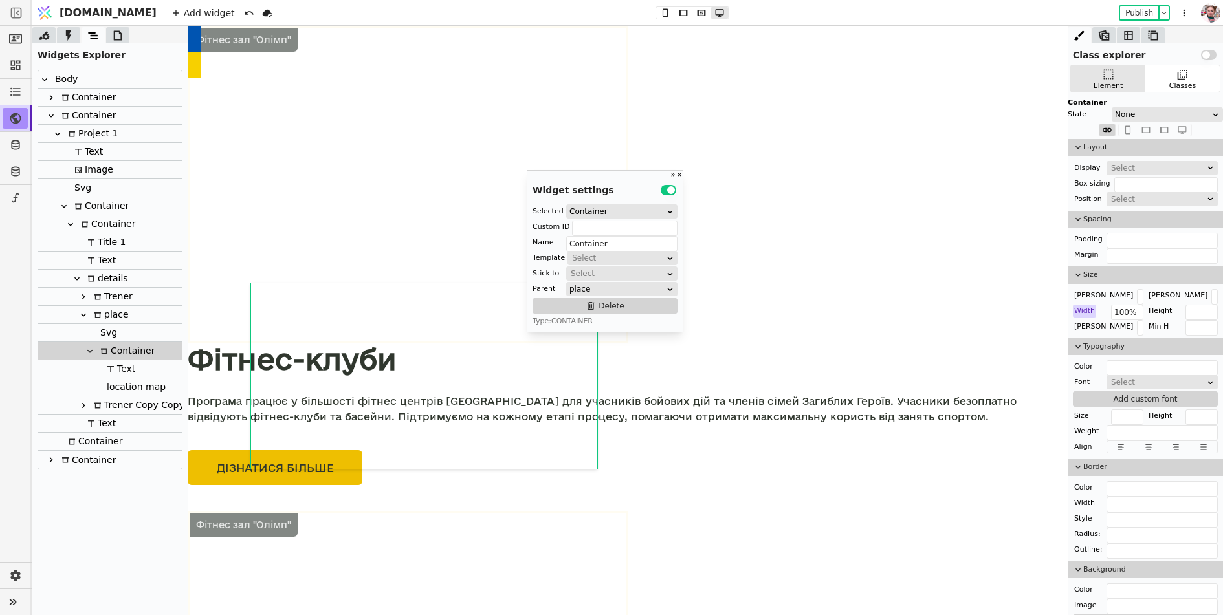
click at [108, 391] on div "location map" at bounding box center [134, 386] width 63 height 17
type input "location map"
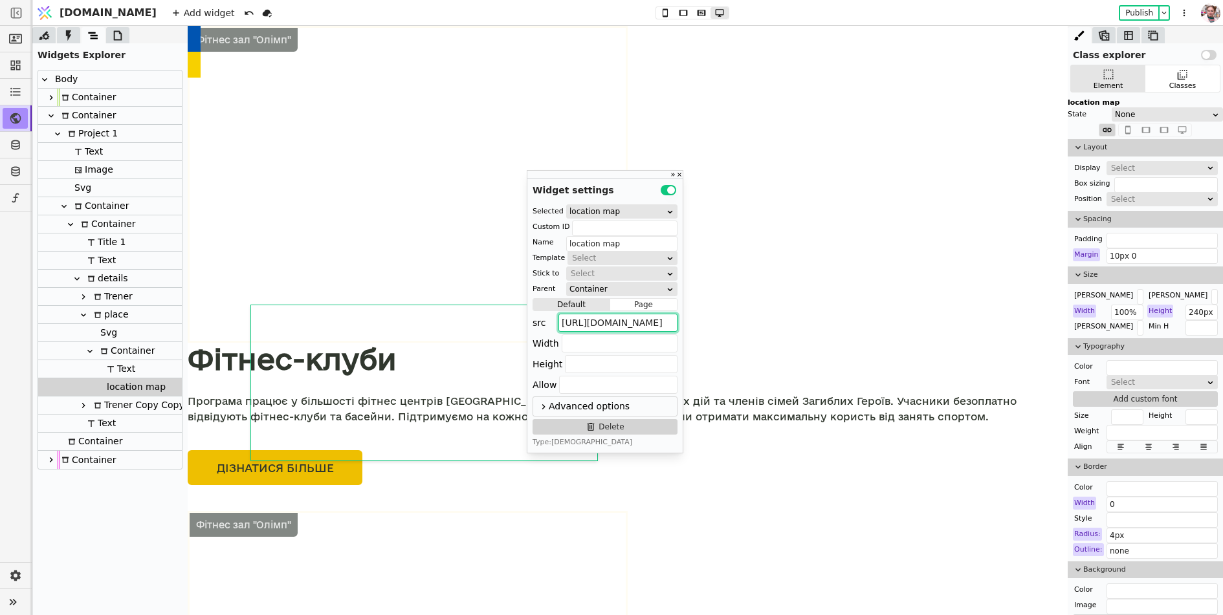
click at [604, 320] on input "[URL][DOMAIN_NAME]" at bounding box center [617, 323] width 119 height 18
paste input "3.543505748762!2d24.019570276309274!3d49.83224443168323!2m3!1f0!2f0!3f0!3m2!1i1…"
type input "[URL][DOMAIN_NAME]"
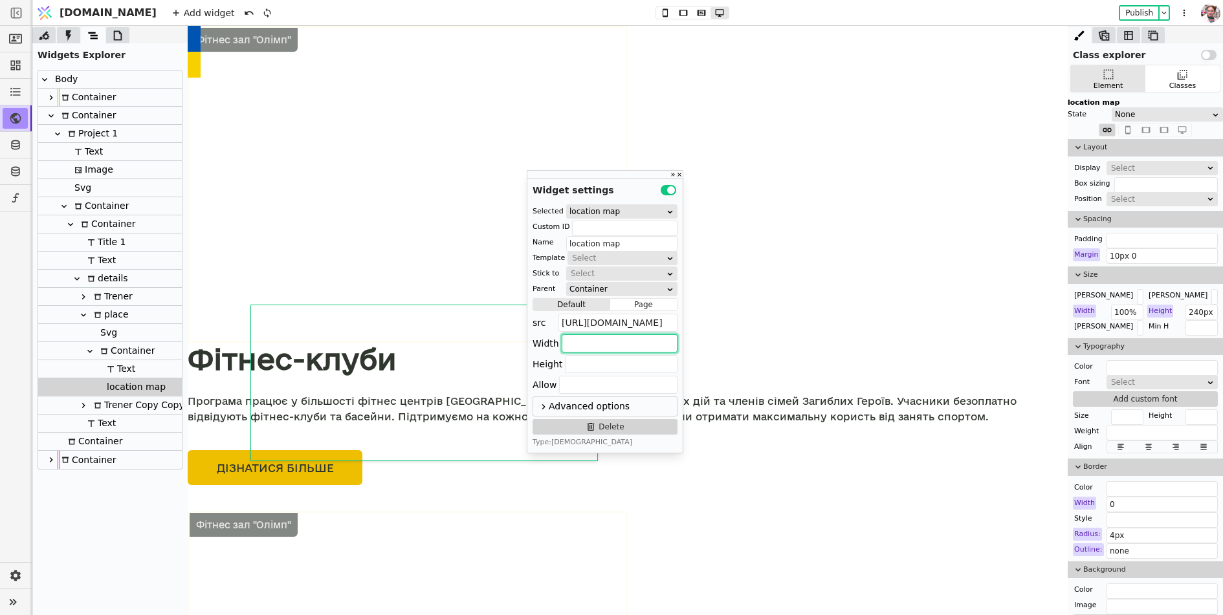
click at [606, 344] on input "text" at bounding box center [620, 343] width 116 height 18
type input "Container"
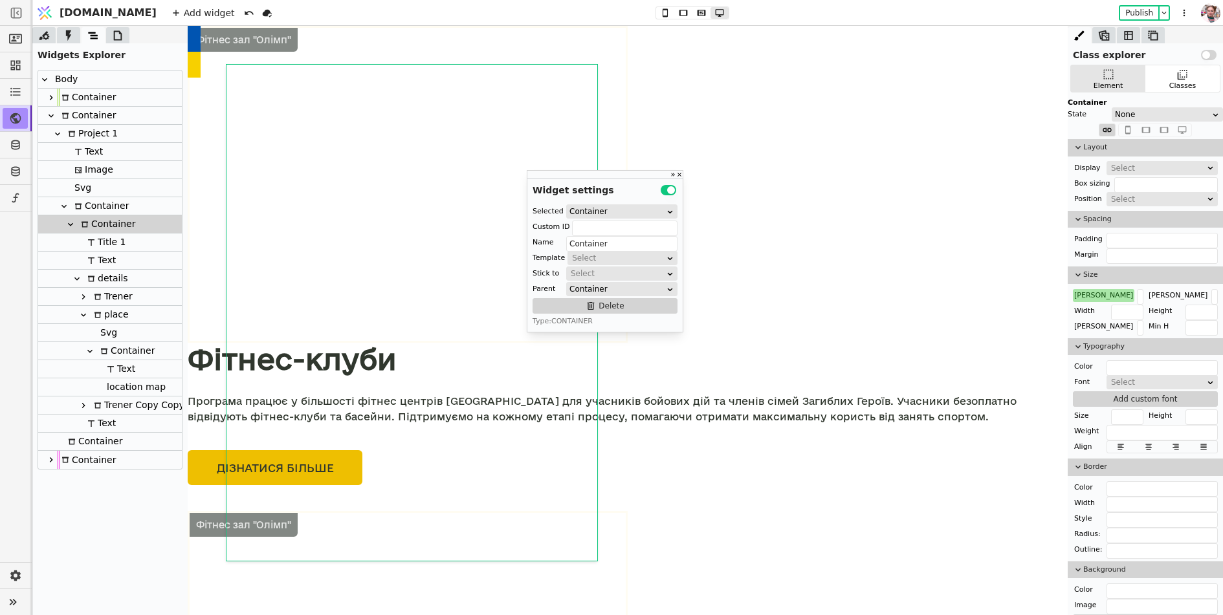
click at [106, 32] on div at bounding box center [117, 35] width 23 height 16
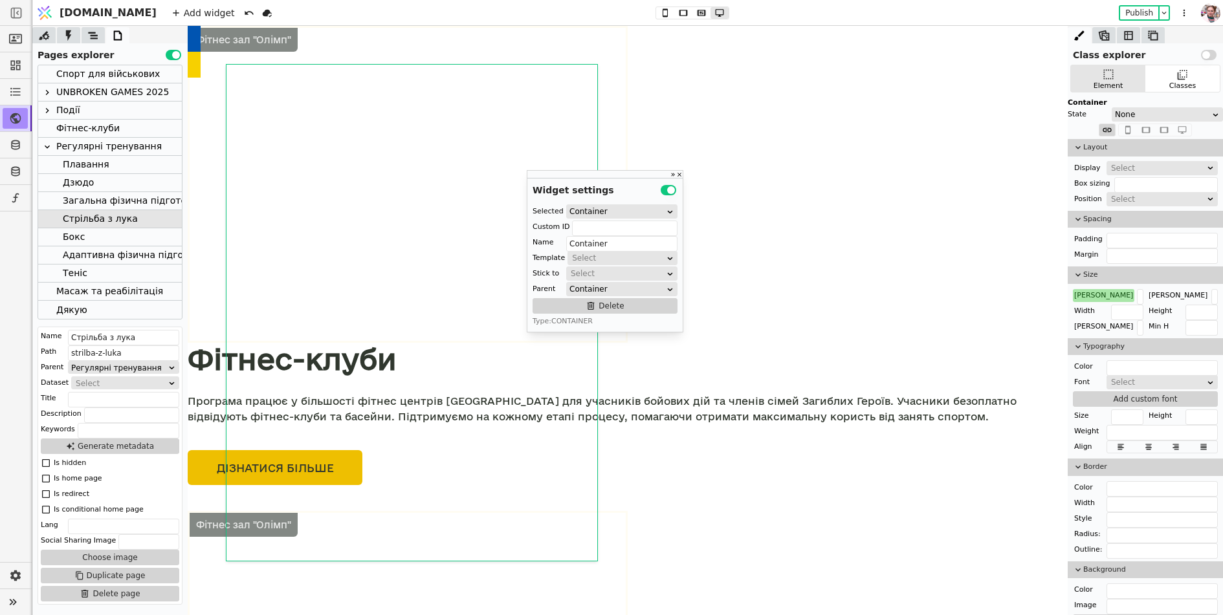
click at [67, 199] on div "Загальна фізична підготовка та біг" at bounding box center [148, 200] width 170 height 17
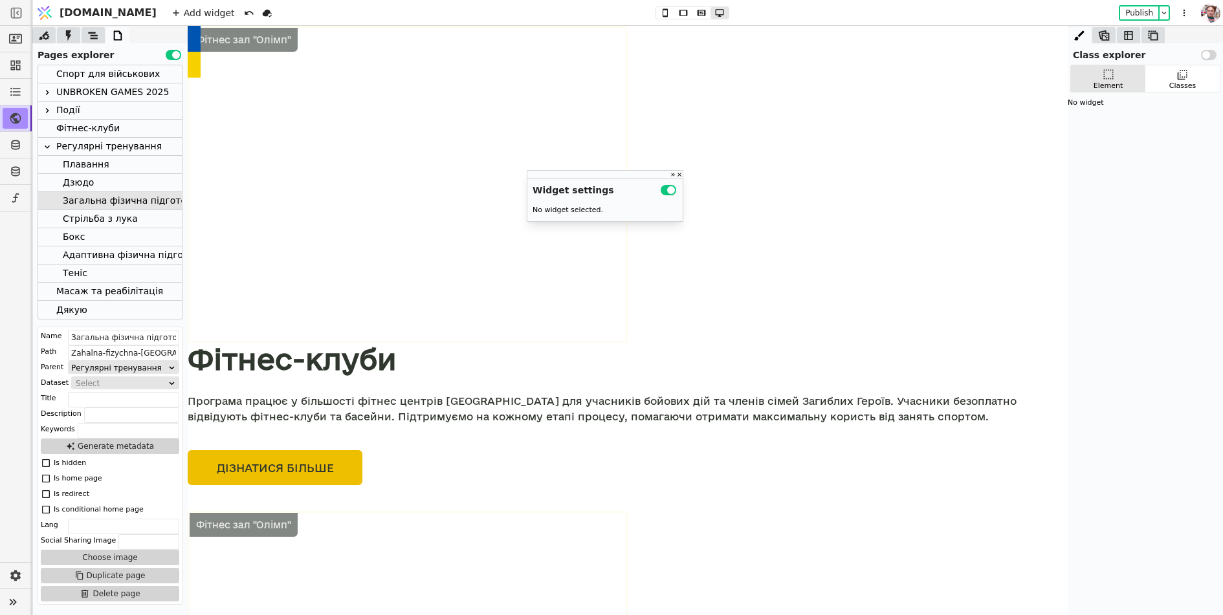
click at [76, 181] on div "Дзюдо" at bounding box center [78, 182] width 31 height 17
click at [75, 165] on div "Плавання" at bounding box center [86, 164] width 47 height 17
click at [82, 210] on div "Загальна фізична підготовка та біг" at bounding box center [148, 200] width 170 height 17
click at [100, 221] on div "Cтрільба з лука" at bounding box center [100, 218] width 75 height 17
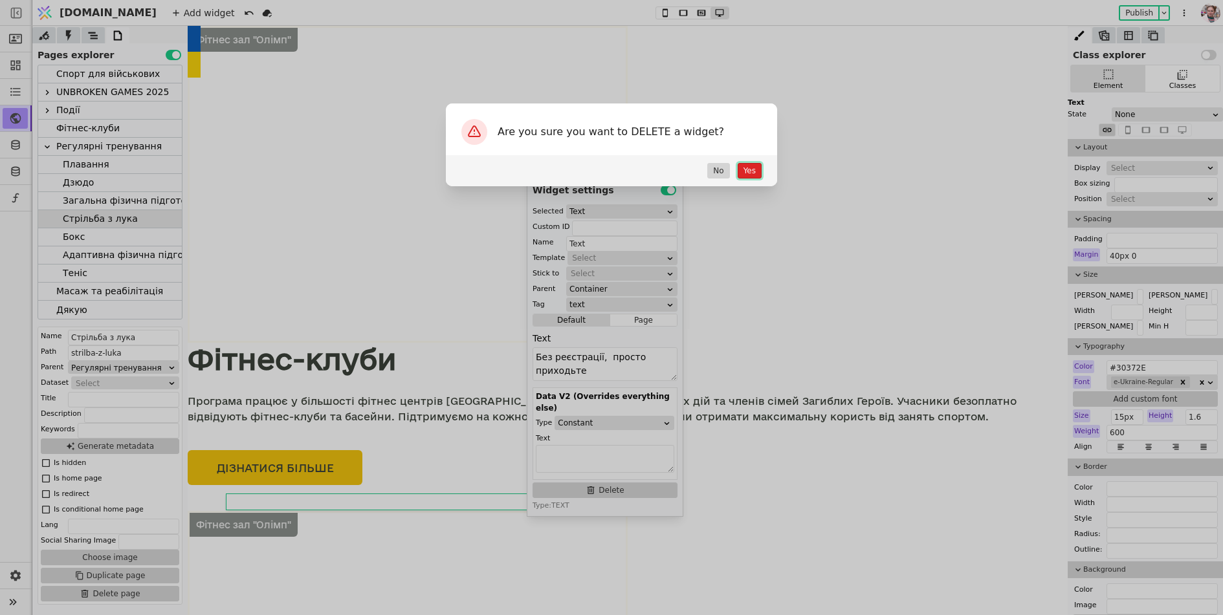
click at [749, 171] on button "Yes" at bounding box center [750, 171] width 24 height 16
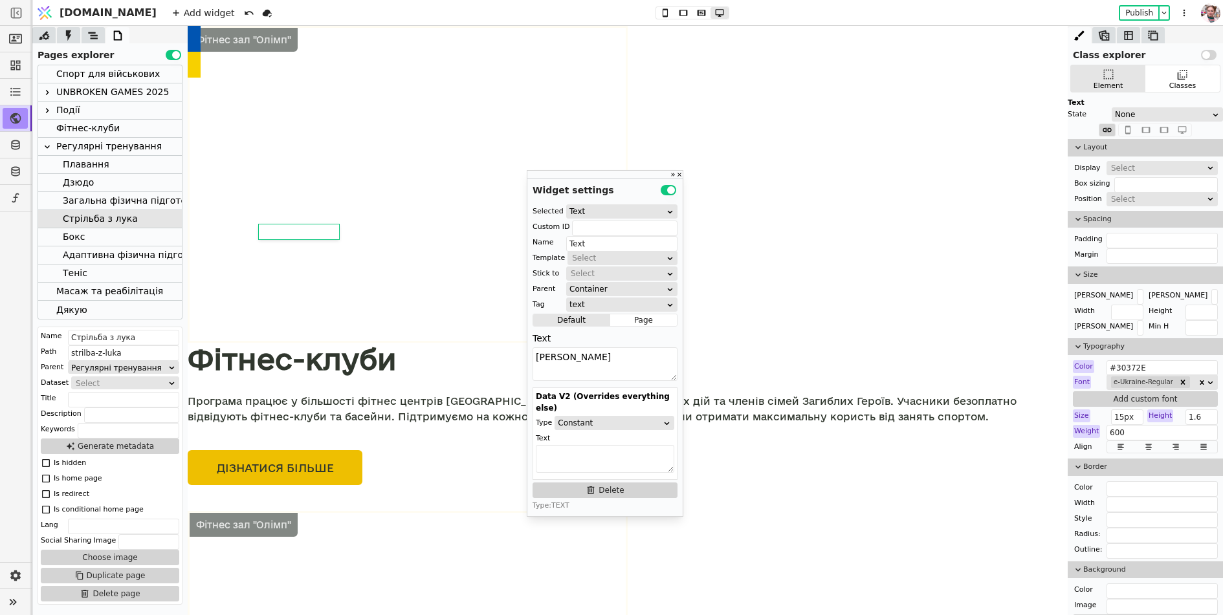
click at [102, 204] on div "Загальна фізична підготовка та біг" at bounding box center [148, 200] width 170 height 17
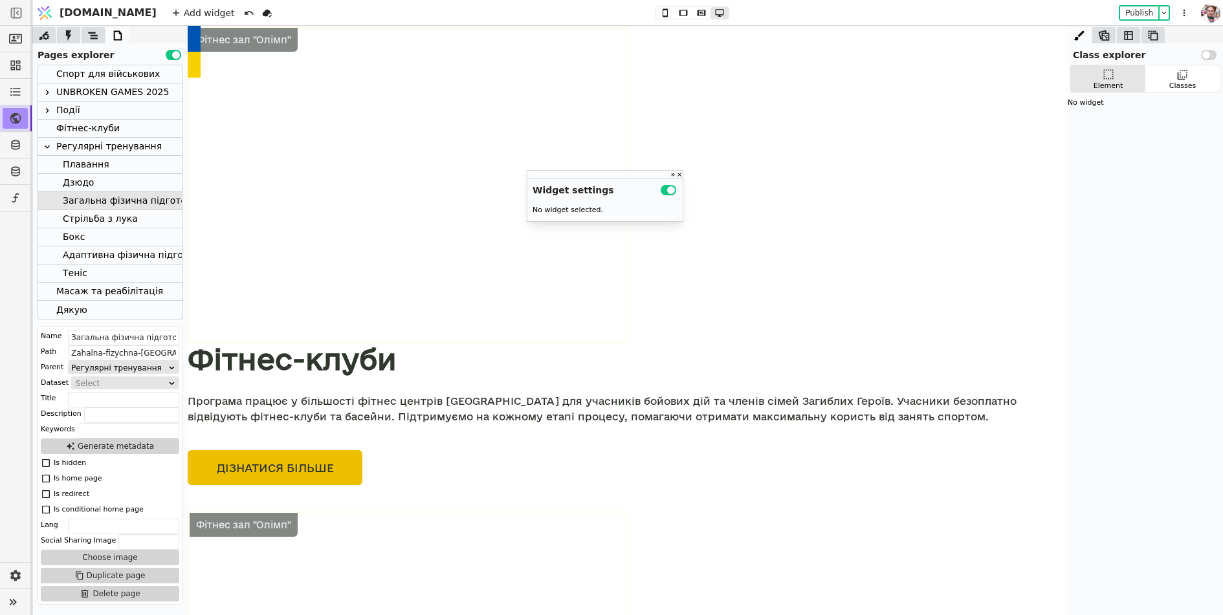
click at [91, 182] on div "Дзюдо" at bounding box center [78, 182] width 31 height 17
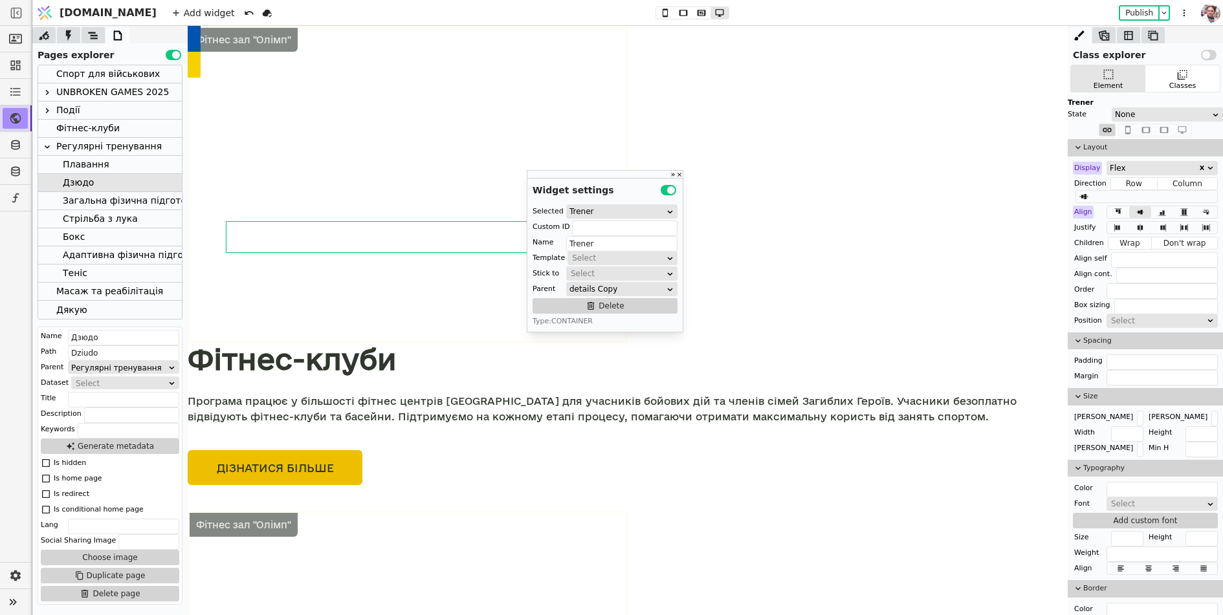
type input "Text"
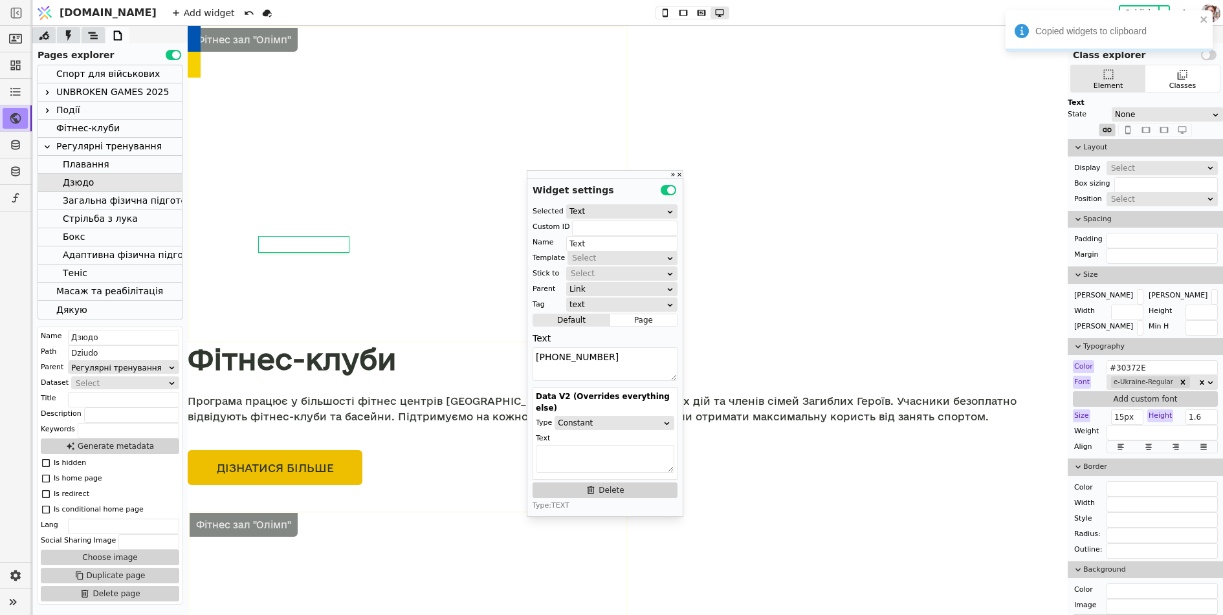
click at [81, 222] on div "Cтрільба з лука" at bounding box center [100, 218] width 75 height 17
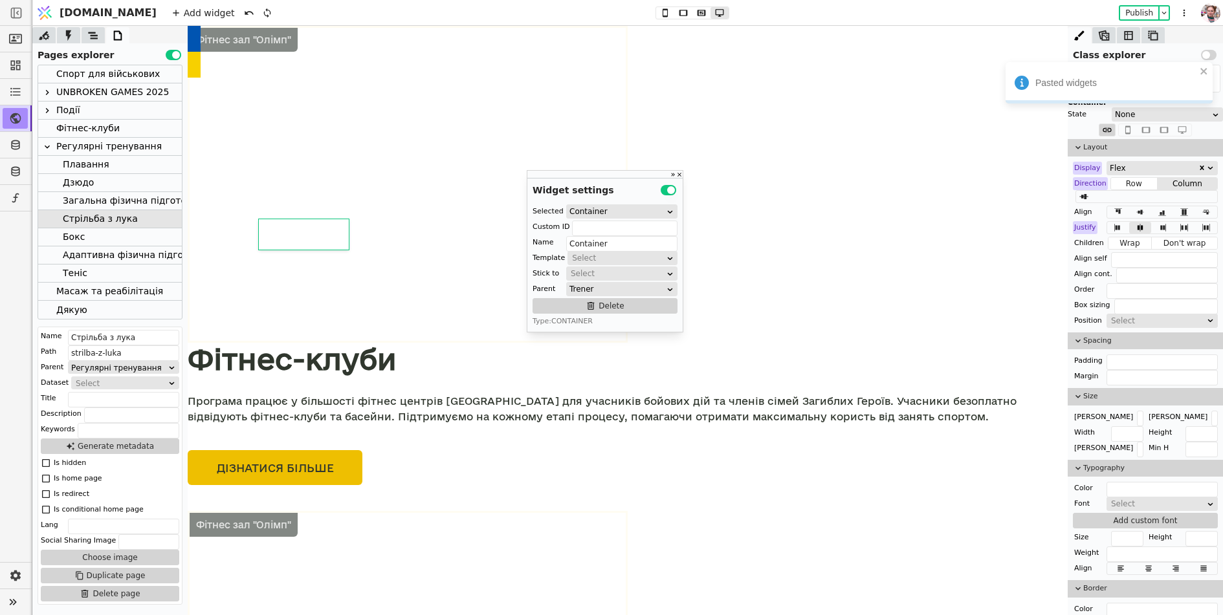
type input "Text Copy"
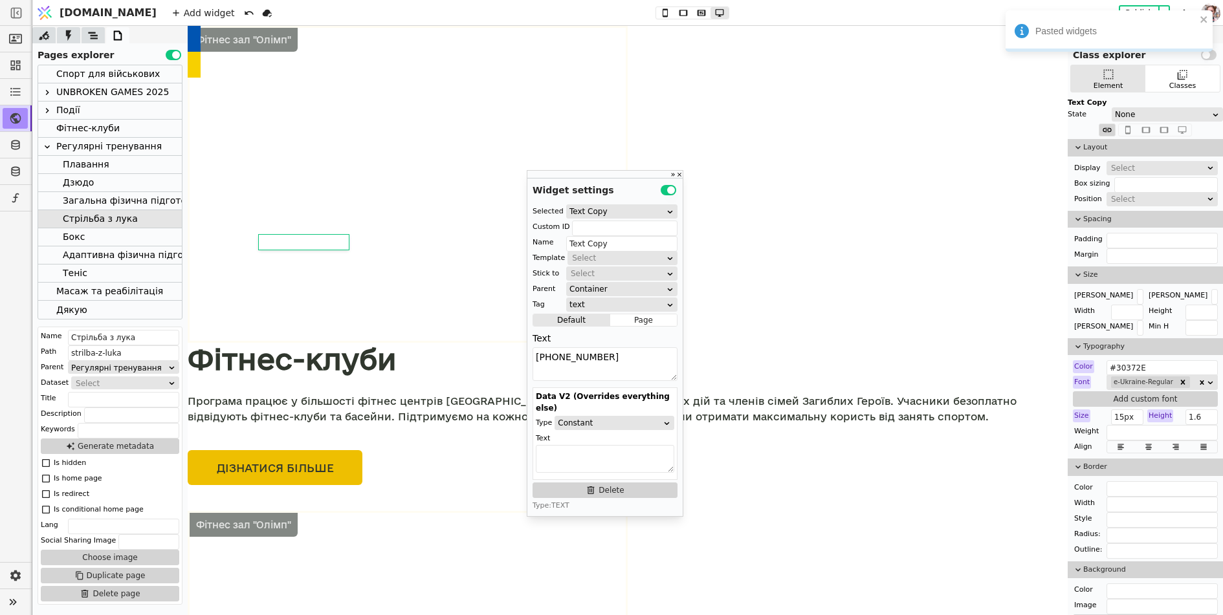
click at [141, 206] on div "Загальна фізична підготовка та біг" at bounding box center [148, 200] width 170 height 17
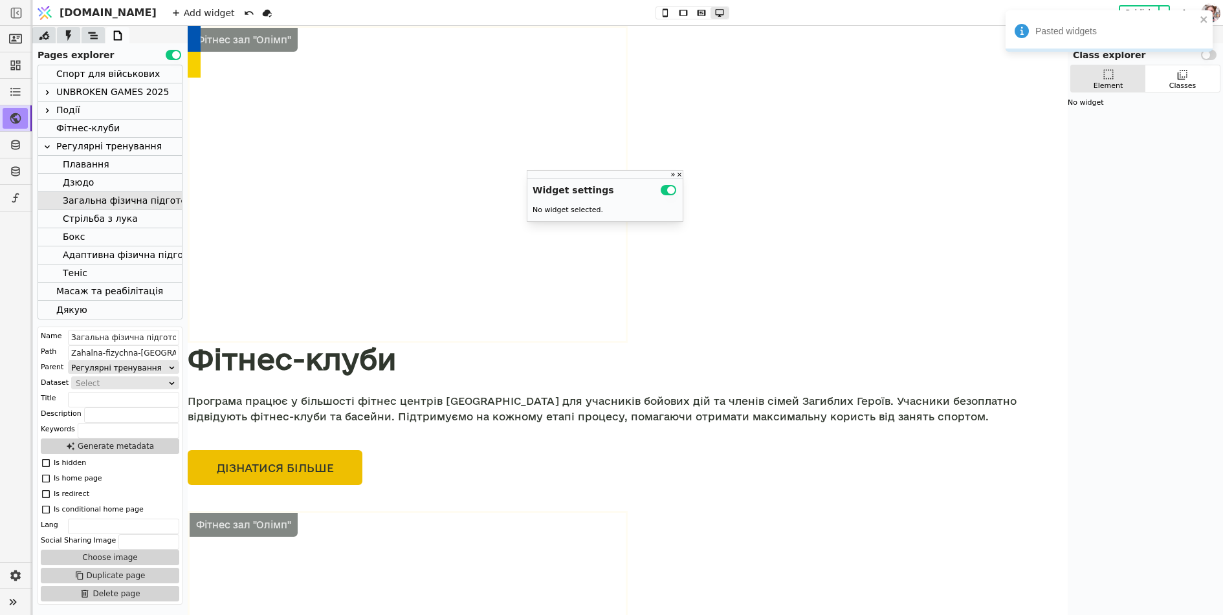
click at [128, 186] on div "Дзюдо" at bounding box center [110, 183] width 144 height 18
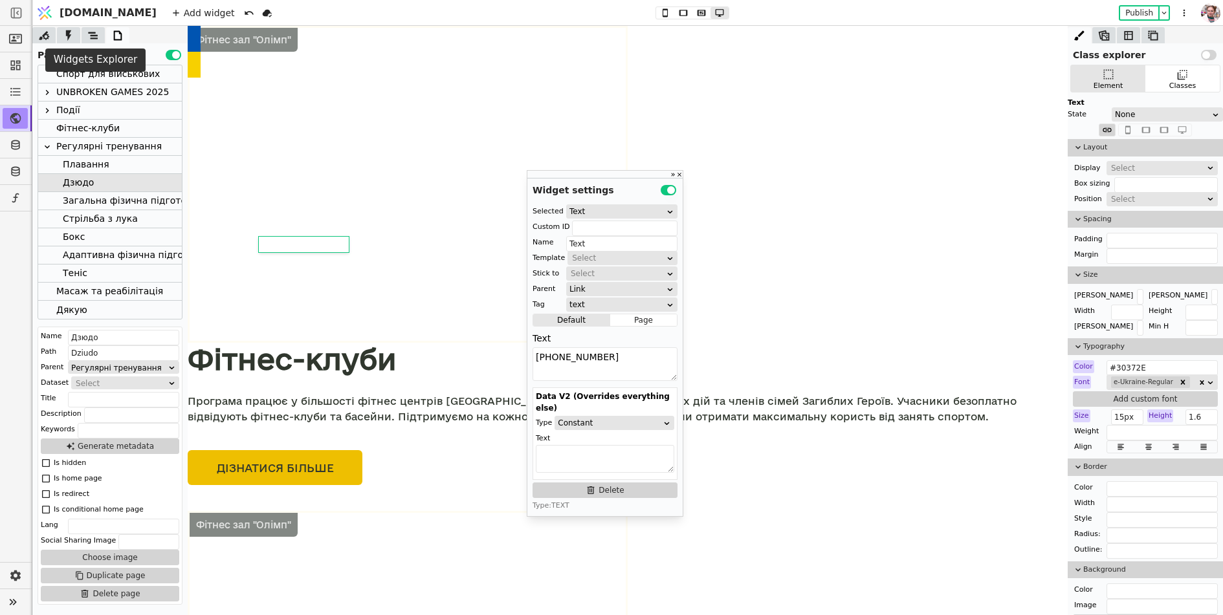
click at [90, 39] on icon at bounding box center [93, 35] width 13 height 13
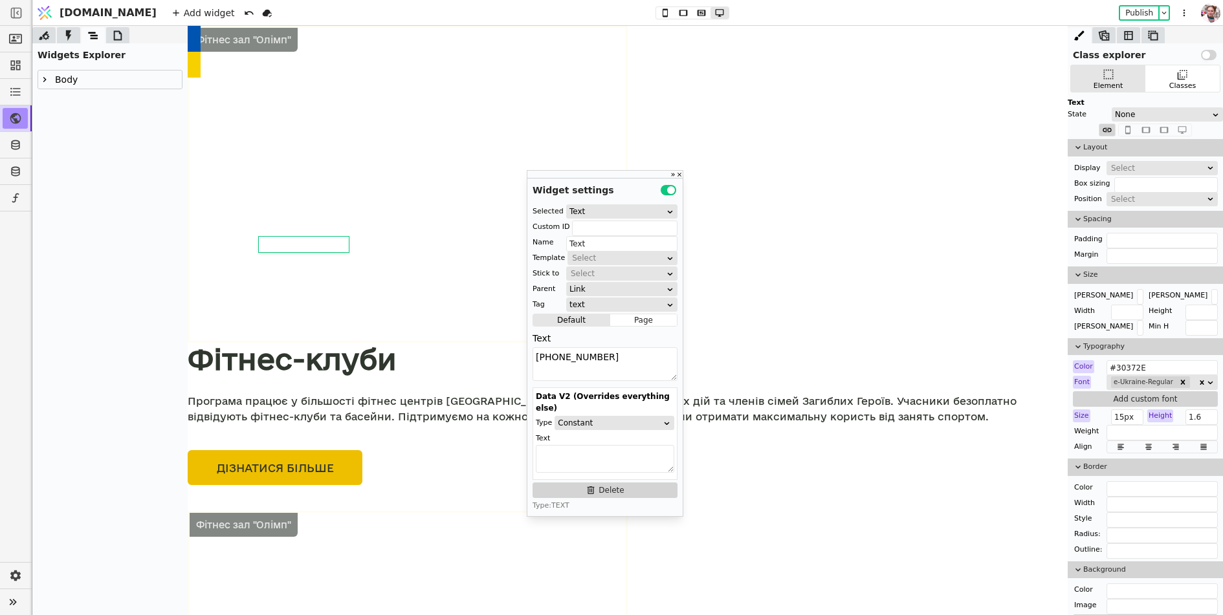
click at [51, 71] on div at bounding box center [52, 79] width 3 height 19
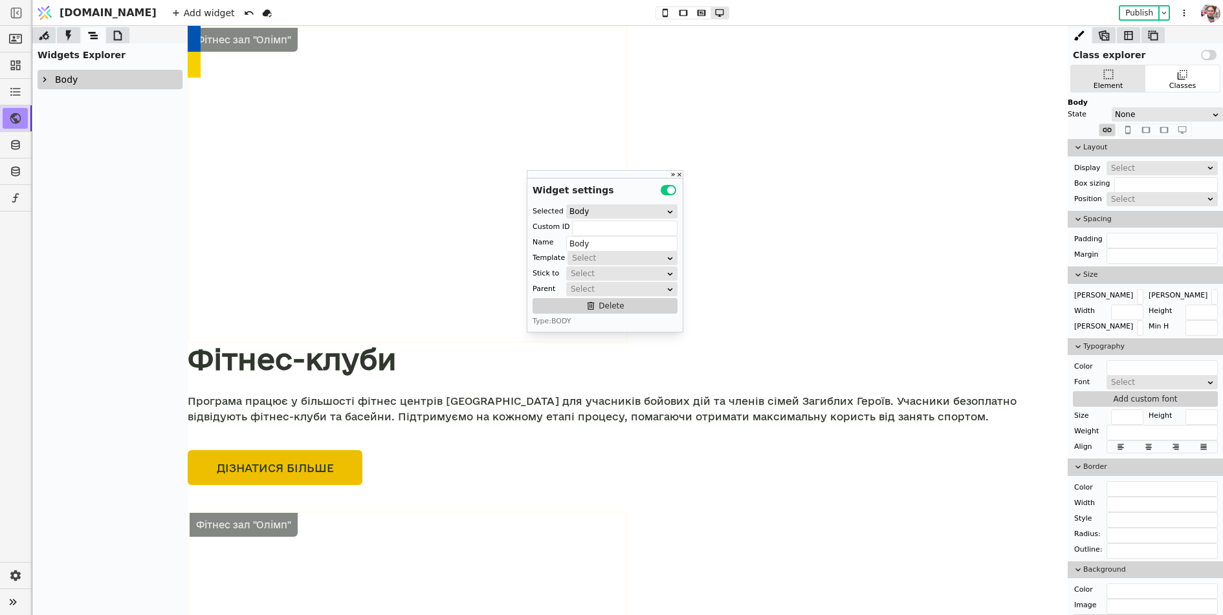
click at [47, 78] on icon at bounding box center [44, 79] width 10 height 10
click at [54, 114] on icon at bounding box center [51, 116] width 10 height 10
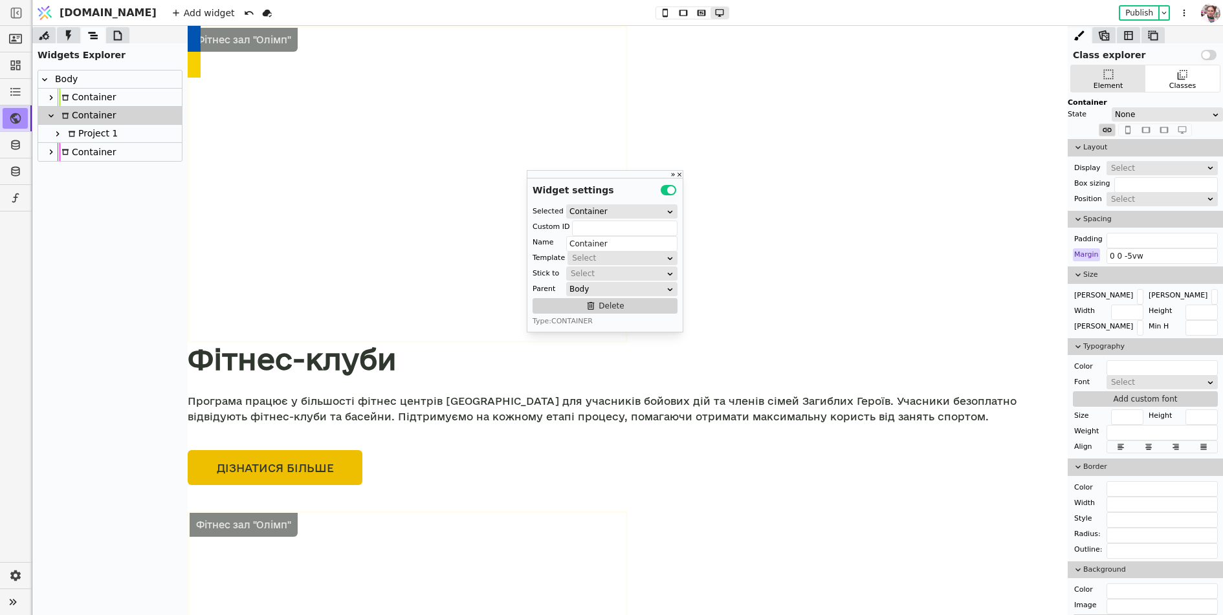
scroll to position [1508, 0]
click at [59, 131] on icon at bounding box center [57, 134] width 10 height 10
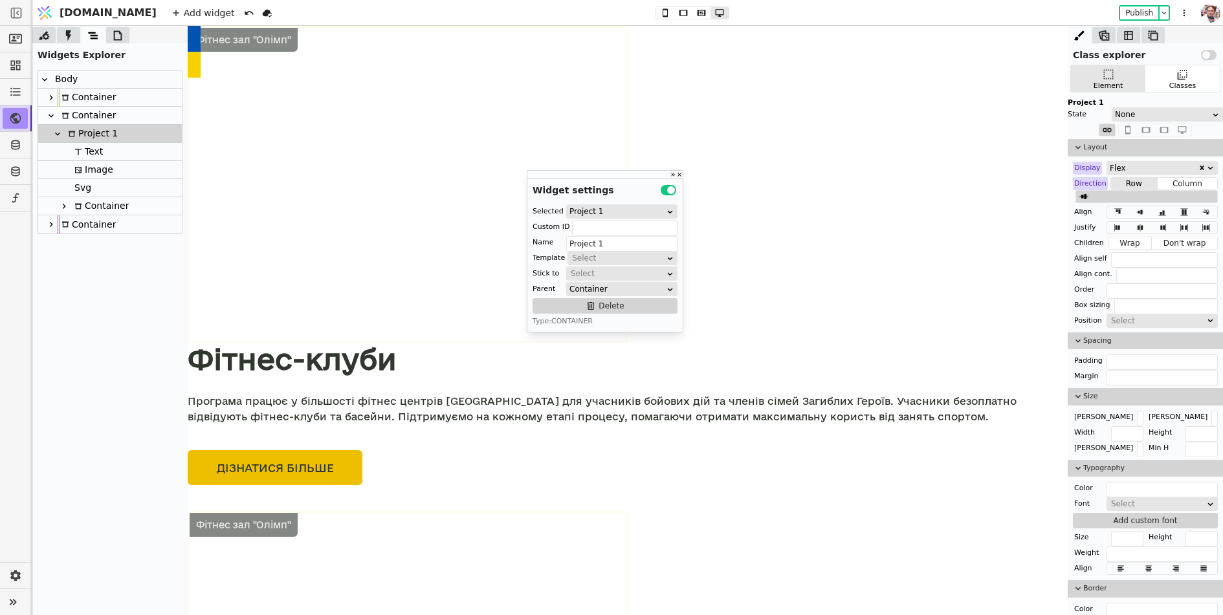
click at [65, 199] on div at bounding box center [64, 207] width 13 height 16
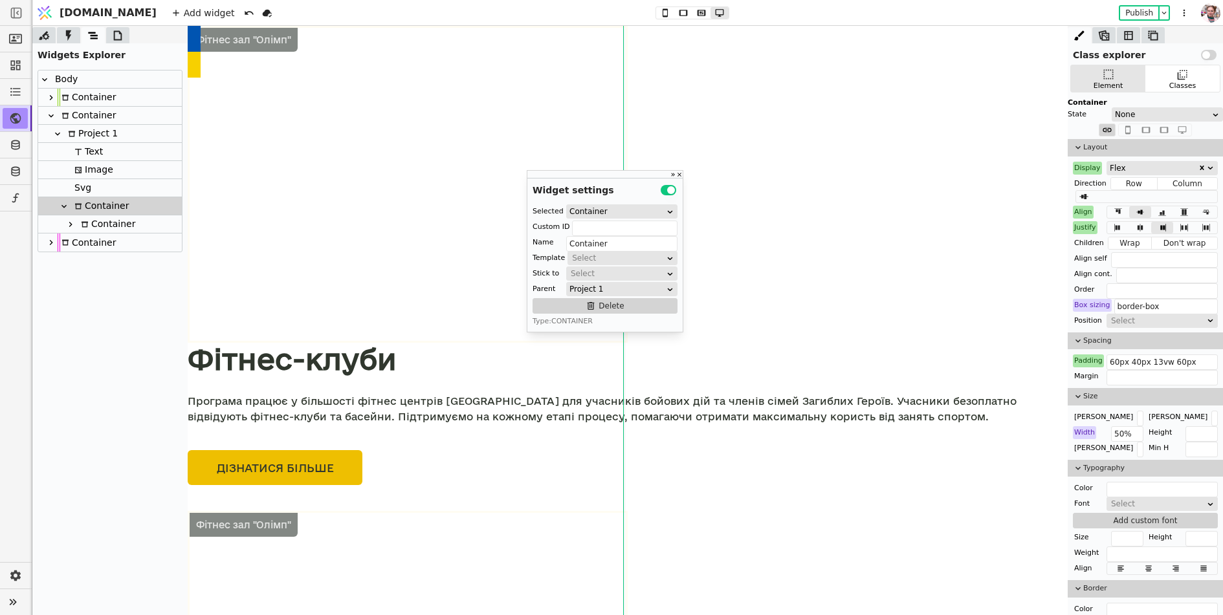
click at [67, 218] on div at bounding box center [70, 225] width 13 height 16
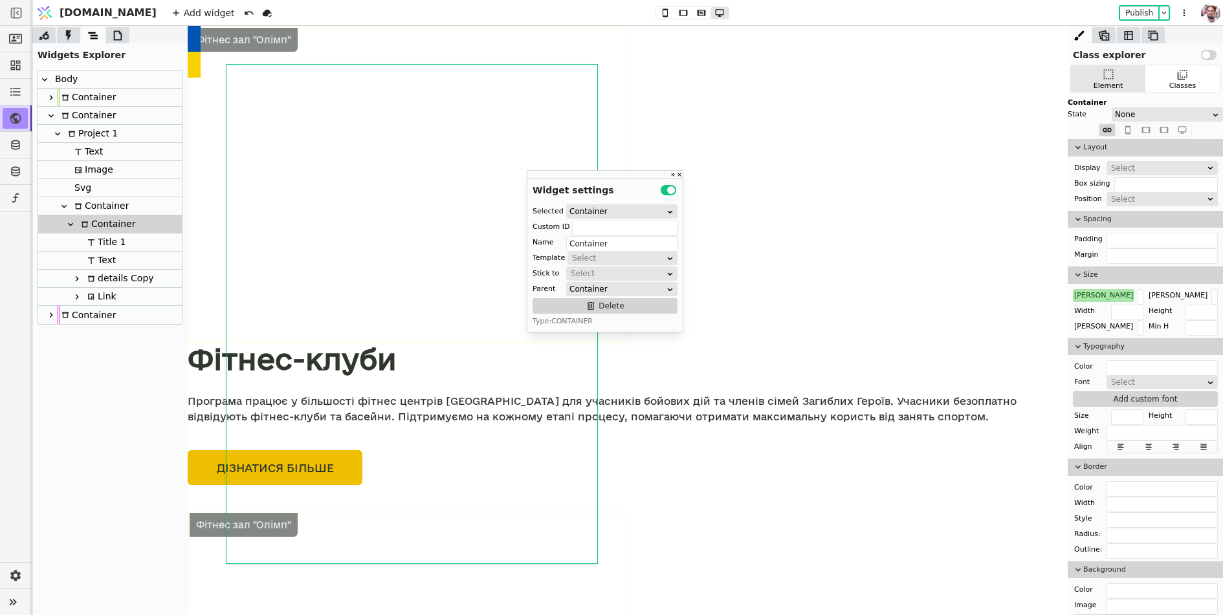
click at [80, 294] on icon at bounding box center [77, 297] width 10 height 10
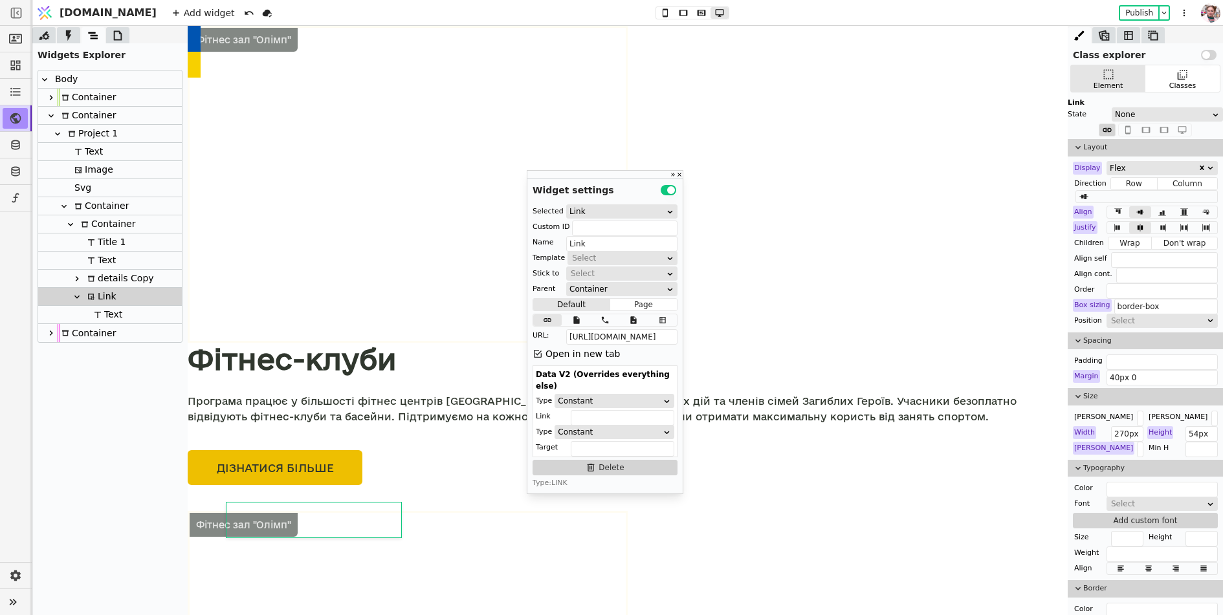
click at [77, 280] on icon at bounding box center [77, 279] width 10 height 10
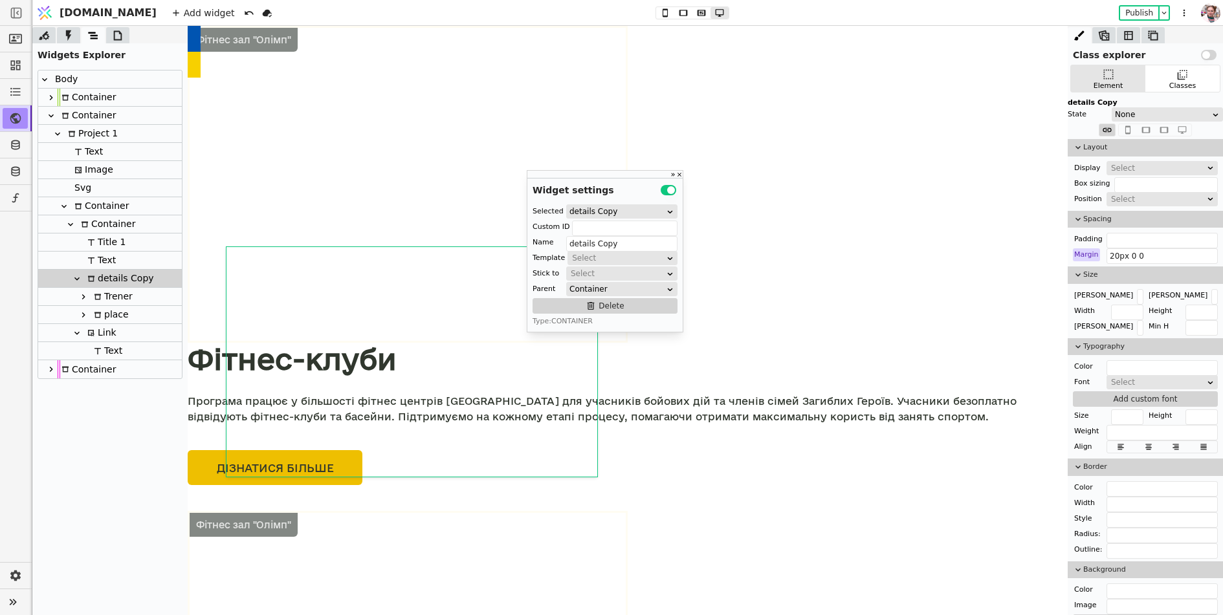
click at [83, 298] on icon at bounding box center [83, 296] width 3 height 5
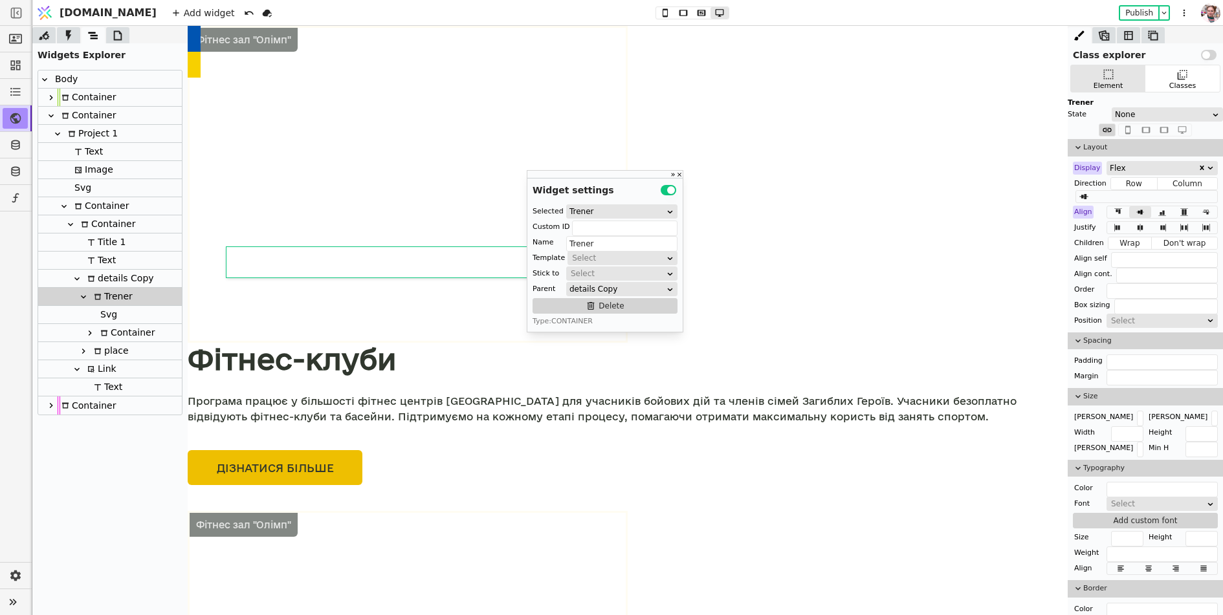
click at [89, 333] on icon at bounding box center [90, 333] width 10 height 10
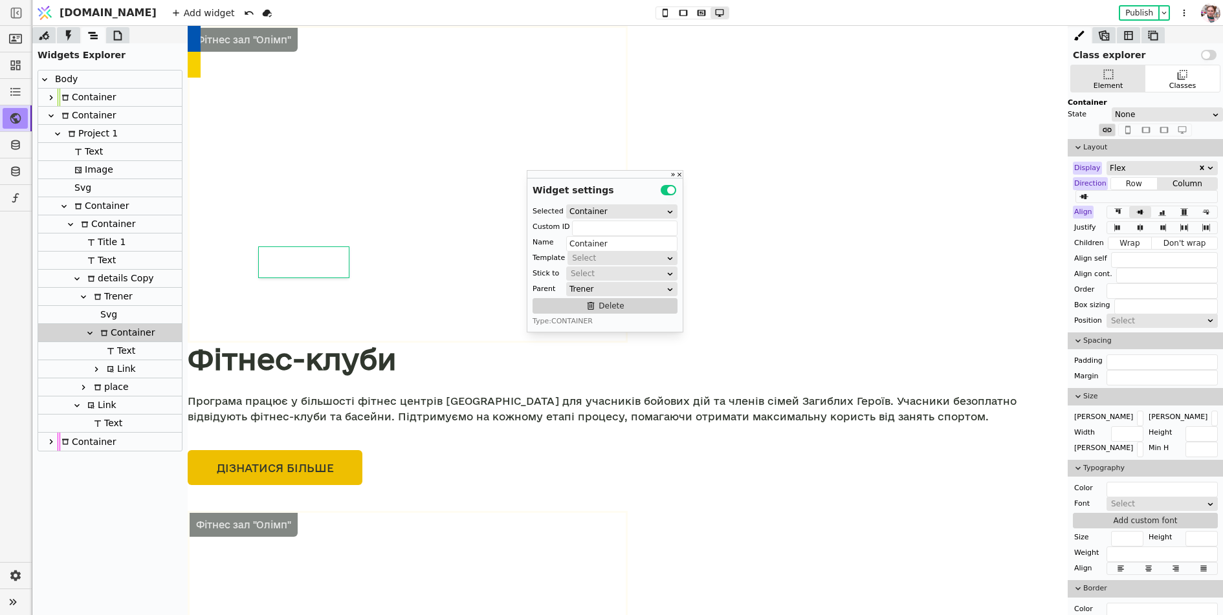
click at [111, 366] on icon at bounding box center [110, 369] width 6 height 6
type input "Link"
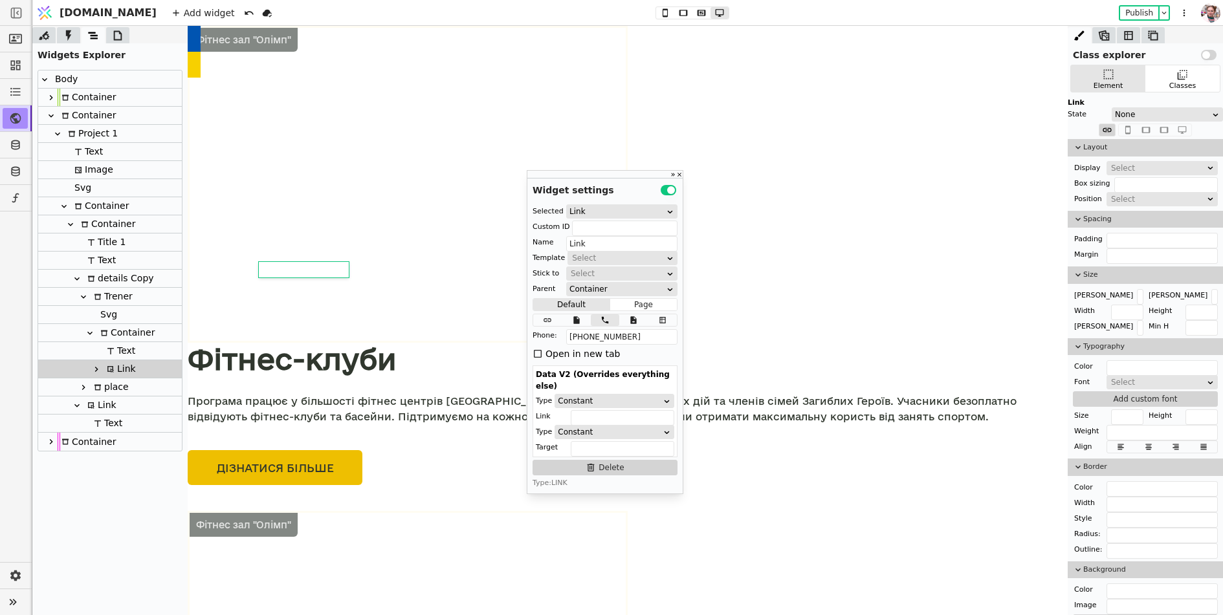
click at [118, 44] on div "Widgets Explorer" at bounding box center [109, 52] width 155 height 19
click at [120, 35] on icon at bounding box center [117, 35] width 13 height 13
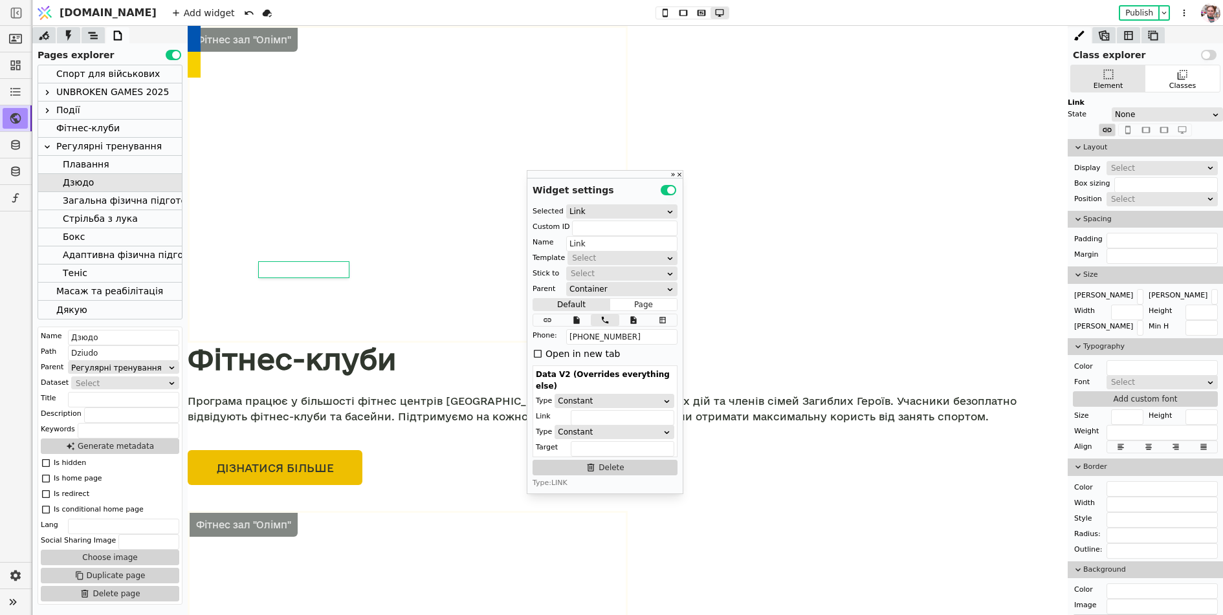
click at [93, 225] on div "Cтрільба з лука" at bounding box center [100, 218] width 75 height 17
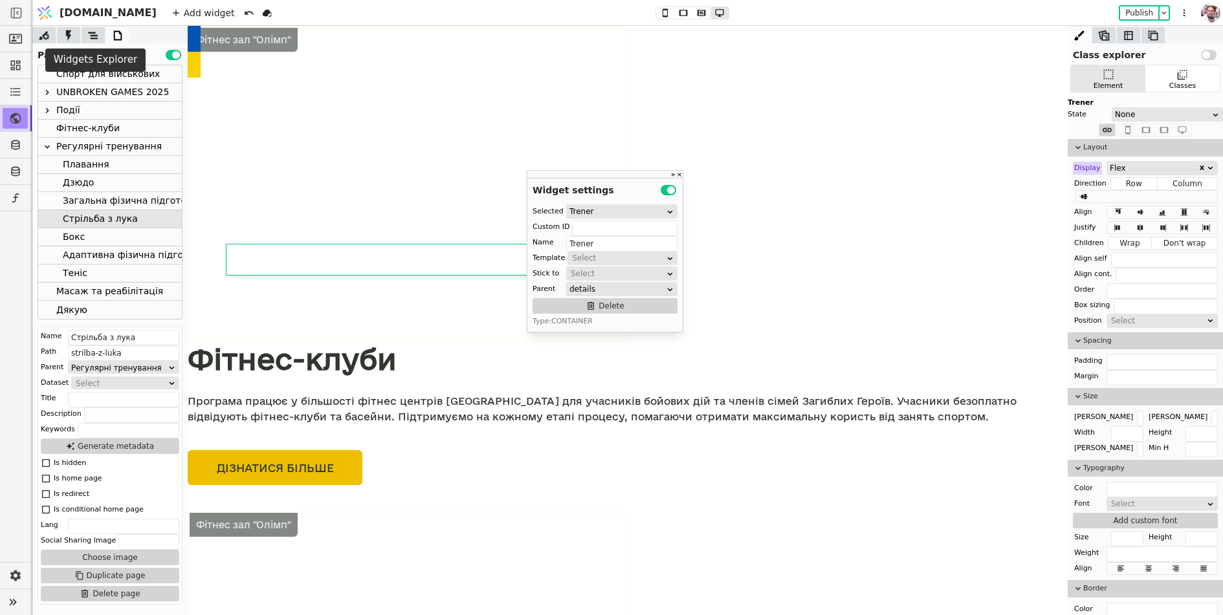
click at [98, 37] on icon at bounding box center [93, 35] width 13 height 13
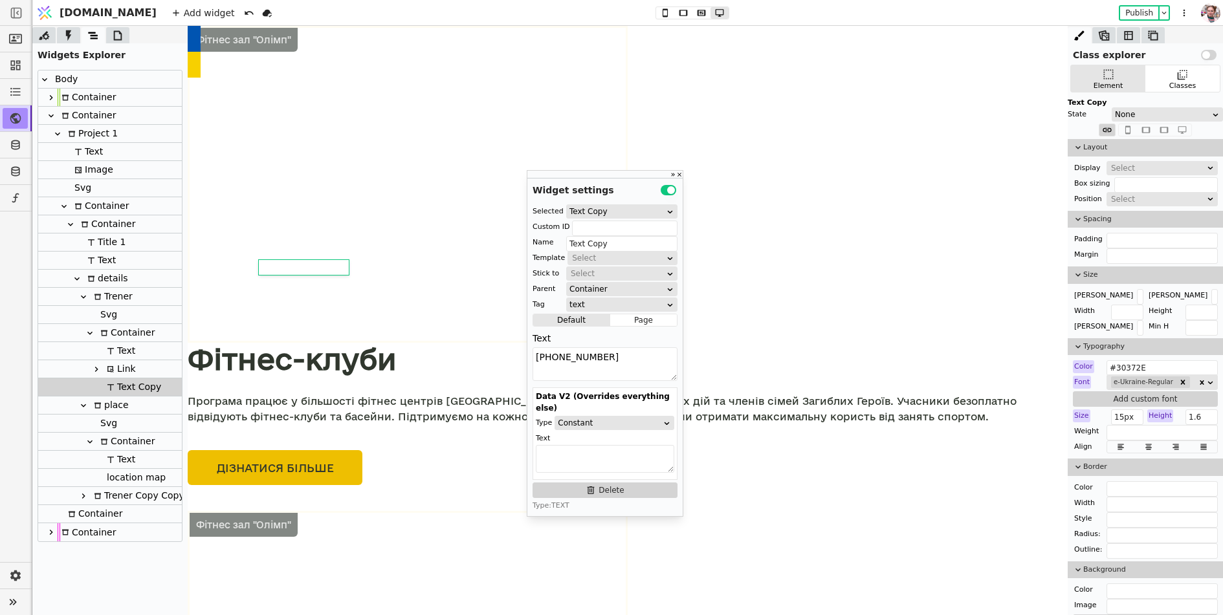
click at [131, 371] on div "Link" at bounding box center [119, 368] width 33 height 17
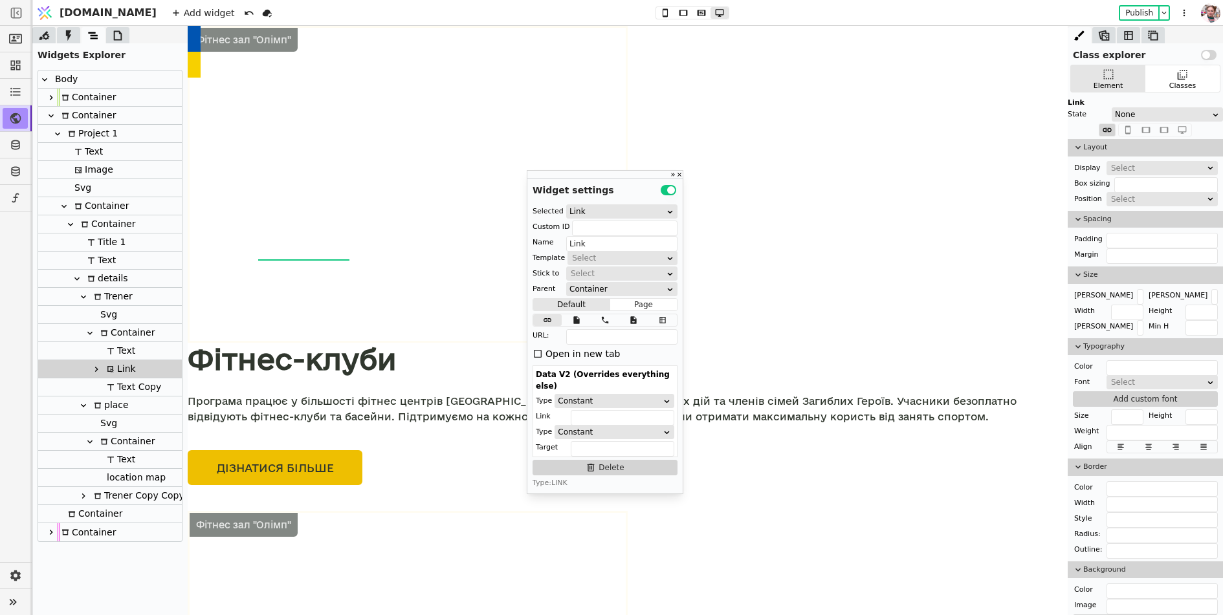
click at [127, 380] on div "Text Copy" at bounding box center [132, 386] width 58 height 17
type input "Text Copy"
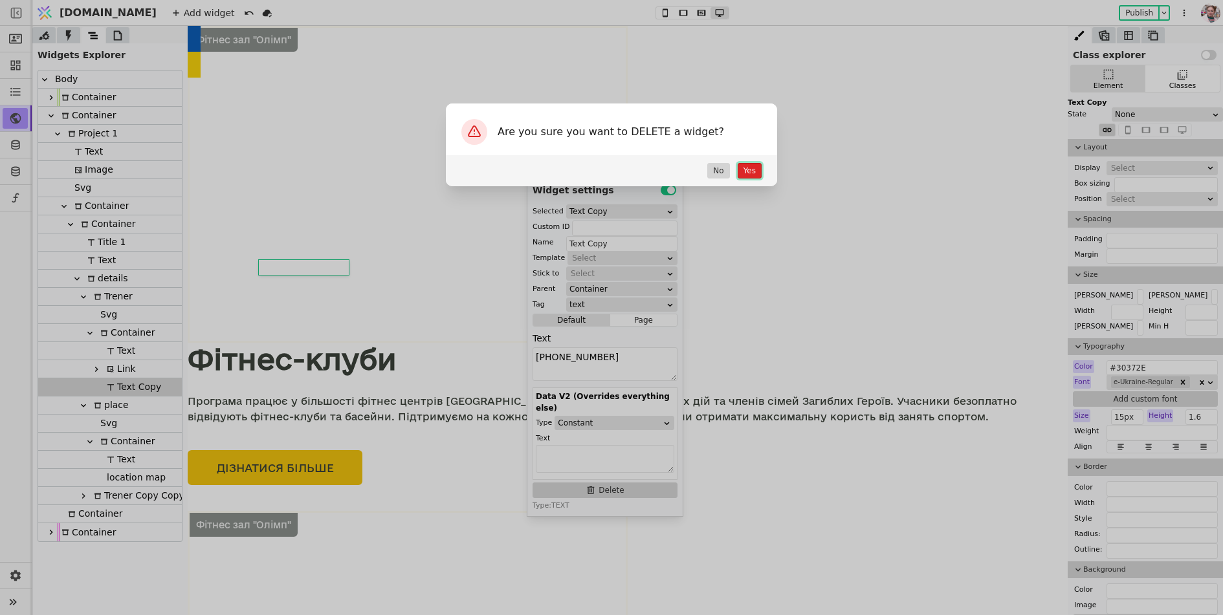
click at [750, 171] on button "Yes" at bounding box center [750, 171] width 24 height 16
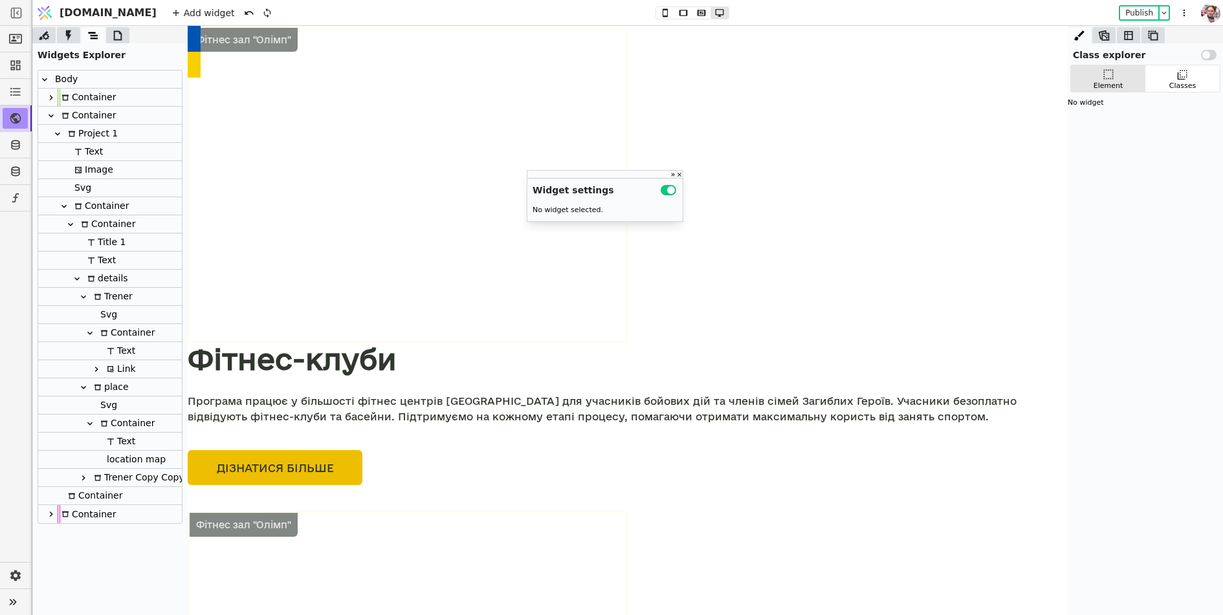
click at [96, 375] on div at bounding box center [96, 370] width 13 height 16
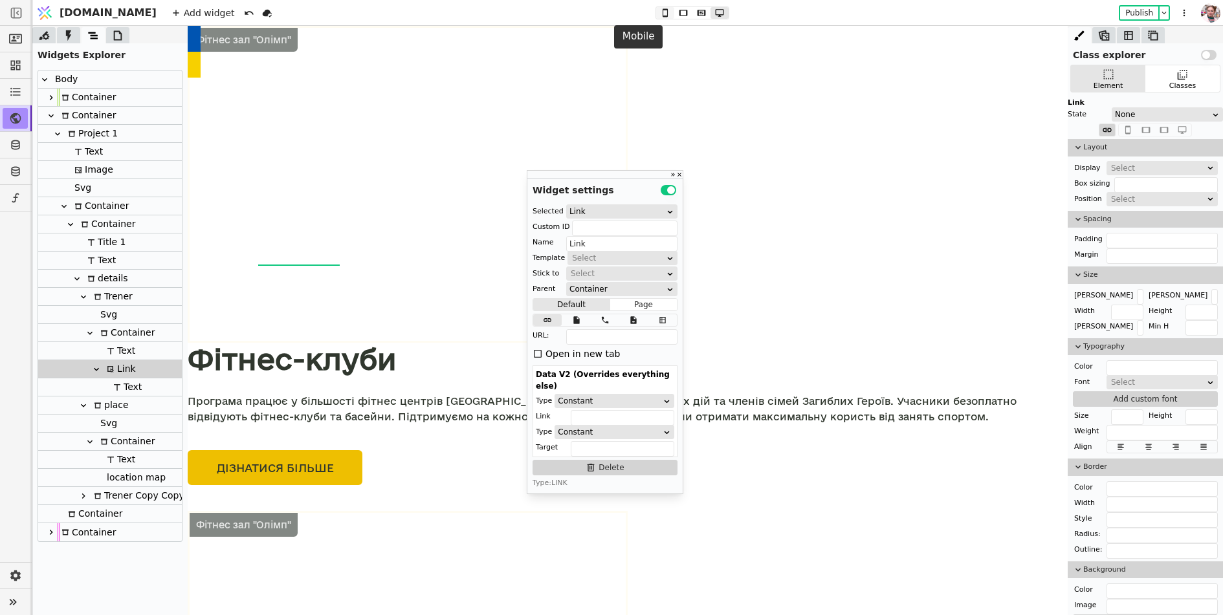
click at [657, 12] on icon at bounding box center [665, 12] width 16 height 9
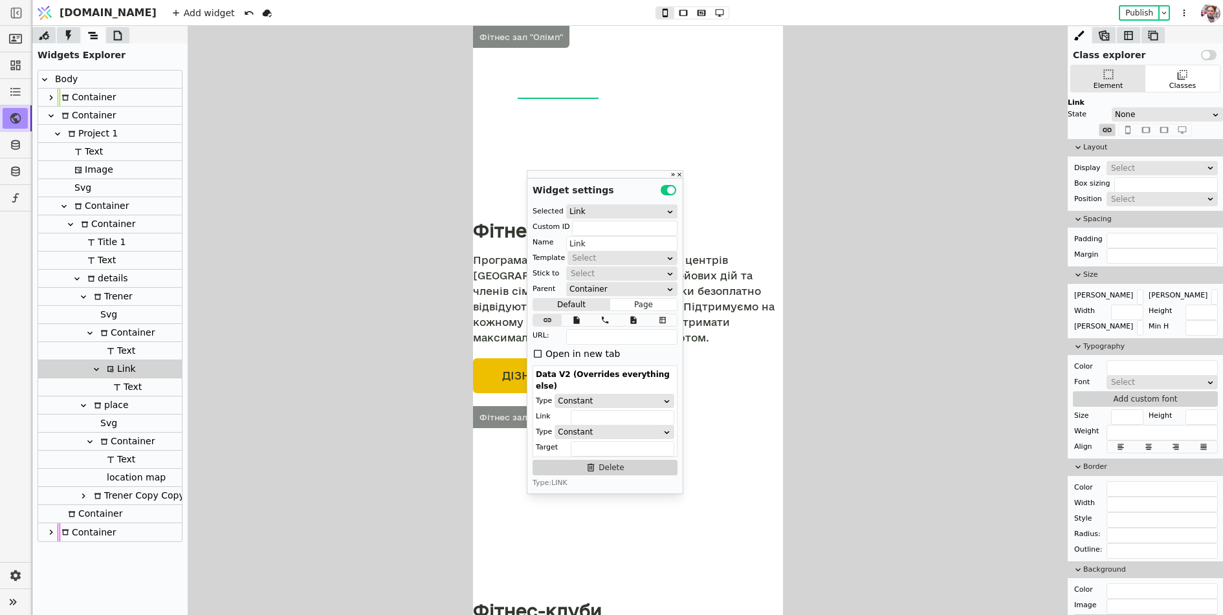
click at [111, 376] on div "Link" at bounding box center [119, 368] width 33 height 17
click at [110, 385] on div at bounding box center [110, 387] width 3 height 19
type input "Text"
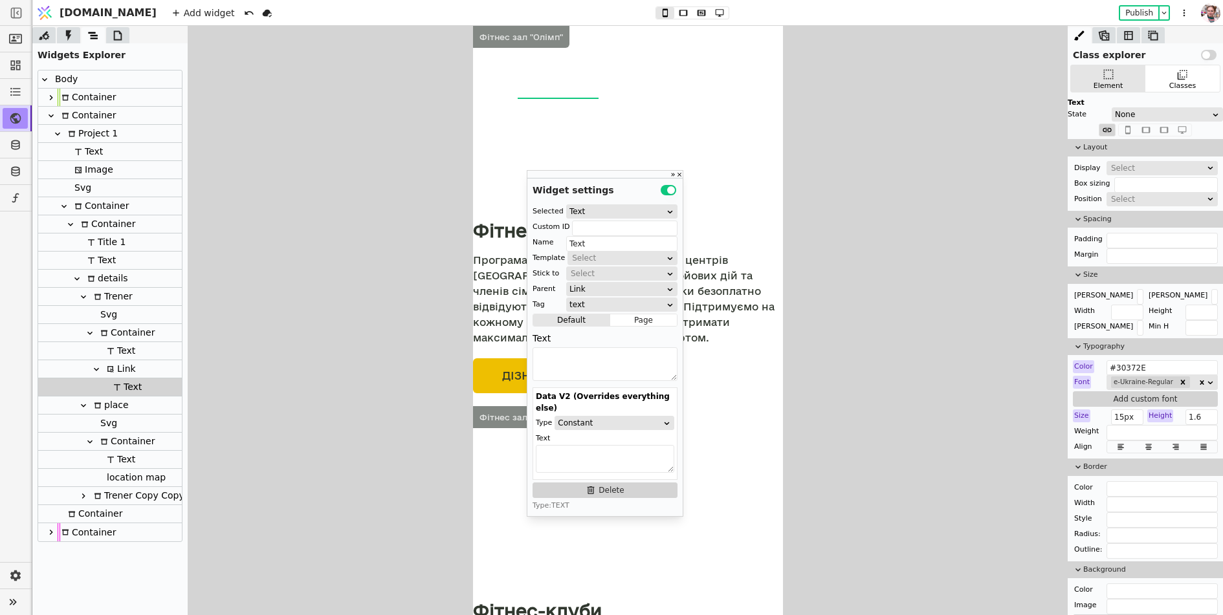
click at [580, 382] on div at bounding box center [604, 366] width 145 height 38
click at [580, 366] on textarea at bounding box center [604, 364] width 145 height 34
paste textarea "[PHONE_NUMBER]"
type textarea "[PHONE_NUMBER]"
click at [109, 364] on div "Link" at bounding box center [119, 368] width 33 height 17
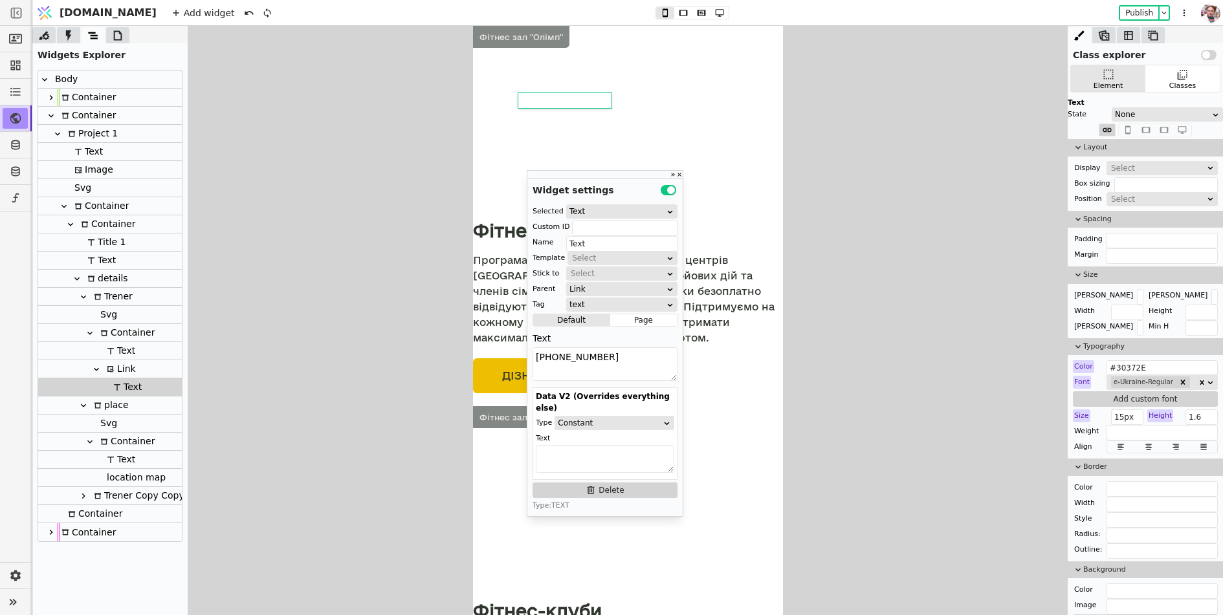
type input "Link"
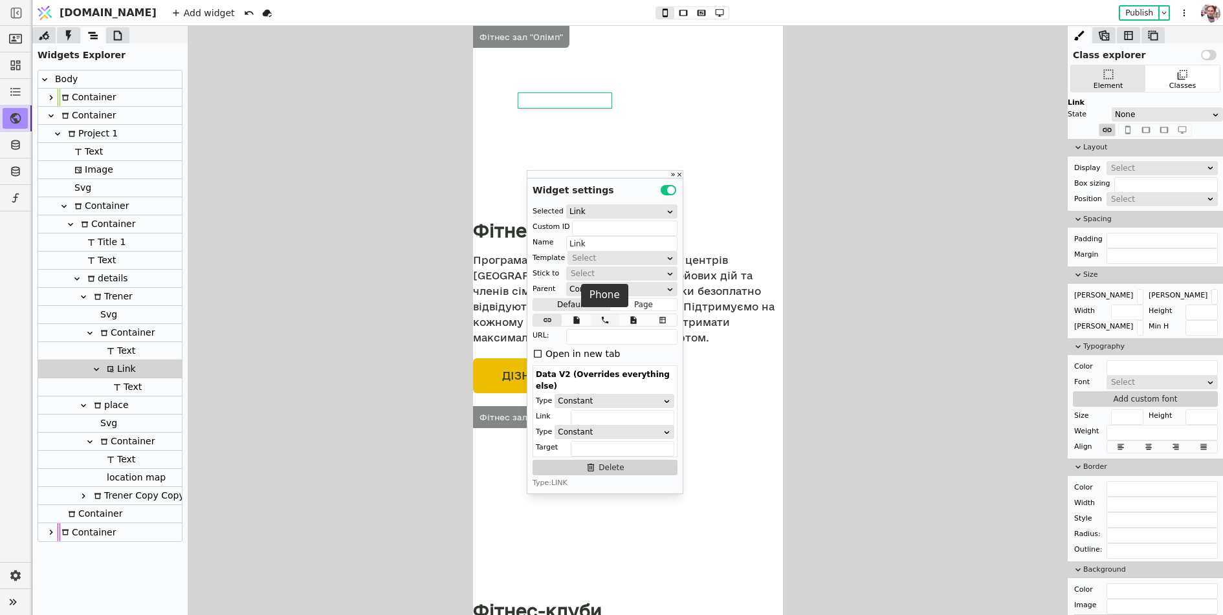
click at [596, 324] on button at bounding box center [605, 320] width 28 height 12
click at [596, 332] on input "text" at bounding box center [621, 337] width 111 height 16
paste input "[PHONE_NUMBER]"
type input "[PHONE_NUMBER]"
click at [130, 391] on div "Text" at bounding box center [125, 386] width 32 height 17
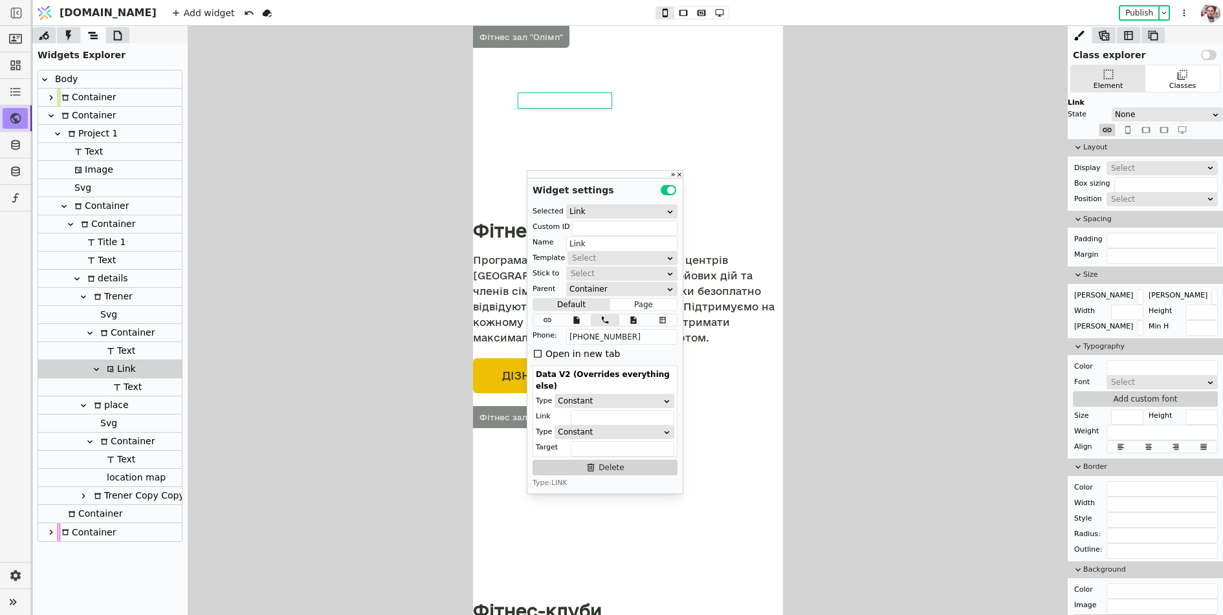
type input "Text"
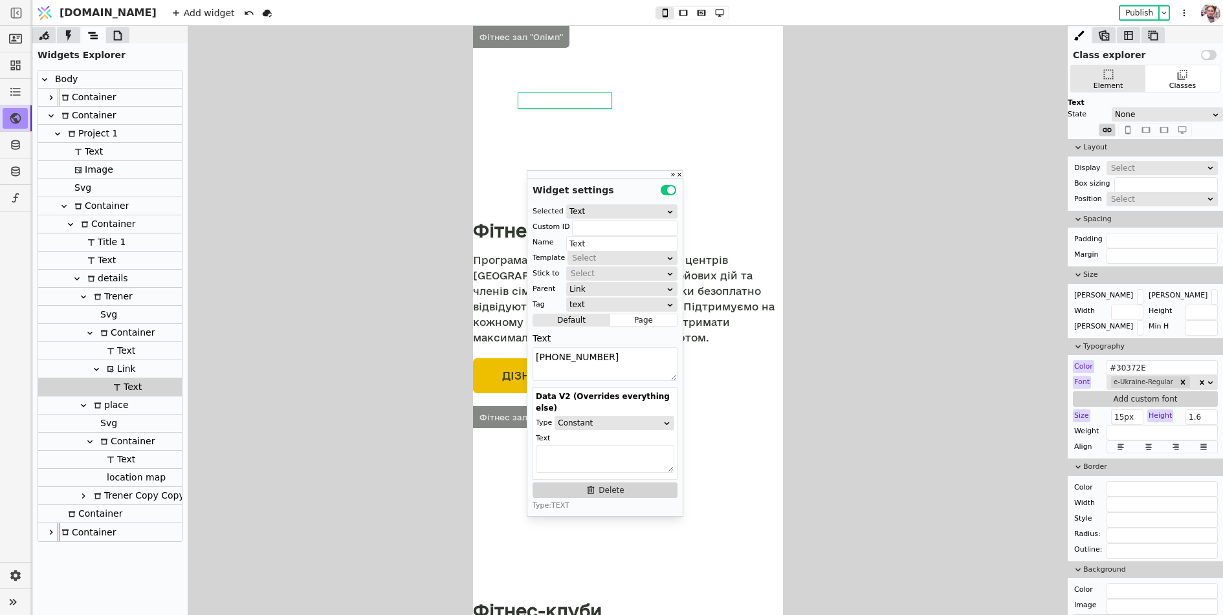
click at [107, 353] on icon at bounding box center [111, 351] width 8 height 8
click at [588, 367] on textarea "[PERSON_NAME]" at bounding box center [604, 364] width 145 height 34
paste textarea "[PERSON_NAME]"
type textarea "[PERSON_NAME]"
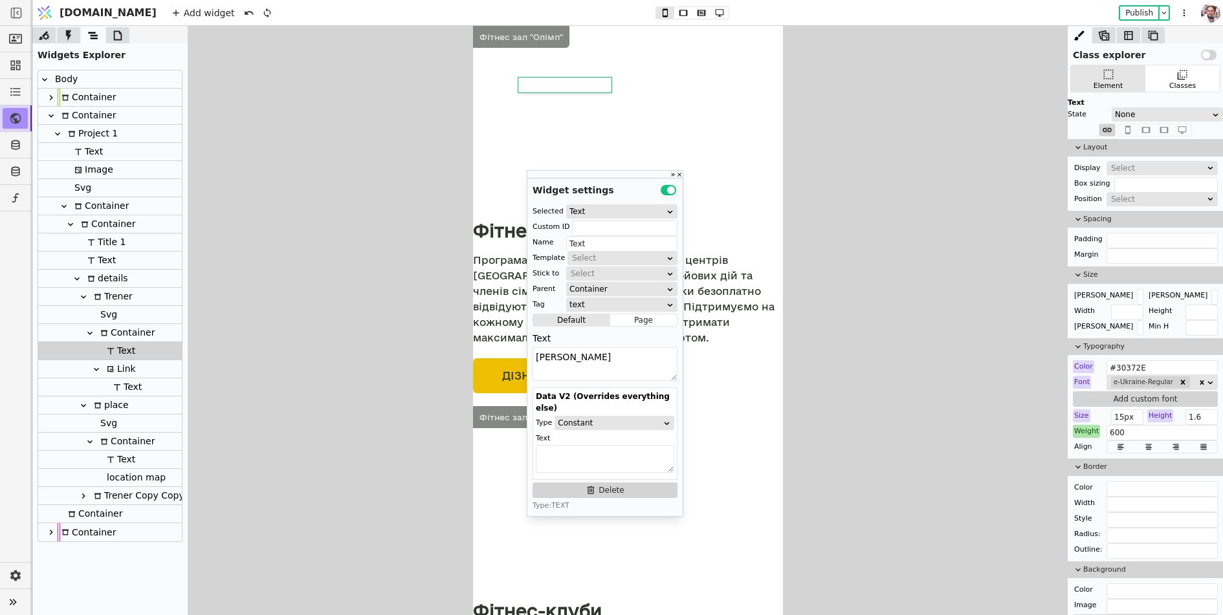
type input "details"
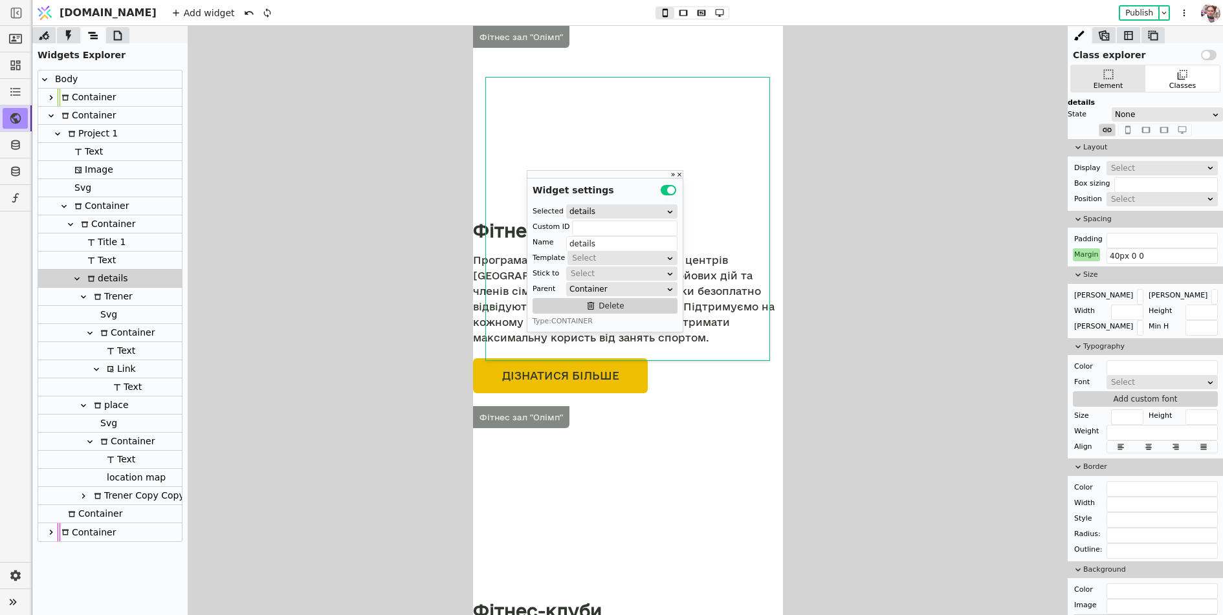
scroll to position [1483, 0]
click at [113, 41] on icon at bounding box center [117, 35] width 13 height 13
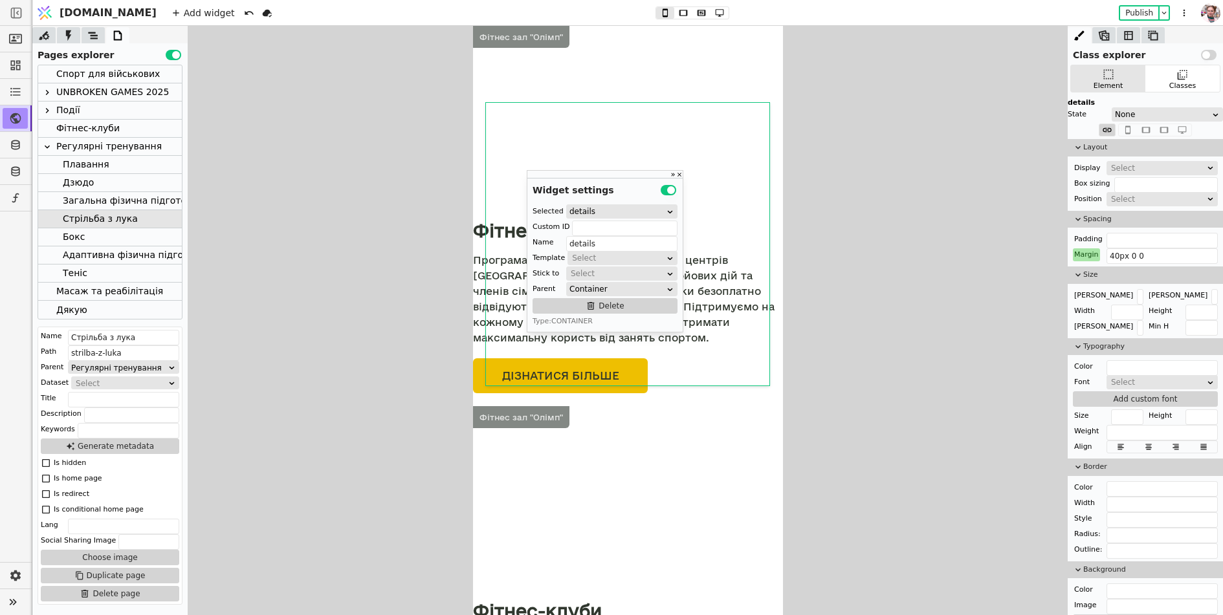
click at [82, 272] on div "Теніс" at bounding box center [75, 273] width 25 height 17
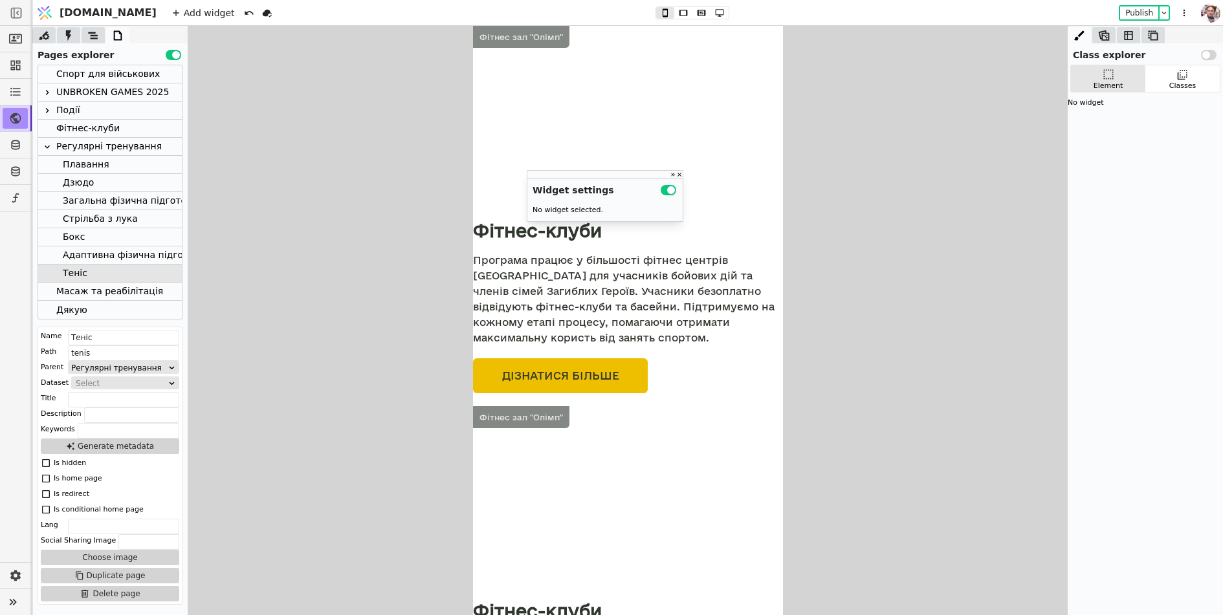
scroll to position [1091, 0]
click at [710, 8] on button at bounding box center [719, 13] width 18 height 12
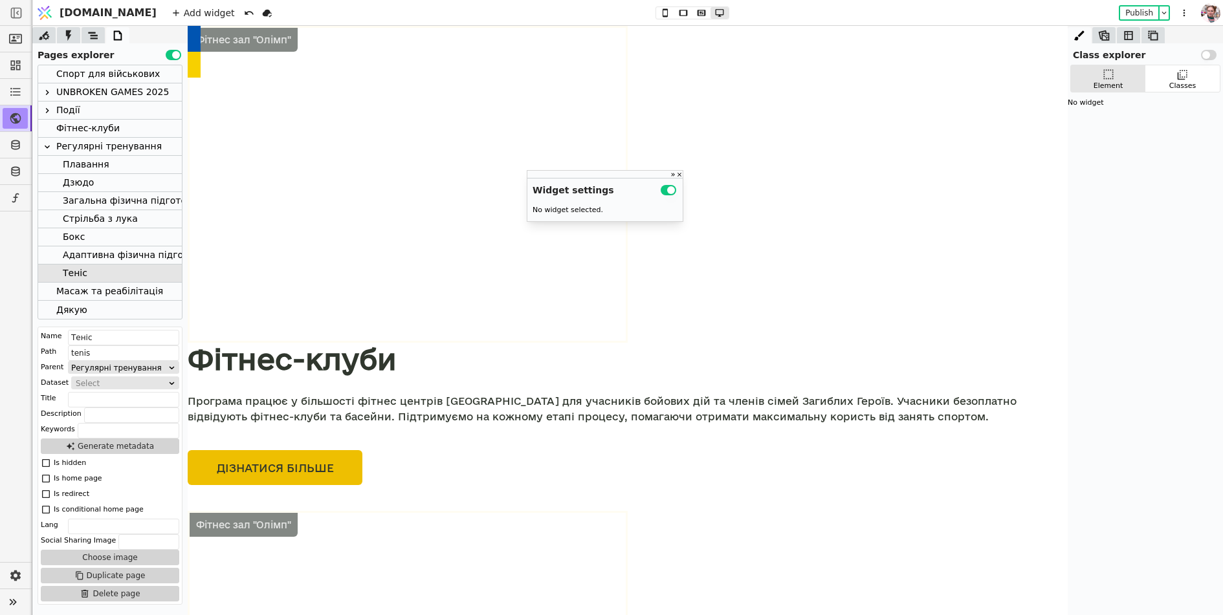
scroll to position [1511, 0]
click at [97, 143] on div "Регулярні тренування" at bounding box center [108, 146] width 105 height 17
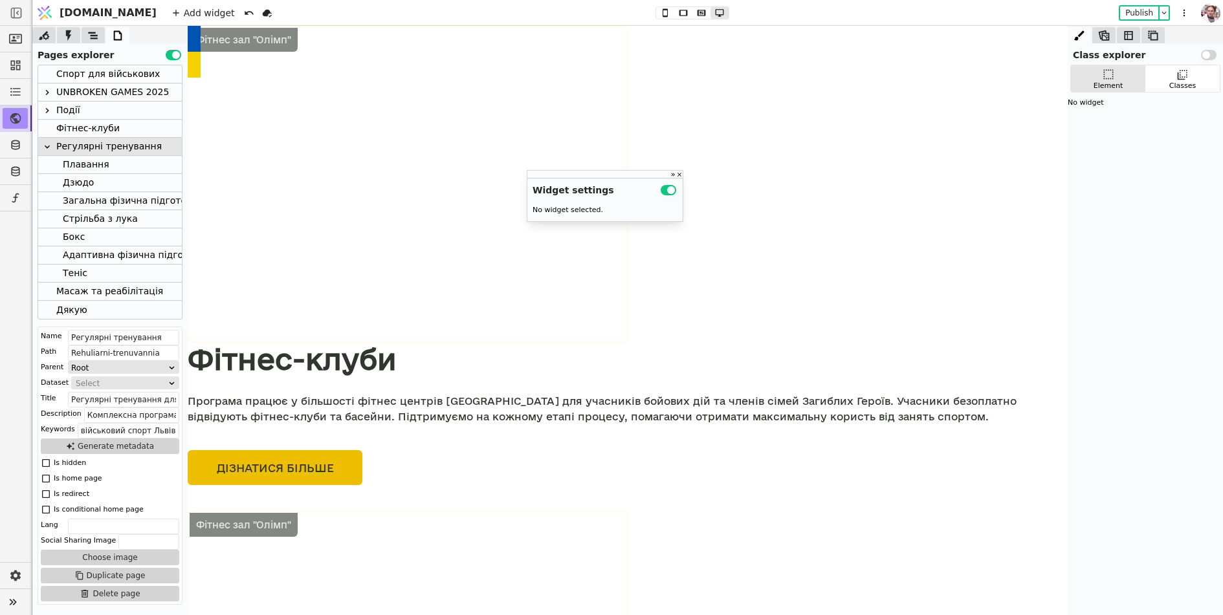
scroll to position [2127, 0]
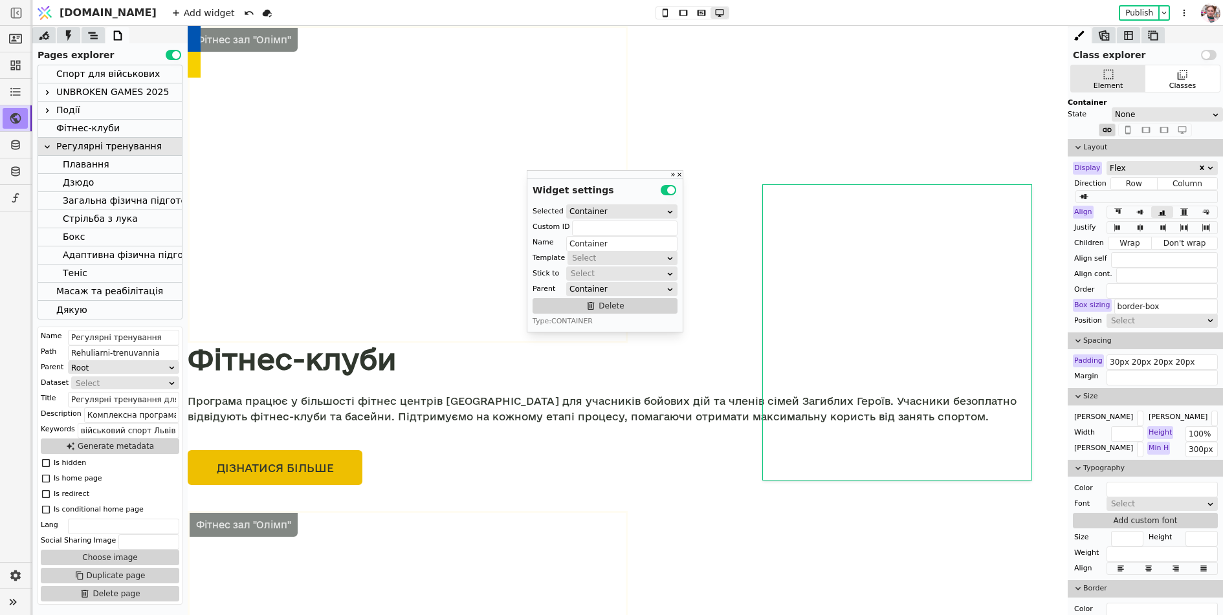
click at [89, 43] on div "Pages explorer Use setting" at bounding box center [109, 52] width 155 height 19
click at [91, 36] on icon at bounding box center [93, 35] width 10 height 7
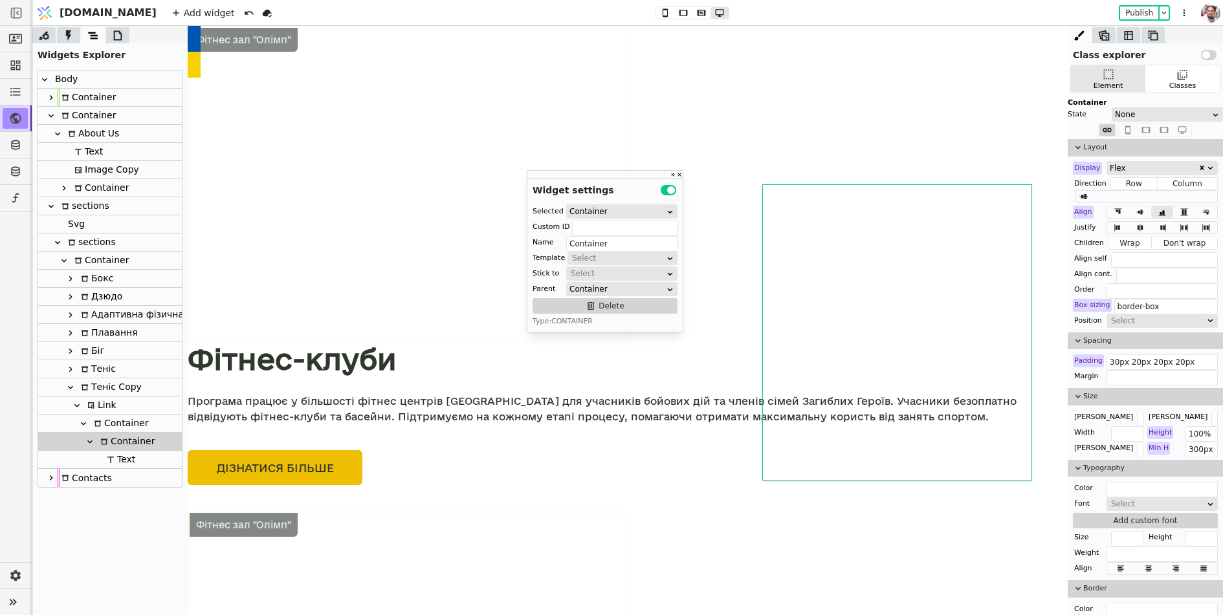
click at [109, 413] on div "Link" at bounding box center [99, 405] width 33 height 17
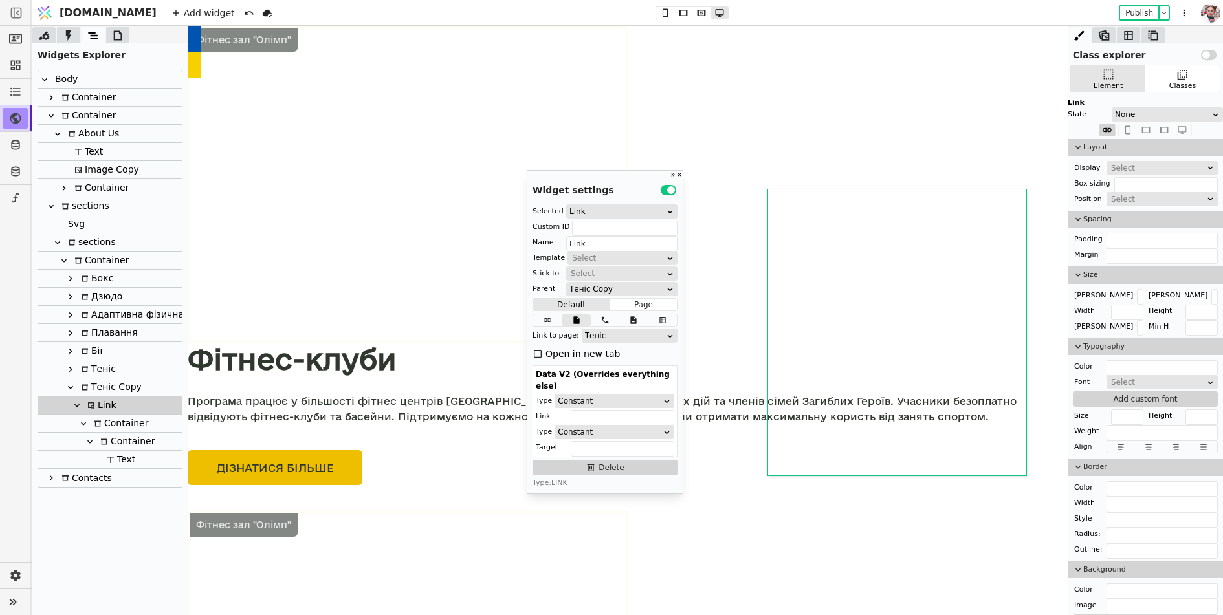
click at [601, 339] on div "Теніс" at bounding box center [625, 335] width 81 height 13
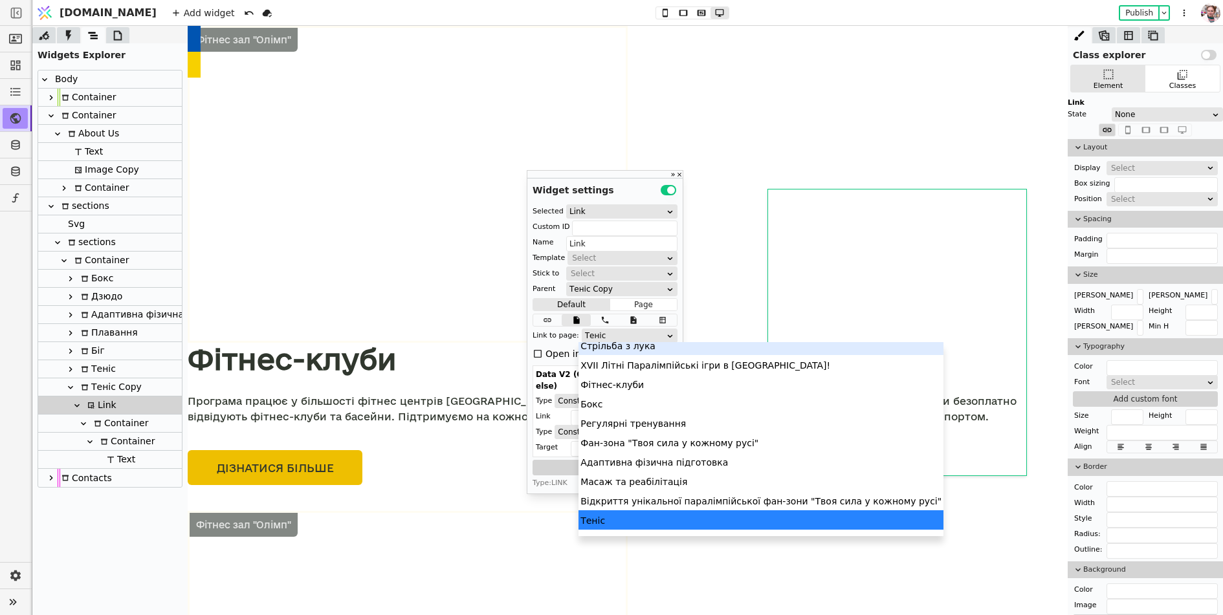
click at [604, 351] on div "Cтрільба з лука" at bounding box center [760, 345] width 365 height 19
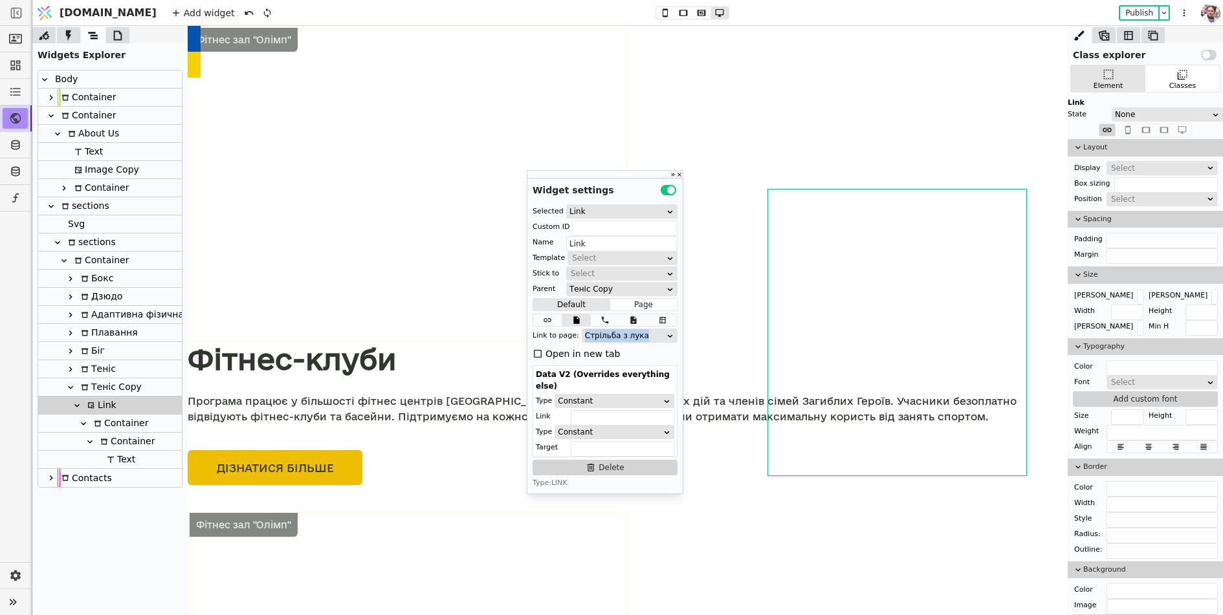
drag, startPoint x: 578, startPoint y: 334, endPoint x: 642, endPoint y: 335, distance: 64.1
click at [642, 335] on div "Cтрільба з лука" at bounding box center [630, 336] width 96 height 14
copy div "Cтрільба з лука"
click at [109, 392] on div "Теніс Copy" at bounding box center [109, 386] width 65 height 17
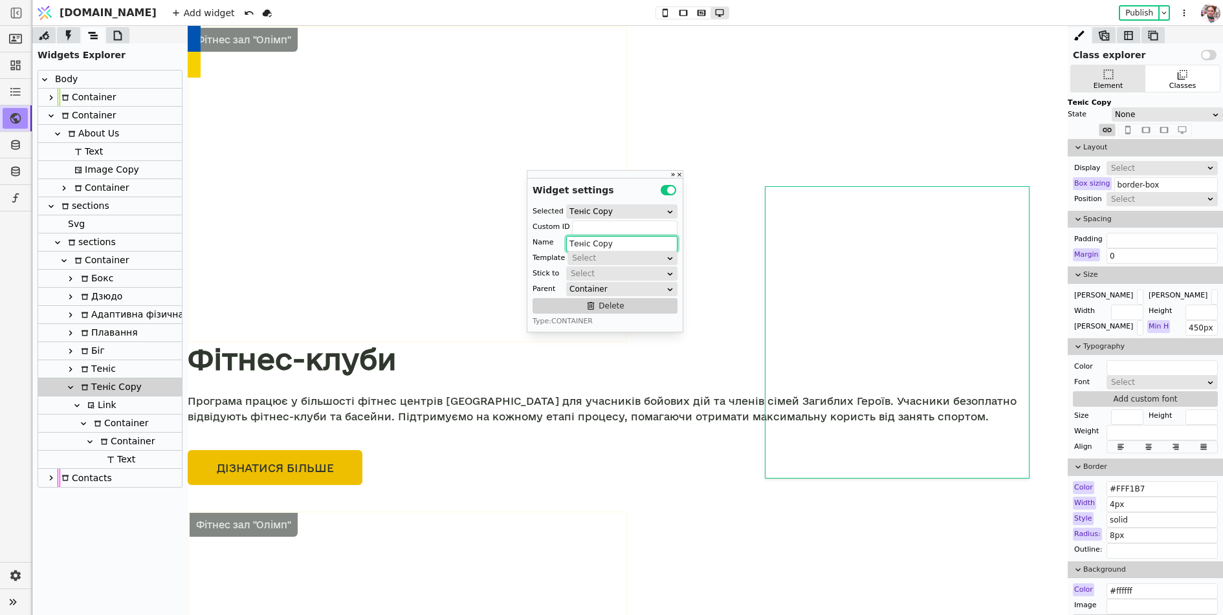
click at [628, 236] on input "Теніс Copy" at bounding box center [621, 244] width 111 height 16
paste input "Cтрільба з лука"
type input "Cтрільба з лука"
click at [115, 26] on div at bounding box center [109, 34] width 155 height 17
click at [119, 36] on icon at bounding box center [117, 35] width 13 height 13
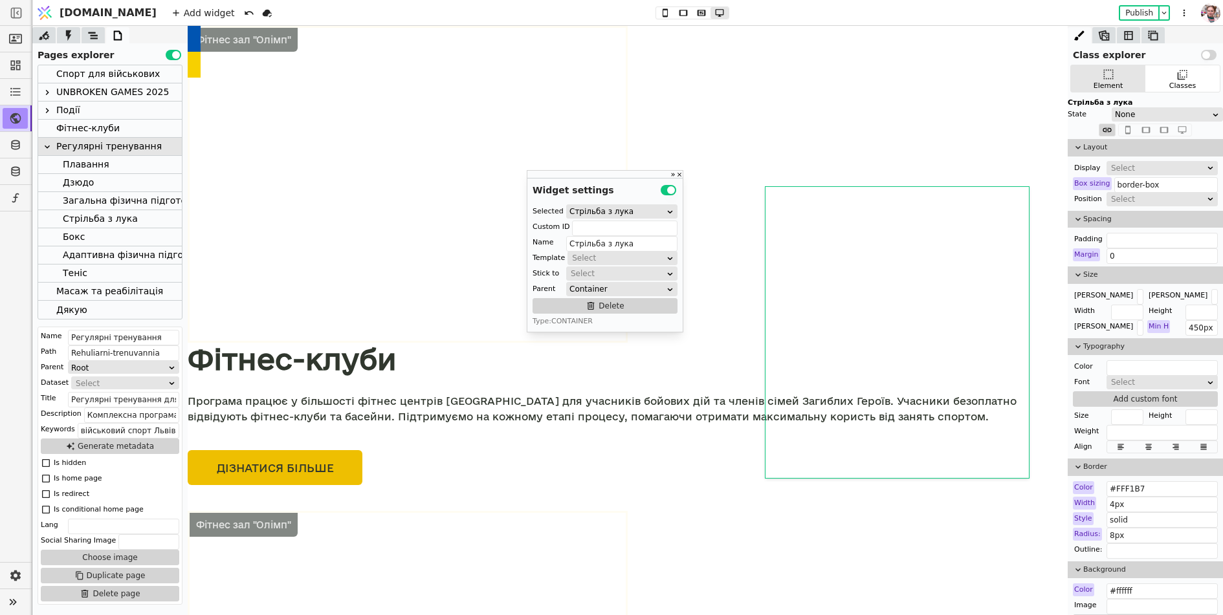
click at [72, 132] on div "Фітнес-клуби" at bounding box center [87, 128] width 63 height 17
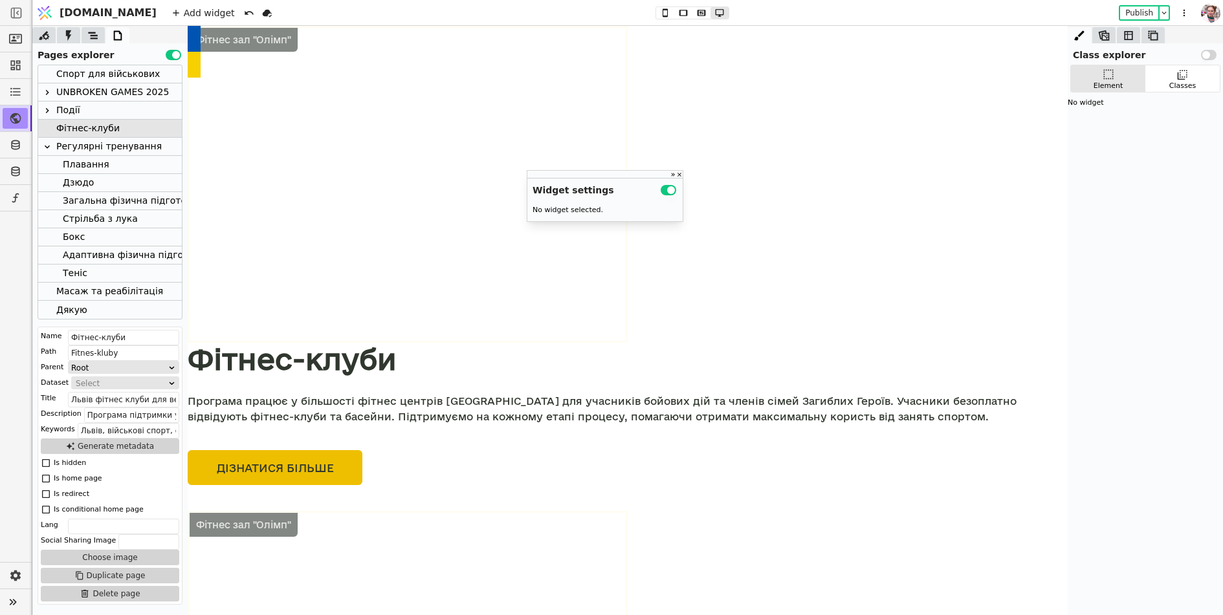
scroll to position [1066, 0]
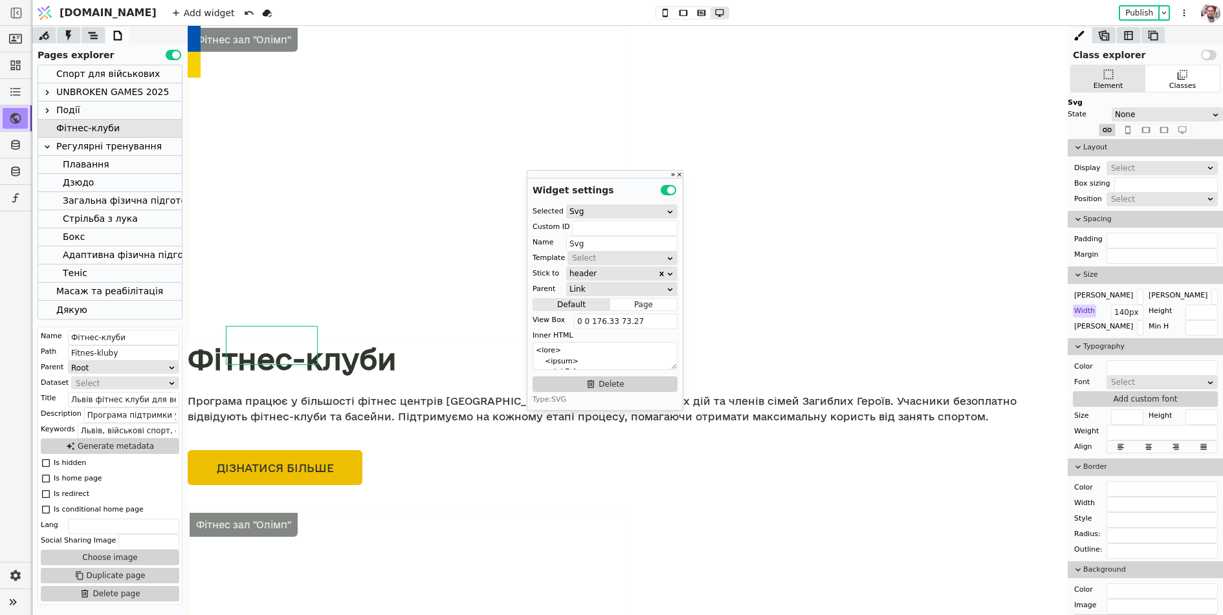
type input "Link"
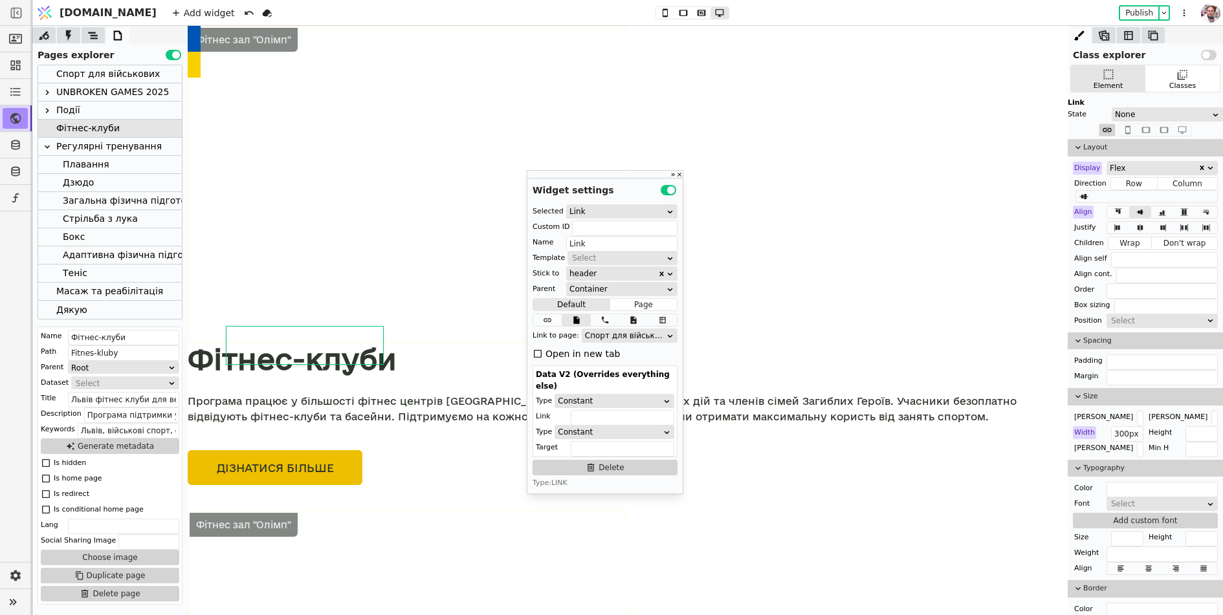
type input "navi"
type input "Navi"
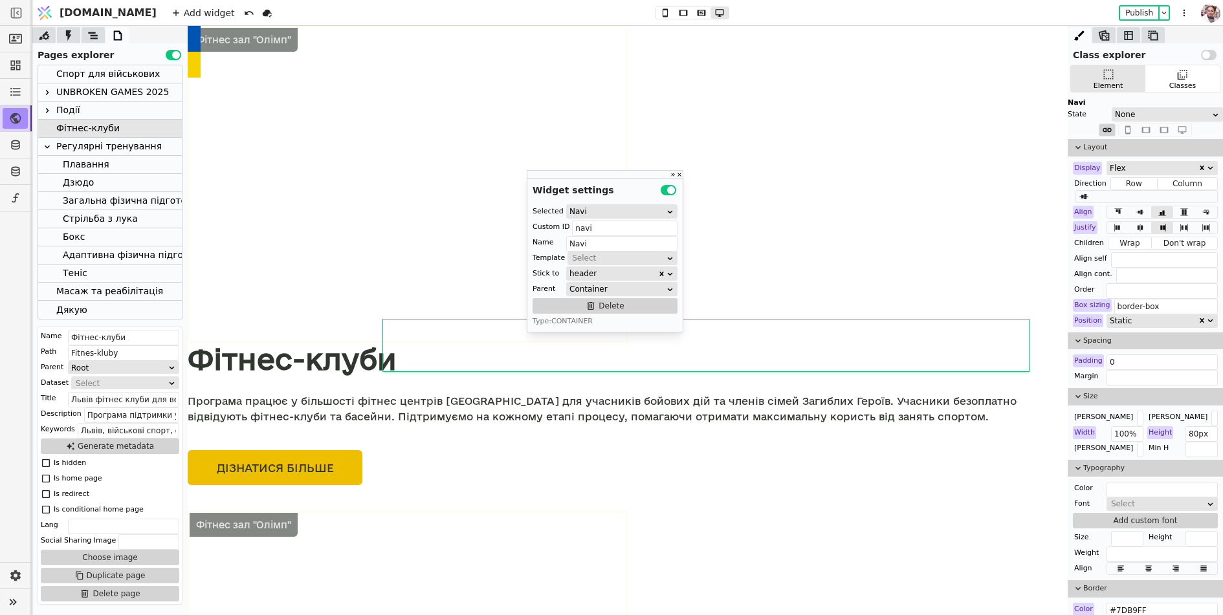
click at [87, 30] on icon at bounding box center [93, 35] width 13 height 13
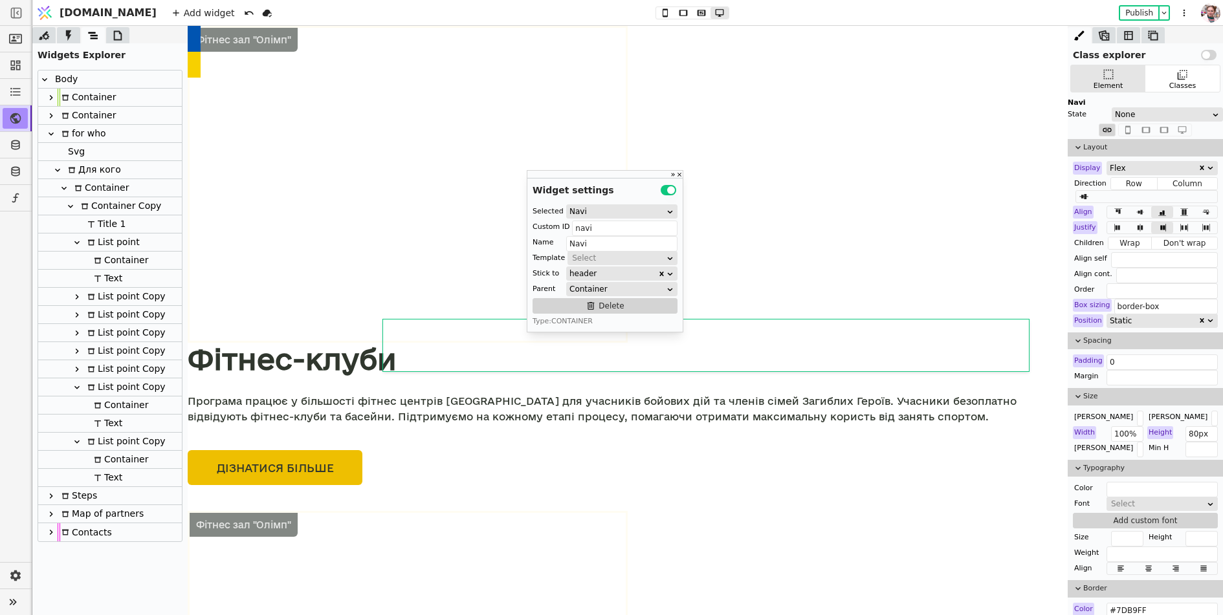
click at [64, 98] on icon at bounding box center [65, 98] width 8 height 8
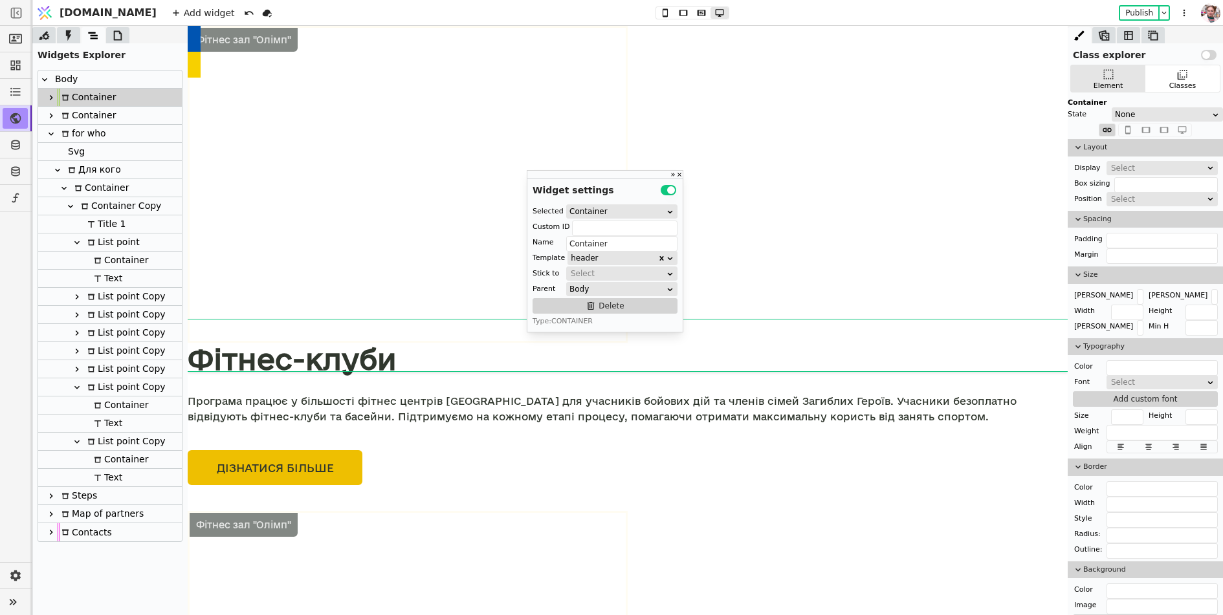
click at [48, 96] on icon at bounding box center [51, 98] width 10 height 10
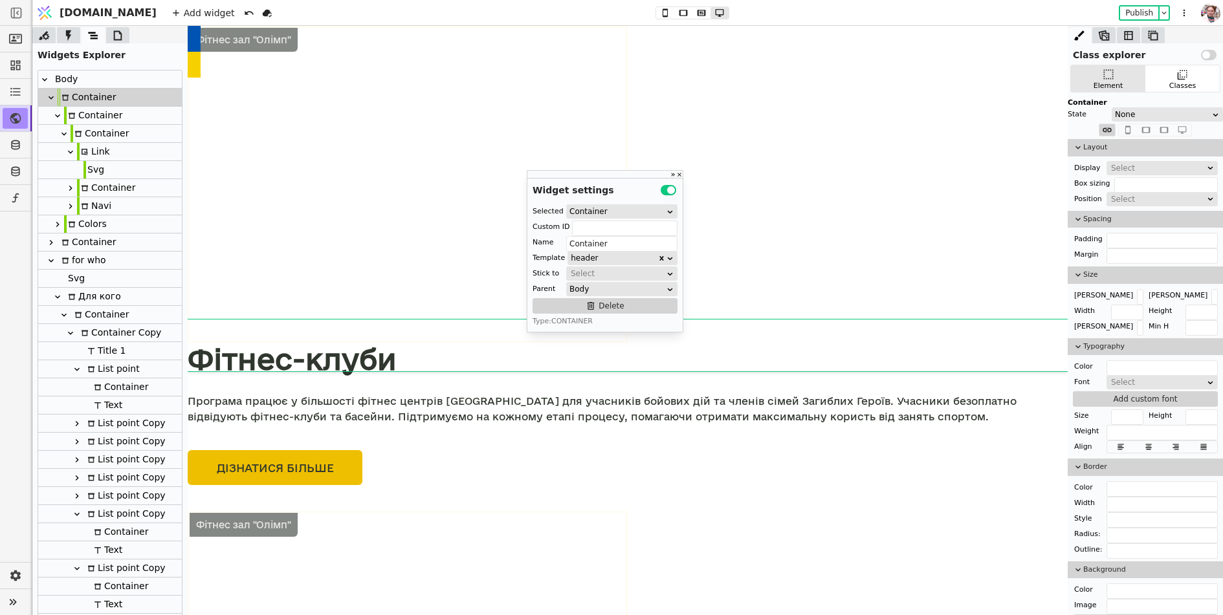
click at [98, 157] on div "Link" at bounding box center [93, 151] width 33 height 17
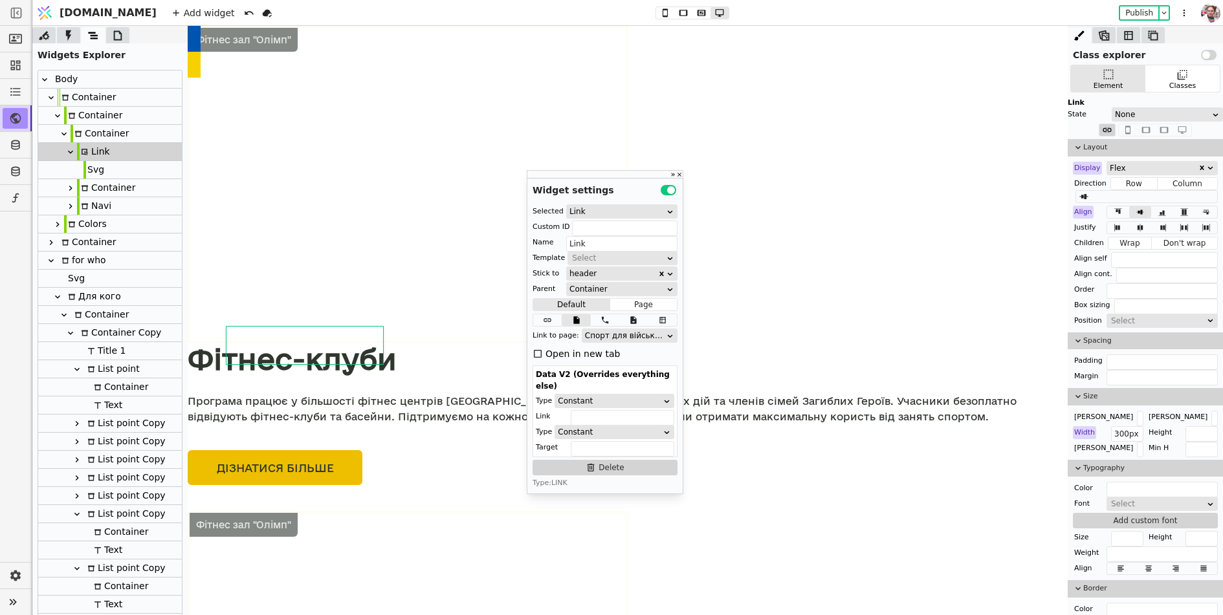
click at [100, 170] on div "Svg" at bounding box center [93, 169] width 21 height 17
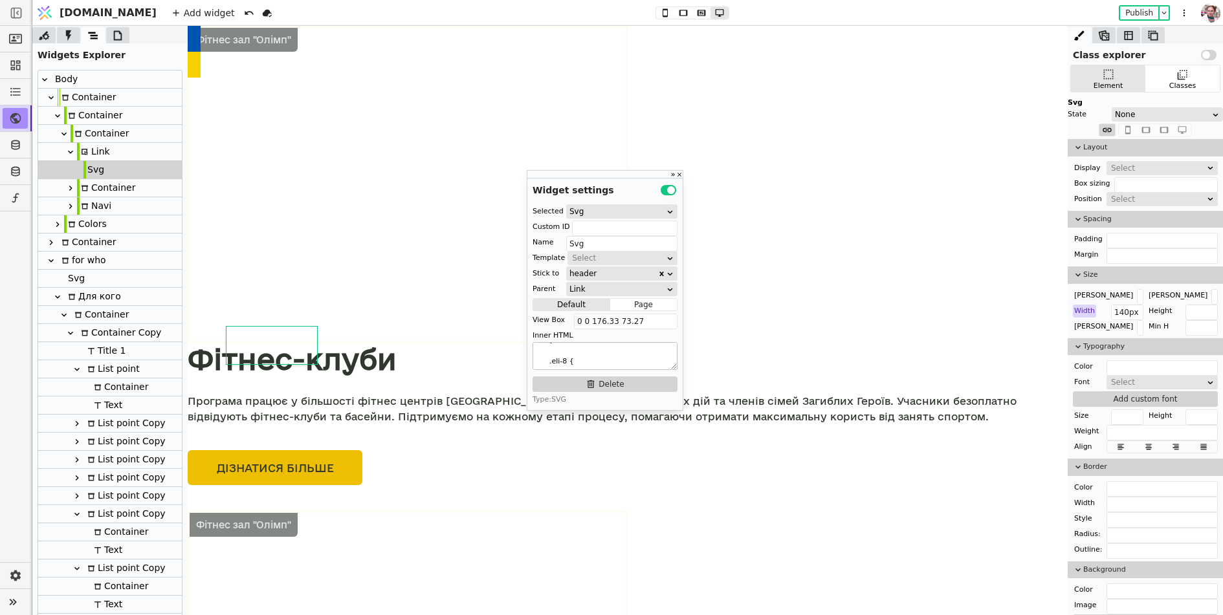
scroll to position [63, 0]
click at [72, 97] on div "Container" at bounding box center [87, 97] width 58 height 17
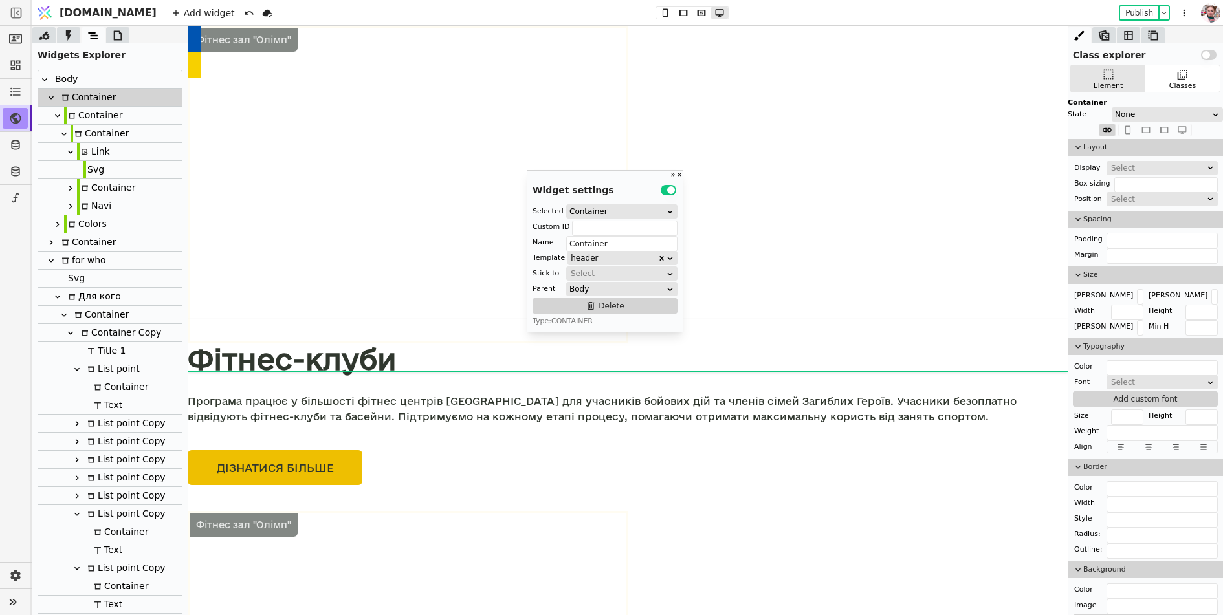
click at [72, 118] on icon at bounding box center [72, 116] width 6 height 6
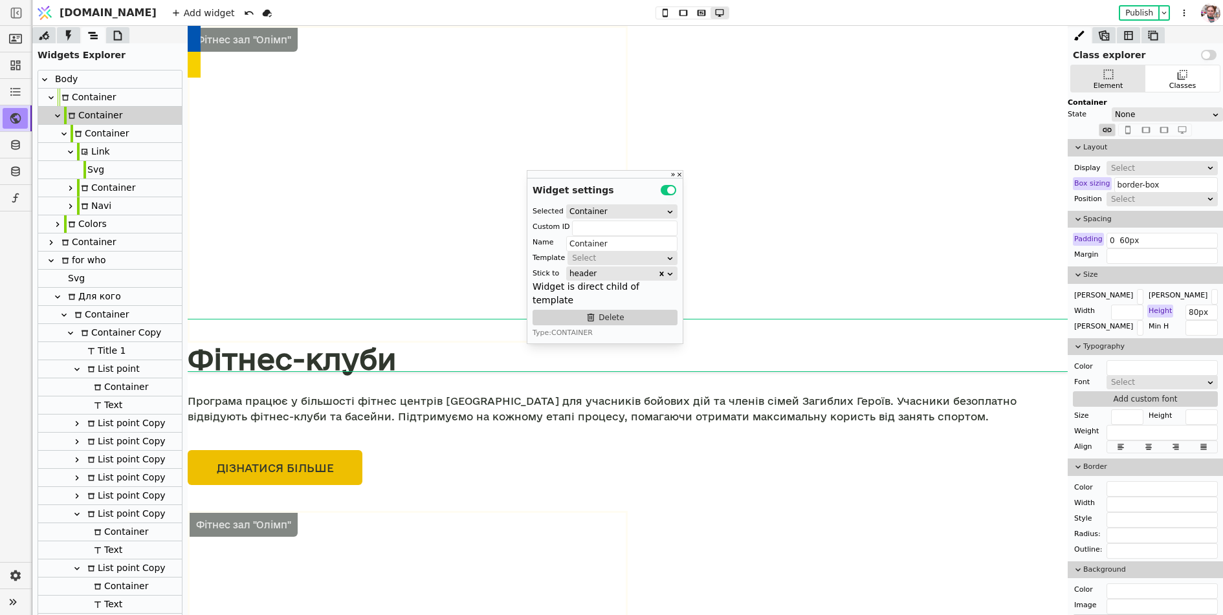
click at [80, 149] on div "Link" at bounding box center [93, 151] width 33 height 17
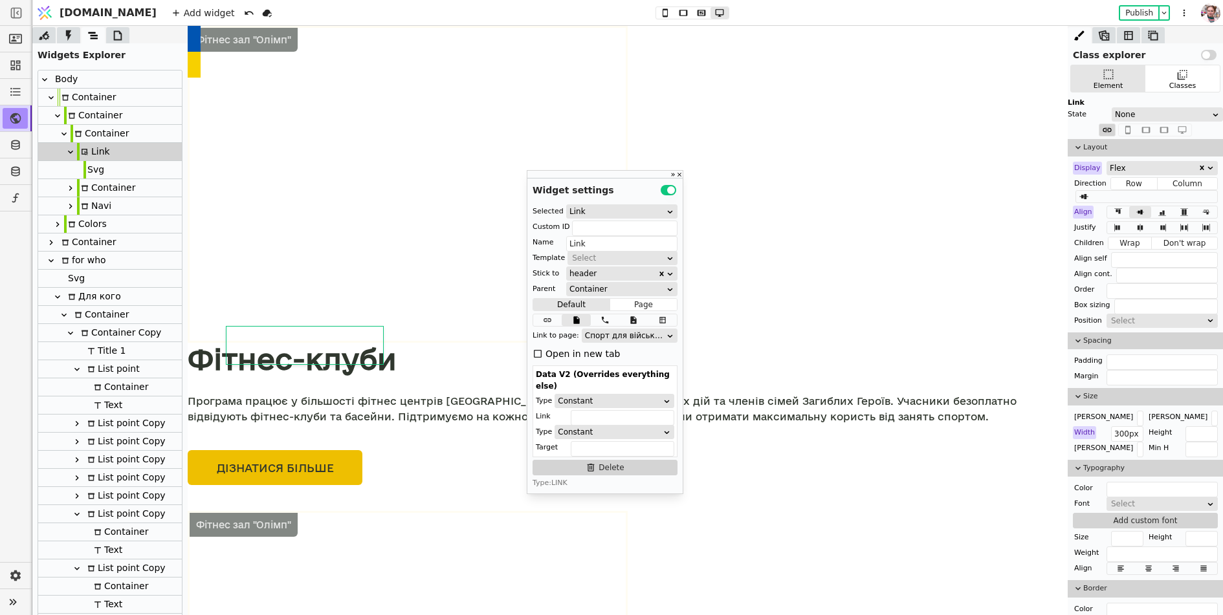
click at [94, 169] on div "Svg" at bounding box center [93, 169] width 21 height 17
type input "Svg"
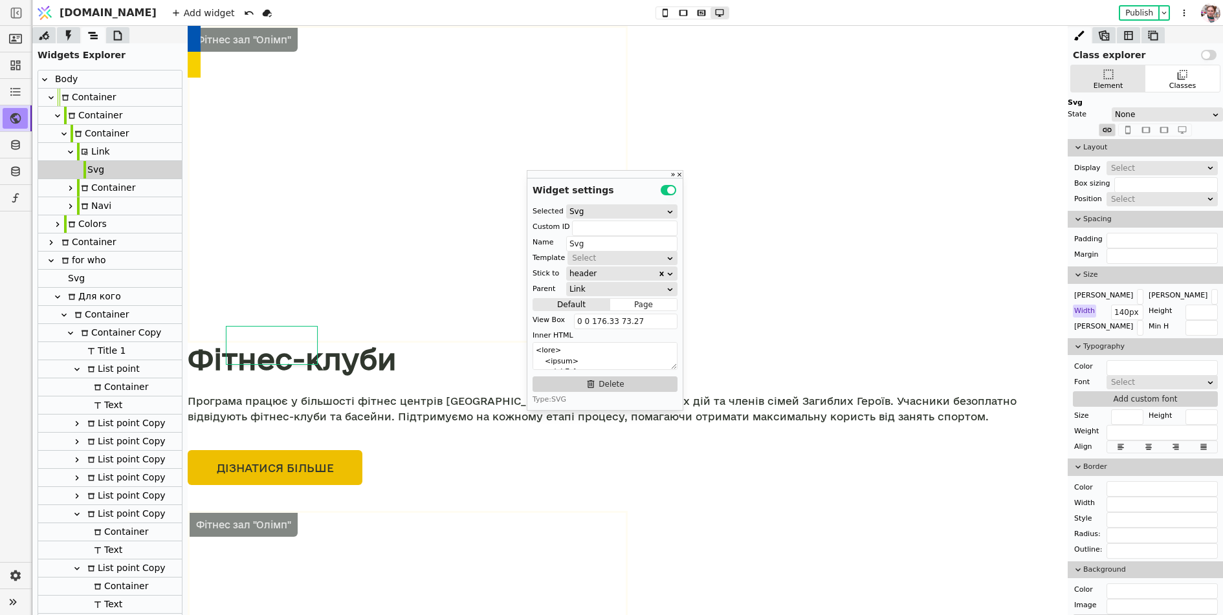
click at [109, 34] on div at bounding box center [117, 35] width 23 height 16
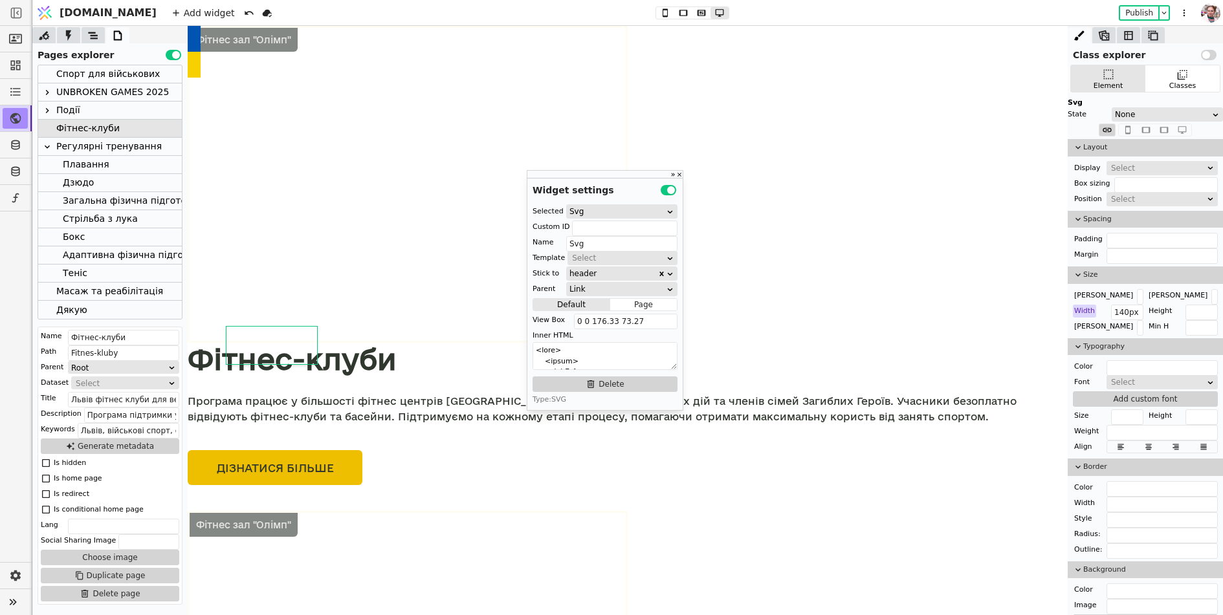
click at [104, 85] on div "UNBROKEN GAMES 2025" at bounding box center [112, 91] width 113 height 17
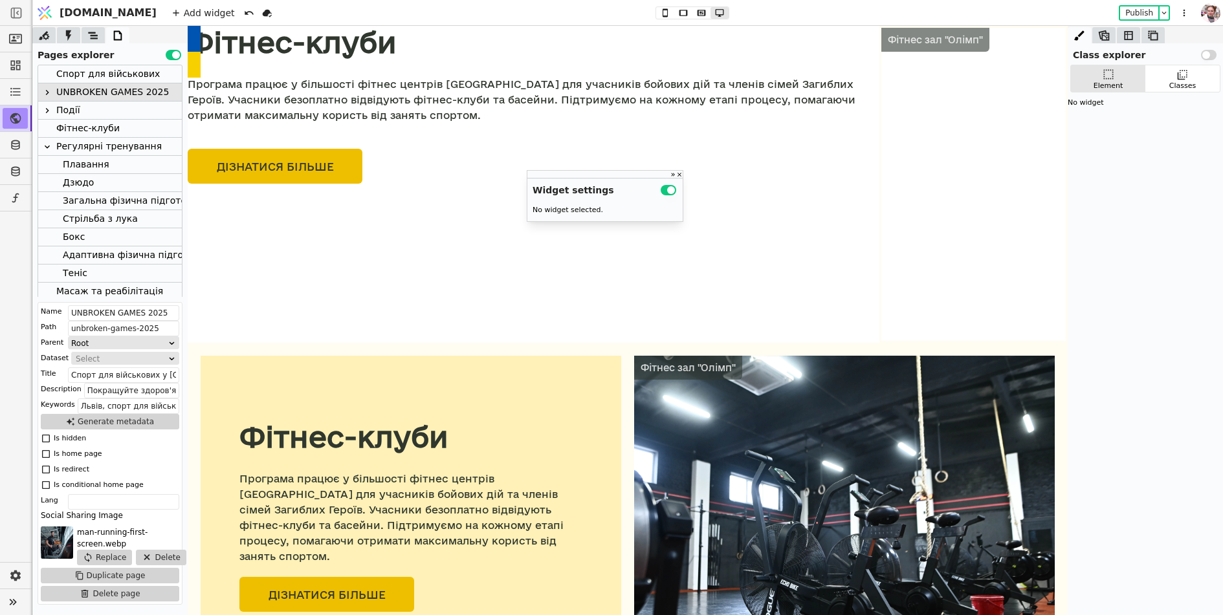
scroll to position [173, 0]
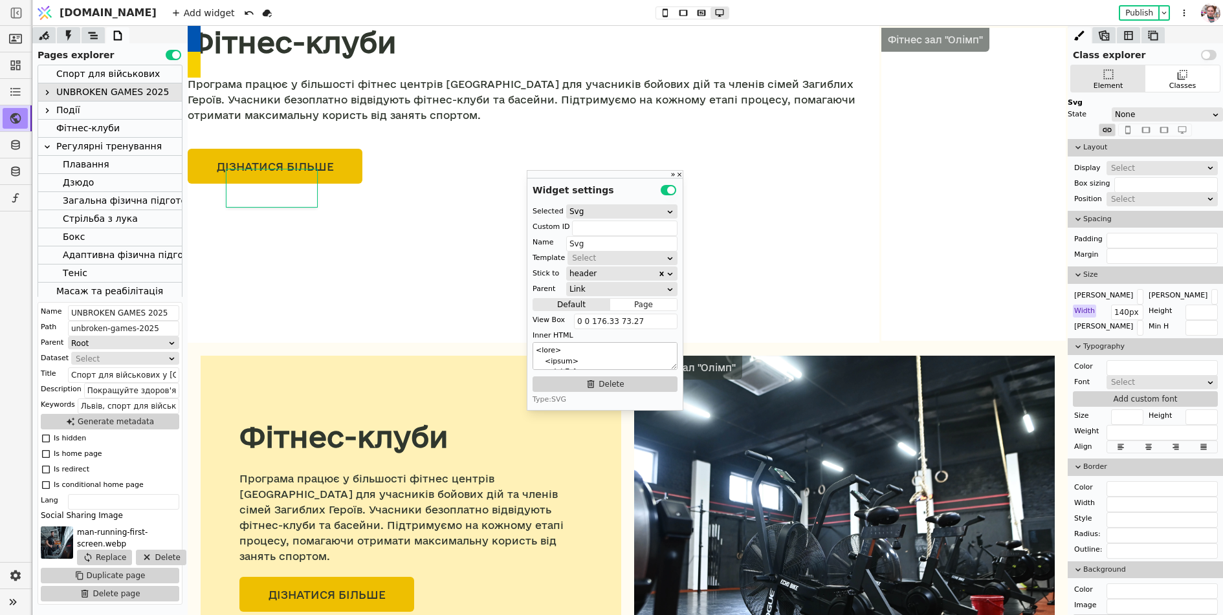
click at [597, 357] on textarea at bounding box center [604, 356] width 145 height 28
click at [96, 147] on div "Регулярні тренування" at bounding box center [108, 146] width 105 height 17
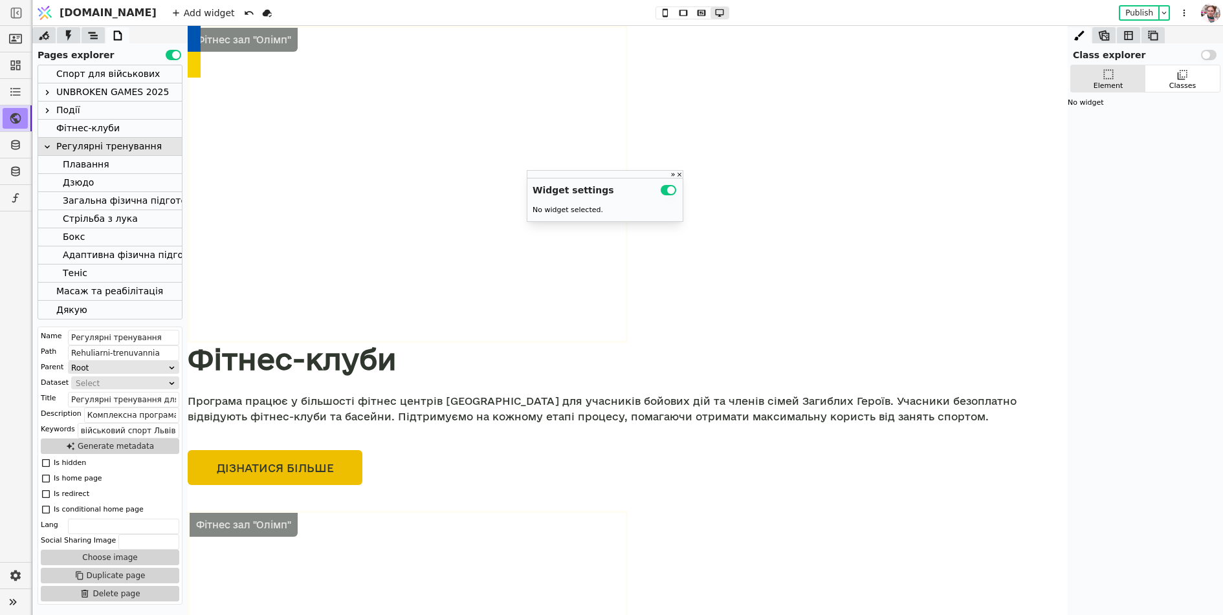
click at [67, 127] on div "Фітнес-клуби" at bounding box center [87, 128] width 63 height 17
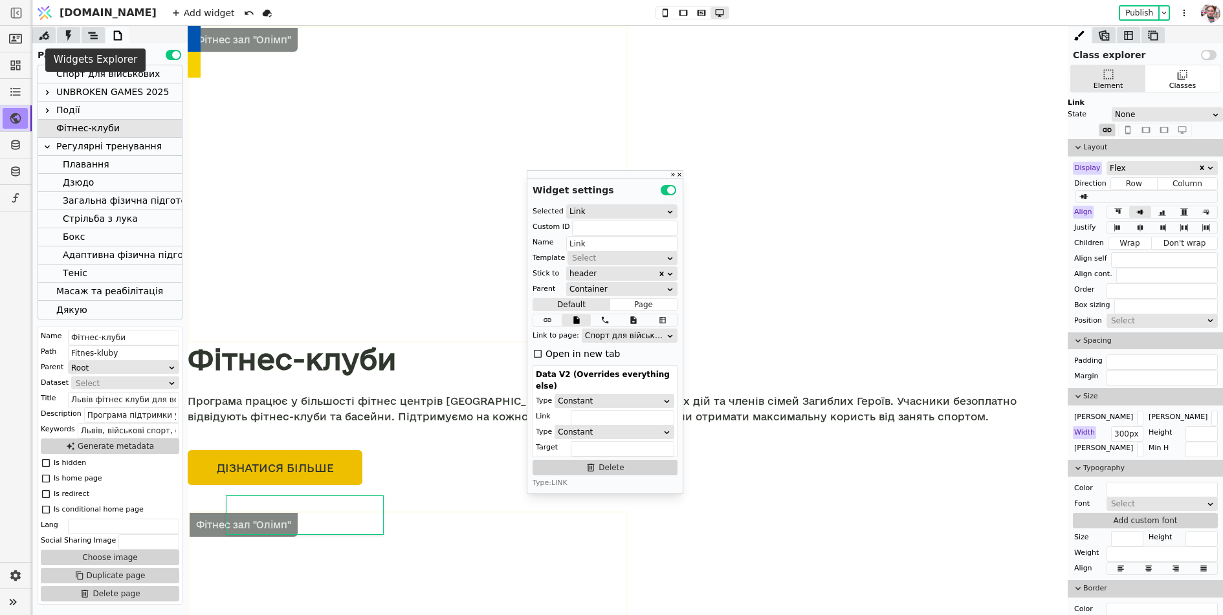
click at [92, 38] on icon at bounding box center [93, 35] width 10 height 7
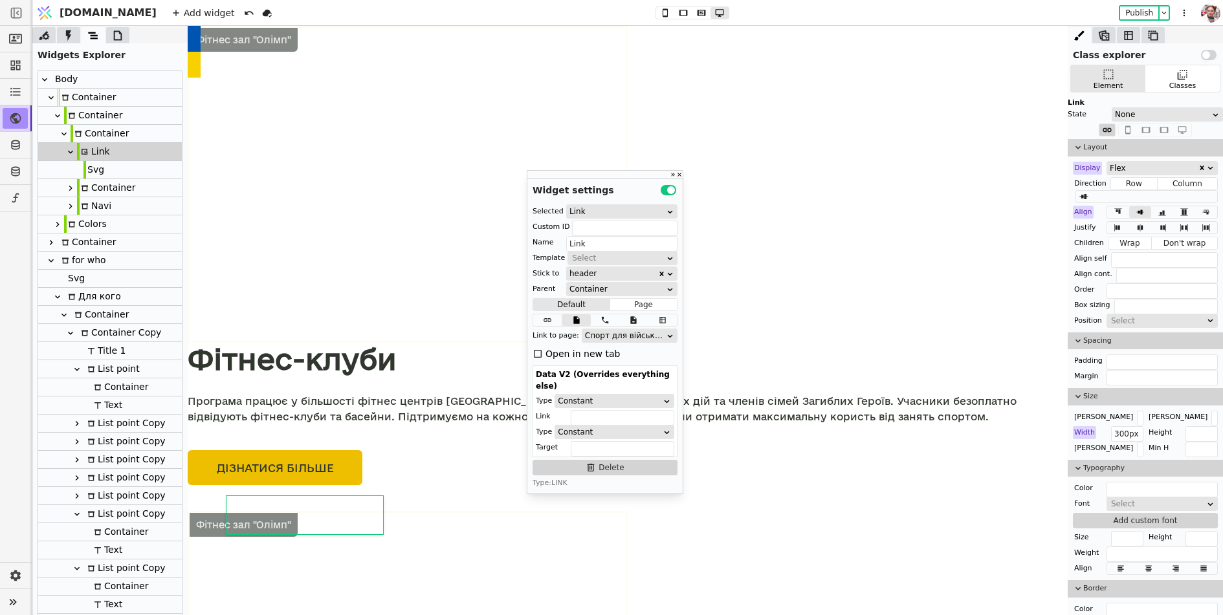
click at [78, 169] on div at bounding box center [77, 169] width 13 height 17
type input "Svg"
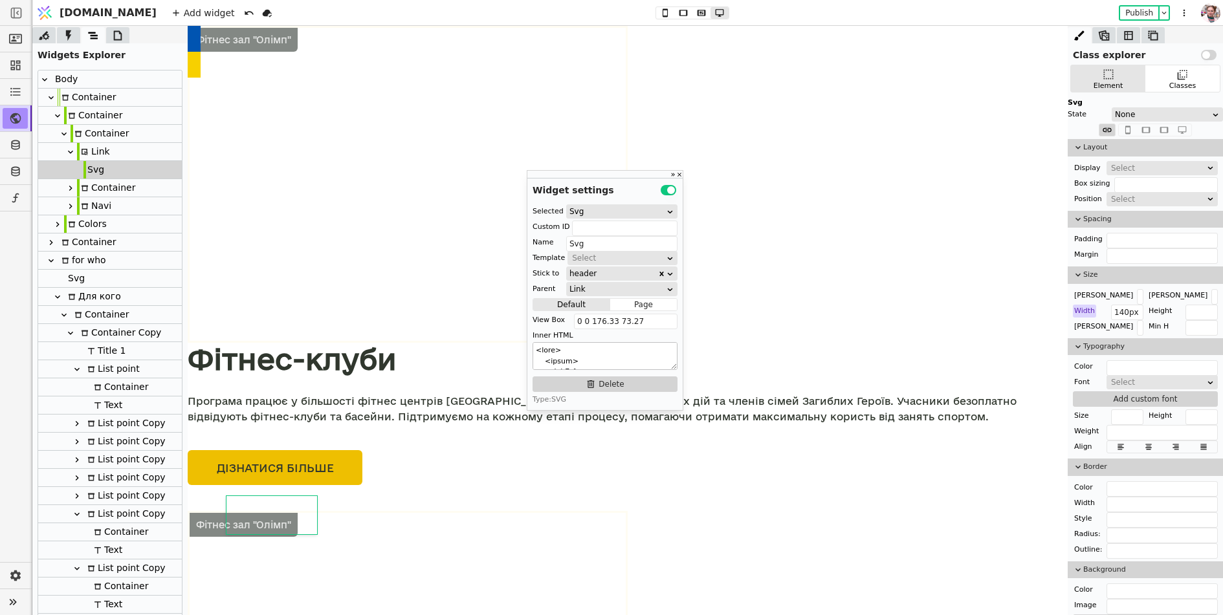
click at [560, 362] on textarea at bounding box center [604, 356] width 145 height 28
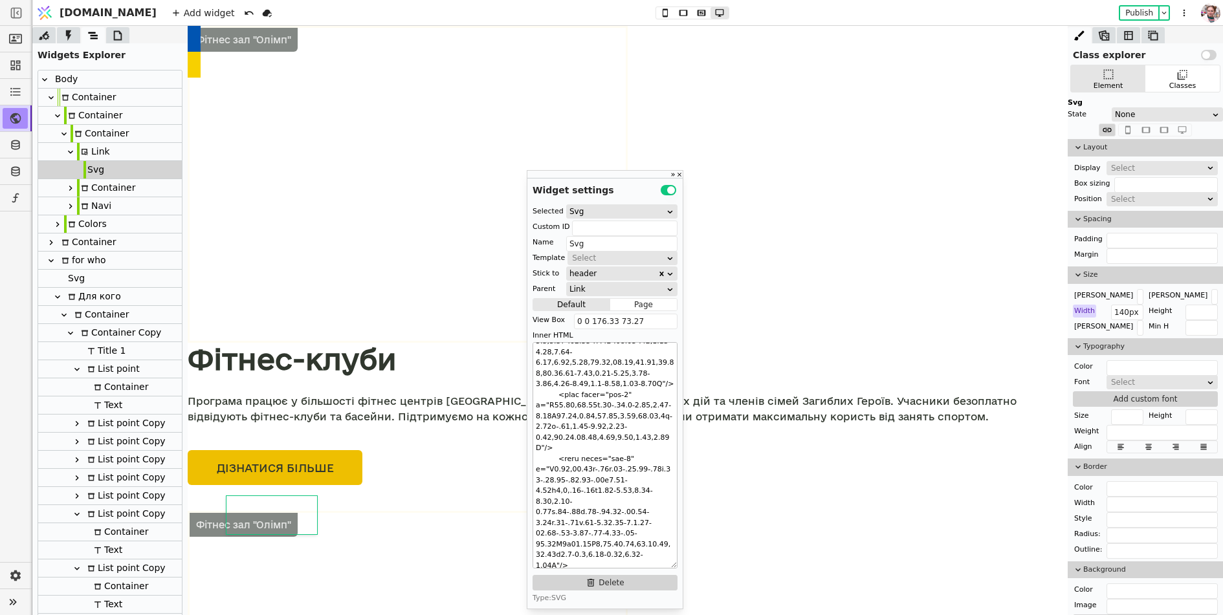
drag, startPoint x: 672, startPoint y: 364, endPoint x: 665, endPoint y: 567, distance: 202.6
click at [665, 567] on textarea at bounding box center [604, 455] width 145 height 226
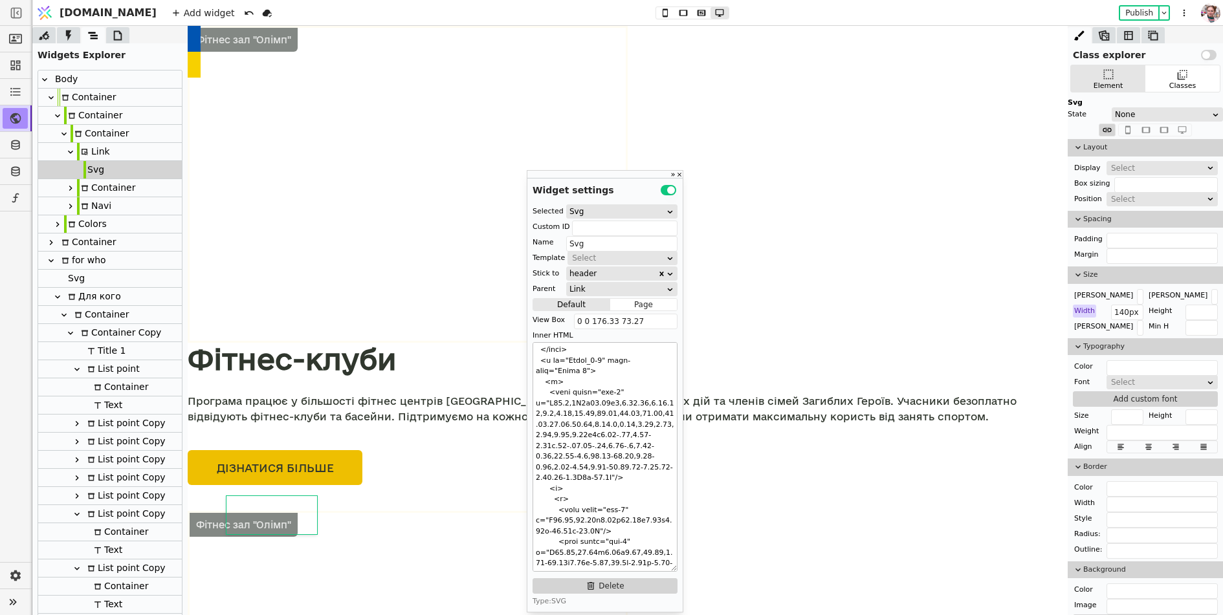
scroll to position [110, 0]
type input "navi"
type input "Navi"
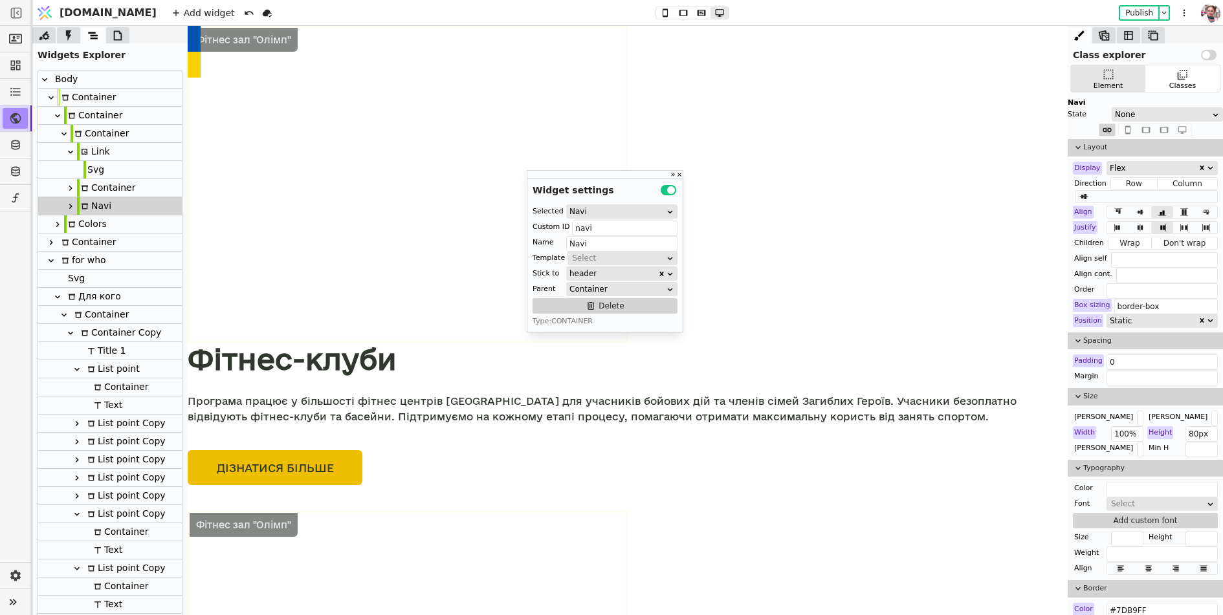
scroll to position [2130, 0]
click at [115, 32] on icon at bounding box center [117, 35] width 13 height 13
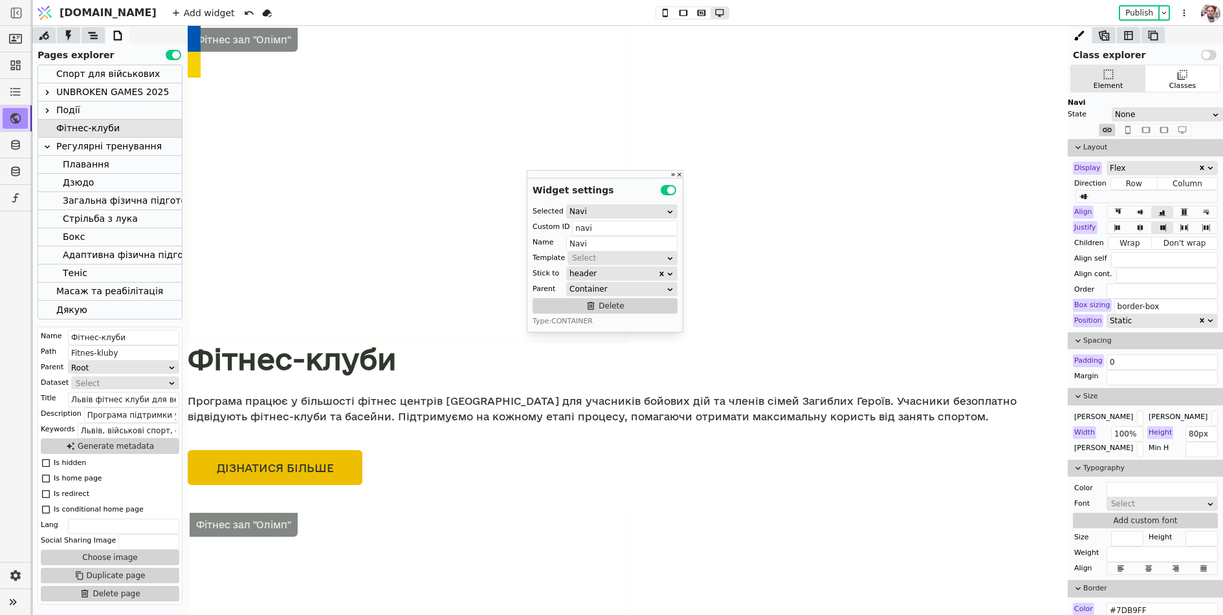
click at [87, 89] on div "UNBROKEN GAMES 2025" at bounding box center [112, 91] width 113 height 17
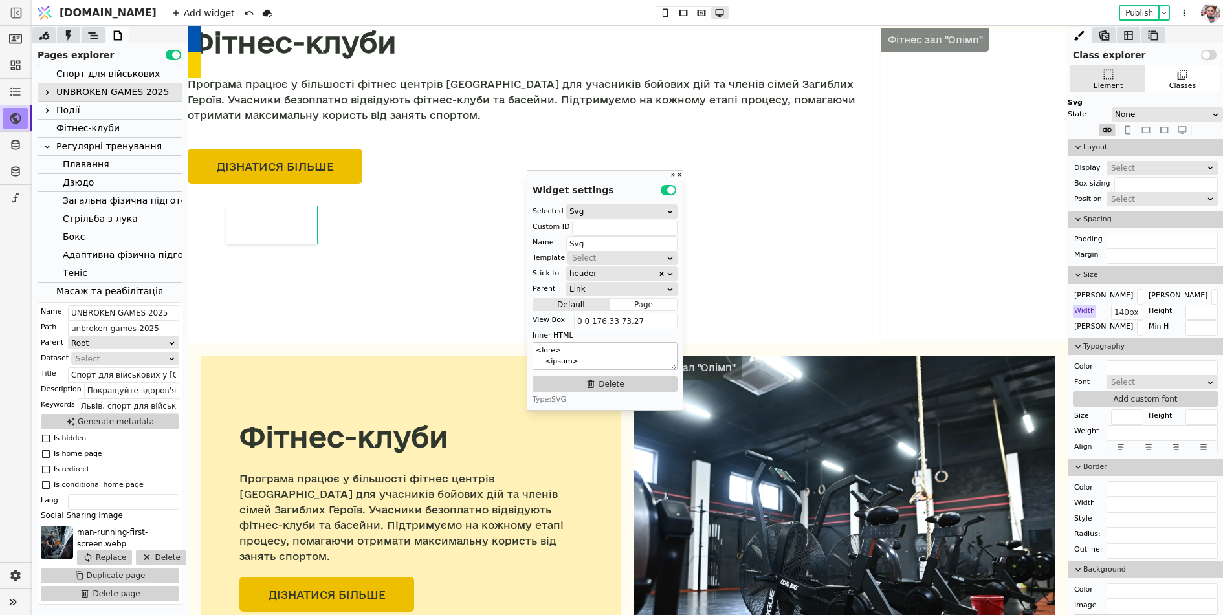
click at [587, 362] on textarea at bounding box center [604, 356] width 145 height 28
paste textarea "g clip-path="url(#clip0_1_2)"> <path d="M30.7 0H0V33.64C0 35.87 0.15 37.96 0.42…"
type textarea "<g clip-path="url(#clip0_1_2)"> <path d="M30.7 0H0V33.64C0 35.87 0.15 37.96 0.4…"
click at [600, 320] on input "0 0 176.33 73.27" at bounding box center [626, 322] width 104 height 16
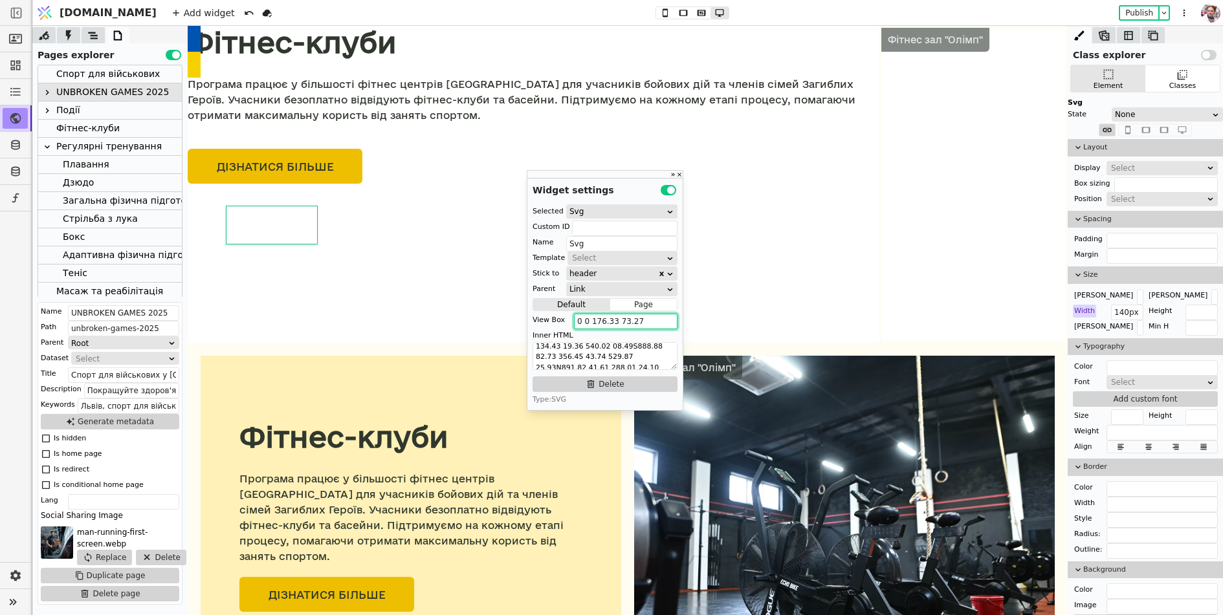
paste input "7 74"
type input "0 0 177 74"
click at [87, 131] on div "Фітнес-клуби" at bounding box center [87, 128] width 63 height 17
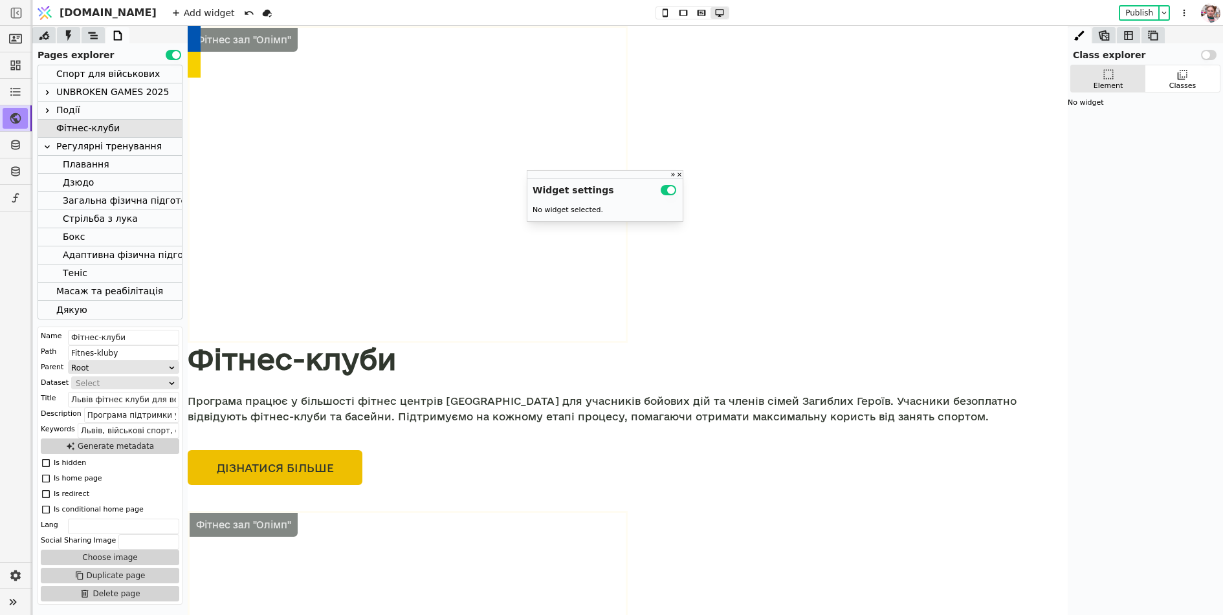
scroll to position [2152, 0]
click at [1145, 14] on button "Publish" at bounding box center [1139, 12] width 38 height 13
click at [80, 221] on div "Cтрільба з лука" at bounding box center [100, 218] width 75 height 17
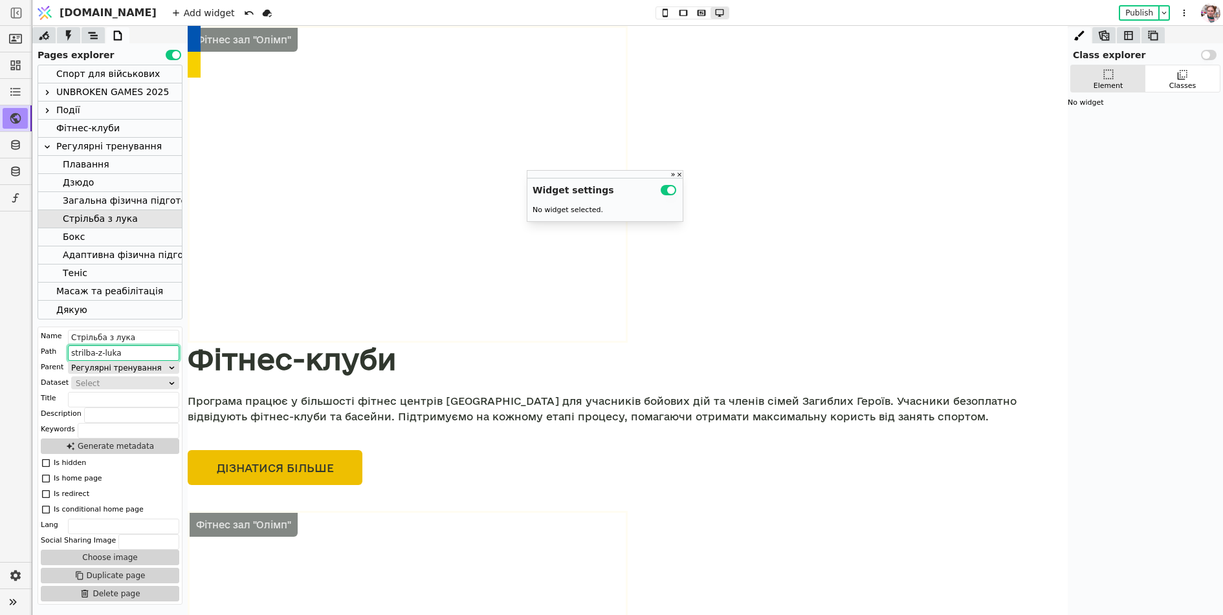
click at [93, 354] on input "strilba-z-luka" at bounding box center [123, 353] width 111 height 16
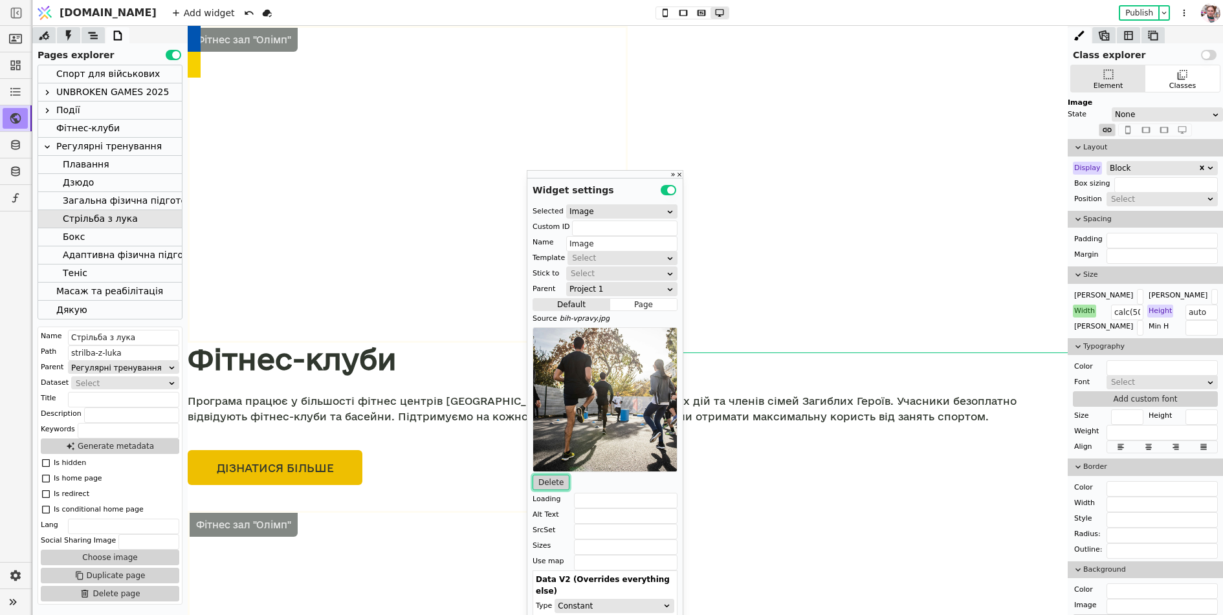
click at [551, 482] on button "Delete" at bounding box center [550, 483] width 37 height 16
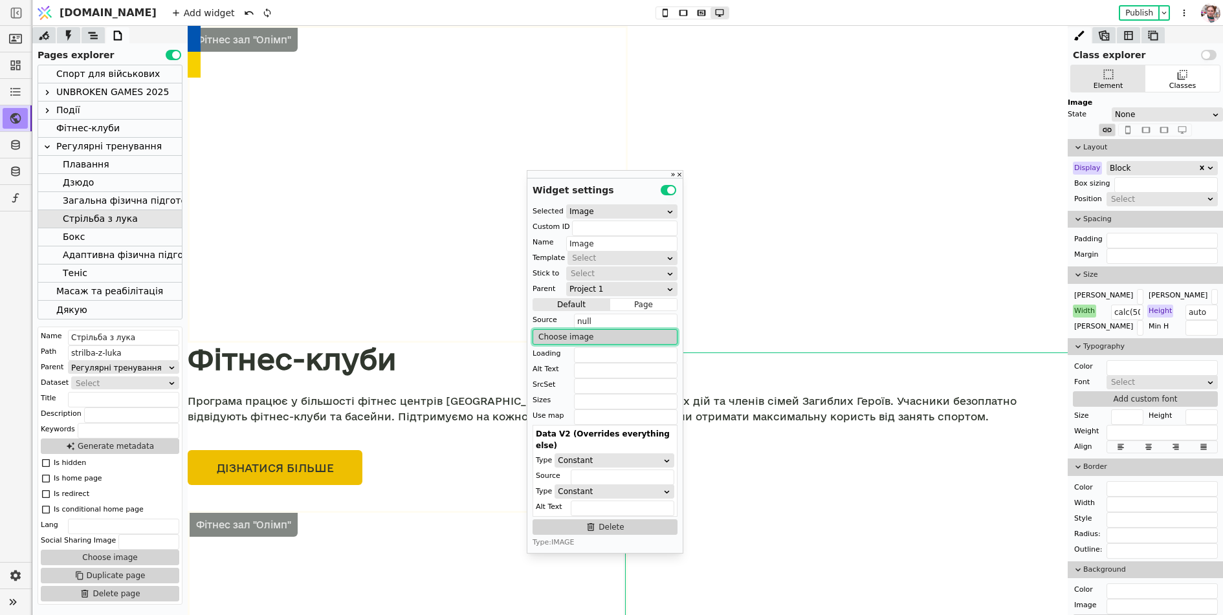
click at [578, 337] on button "Choose image" at bounding box center [604, 337] width 145 height 16
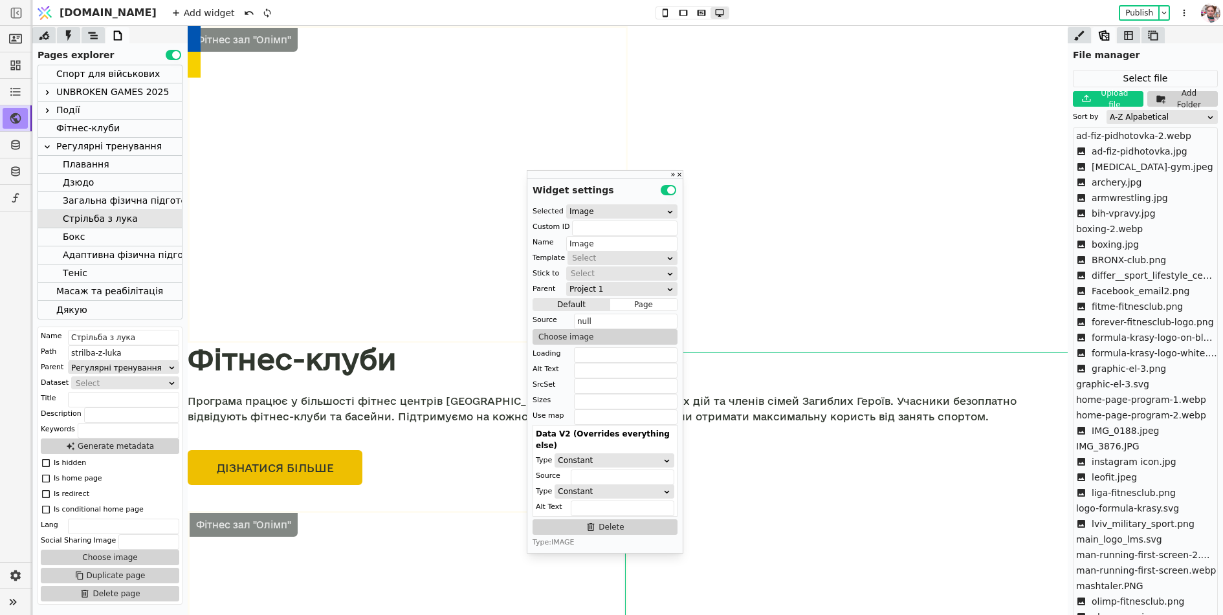
click at [1077, 45] on div "File manager" at bounding box center [1145, 52] width 155 height 19
click at [1090, 97] on icon at bounding box center [1087, 99] width 16 height 16
type input "C:\fakepath\strilba-z-luka.webp"
click at [1179, 113] on div "A-Z Alpabetical" at bounding box center [1158, 117] width 96 height 13
click at [1139, 167] on div "Upload timestamp" at bounding box center [1162, 171] width 111 height 19
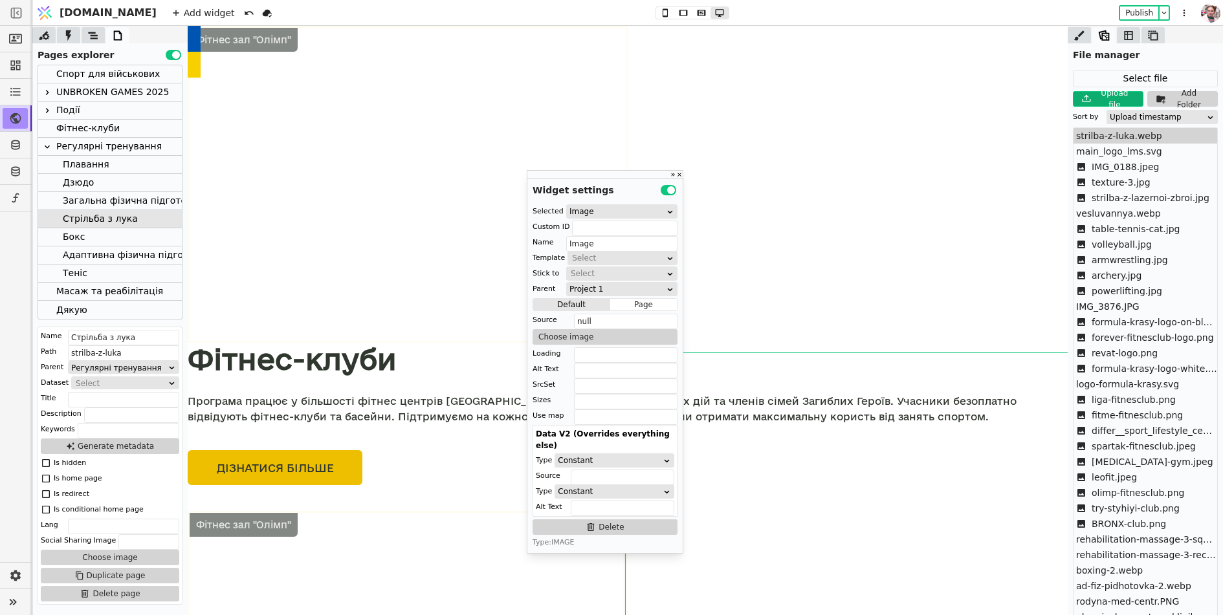
click at [1117, 138] on span "strilba-z-luka.webp" at bounding box center [1119, 136] width 86 height 14
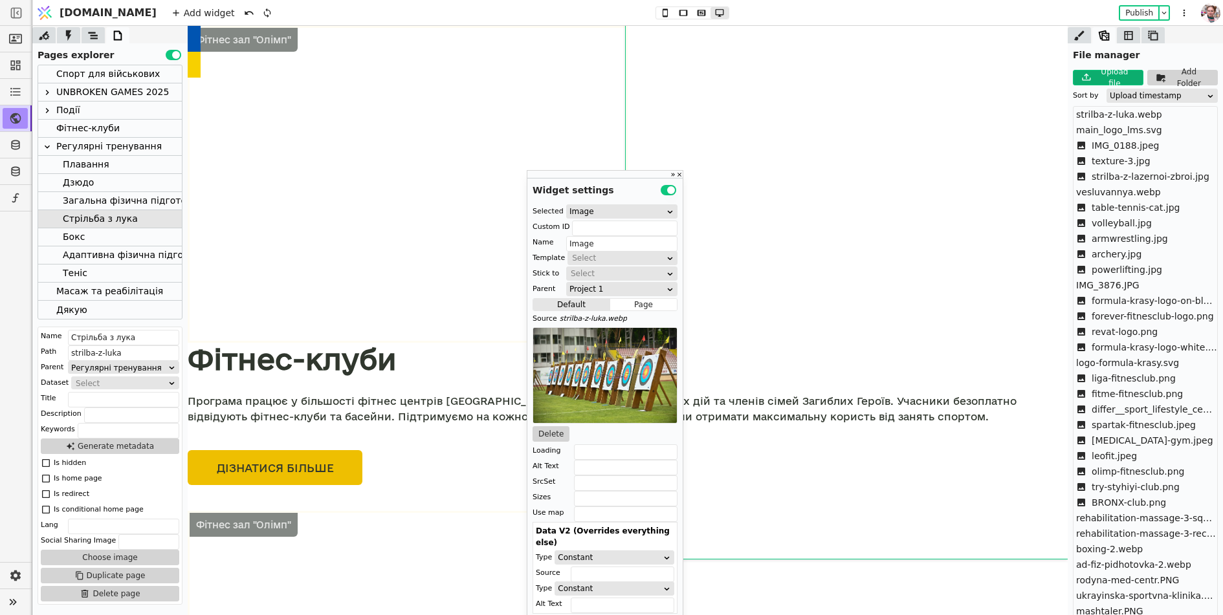
scroll to position [2546, 0]
click at [93, 146] on div "Регулярні тренування" at bounding box center [108, 146] width 105 height 17
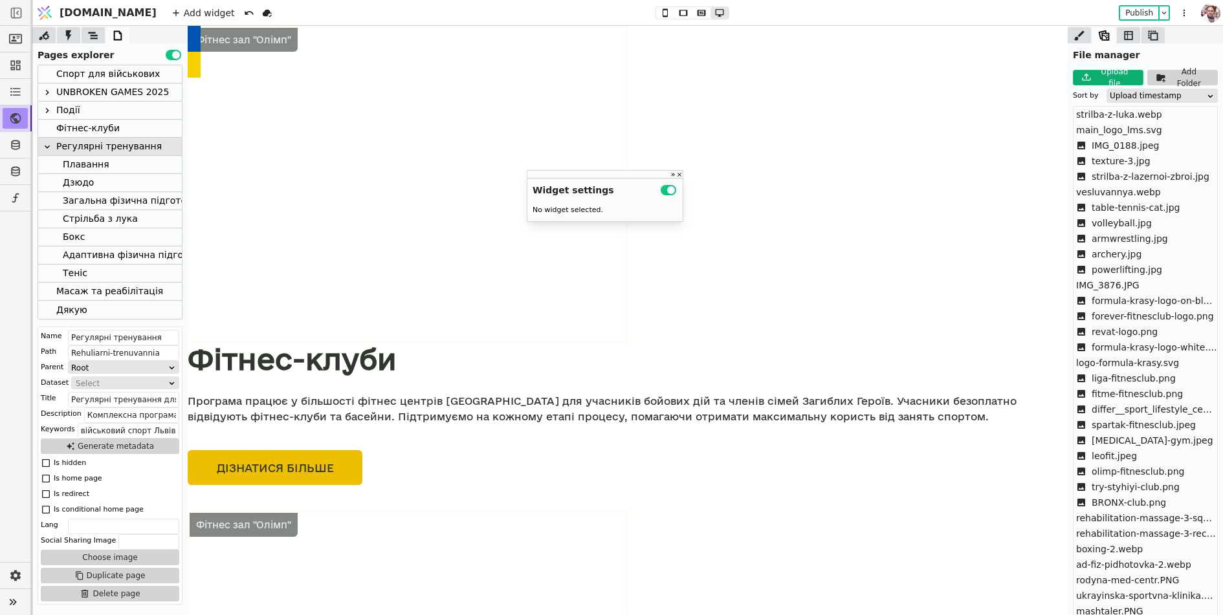
scroll to position [3023, 0]
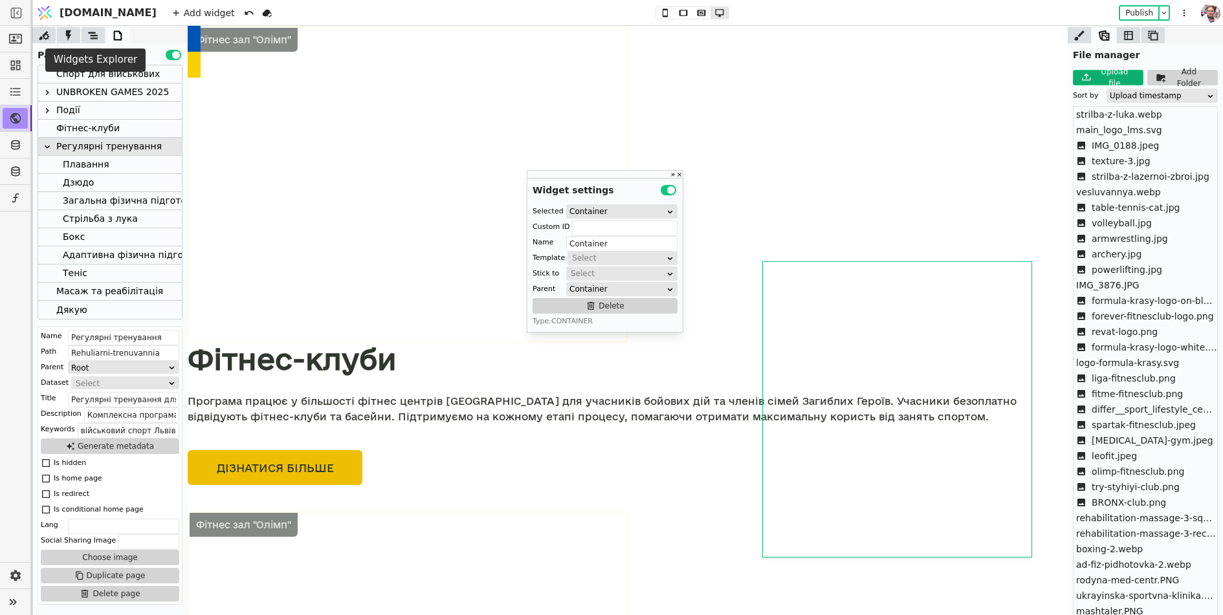
click at [89, 30] on icon at bounding box center [93, 35] width 13 height 13
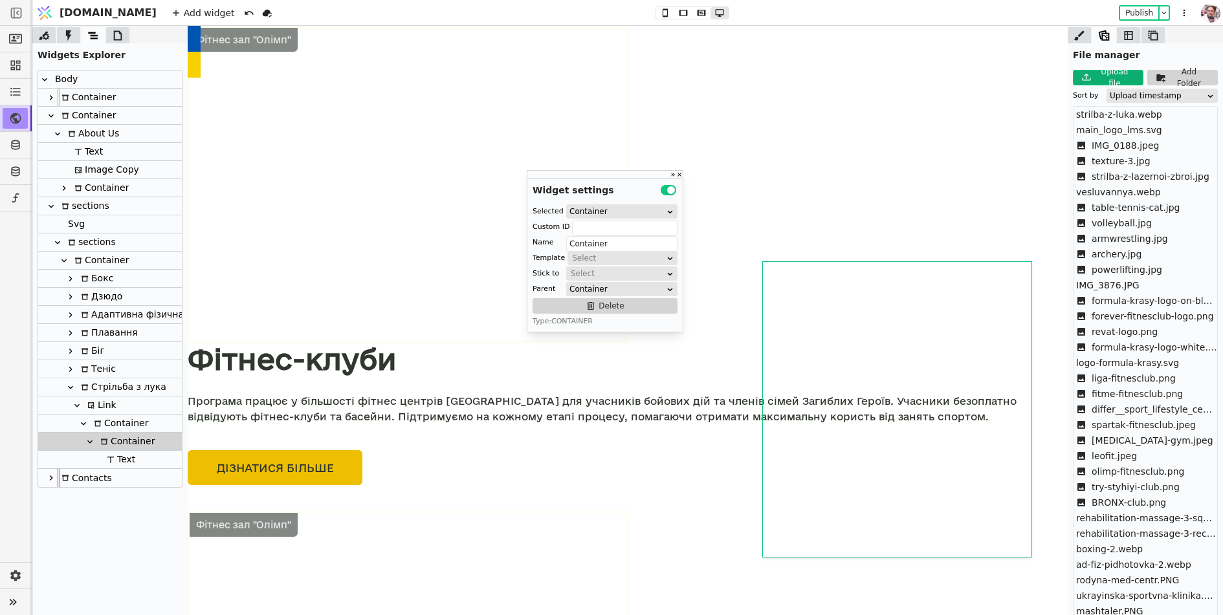
click at [112, 425] on div "Container" at bounding box center [119, 423] width 58 height 17
click at [1079, 35] on icon at bounding box center [1079, 35] width 10 height 10
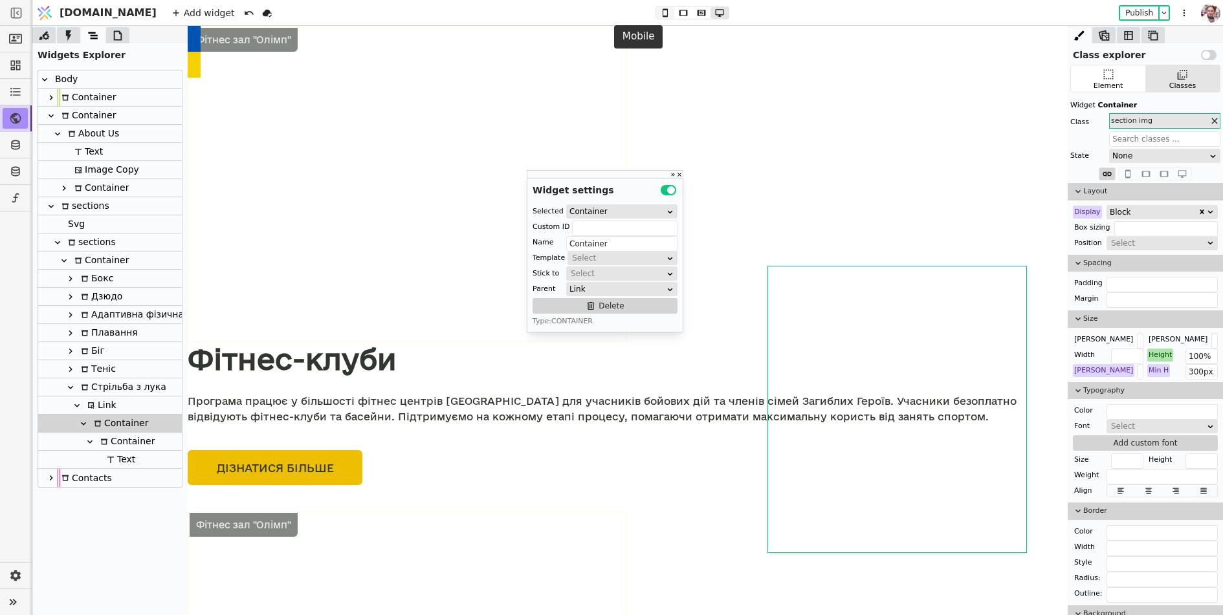
click at [657, 15] on icon at bounding box center [665, 12] width 16 height 9
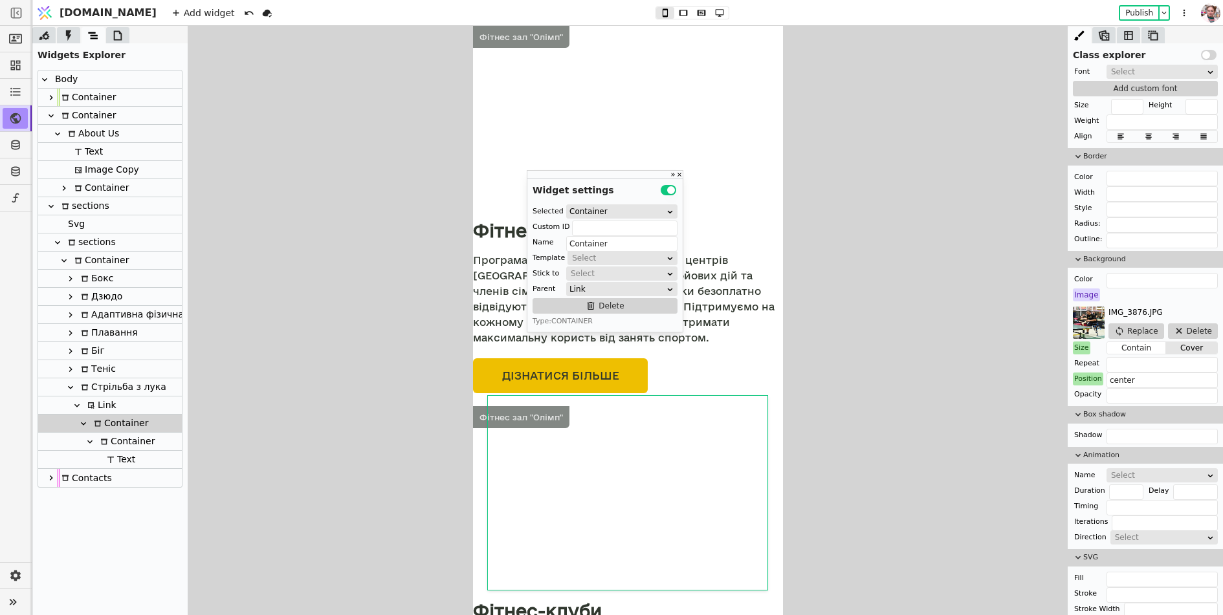
scroll to position [0, 0]
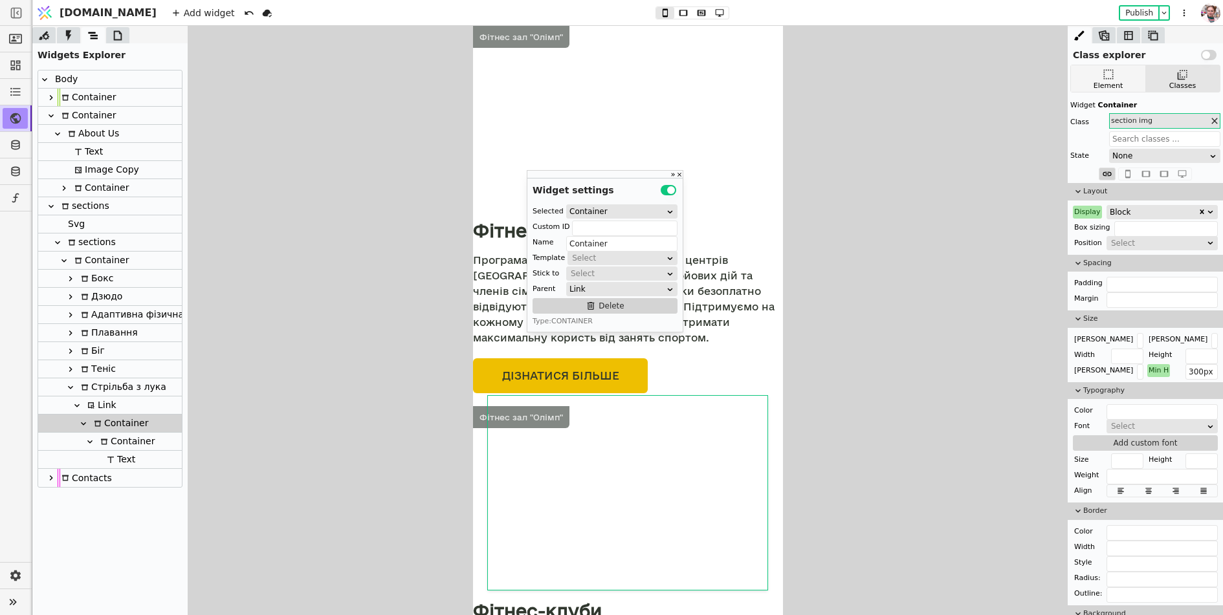
click at [1121, 78] on div "Element" at bounding box center [1108, 78] width 74 height 27
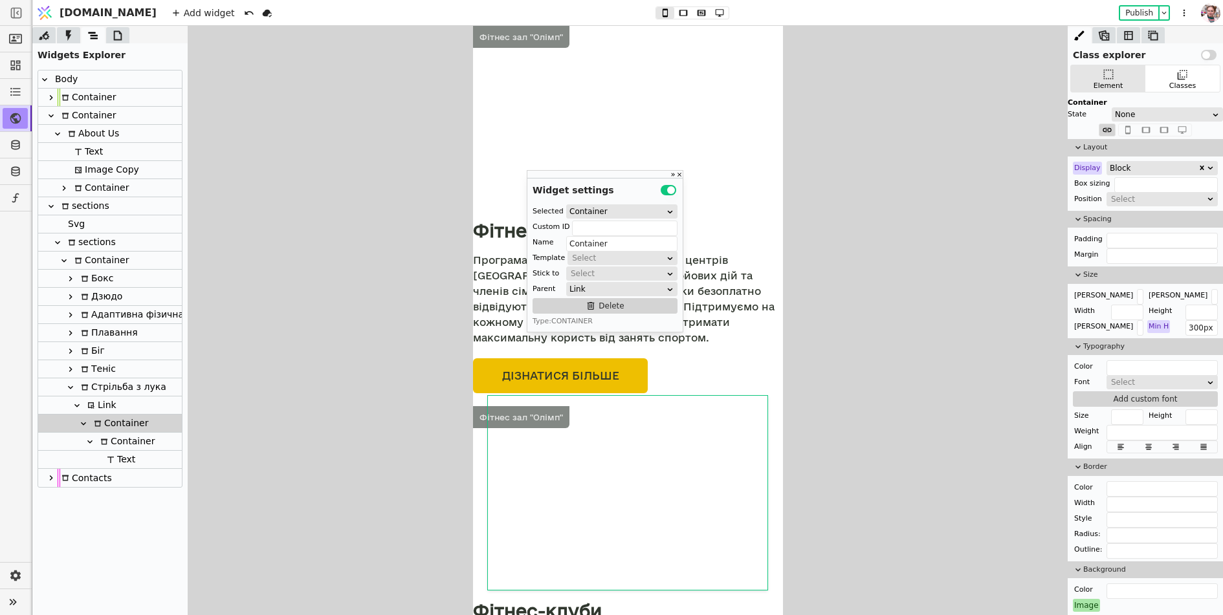
scroll to position [311, 0]
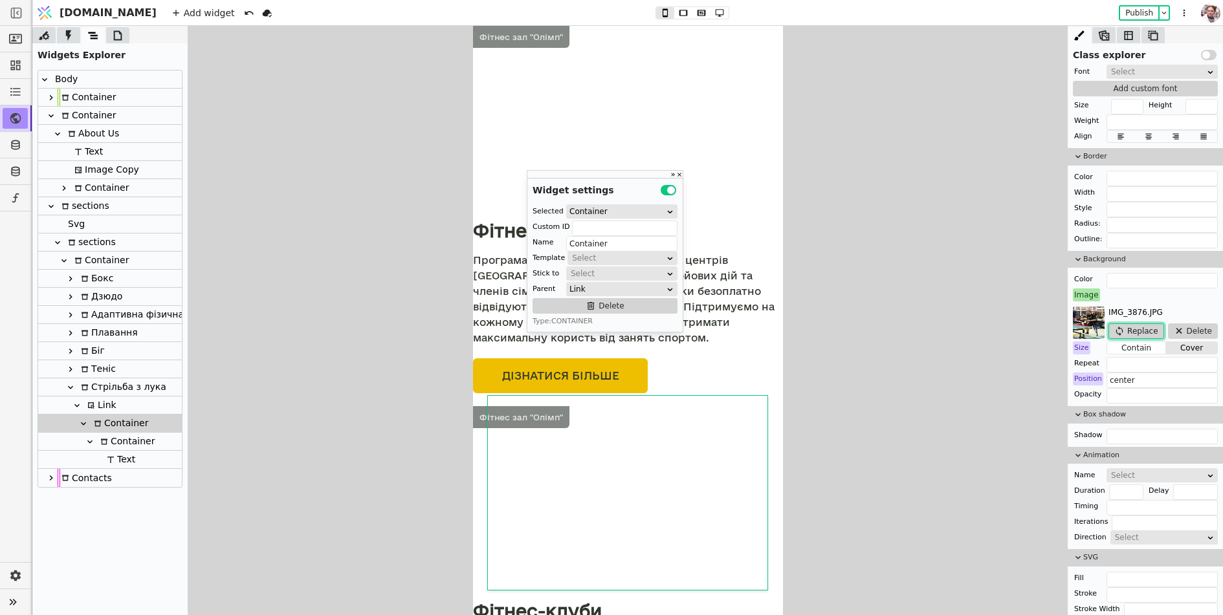
click at [1137, 327] on button "Replace" at bounding box center [1135, 331] width 55 height 16
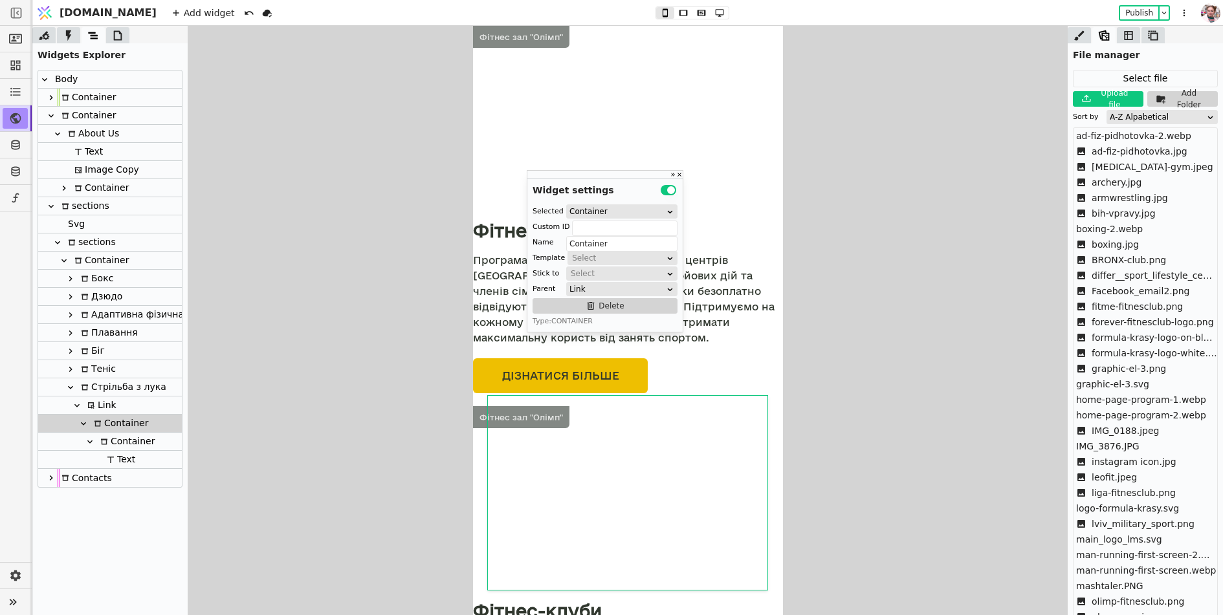
click at [1123, 117] on div "A-Z Alpabetical" at bounding box center [1158, 117] width 96 height 13
click at [1129, 171] on div "Upload timestamp" at bounding box center [1162, 171] width 111 height 19
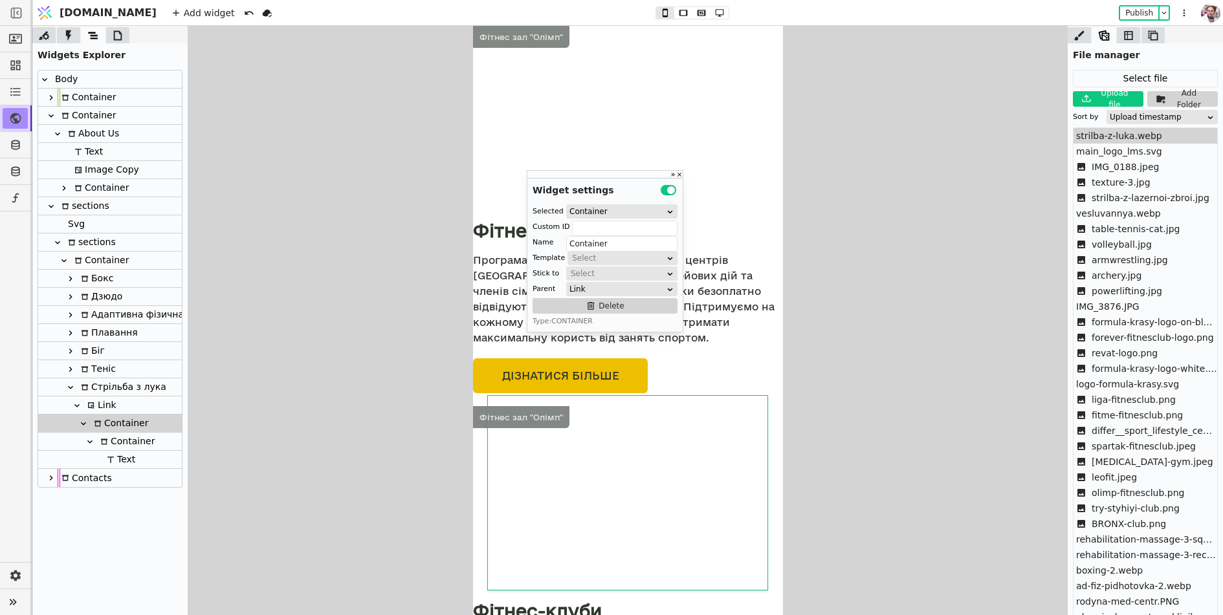
click at [1113, 137] on span "strilba-z-luka.webp" at bounding box center [1119, 136] width 86 height 14
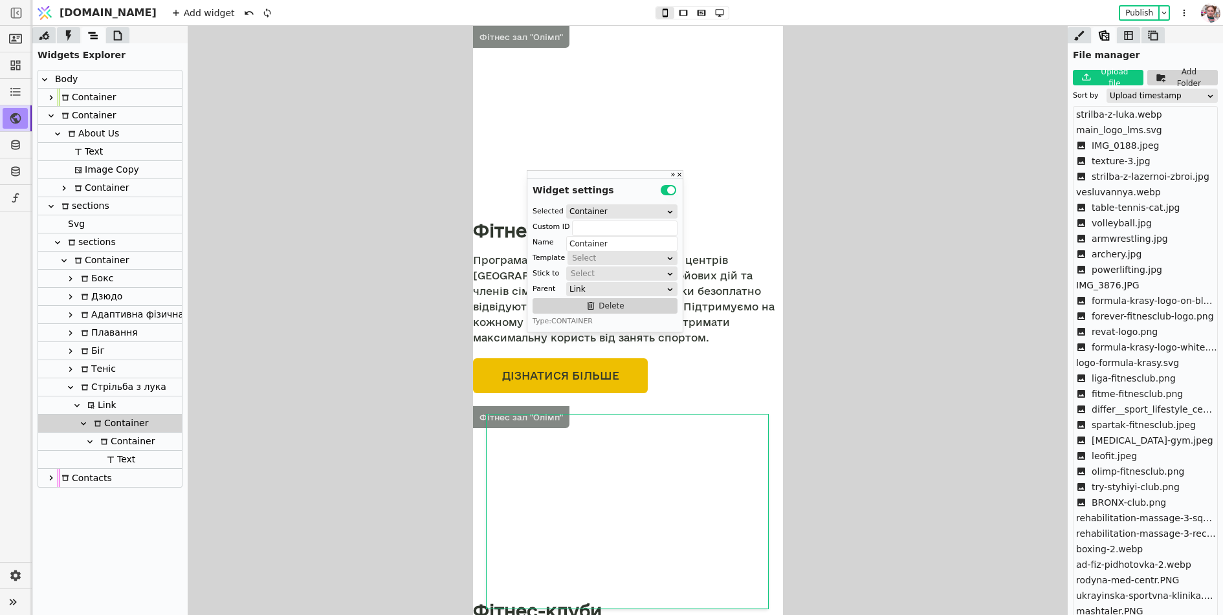
scroll to position [3074, 0]
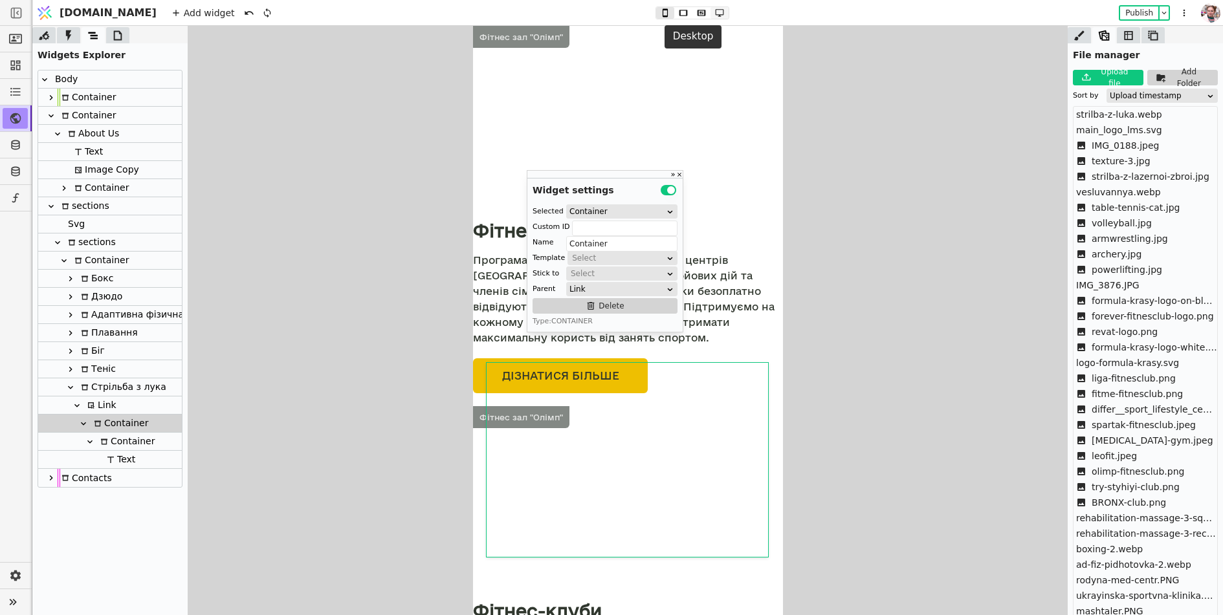
click at [712, 14] on icon at bounding box center [720, 12] width 16 height 9
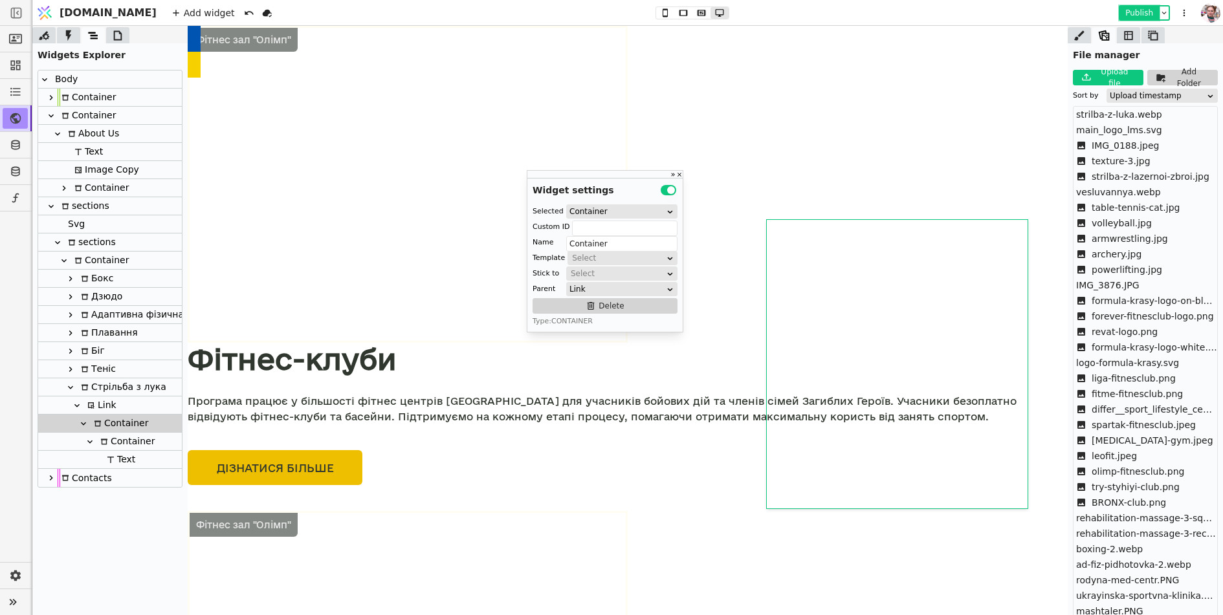
click at [1130, 16] on button "Publish" at bounding box center [1139, 12] width 38 height 13
click at [117, 39] on icon at bounding box center [118, 35] width 8 height 10
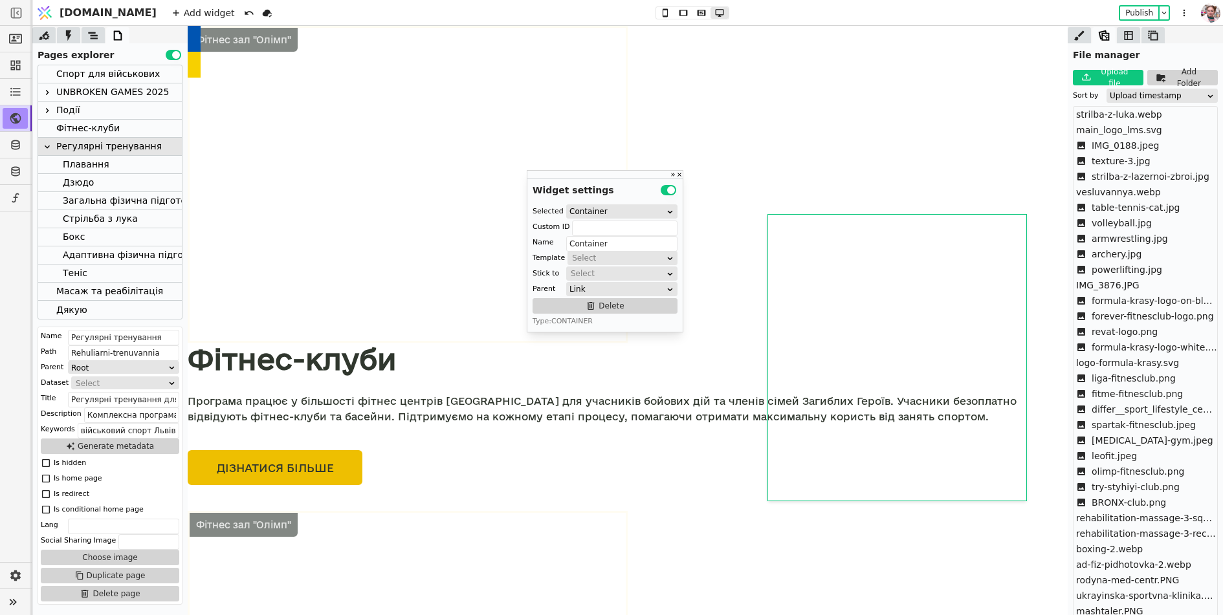
click at [72, 84] on div "UNBROKEN GAMES 2025" at bounding box center [112, 91] width 113 height 17
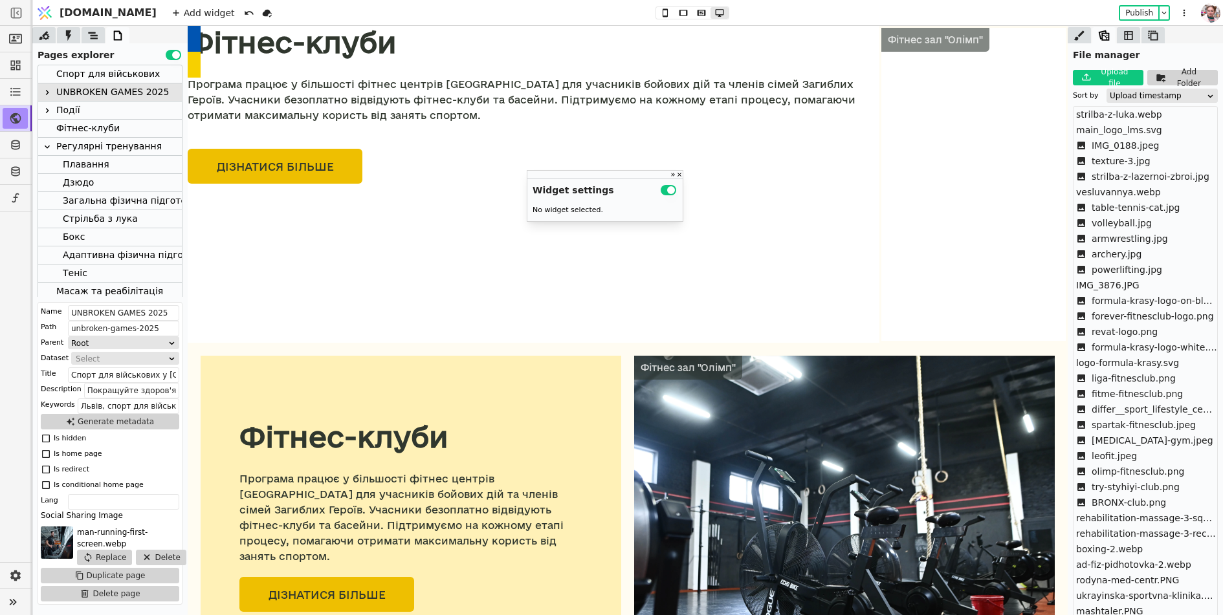
click at [76, 71] on div "Спорт для військових" at bounding box center [108, 73] width 104 height 17
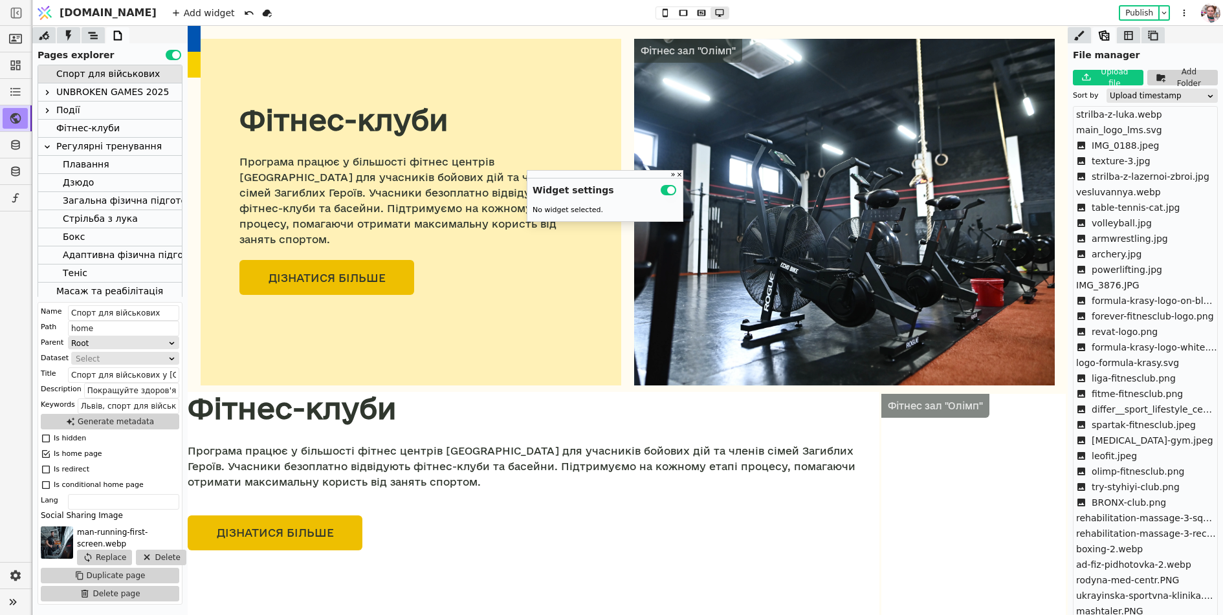
scroll to position [1399, 0]
